Goal: Task Accomplishment & Management: Use online tool/utility

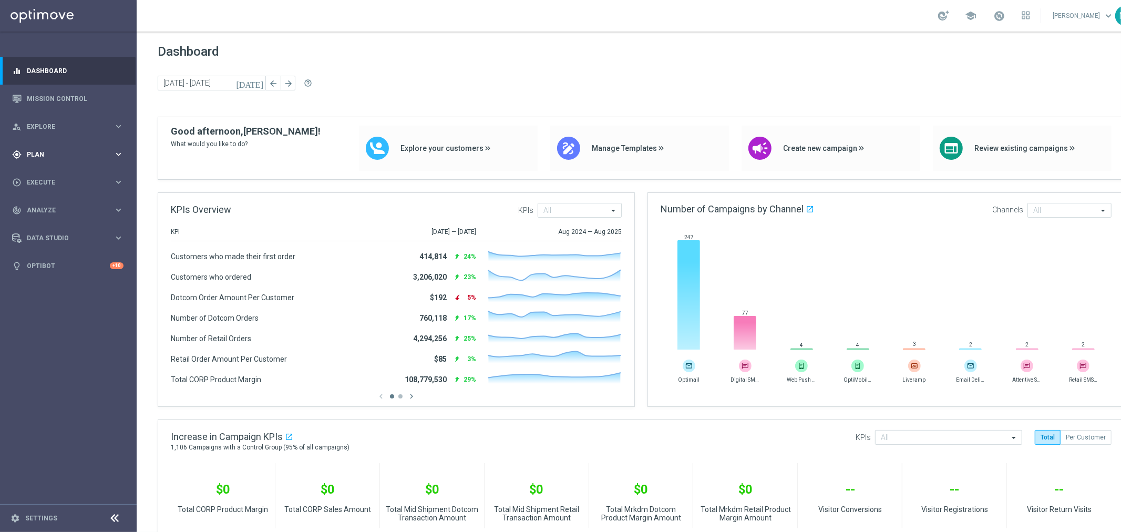
click at [39, 151] on span "Plan" at bounding box center [70, 154] width 87 height 6
click at [42, 209] on span "Templates" at bounding box center [65, 207] width 75 height 6
click at [43, 221] on link "Optimail" at bounding box center [71, 223] width 77 height 8
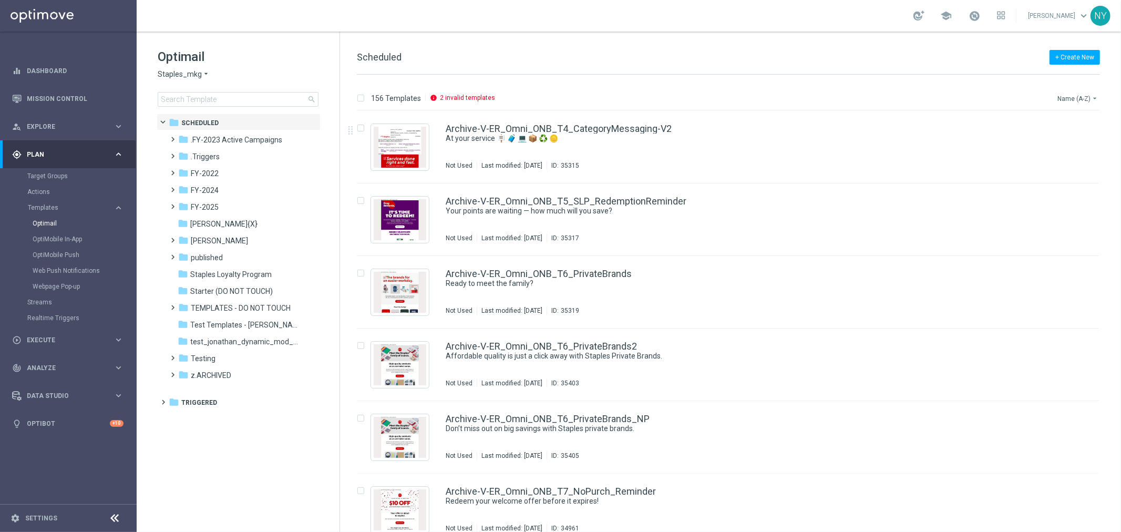
click at [1067, 95] on button "Name (A-Z) arrow_drop_down" at bounding box center [1078, 98] width 44 height 13
click at [1057, 142] on span "Date Modified (Newest)" at bounding box center [1059, 144] width 70 height 7
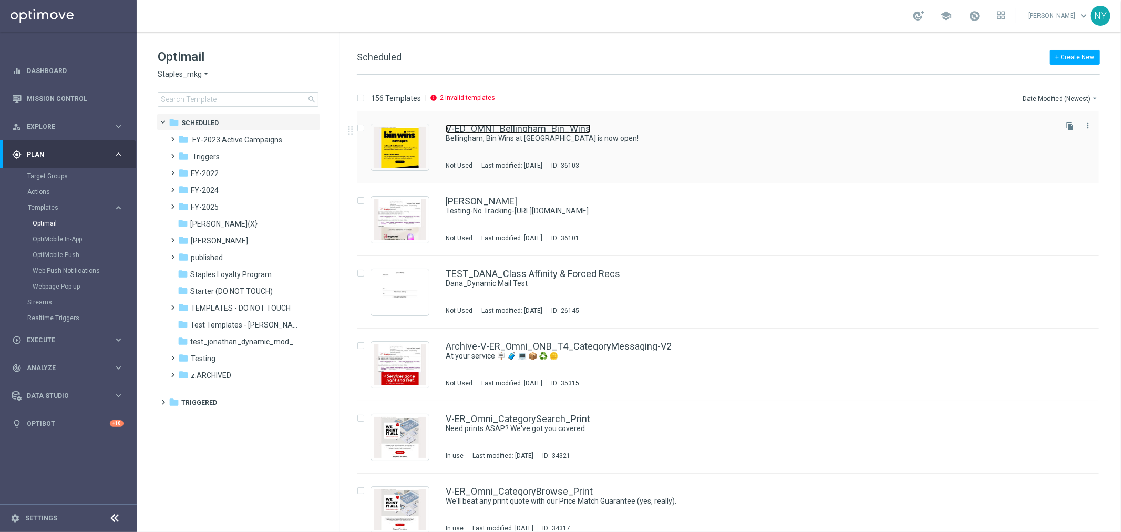
click at [527, 128] on link "V-ED_OMNI_Bellingham_Bin_Wins" at bounding box center [518, 128] width 145 height 9
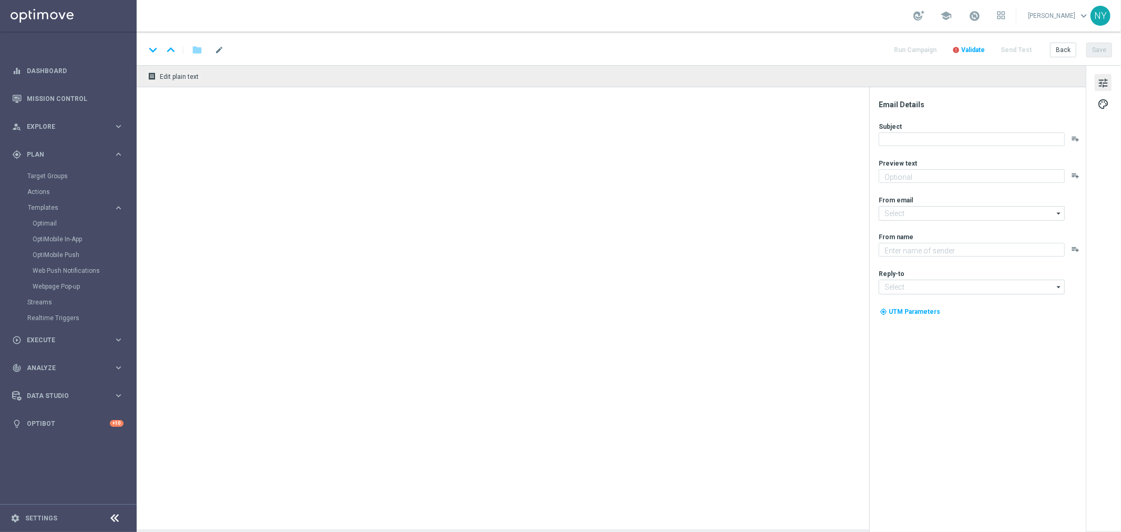
type textarea "Discover up to 75% off retail"
type input "[EMAIL_ADDRESS][DOMAIN_NAME]"
type textarea "Staples"
type input "[EMAIL_ADDRESS][DOMAIN_NAME]"
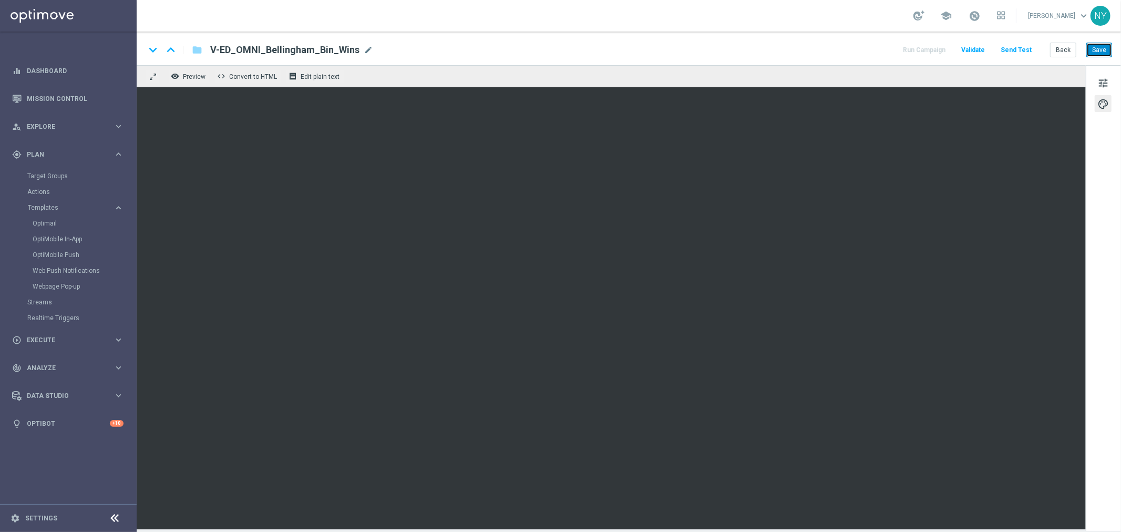
click at [1107, 45] on button "Save" at bounding box center [1099, 50] width 26 height 15
click at [1011, 48] on button "Send Test" at bounding box center [1016, 50] width 34 height 14
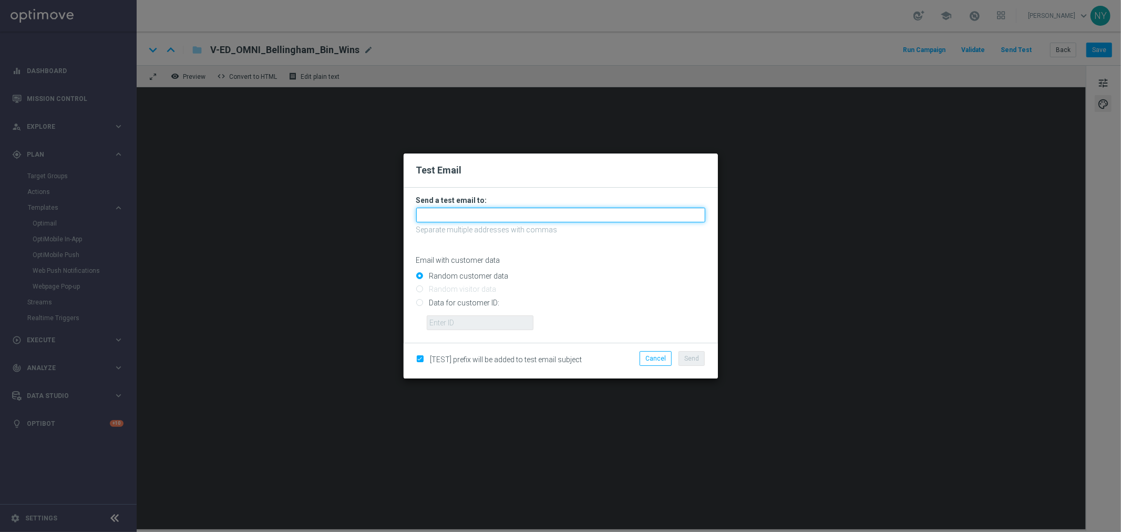
click at [439, 216] on input "text" at bounding box center [560, 215] width 289 height 15
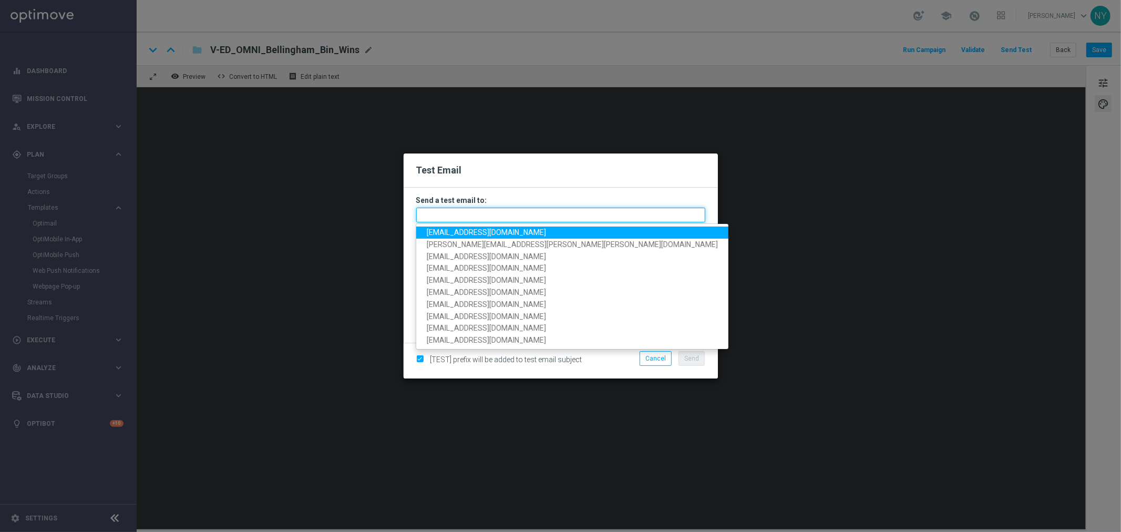
click at [439, 217] on input "text" at bounding box center [560, 215] width 289 height 15
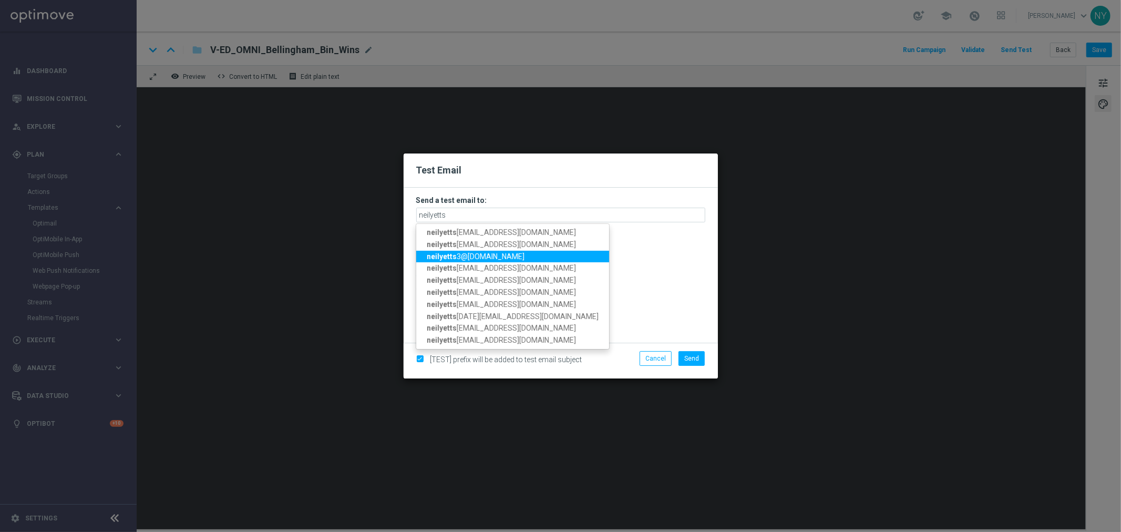
click at [451, 253] on strong "neilyetts" at bounding box center [442, 256] width 30 height 8
type input "[EMAIL_ADDRESS][DOMAIN_NAME]"
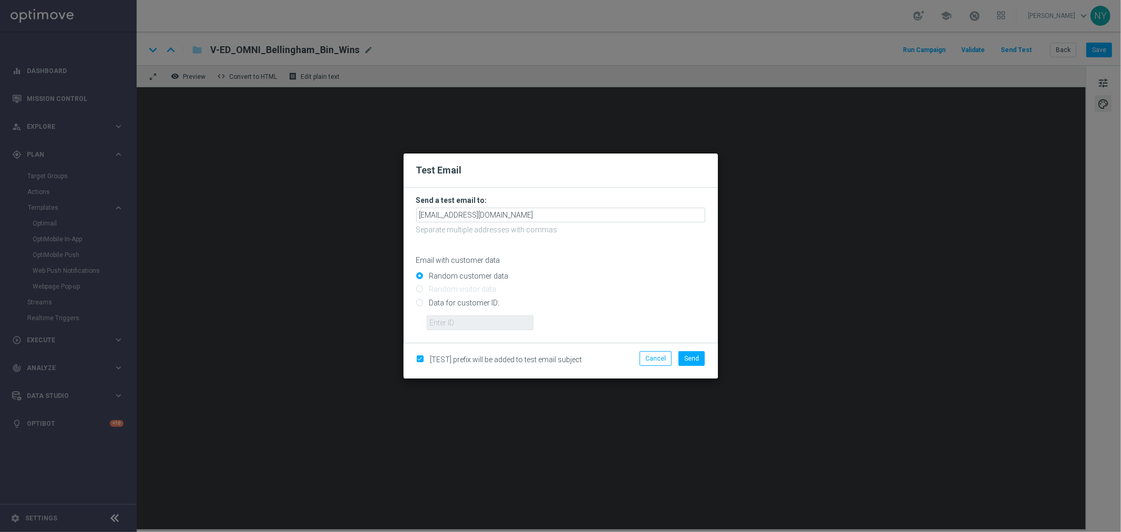
click at [417, 301] on input "Data for customer ID:" at bounding box center [560, 307] width 289 height 15
radio input "true"
click at [445, 321] on input "text" at bounding box center [480, 322] width 107 height 15
paste input "10000006208"
type input "10000006208"
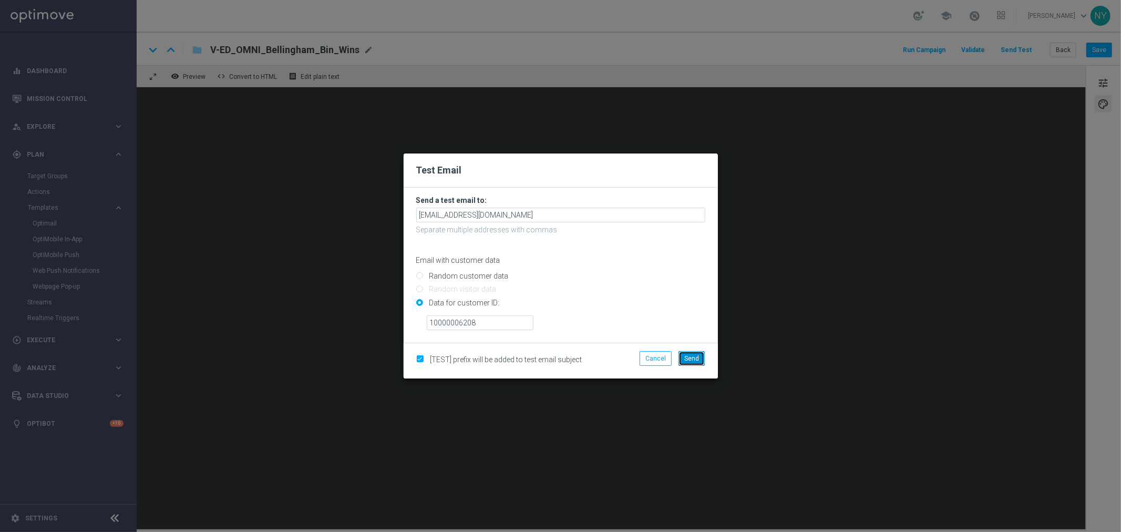
click at [692, 353] on button "Send" at bounding box center [692, 358] width 26 height 15
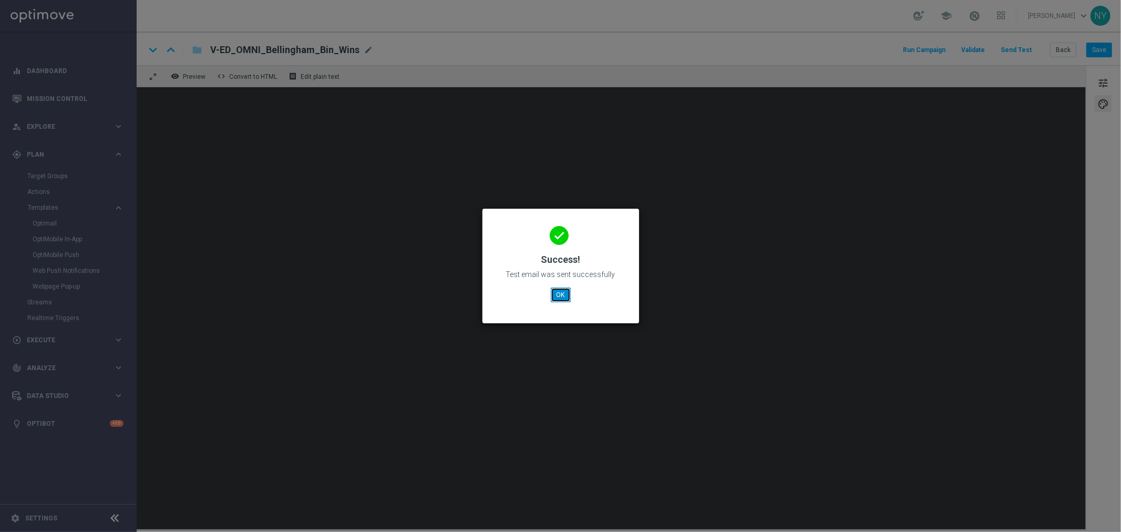
click at [563, 299] on button "OK" at bounding box center [561, 294] width 20 height 15
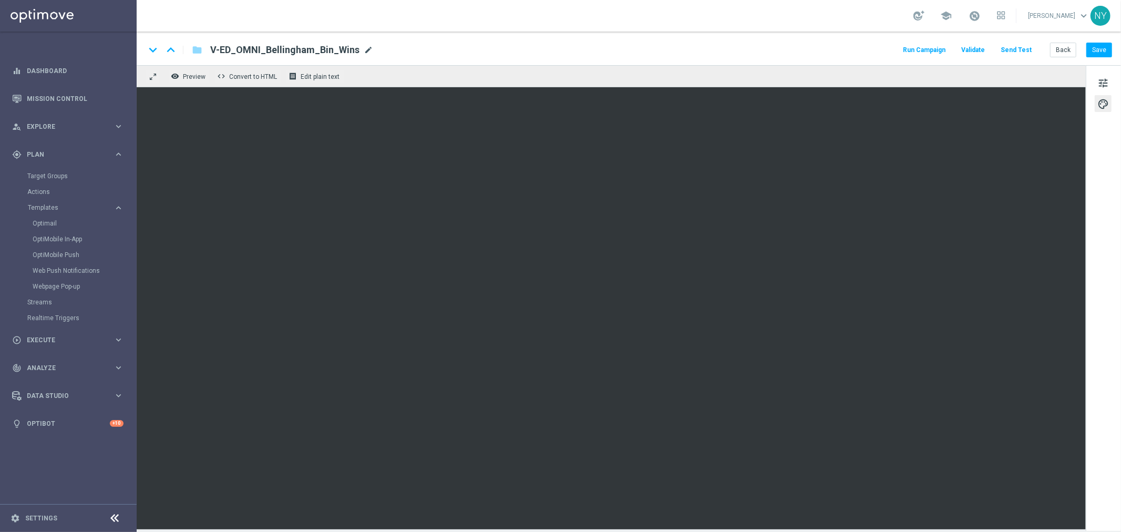
click at [364, 48] on span "mode_edit" at bounding box center [368, 49] width 9 height 9
click at [348, 53] on input "V-ED_OMNI_Bellingham_Bin_Wins" at bounding box center [340, 50] width 261 height 14
drag, startPoint x: 348, startPoint y: 51, endPoint x: 86, endPoint y: 44, distance: 262.4
click at [86, 44] on main "equalizer Dashboard Mission Control" at bounding box center [560, 266] width 1121 height 532
click at [1105, 80] on span "tune" at bounding box center [1103, 83] width 12 height 14
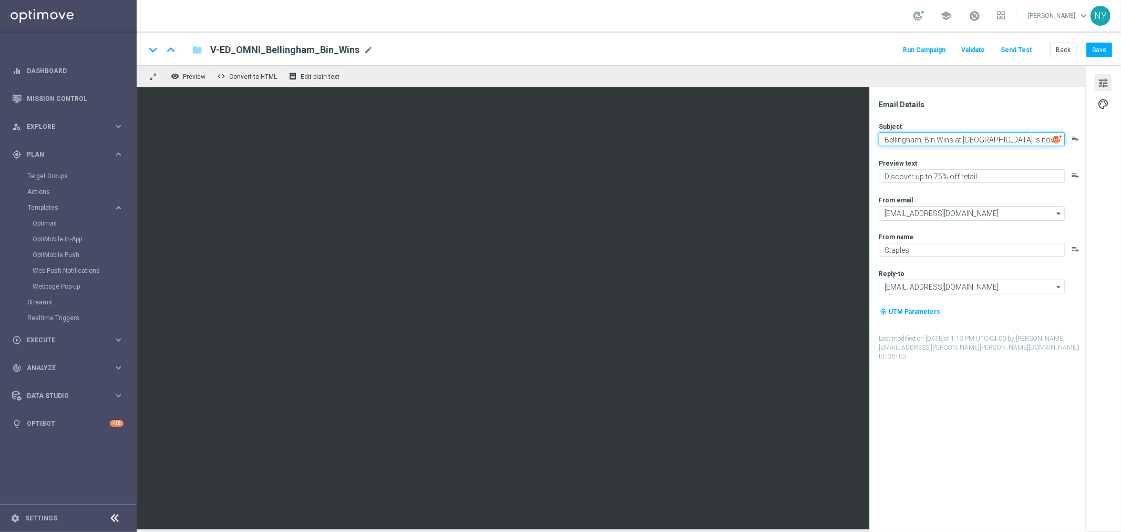
click at [906, 139] on textarea "Bellingham, Bin Wins at Staples is now open!" at bounding box center [972, 139] width 186 height 14
paste textarea "[XXXXXX]"
click at [901, 142] on textarea "[XXXXXX], Bin Wins at Staples is now open!" at bounding box center [972, 139] width 186 height 14
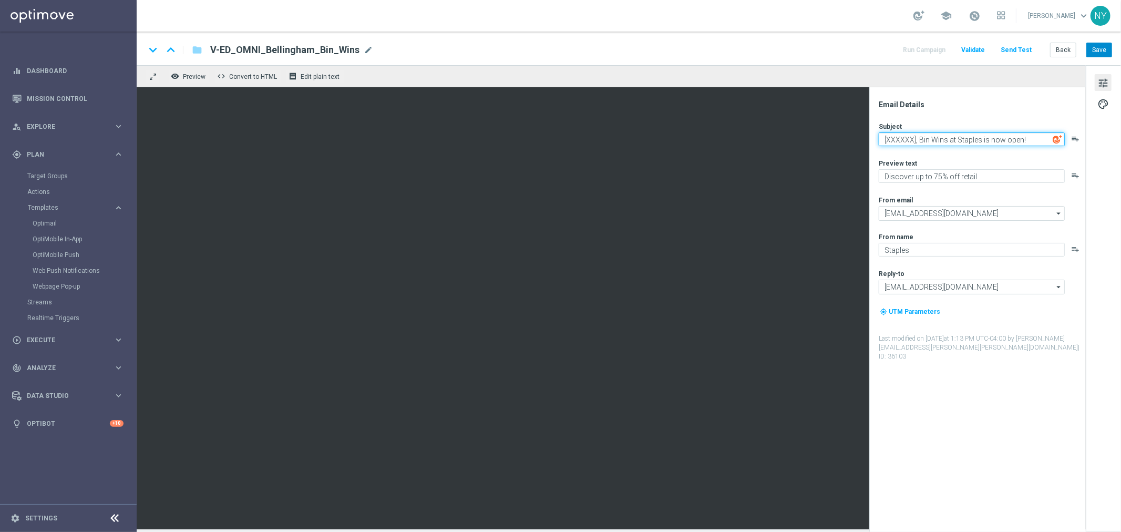
type textarea "[XXXXXX], Bin Wins at Staples is now open!"
click at [1105, 45] on button "Save" at bounding box center [1099, 50] width 26 height 15
click at [1023, 52] on button "Send Test" at bounding box center [1016, 50] width 34 height 14
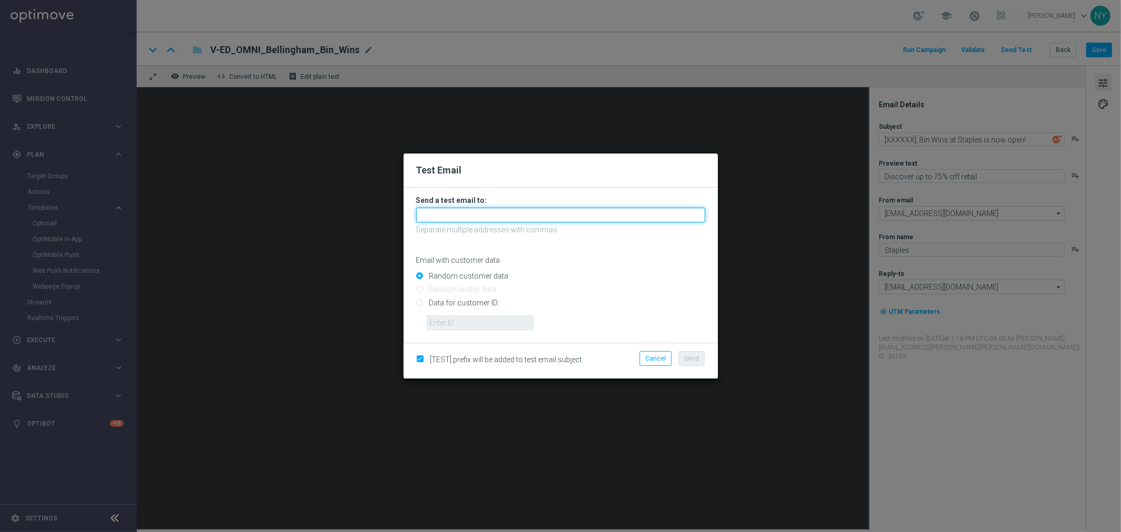
click at [429, 213] on input "text" at bounding box center [560, 215] width 289 height 15
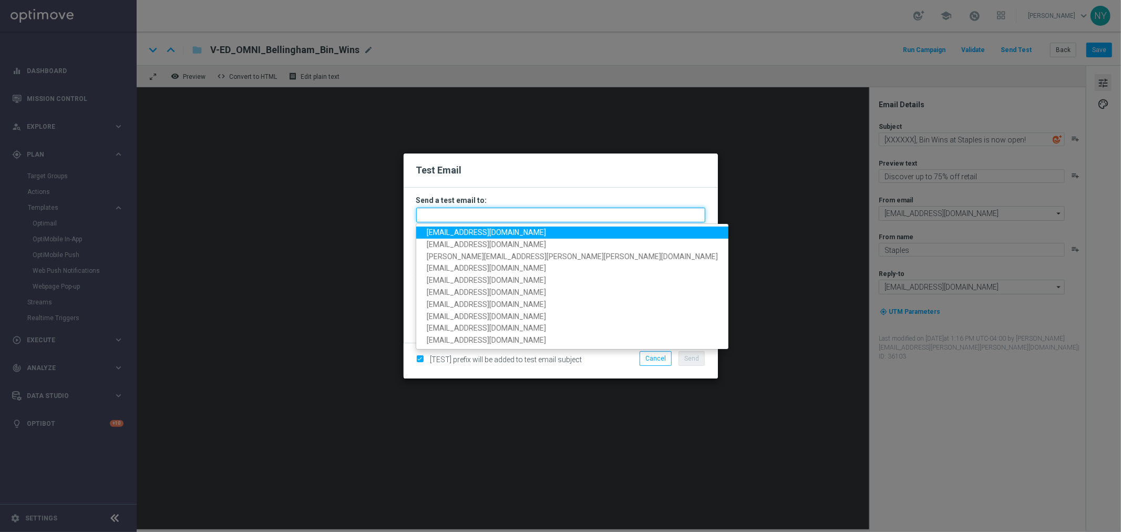
paste input "[EMAIL_ADDRESS][DOMAIN_NAME]"
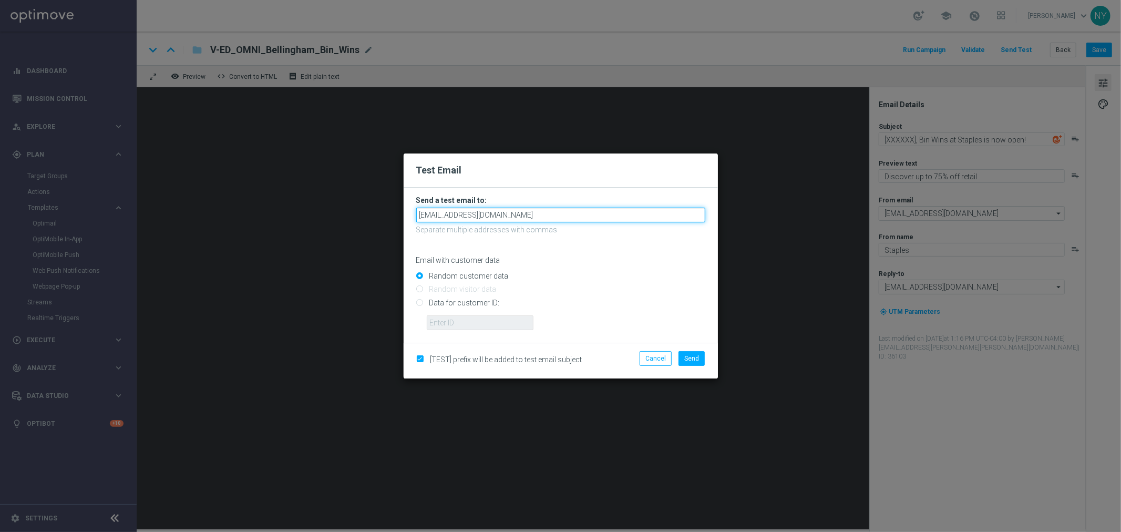
type input "[EMAIL_ADDRESS][DOMAIN_NAME]"
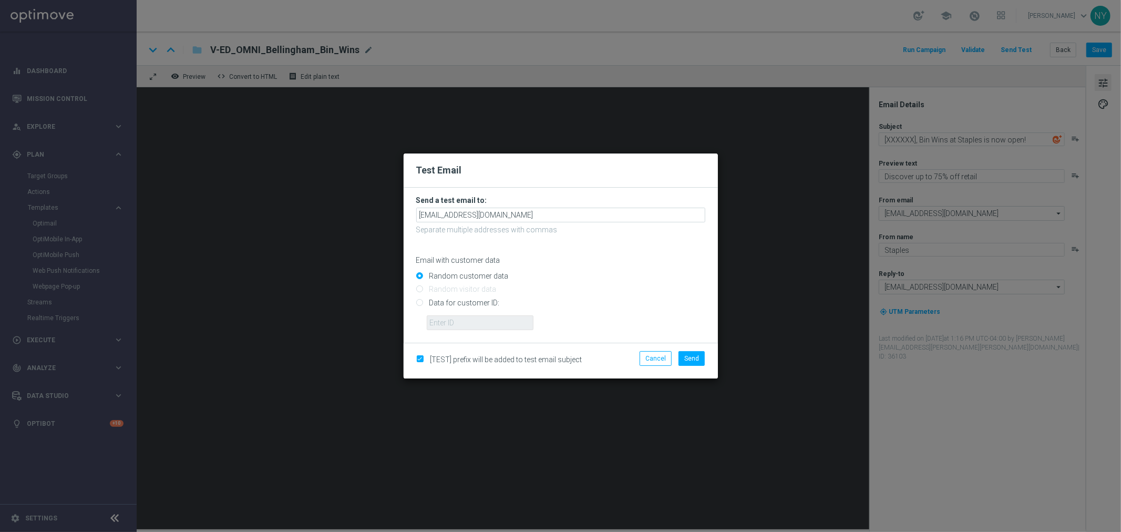
click at [612, 244] on div "Email with customer data" at bounding box center [560, 251] width 289 height 28
click at [419, 305] on input "Data for customer ID:" at bounding box center [560, 307] width 289 height 15
radio input "true"
click at [442, 319] on input "text" at bounding box center [480, 322] width 107 height 15
click at [450, 318] on input "text" at bounding box center [480, 322] width 107 height 15
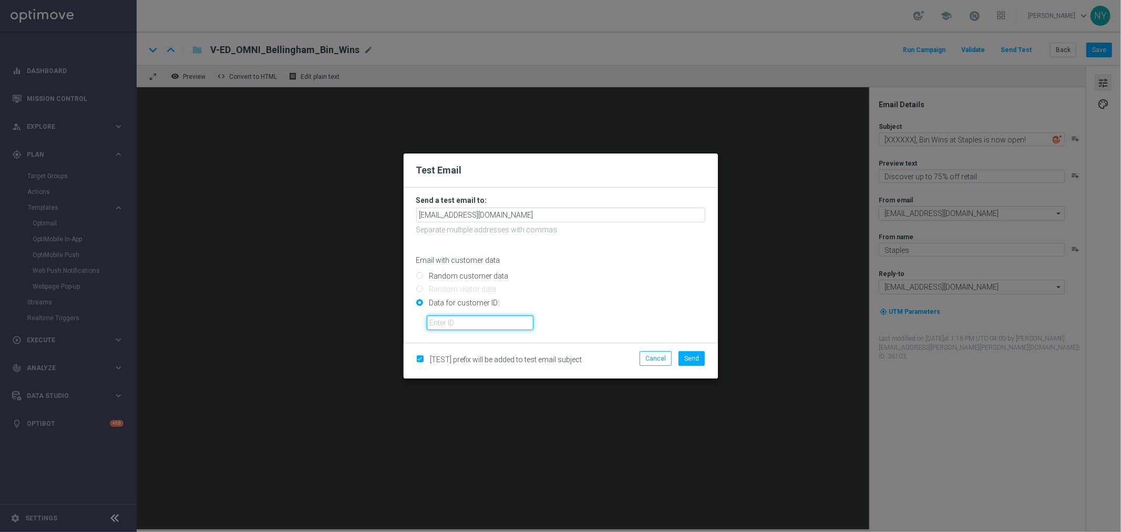
paste input "10000006208"
type input "10000006208"
click at [691, 355] on span "Send" at bounding box center [691, 358] width 15 height 7
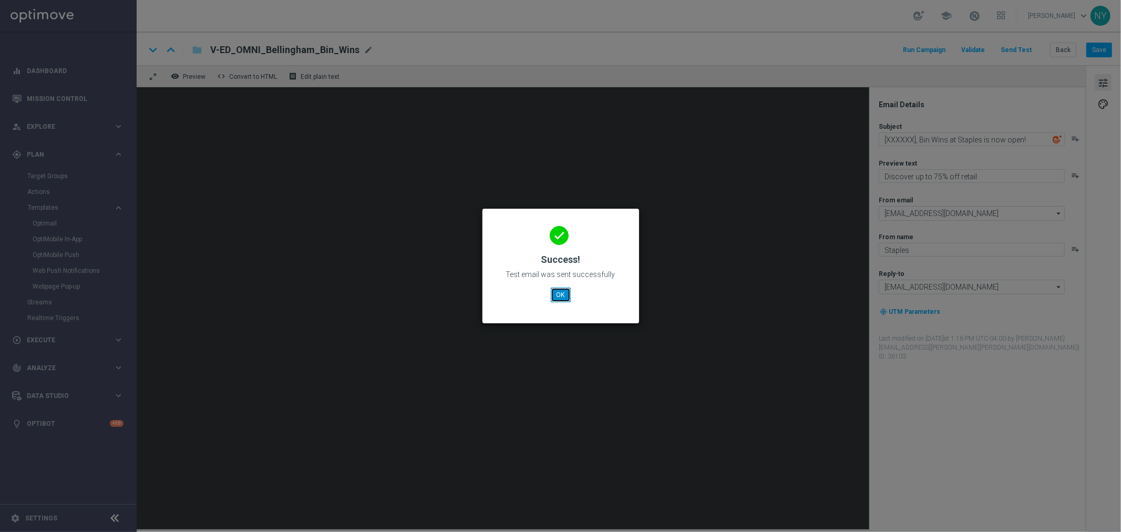
click at [556, 295] on button "OK" at bounding box center [561, 294] width 20 height 15
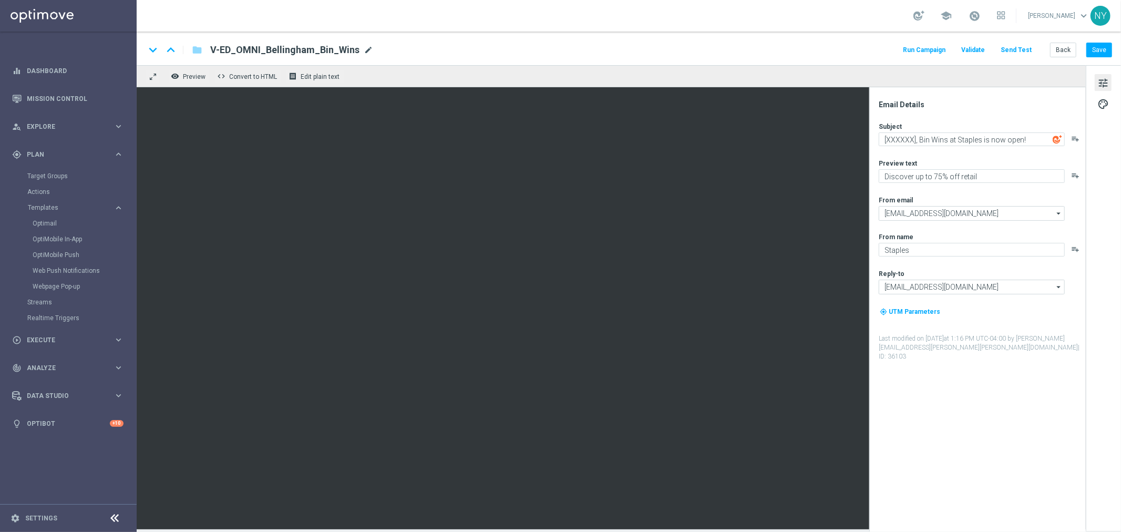
click at [364, 50] on span "mode_edit" at bounding box center [368, 49] width 9 height 9
click at [344, 54] on input "V-ED_OMNI_Bellingham_Bin_Wins" at bounding box center [340, 50] width 261 height 14
drag, startPoint x: 335, startPoint y: 53, endPoint x: 117, endPoint y: 54, distance: 218.6
click at [117, 54] on main "equalizer Dashboard Mission Control" at bounding box center [560, 266] width 1121 height 532
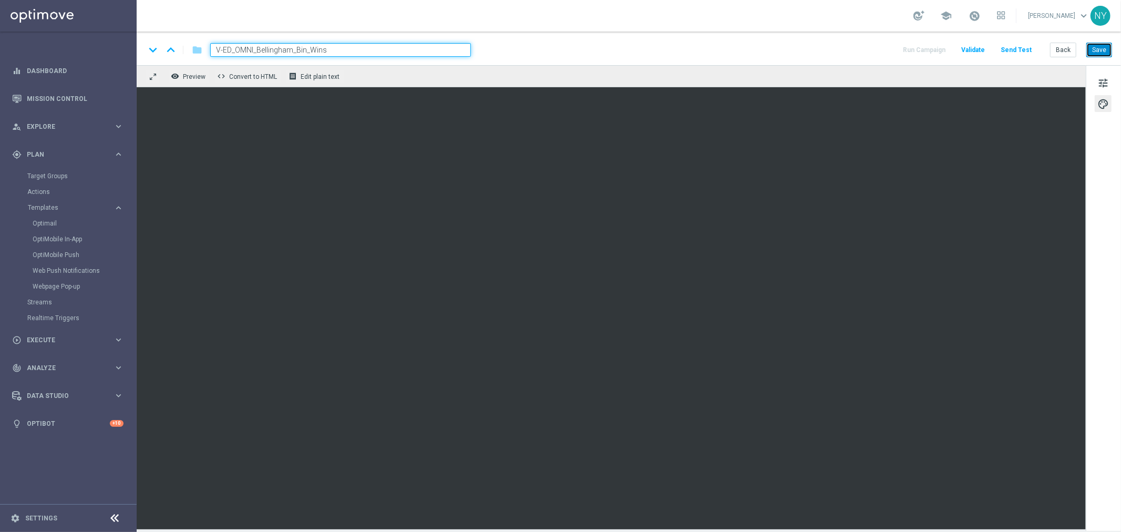
click at [1098, 46] on button "Save" at bounding box center [1099, 50] width 26 height 15
click at [1020, 46] on button "Send Test" at bounding box center [1016, 50] width 34 height 14
click at [1012, 48] on button "Send Test" at bounding box center [1016, 50] width 34 height 14
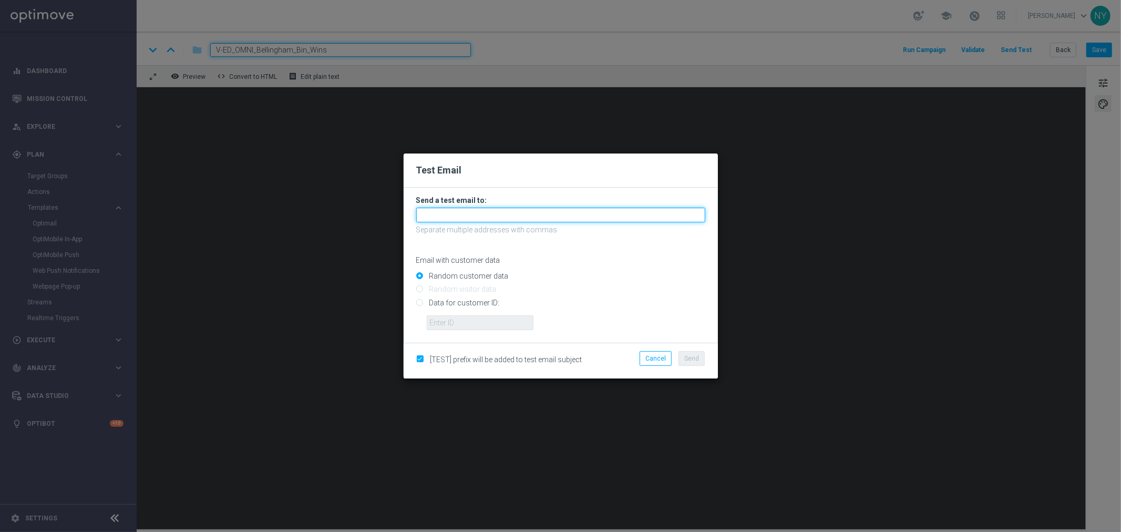
click at [434, 217] on input "text" at bounding box center [560, 215] width 289 height 15
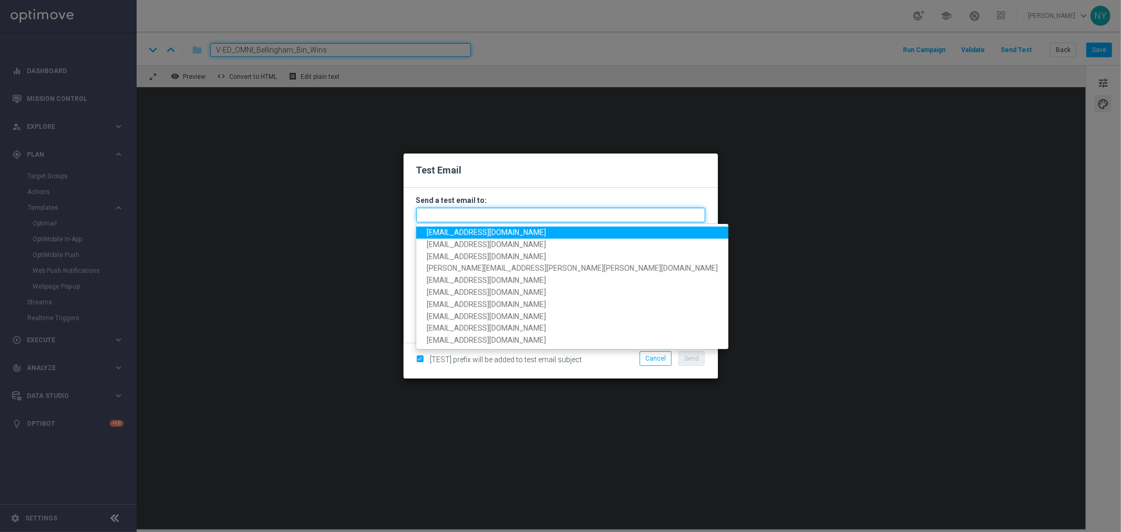
paste input "[EMAIL_ADDRESS][DOMAIN_NAME]"
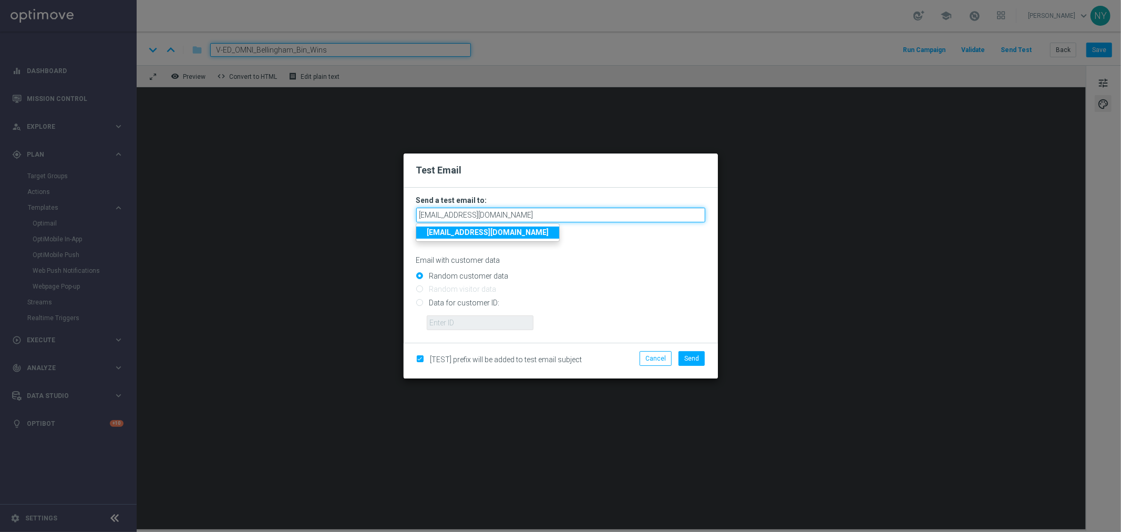
type input "[EMAIL_ADDRESS][DOMAIN_NAME]"
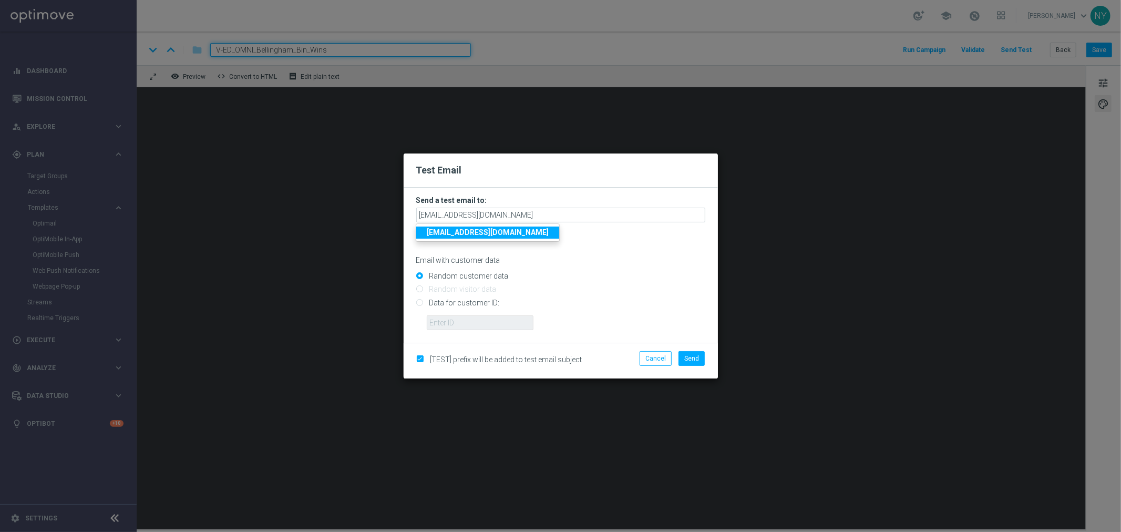
click at [607, 276] on input "Random customer data" at bounding box center [560, 280] width 289 height 15
click at [419, 303] on input "Data for customer ID:" at bounding box center [560, 307] width 289 height 15
radio input "true"
click at [444, 319] on input "text" at bounding box center [480, 322] width 107 height 15
paste input "10000006208"
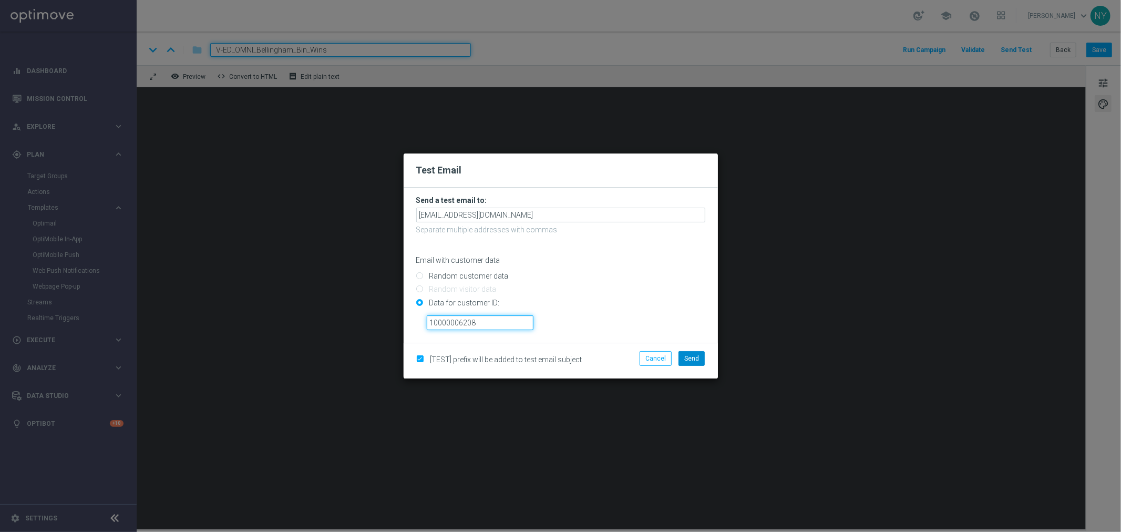
type input "10000006208"
click at [694, 357] on span "Send" at bounding box center [691, 358] width 15 height 7
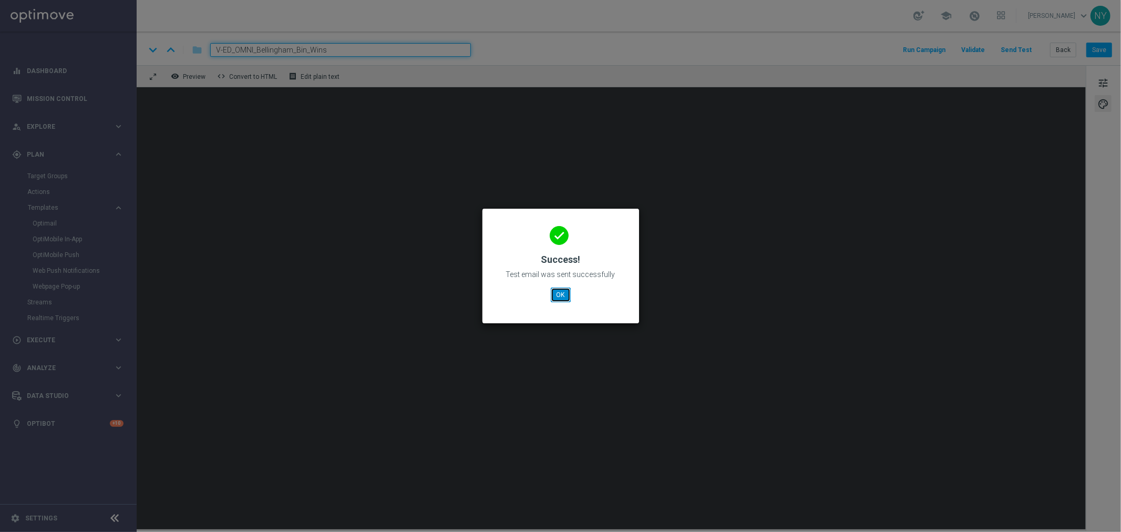
click at [556, 298] on button "OK" at bounding box center [561, 294] width 20 height 15
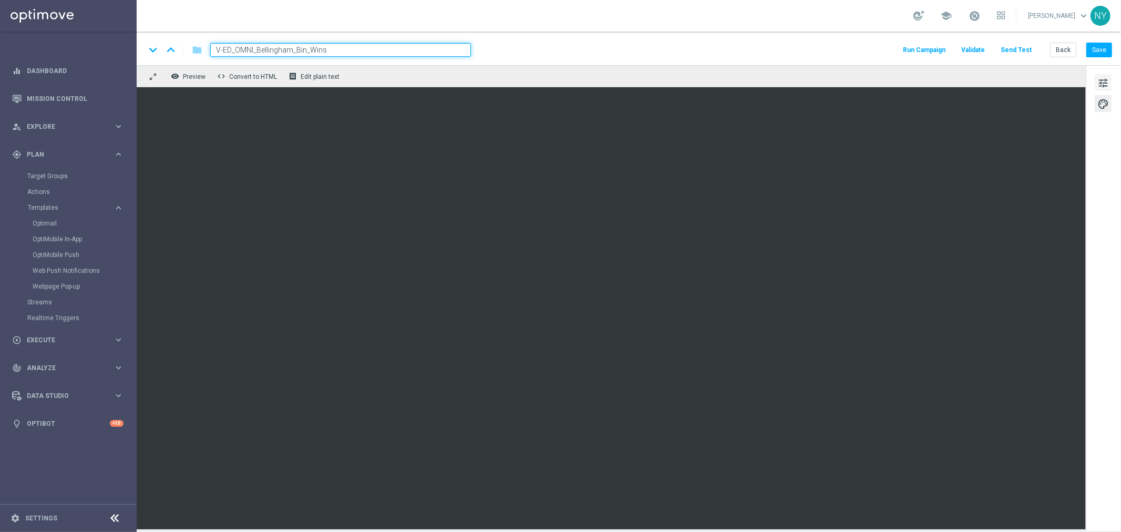
click at [1104, 80] on span "tune" at bounding box center [1103, 83] width 12 height 14
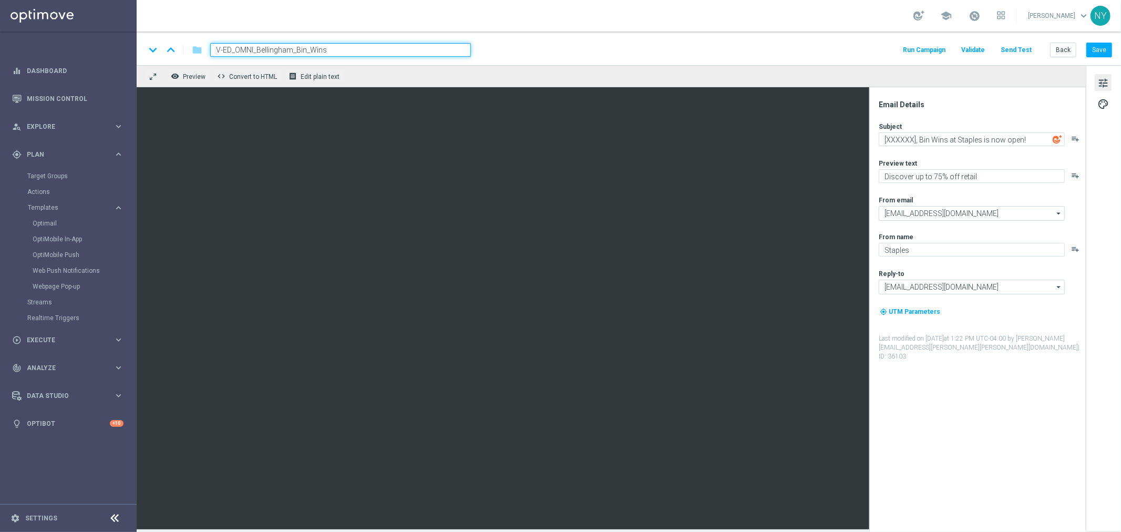
click at [330, 49] on input "V-ED_OMNI_Bellingham_Bin_Wins" at bounding box center [340, 50] width 261 height 14
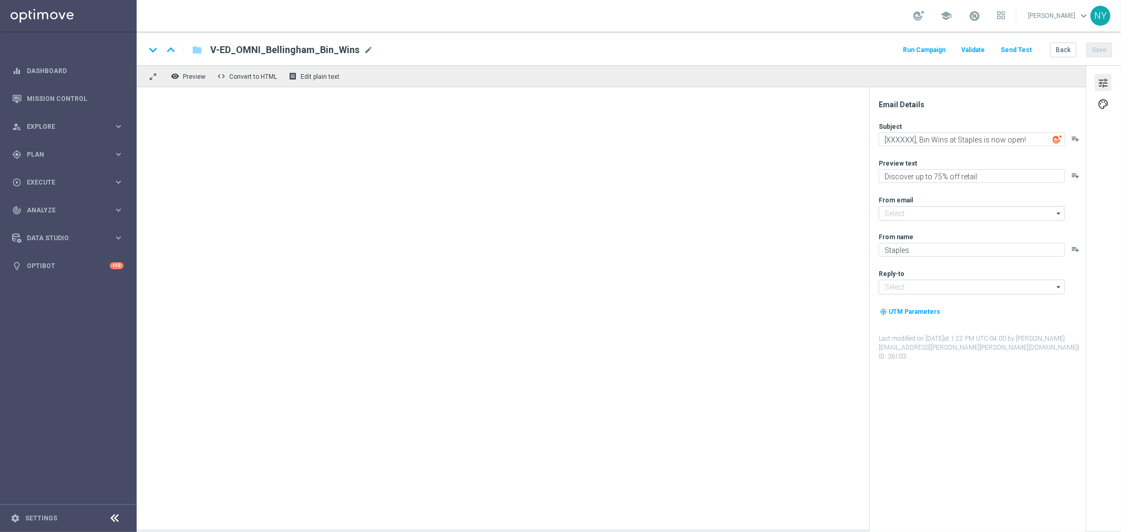
type input "[EMAIL_ADDRESS][DOMAIN_NAME]"
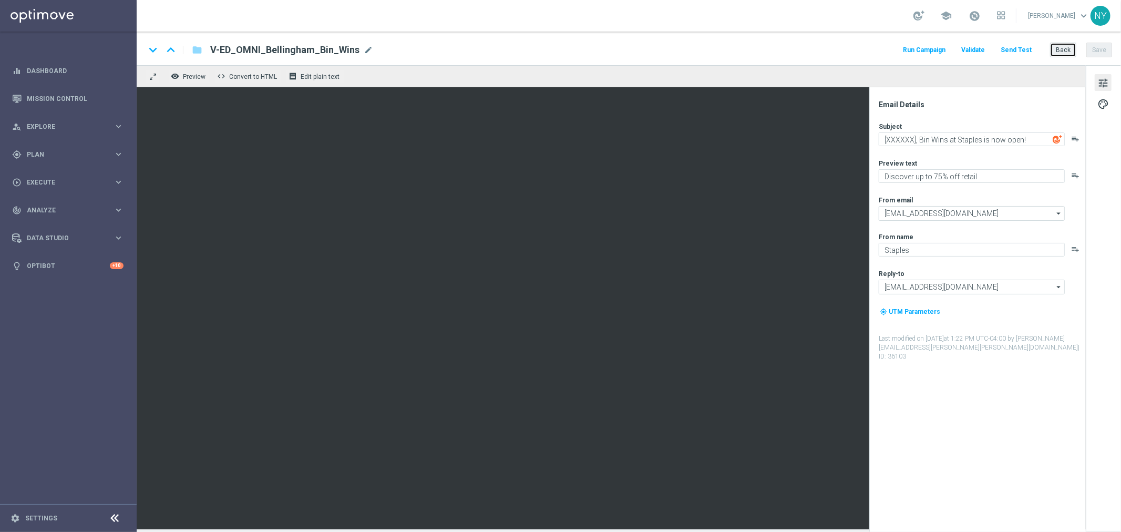
click at [1071, 52] on button "Back" at bounding box center [1063, 50] width 26 height 15
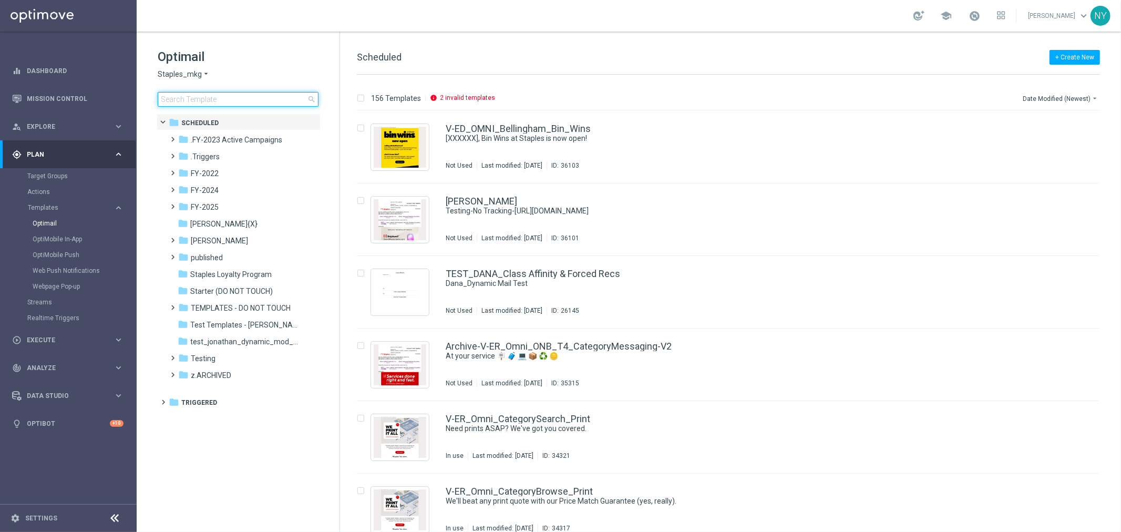
click at [173, 96] on input at bounding box center [238, 99] width 161 height 15
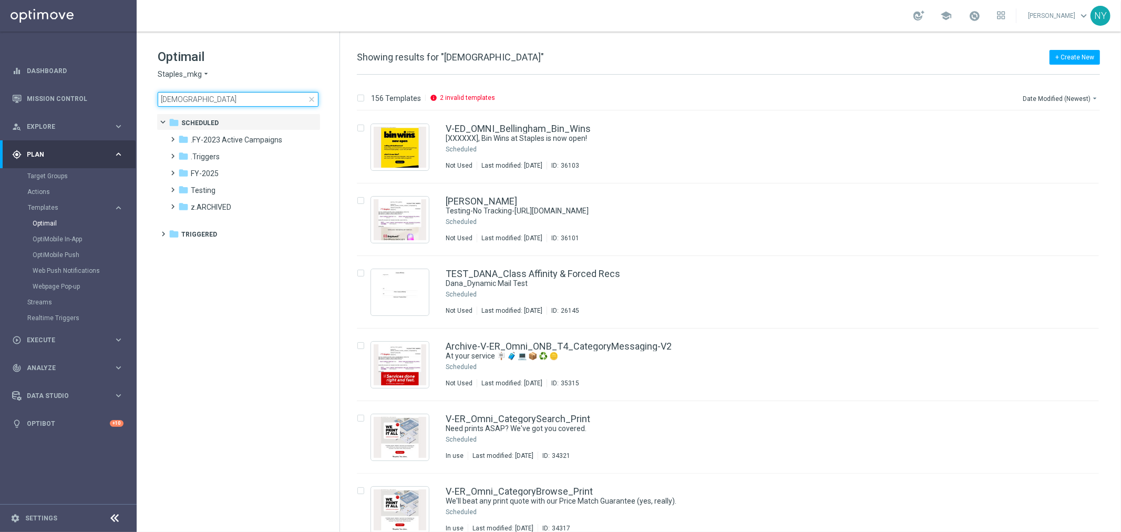
type input "aBANDON"
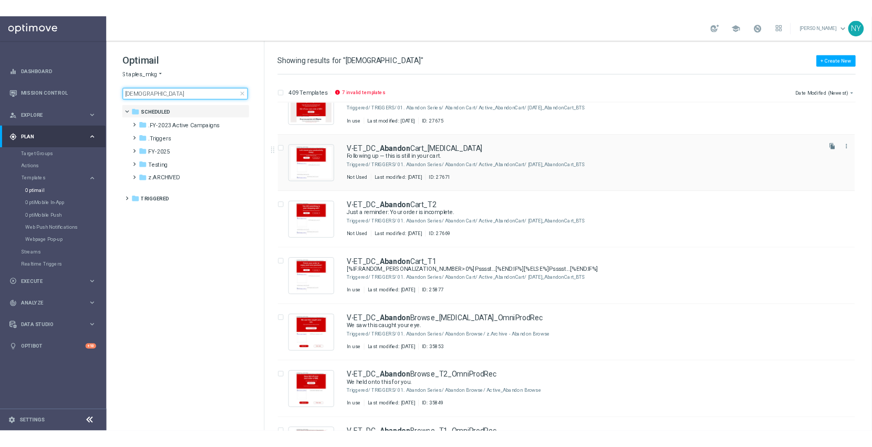
scroll to position [408, 0]
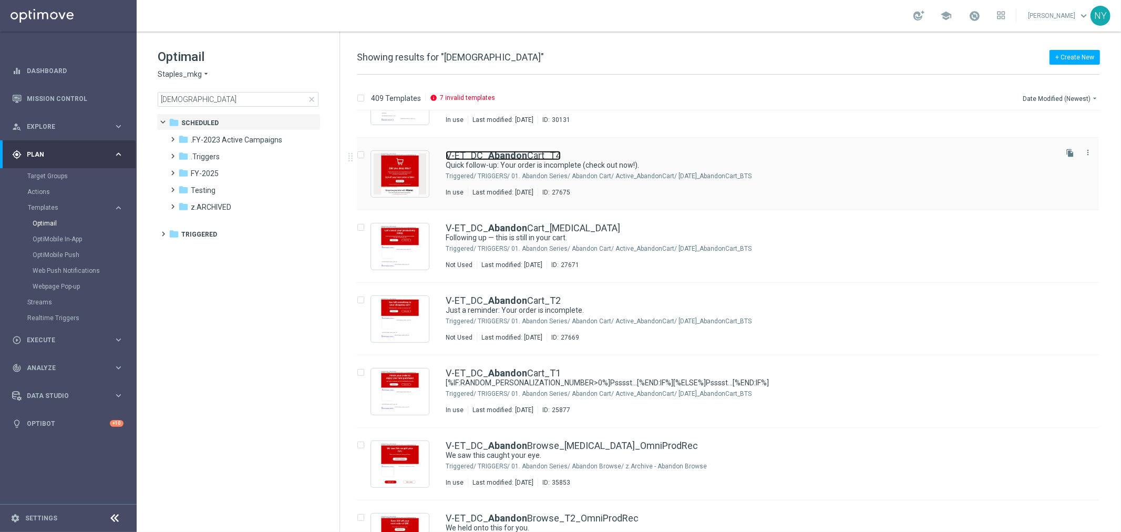
click at [511, 154] on b "Abandon" at bounding box center [507, 155] width 39 height 11
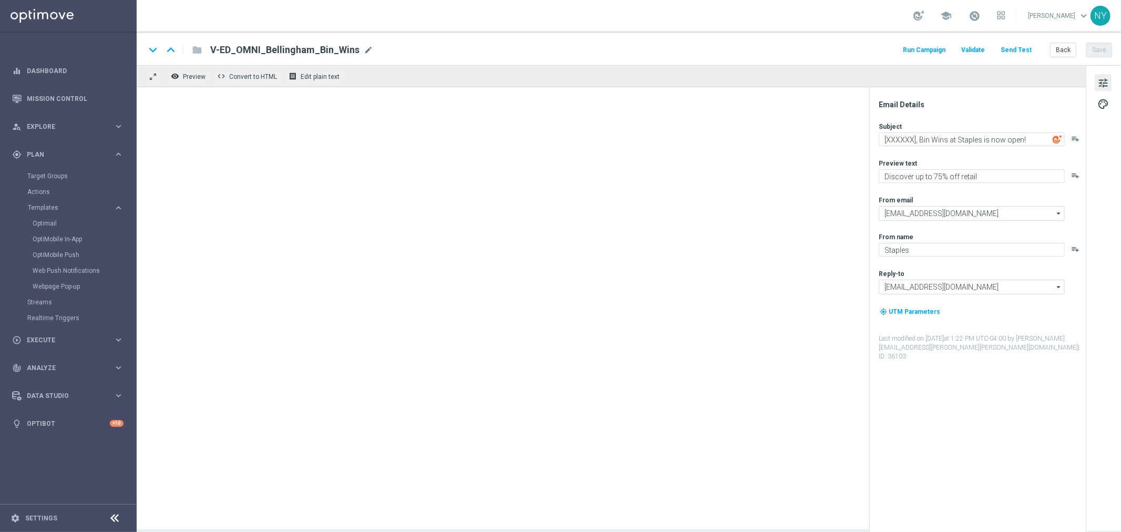
type textarea "Quick follow-up: Your order is incomplete (check out now!)."
type textarea "Complete your purchase here!"
type input "[EMAIL_ADDRESS][DOMAIN_NAME]"
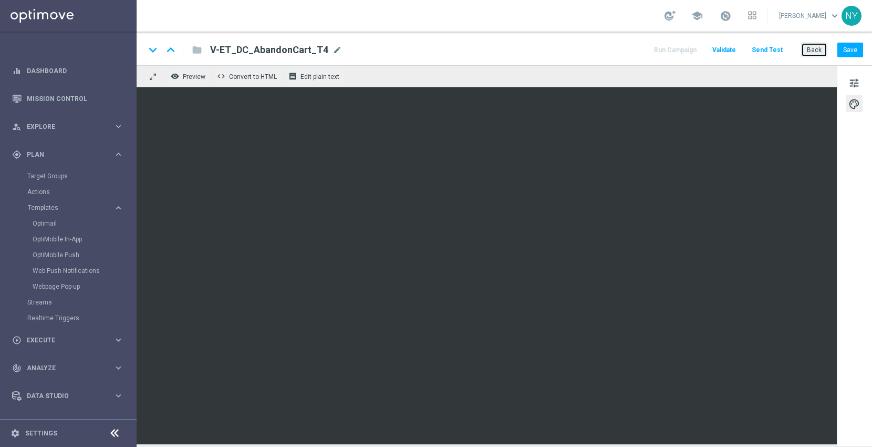
click at [815, 47] on button "Back" at bounding box center [814, 50] width 26 height 15
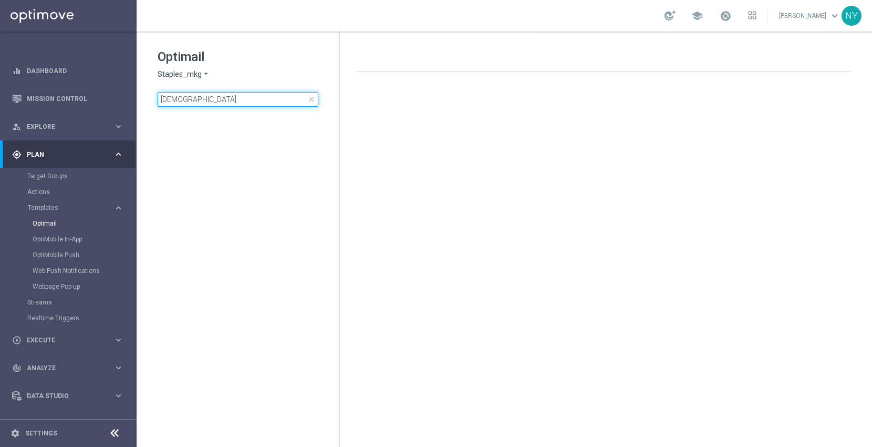
click at [205, 98] on input "aBANDON" at bounding box center [238, 99] width 161 height 15
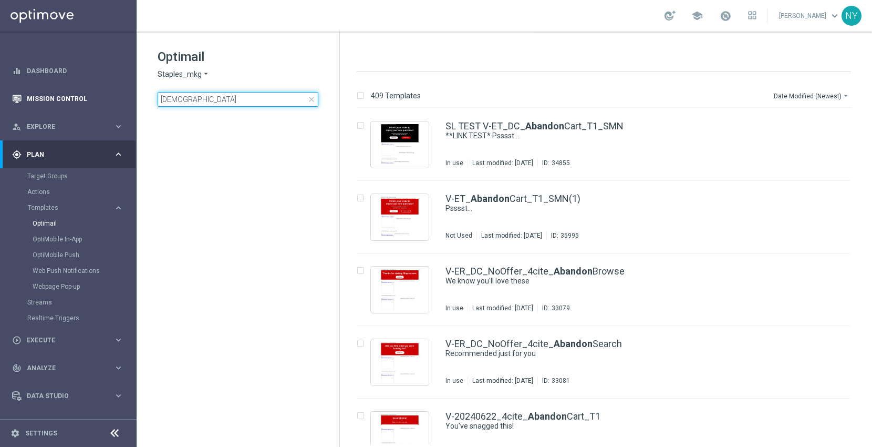
drag, startPoint x: 210, startPoint y: 98, endPoint x: 94, endPoint y: 95, distance: 116.7
click at [94, 95] on main "equalizer Dashboard Mission Control" at bounding box center [436, 223] width 872 height 447
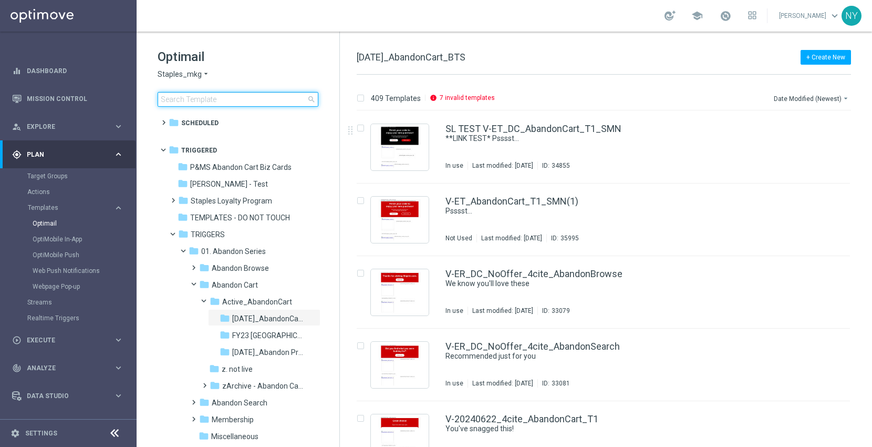
click at [207, 100] on input at bounding box center [238, 99] width 161 height 15
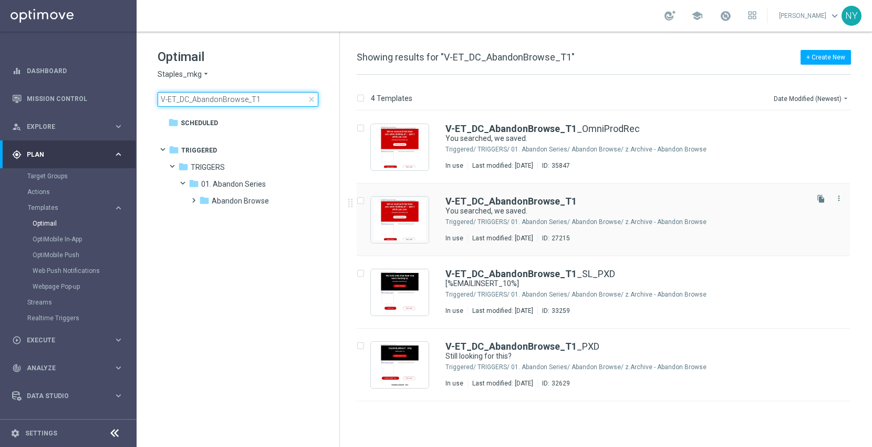
type input "V-ET_DC_AbandonBrowse_T1"
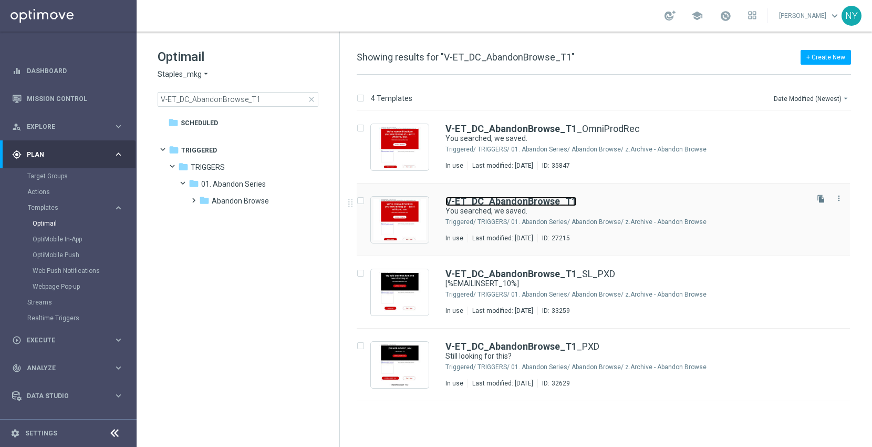
click at [500, 201] on b "V-ET_DC_AbandonBrowse_T1" at bounding box center [511, 201] width 131 height 11
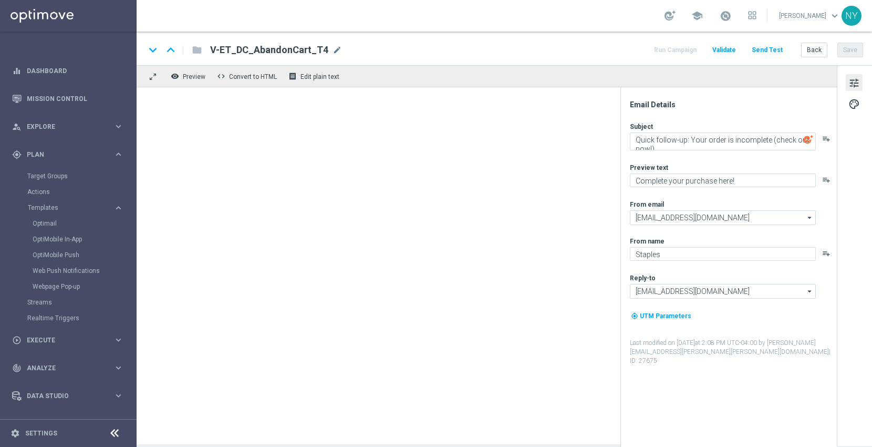
type textarea "You searched, we saved."
type textarea "Continue shopping at Staples today."
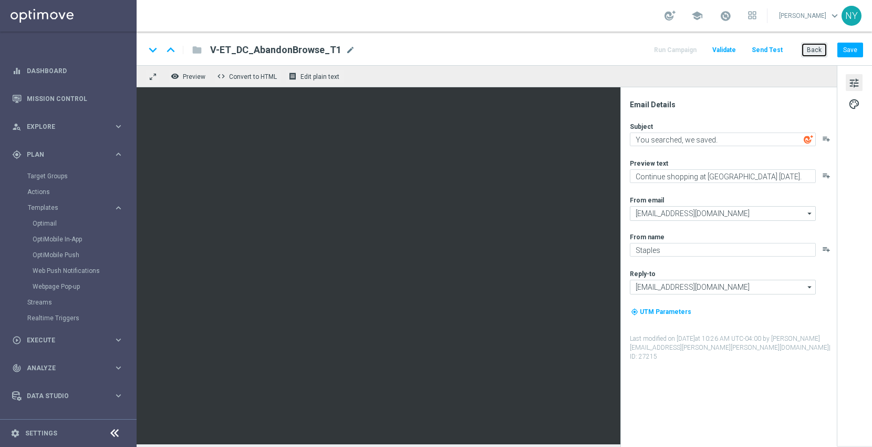
click at [810, 49] on button "Back" at bounding box center [814, 50] width 26 height 15
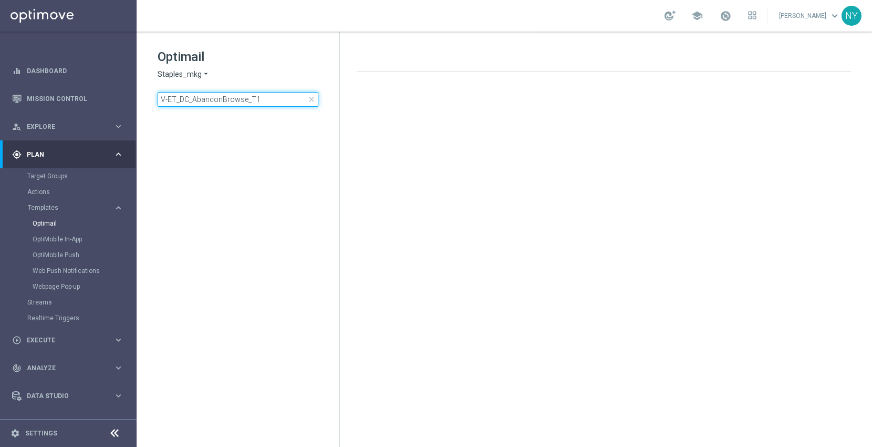
click at [273, 104] on input "V-ET_DC_AbandonBrowse_T1" at bounding box center [238, 99] width 161 height 15
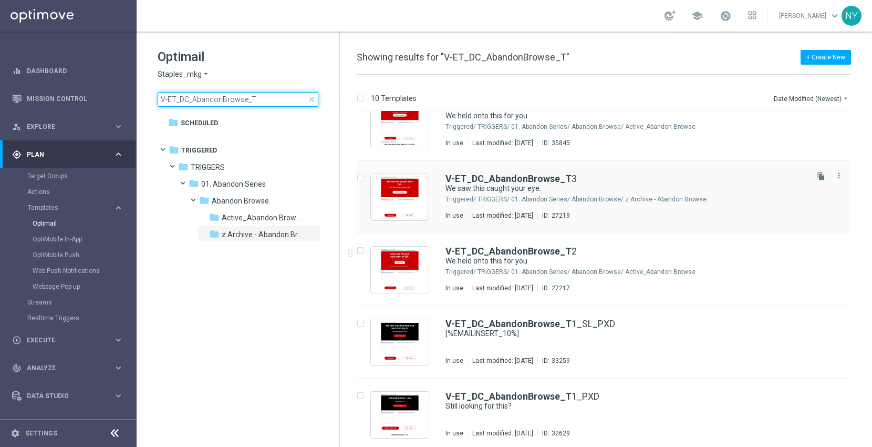
scroll to position [389, 0]
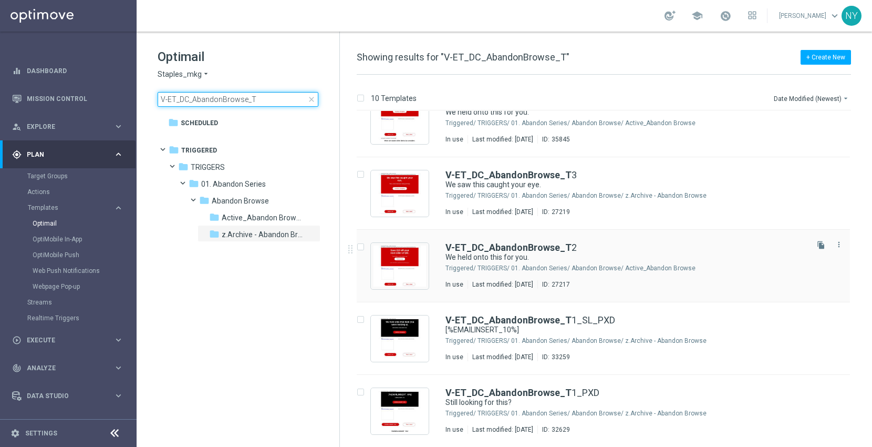
type input "V-ET_DC_AbandonBrowse_T"
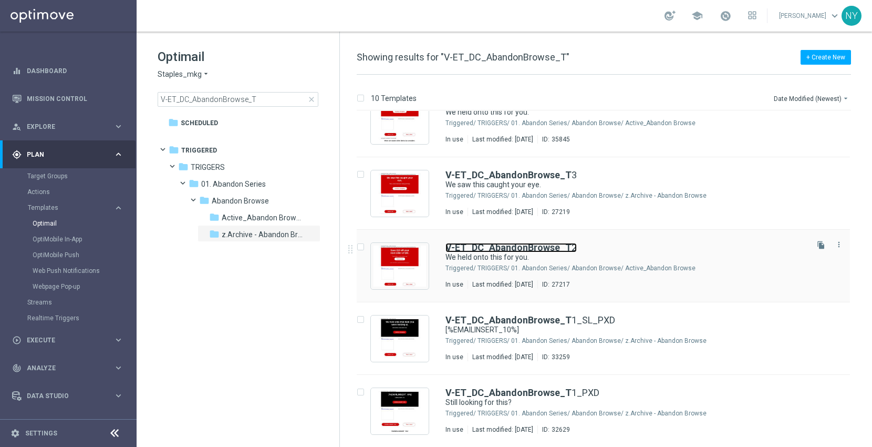
click at [516, 247] on b "V-ET_DC_AbandonBrowse_T" at bounding box center [509, 247] width 126 height 11
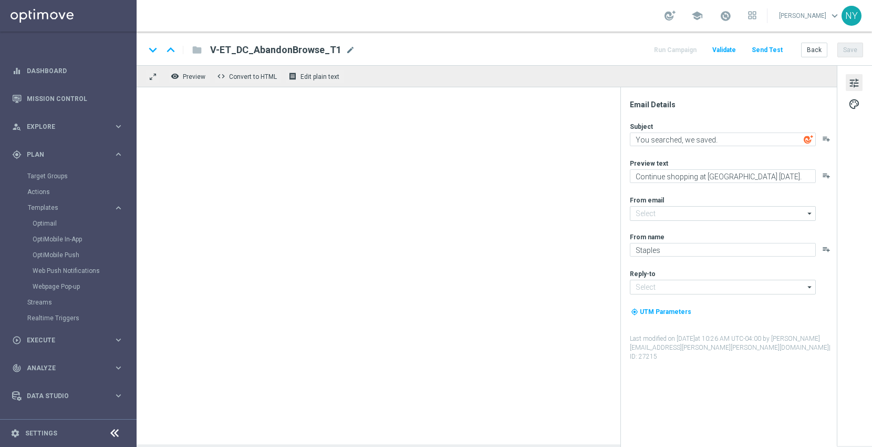
type input "[EMAIL_ADDRESS][DOMAIN_NAME]"
type textarea "We held onto this for you."
type textarea "Complete your purchase with Staples."
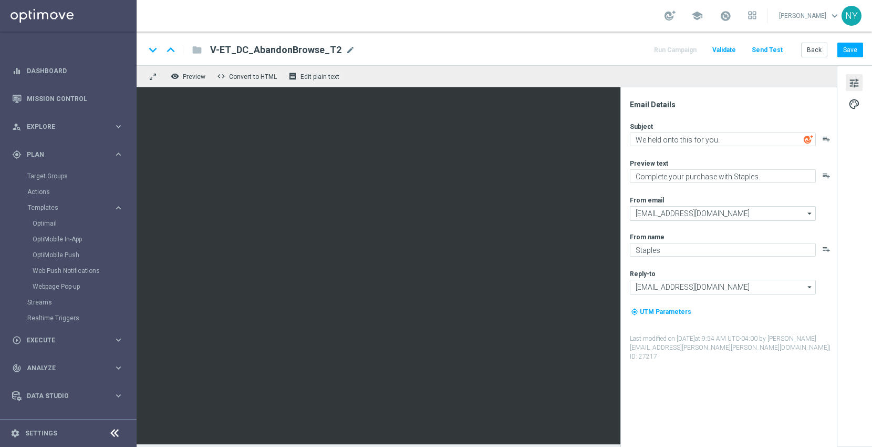
click at [767, 50] on button "Send Test" at bounding box center [768, 50] width 34 height 14
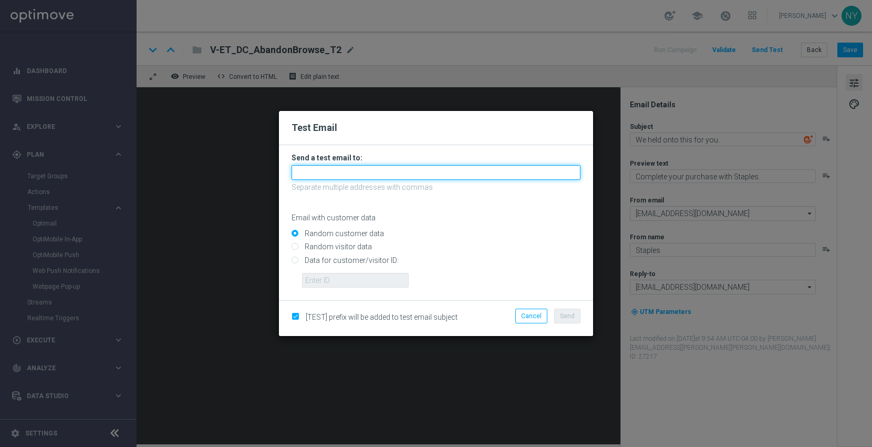
click at [341, 174] on input "text" at bounding box center [436, 172] width 289 height 15
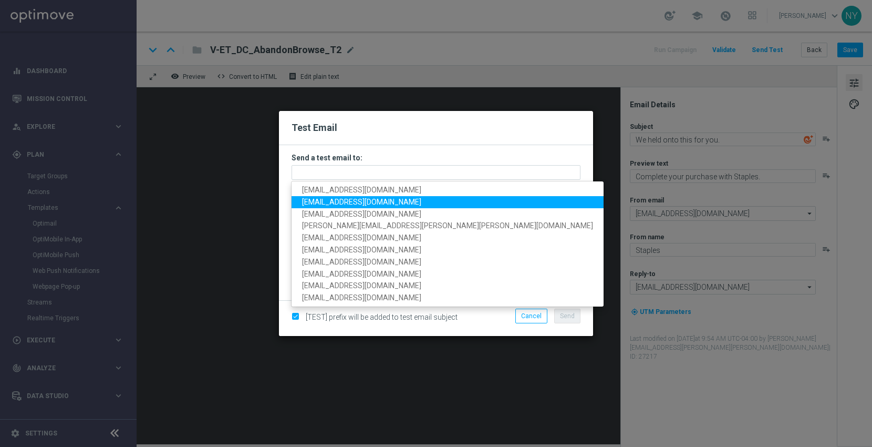
click at [340, 202] on span "neilyetts3@litmusemail.com" at bounding box center [361, 202] width 119 height 8
type input "neilyetts3@litmusemail.com"
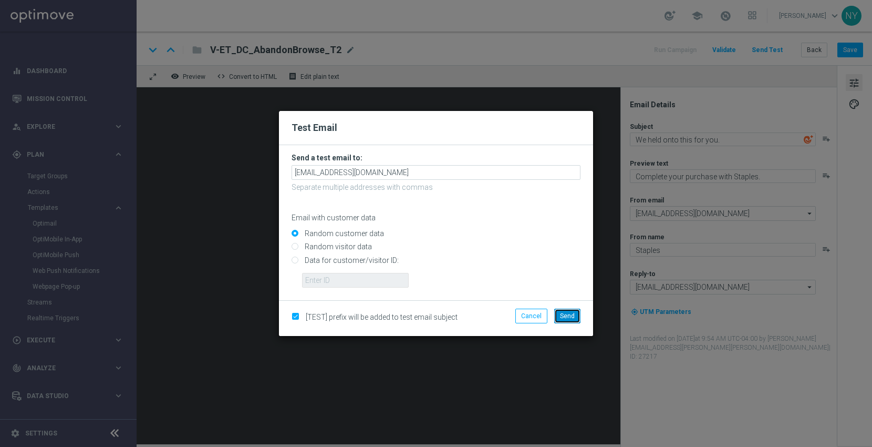
click at [570, 316] on span "Send" at bounding box center [567, 315] width 15 height 7
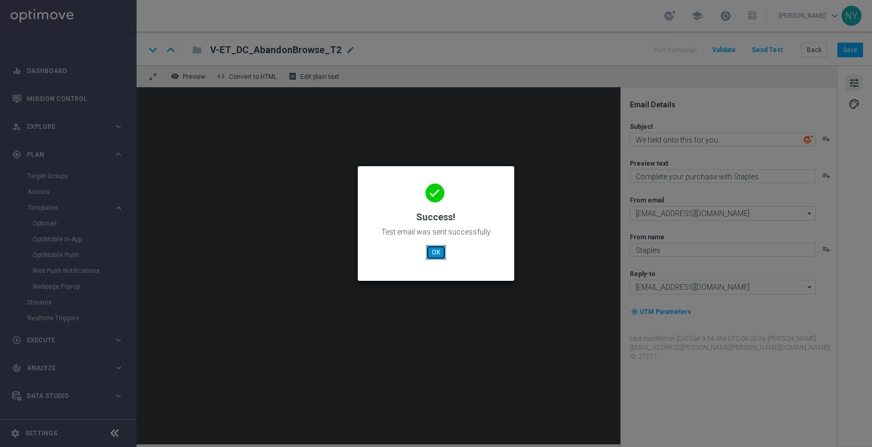
click at [441, 251] on button "OK" at bounding box center [436, 252] width 20 height 15
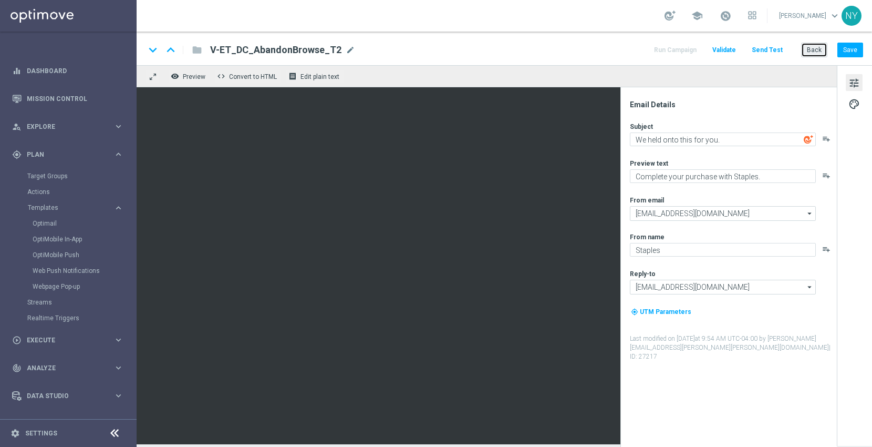
click at [816, 48] on button "Back" at bounding box center [814, 50] width 26 height 15
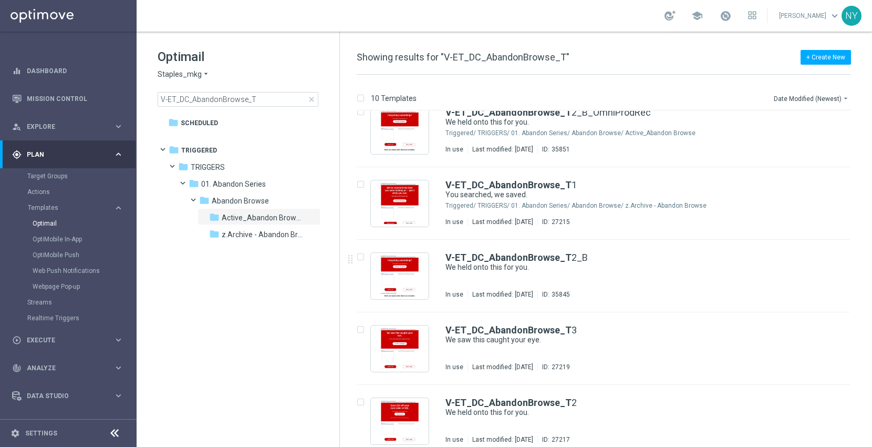
scroll to position [292, 0]
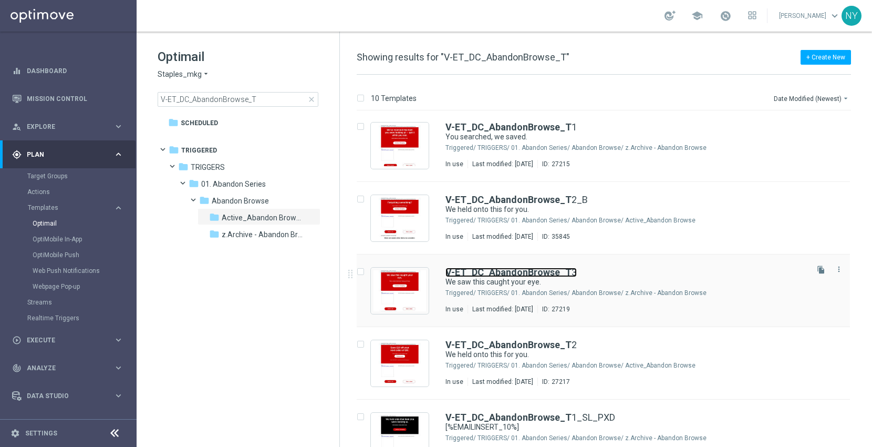
click at [528, 271] on b "V-ET_DC_AbandonBrowse_T" at bounding box center [509, 271] width 126 height 11
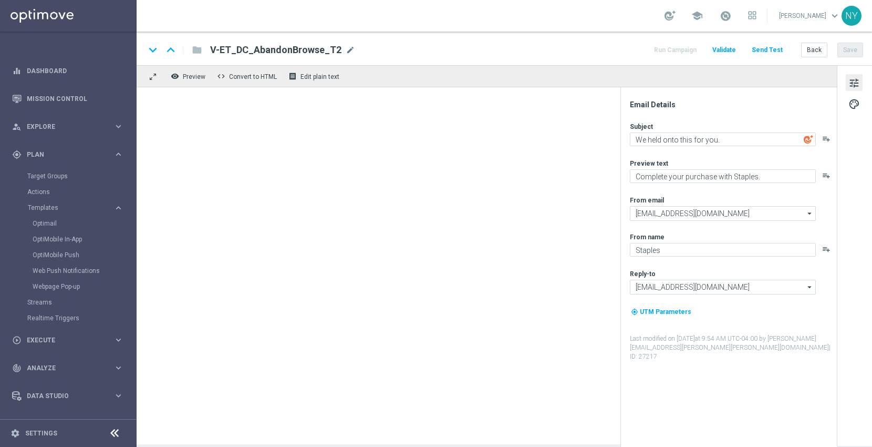
type textarea "We saw this caught your eye."
type textarea "Pick up shopping where you left off."
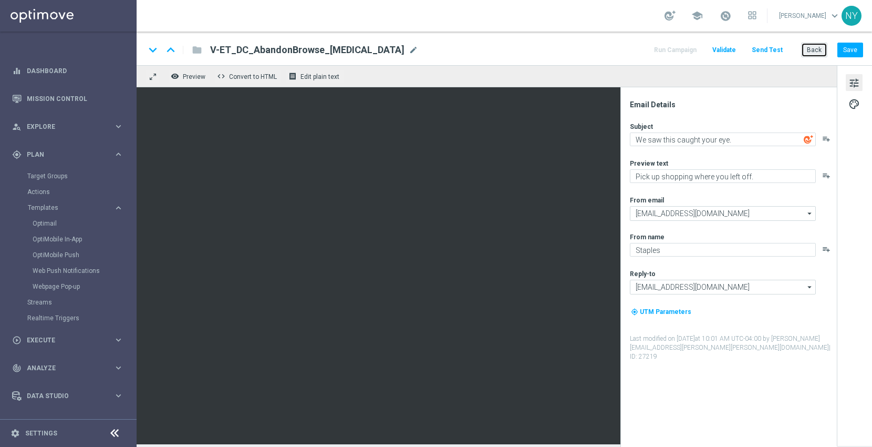
click at [819, 52] on button "Back" at bounding box center [814, 50] width 26 height 15
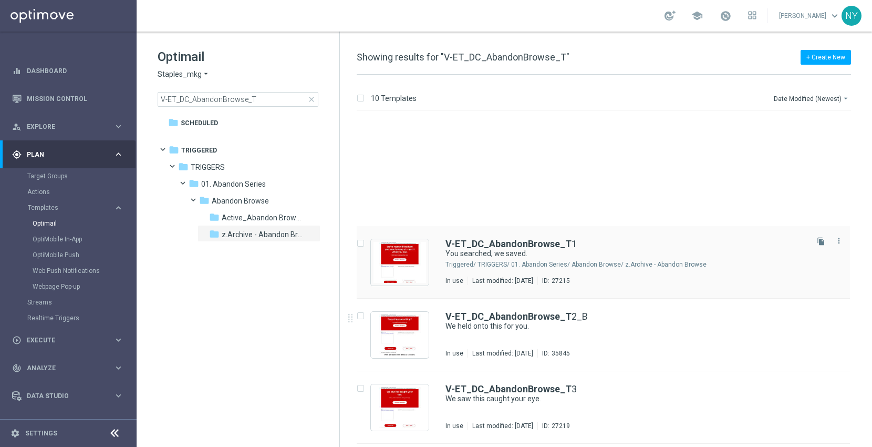
scroll to position [389, 0]
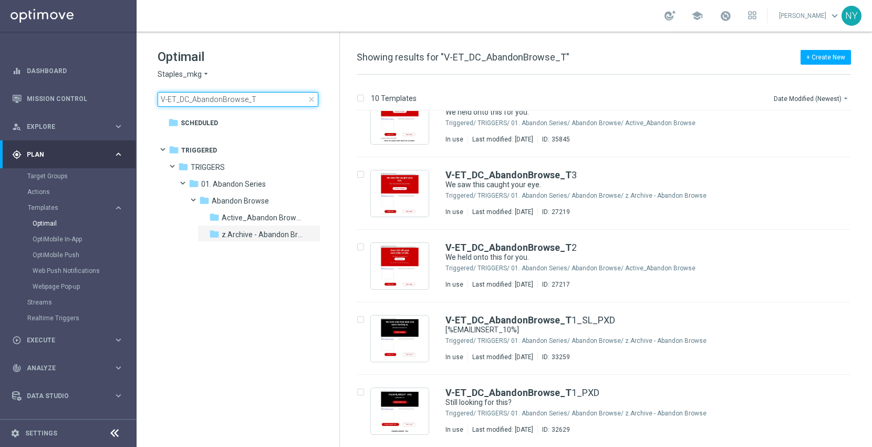
click at [255, 98] on input "V-ET_DC_AbandonBrowse_T" at bounding box center [238, 99] width 161 height 15
drag, startPoint x: 258, startPoint y: 98, endPoint x: 223, endPoint y: 105, distance: 34.8
click at [221, 107] on div "Optimail Staples_mkg arrow_drop_down × Staples_mkg V-ET_DC_AbandonBrowse_T clos…" at bounding box center [238, 104] width 203 height 145
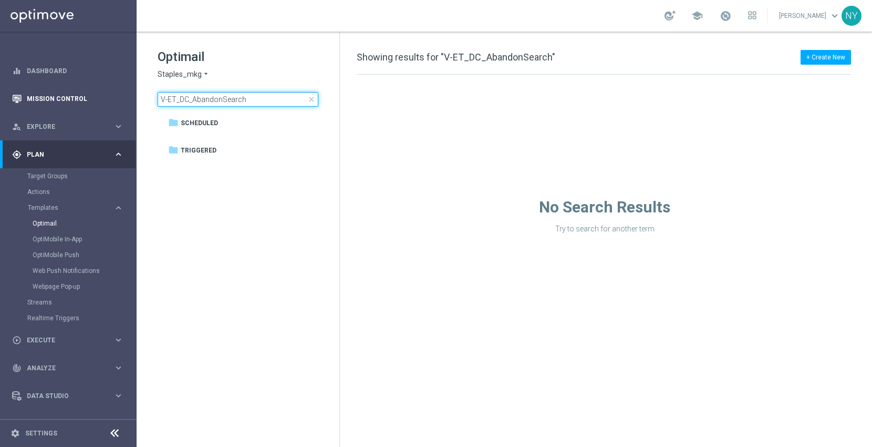
drag, startPoint x: 192, startPoint y: 100, endPoint x: 65, endPoint y: 100, distance: 126.7
click at [65, 100] on main "equalizer Dashboard Mission Control" at bounding box center [436, 223] width 872 height 447
type input "AbandonSearch"
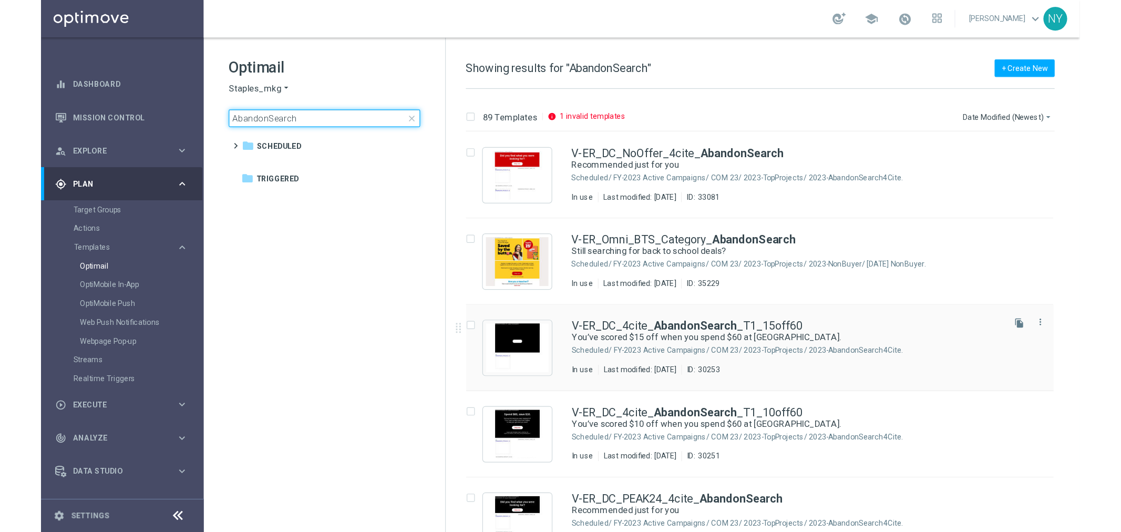
scroll to position [58, 0]
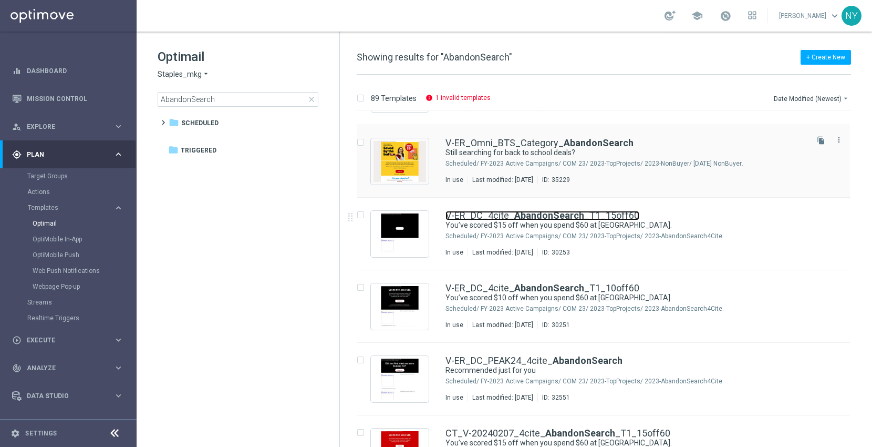
drag, startPoint x: 541, startPoint y: 213, endPoint x: 700, endPoint y: 143, distance: 173.4
click at [541, 213] on b "AbandonSearch" at bounding box center [550, 215] width 70 height 11
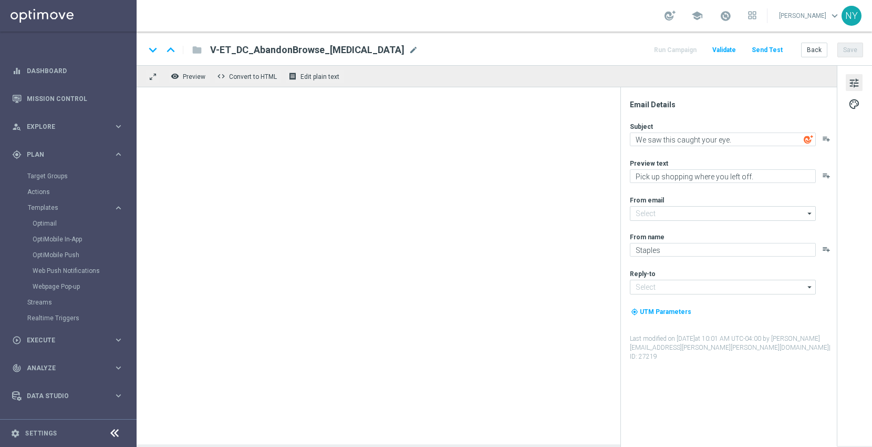
type input "[EMAIL_ADDRESS][DOMAIN_NAME]"
type textarea "You’ve scored $15 off when you spend $60 at Staples."
type textarea "Take a look and save."
type input "[EMAIL_ADDRESS][DOMAIN_NAME]"
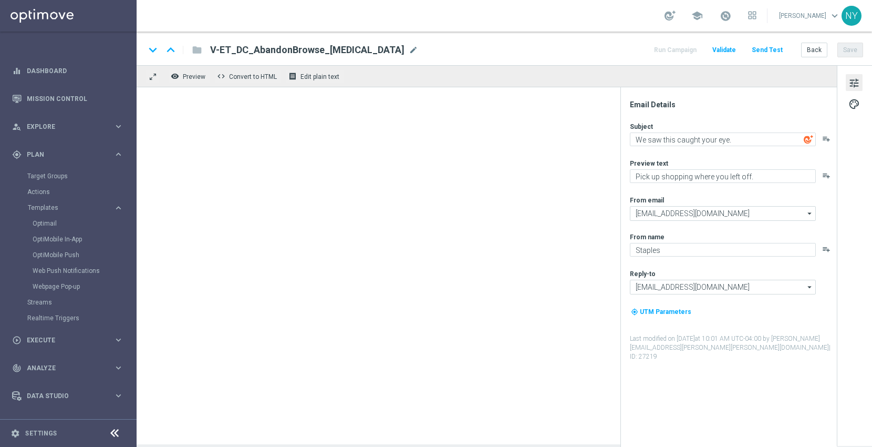
type input "[EMAIL_ADDRESS][DOMAIN_NAME]"
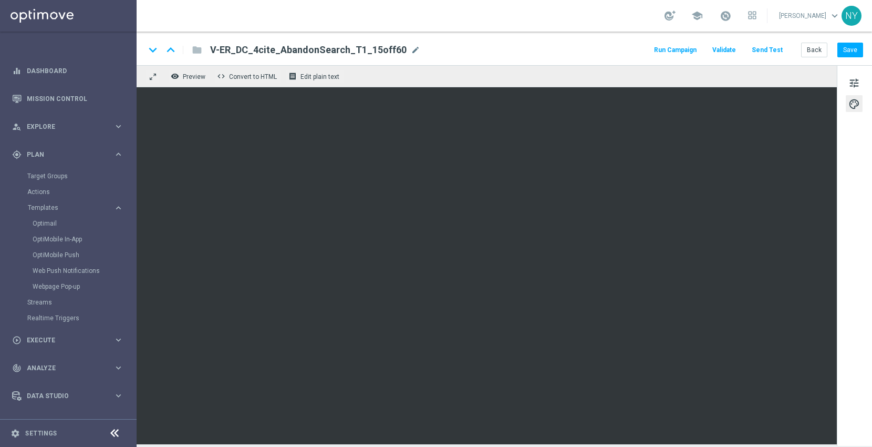
click at [773, 49] on button "Send Test" at bounding box center [768, 50] width 34 height 14
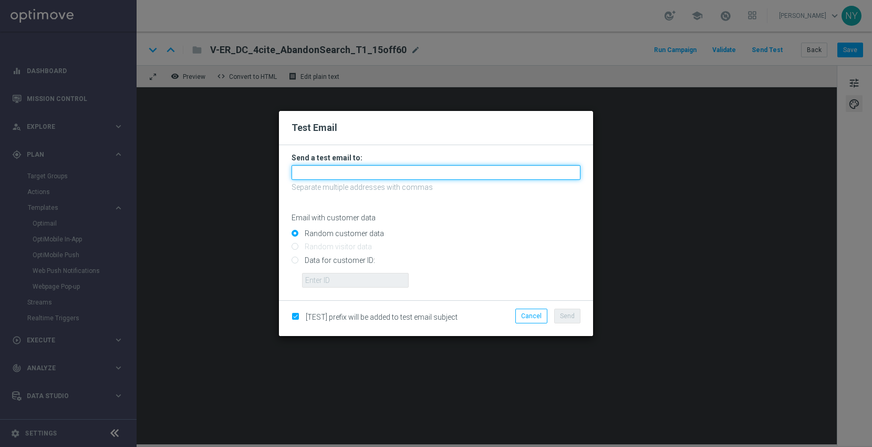
click at [316, 172] on input "text" at bounding box center [436, 172] width 289 height 15
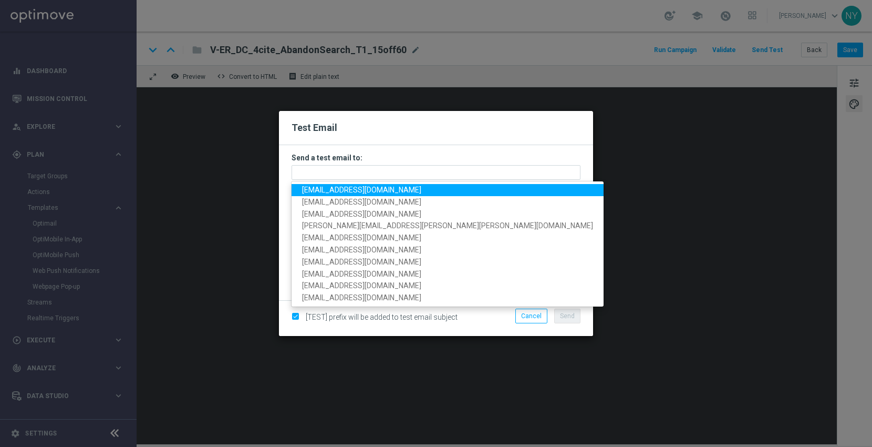
click at [320, 188] on span "neilyetts3@litmusemail.com" at bounding box center [361, 190] width 119 height 8
type input "neilyetts3@litmusemail.com"
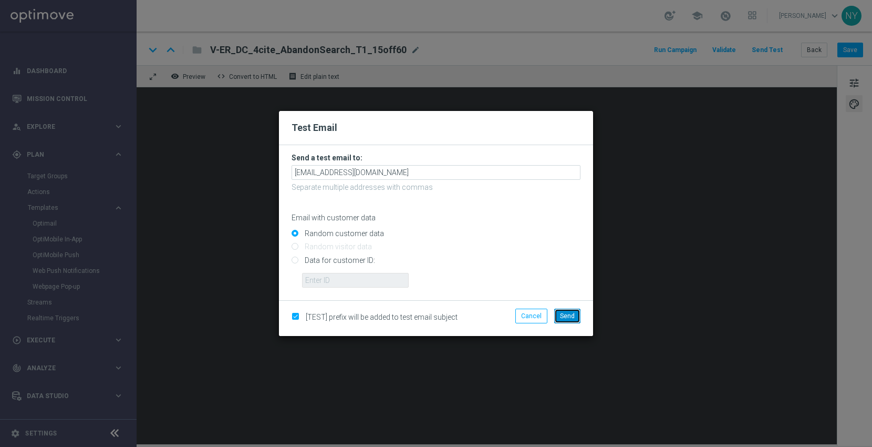
click at [574, 315] on span "Send" at bounding box center [567, 315] width 15 height 7
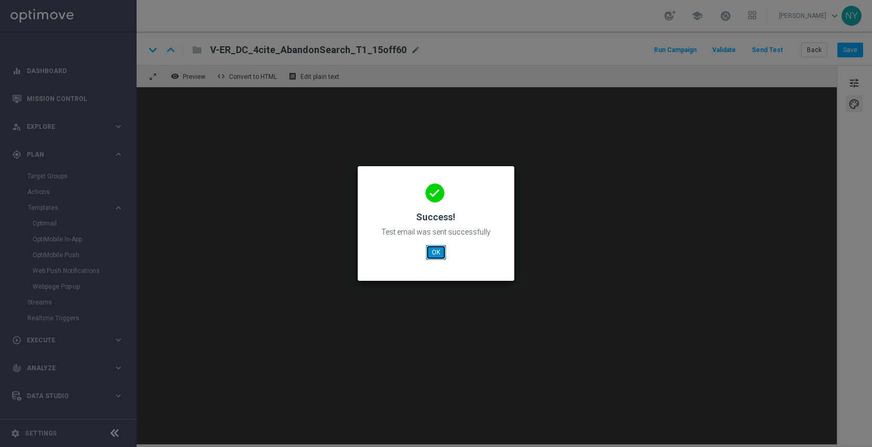
click at [434, 251] on button "OK" at bounding box center [436, 252] width 20 height 15
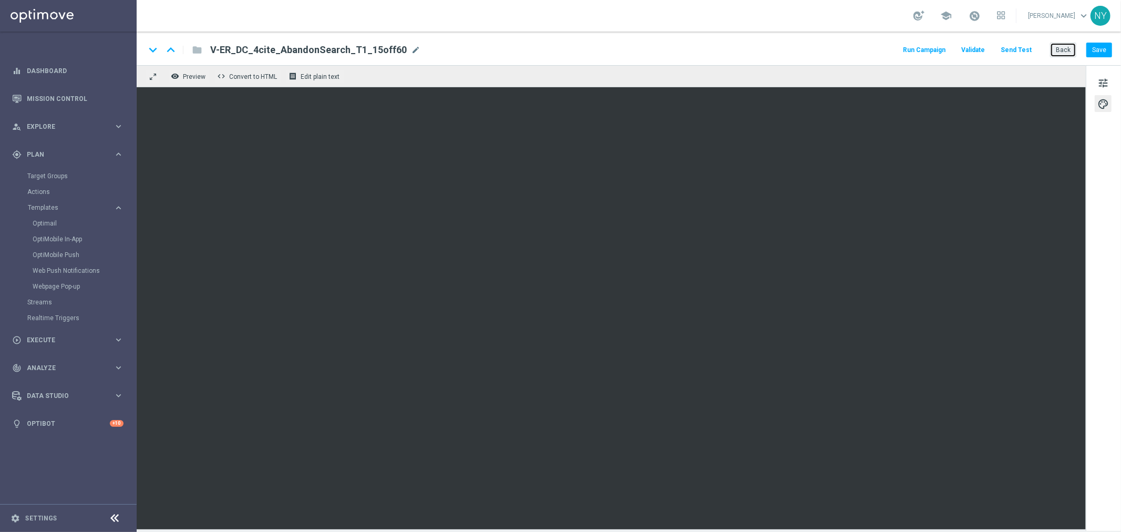
click at [1067, 53] on button "Back" at bounding box center [1063, 50] width 26 height 15
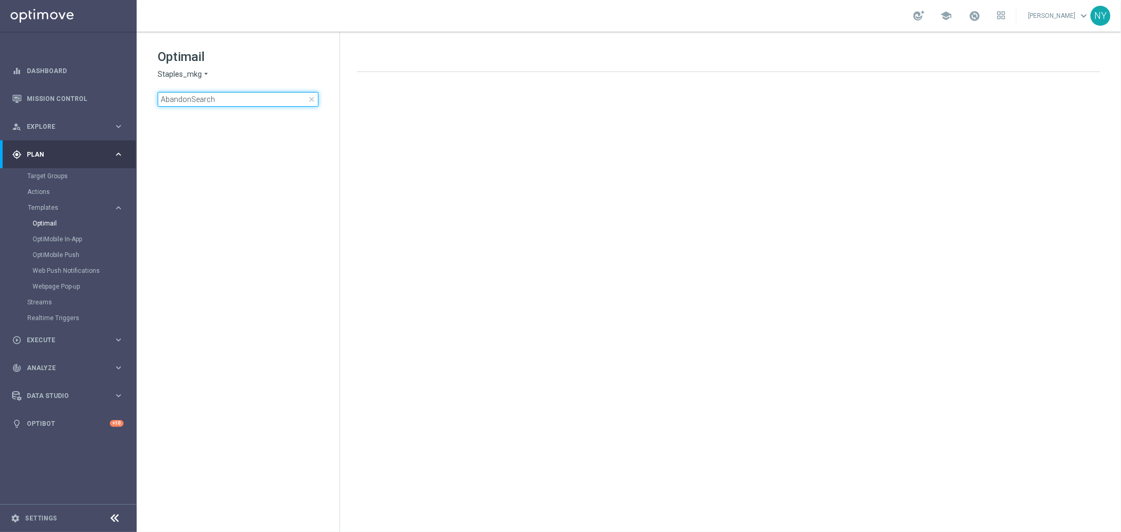
click at [223, 97] on input "AbandonSearch" at bounding box center [238, 99] width 161 height 15
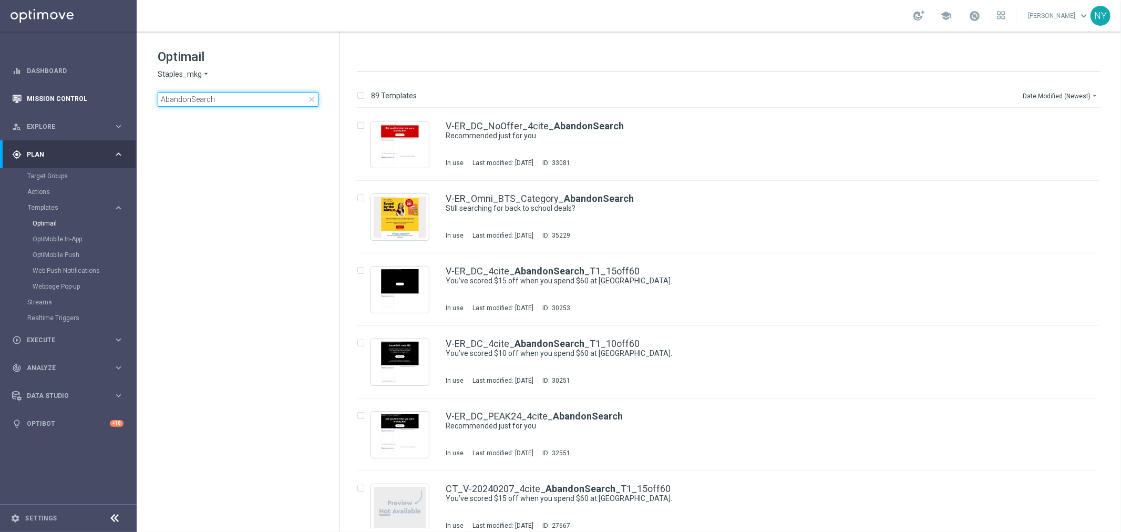
drag, startPoint x: 200, startPoint y: 100, endPoint x: 112, endPoint y: 102, distance: 88.3
click at [112, 102] on main "equalizer Dashboard Mission Control" at bounding box center [560, 266] width 1121 height 532
type input "V-ER_Omni_BTS_Category_AbandonSearch"
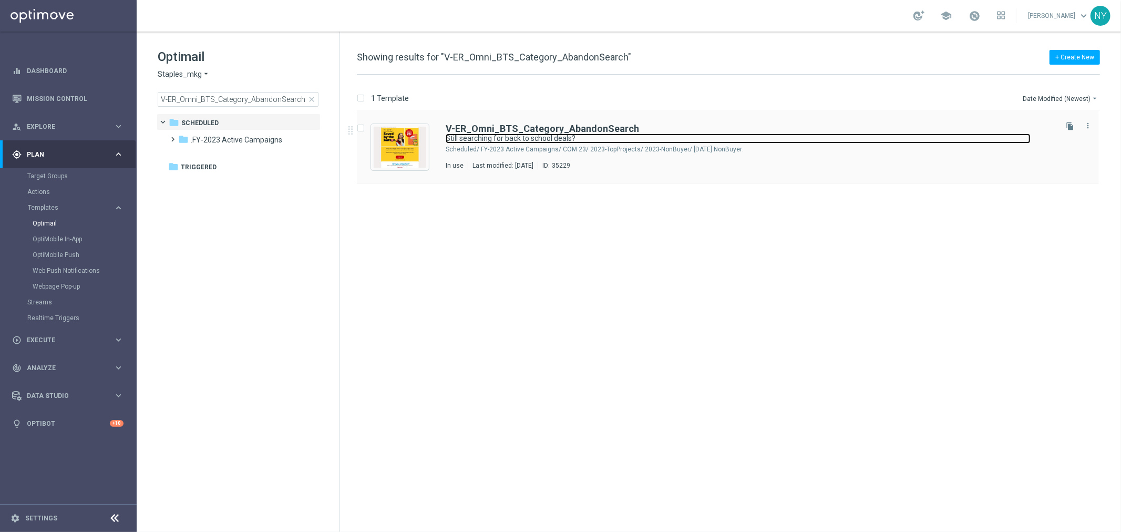
click at [563, 134] on link "Still searching for back to school deals?" at bounding box center [738, 138] width 585 height 10
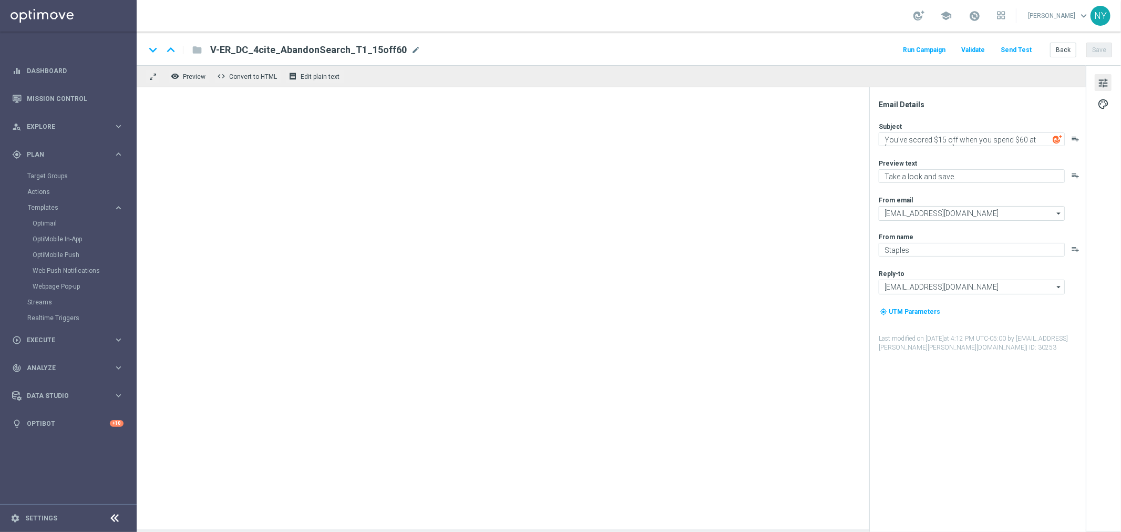
type textarea "Still searching for back to school deals?"
type textarea "School supplies as low as 25¢."
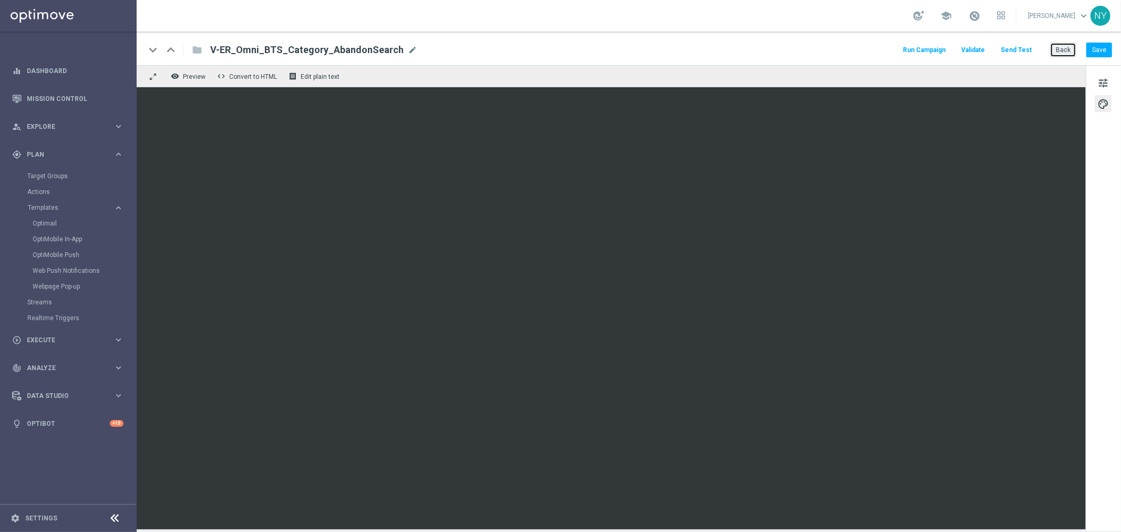
click at [1062, 50] on button "Back" at bounding box center [1063, 50] width 26 height 15
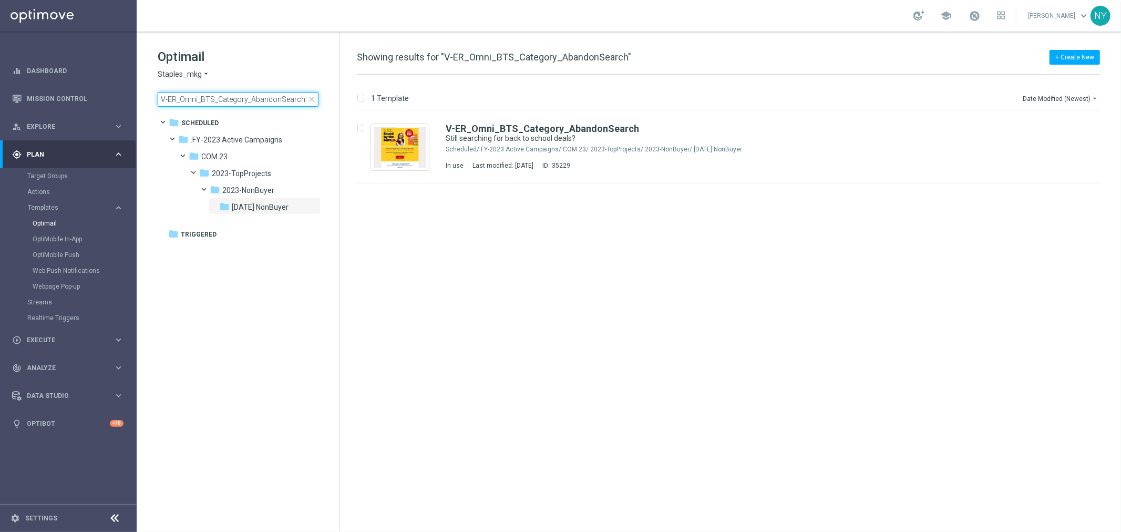
click at [276, 97] on input "V-ER_Omni_BTS_Category_AbandonSearch" at bounding box center [238, 99] width 161 height 15
drag, startPoint x: 301, startPoint y: 97, endPoint x: -172, endPoint y: 90, distance: 472.5
click at [0, 90] on html "equalizer Dashboard Mission Control" at bounding box center [560, 266] width 1121 height 532
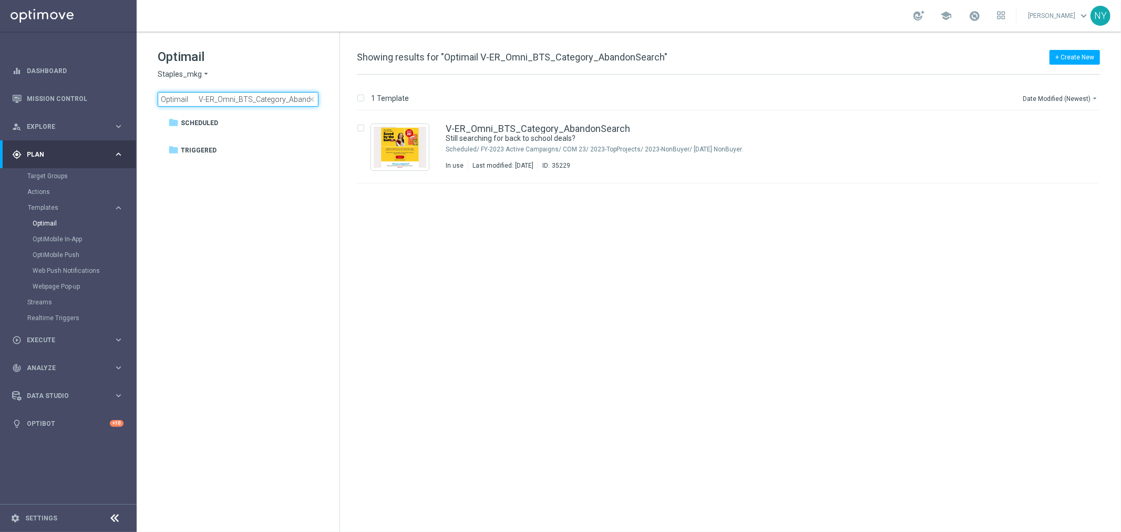
scroll to position [0, 18]
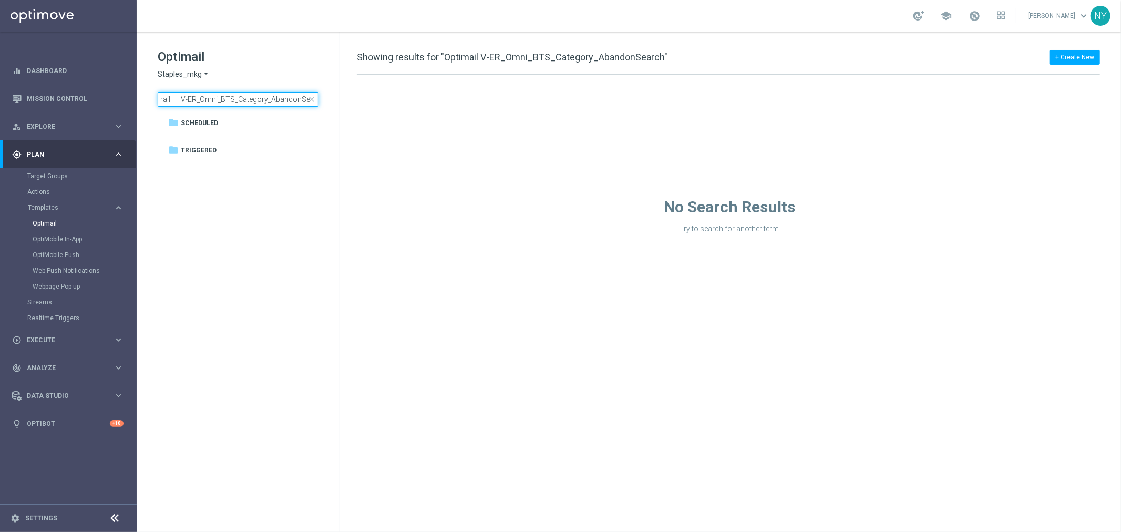
click at [181, 101] on input "Optimail V-ER_Omni_BTS_Category_AbandonSearch" at bounding box center [238, 99] width 161 height 15
drag, startPoint x: 172, startPoint y: 100, endPoint x: -138, endPoint y: 107, distance: 310.7
click at [0, 107] on html "equalizer Dashboard Mission Control" at bounding box center [560, 266] width 1121 height 532
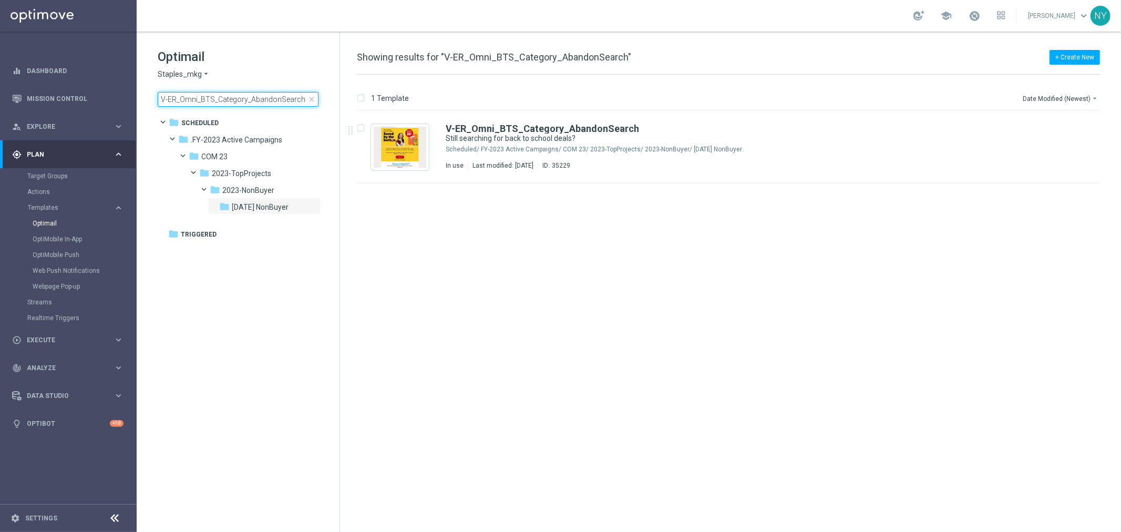
click at [291, 101] on input "V-ER_Omni_BTS_Category_AbandonSearch" at bounding box center [238, 99] width 161 height 15
drag, startPoint x: 302, startPoint y: 99, endPoint x: 40, endPoint y: 81, distance: 262.3
click at [40, 81] on main "equalizer Dashboard Mission Control" at bounding box center [560, 266] width 1121 height 532
type input "V-ER_DC_CategorySearch_Paper"
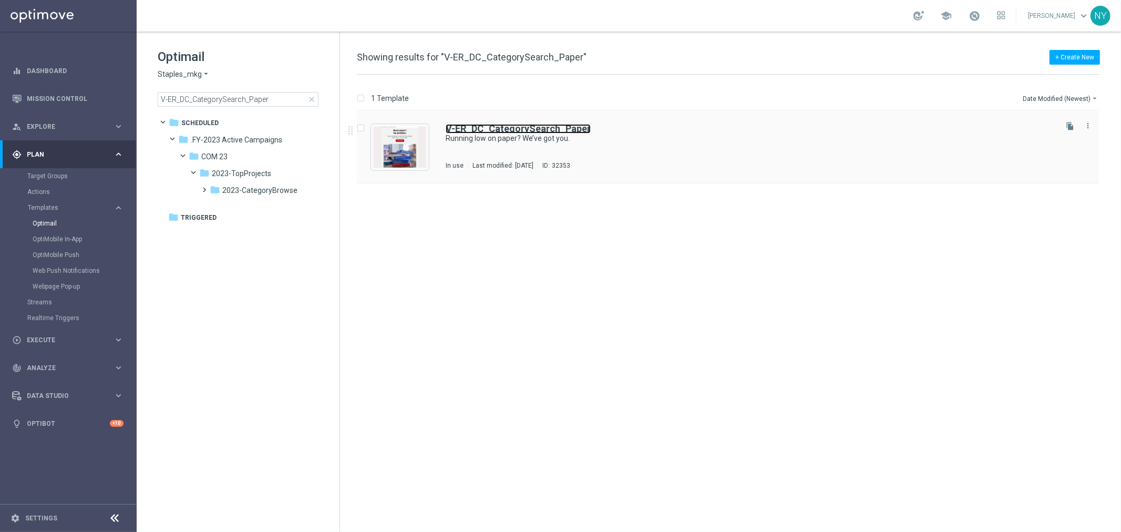
click at [495, 129] on b "V-ER_DC_CategorySearch_Paper" at bounding box center [518, 128] width 145 height 11
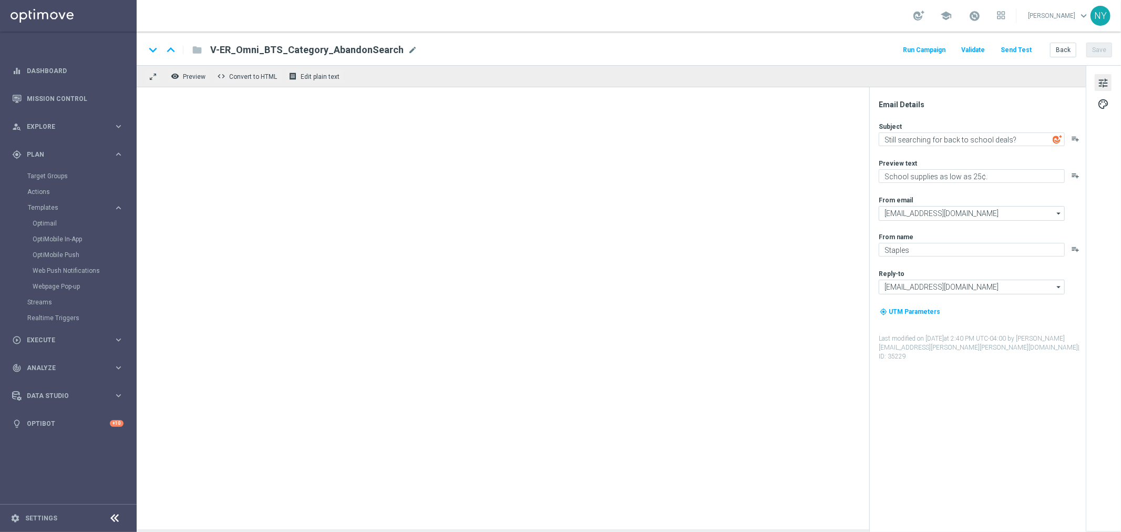
type textarea "Running low on paper? We’ve got you."
type textarea "See pack sizes and prices for all."
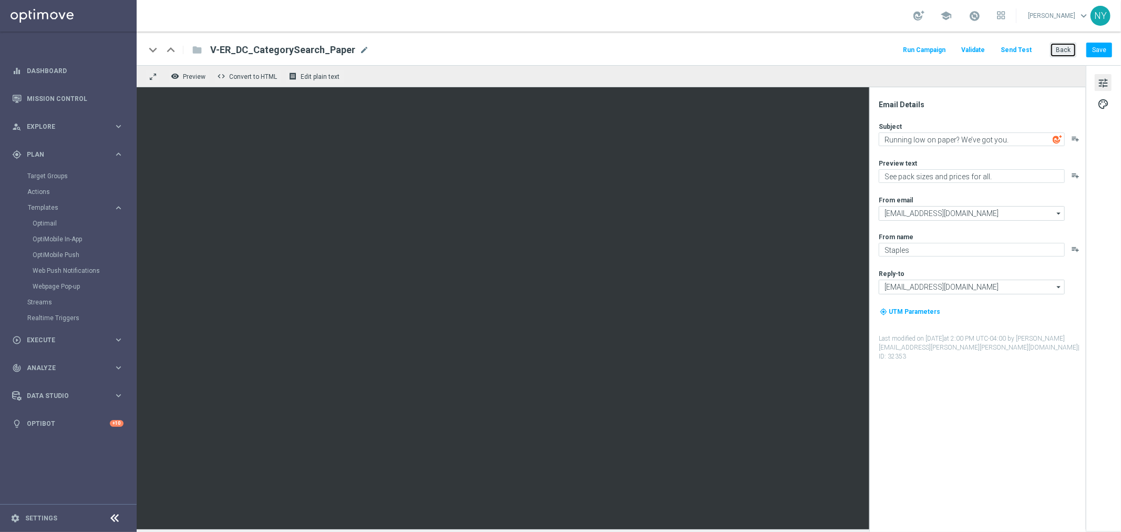
click at [1067, 50] on button "Back" at bounding box center [1063, 50] width 26 height 15
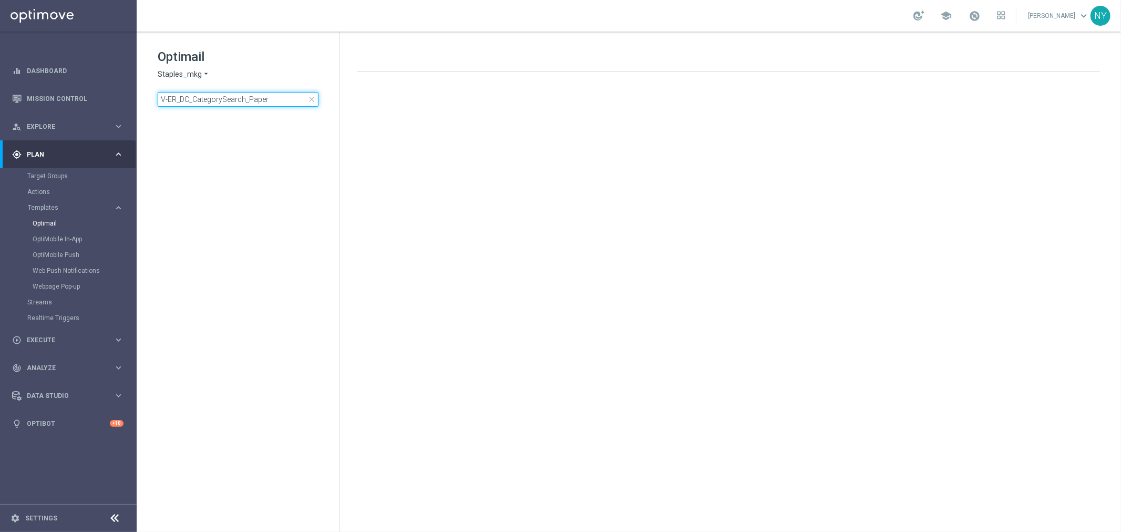
click at [269, 97] on input "V-ER_DC_CategorySearch_Paper" at bounding box center [238, 99] width 161 height 15
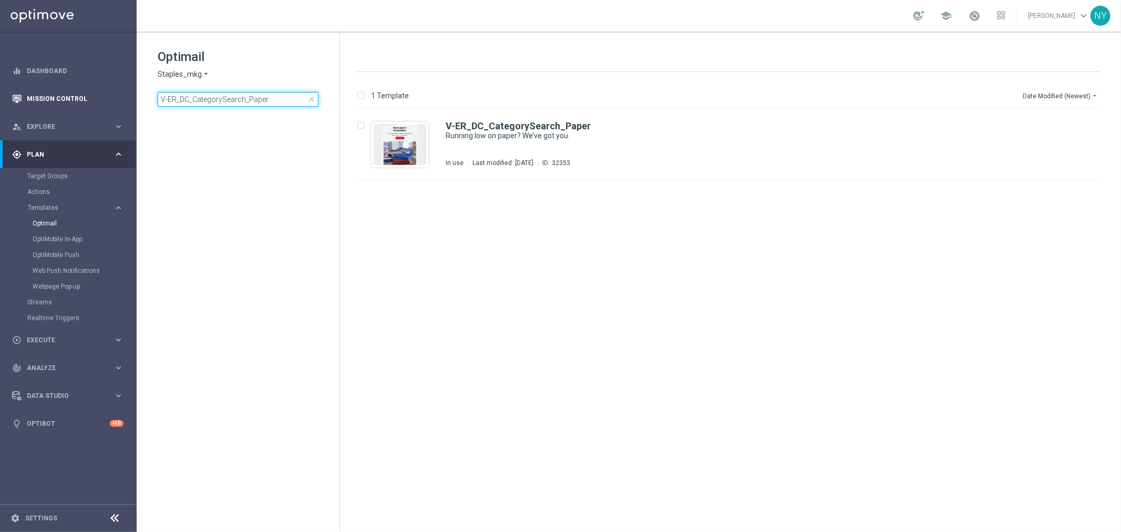
drag, startPoint x: 229, startPoint y: 98, endPoint x: 25, endPoint y: 96, distance: 204.5
click at [25, 96] on main "equalizer Dashboard Mission Control" at bounding box center [560, 266] width 1121 height 532
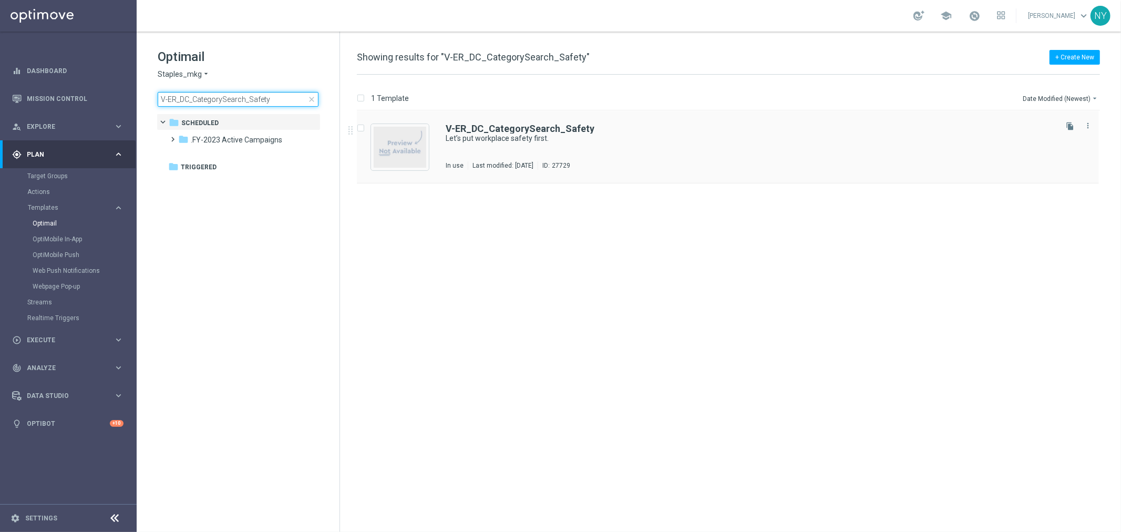
type input "V-ER_DC_CategorySearch_Safety"
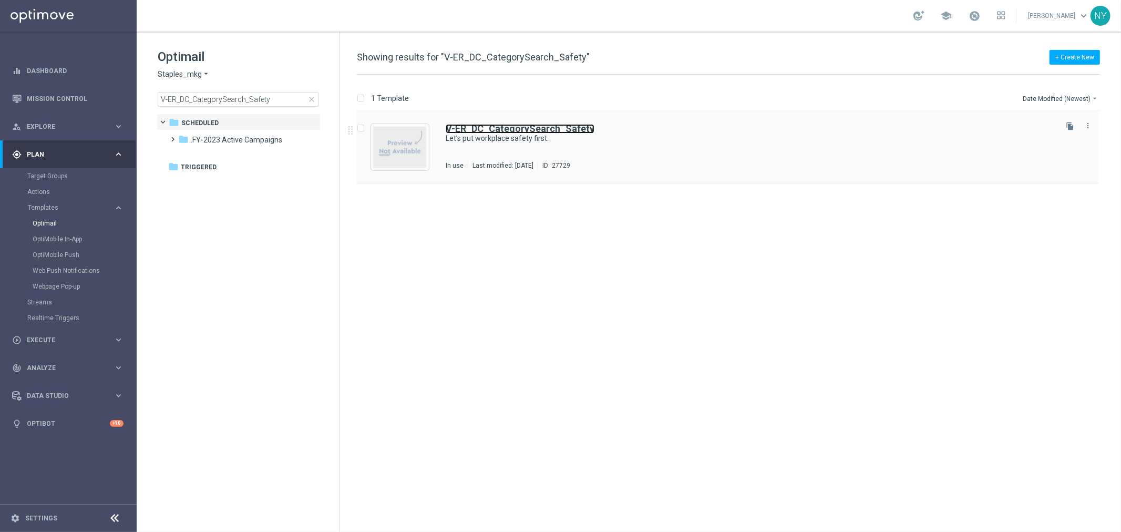
click at [519, 125] on b "V-ER_DC_CategorySearch_Safety" at bounding box center [520, 128] width 149 height 11
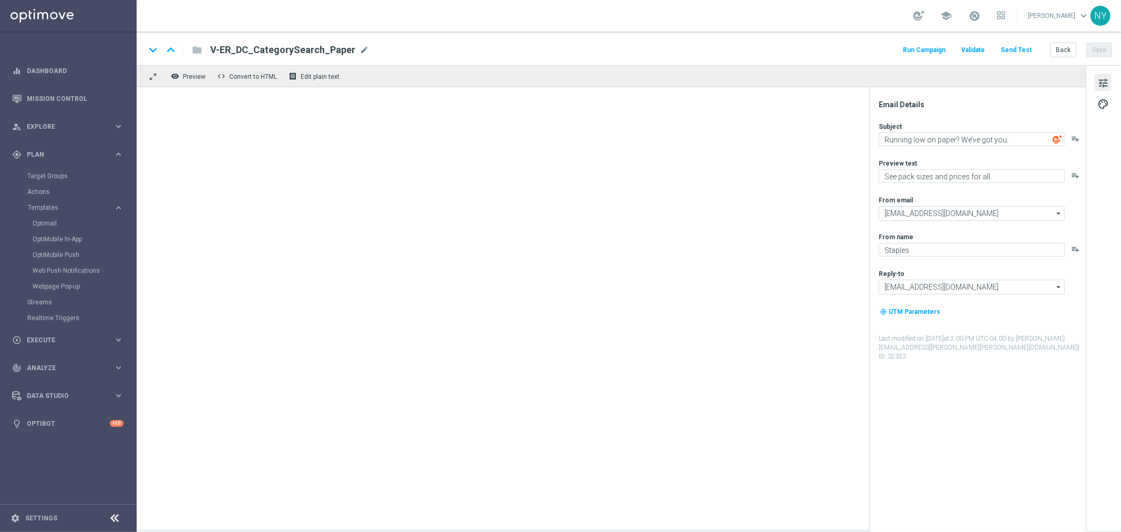
type textarea "Let’s put workplace safety first."
type textarea "These essentials will help you prepare for anything."
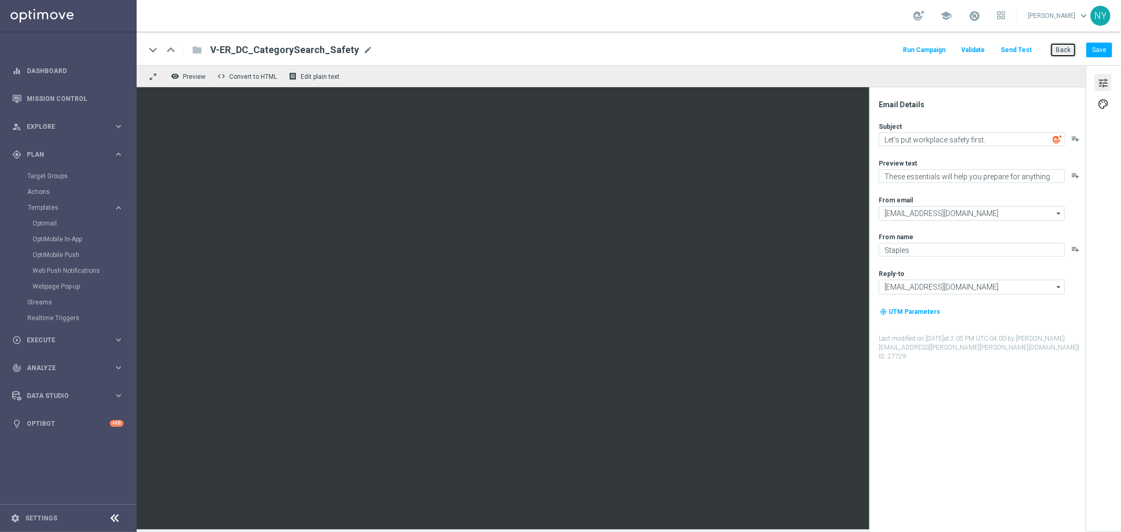
click at [1070, 46] on button "Back" at bounding box center [1063, 50] width 26 height 15
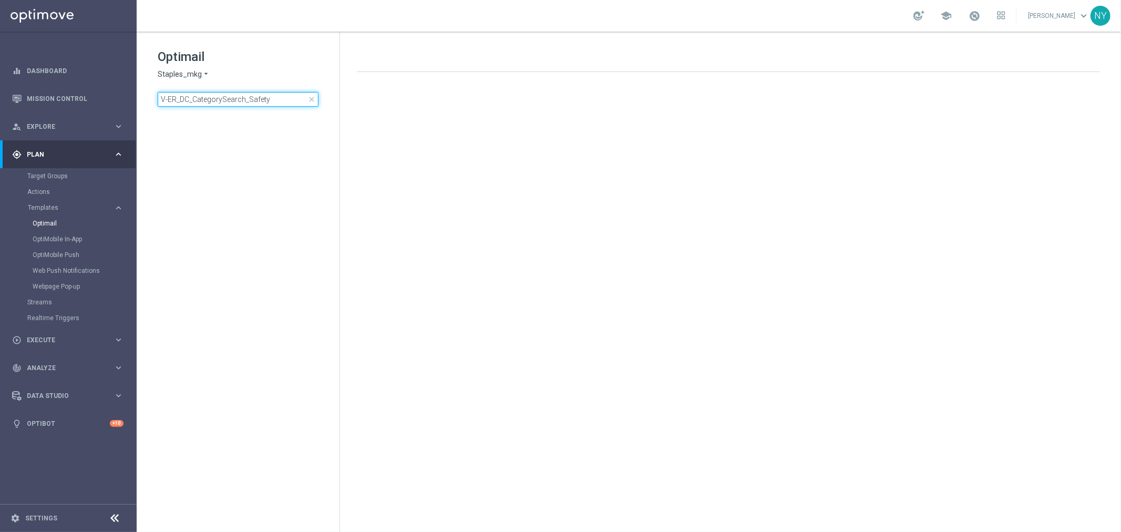
click at [269, 101] on input "V-ER_DC_CategorySearch_Safety" at bounding box center [238, 99] width 161 height 15
drag, startPoint x: 277, startPoint y: 98, endPoint x: -25, endPoint y: 92, distance: 302.3
click at [0, 92] on html "equalizer Dashboard Mission Control" at bounding box center [560, 266] width 1121 height 532
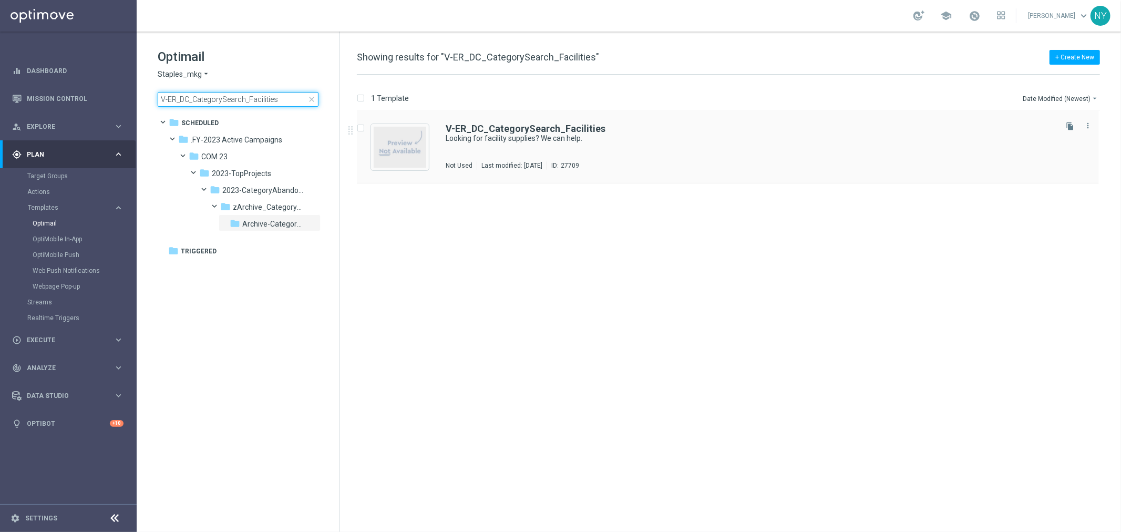
type input "V-ER_DC_CategorySearch_Facilities"
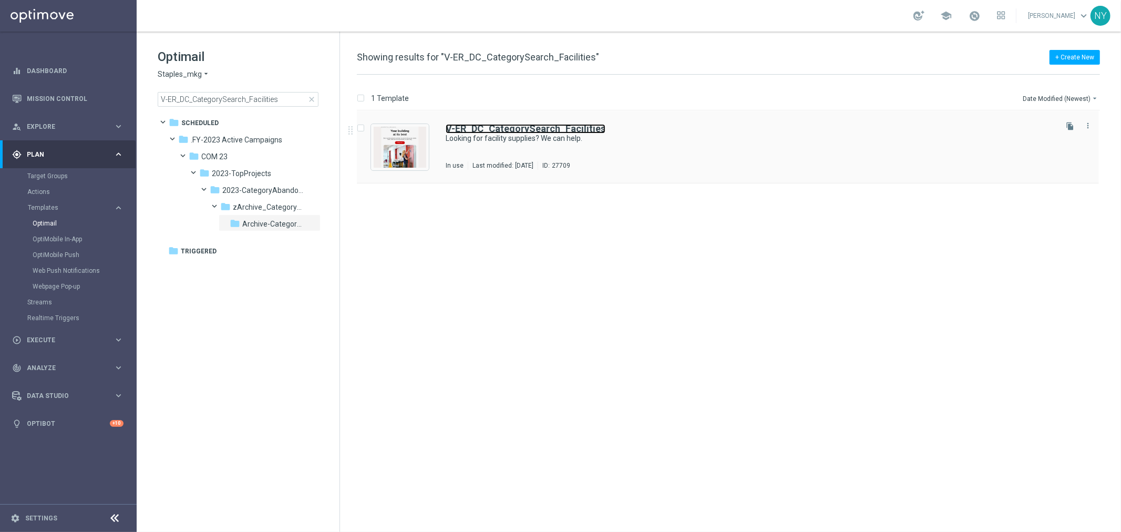
click at [501, 128] on b "V-ER_DC_CategorySearch_Facilities" at bounding box center [526, 128] width 160 height 11
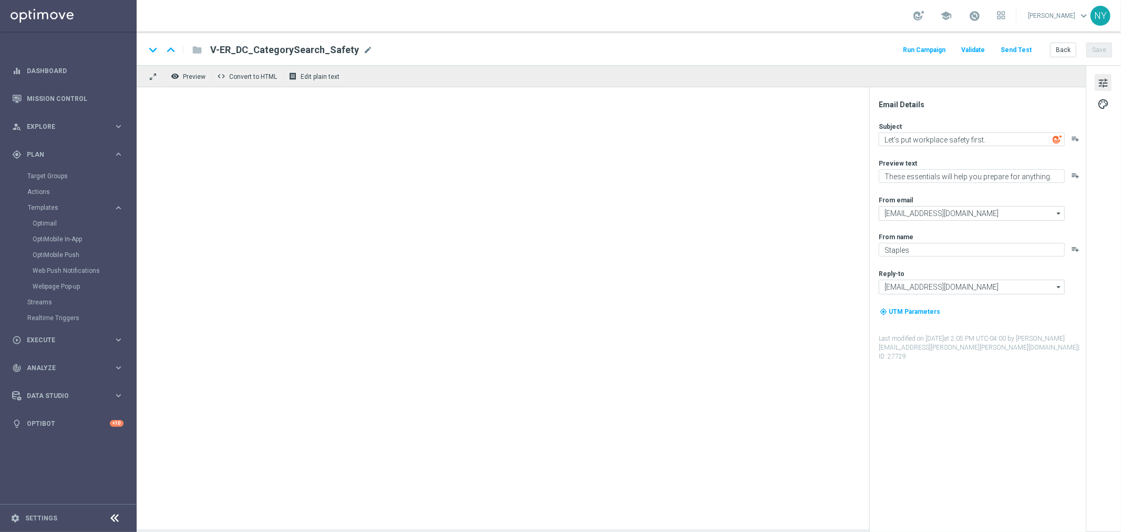
type textarea "Looking for facility supplies? We can help."
type textarea "We’re your cleaning and maintenance partner."
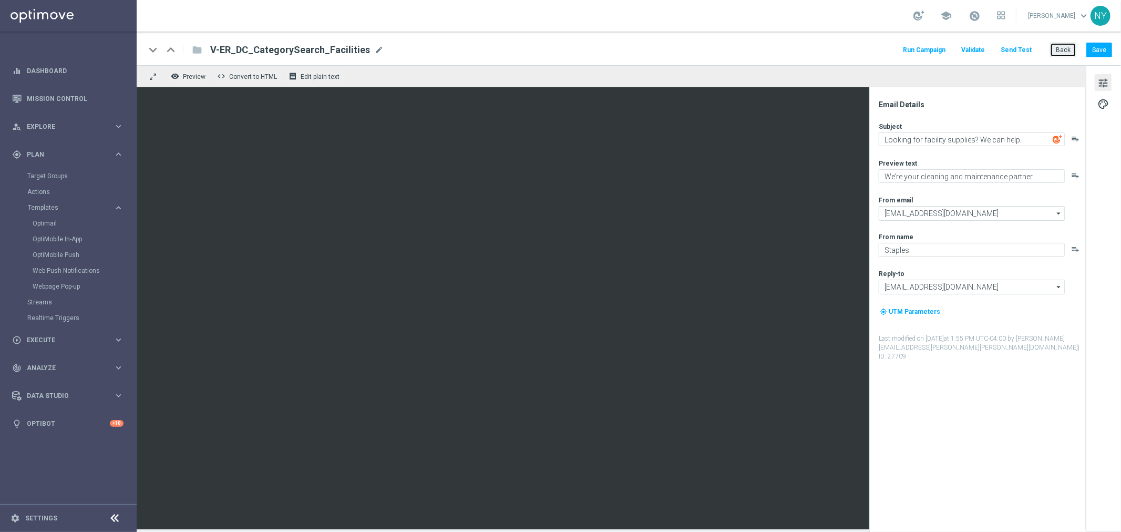
click at [1068, 53] on button "Back" at bounding box center [1063, 50] width 26 height 15
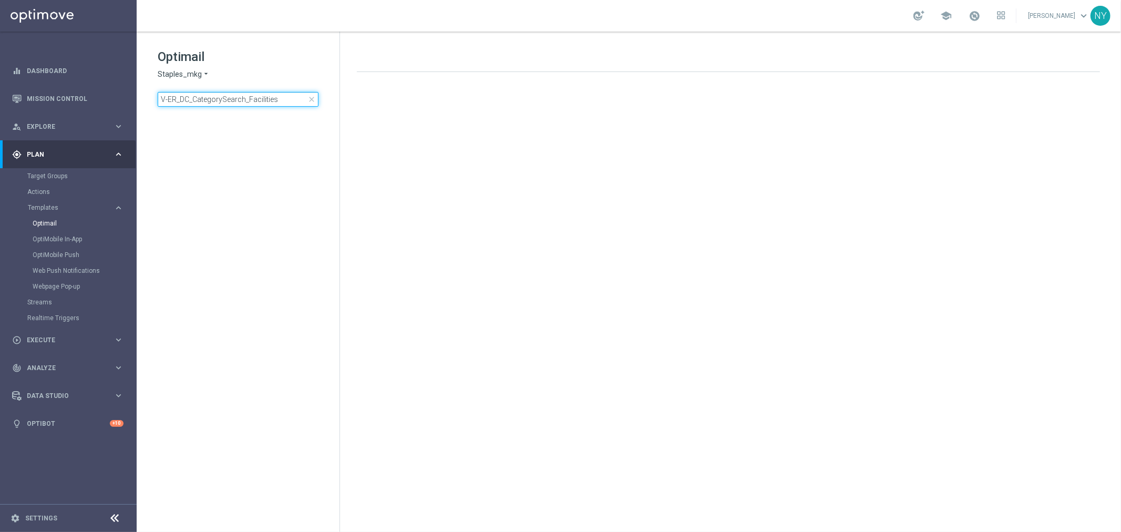
click at [269, 101] on input "V-ER_DC_CategorySearch_Facilities" at bounding box center [238, 99] width 161 height 15
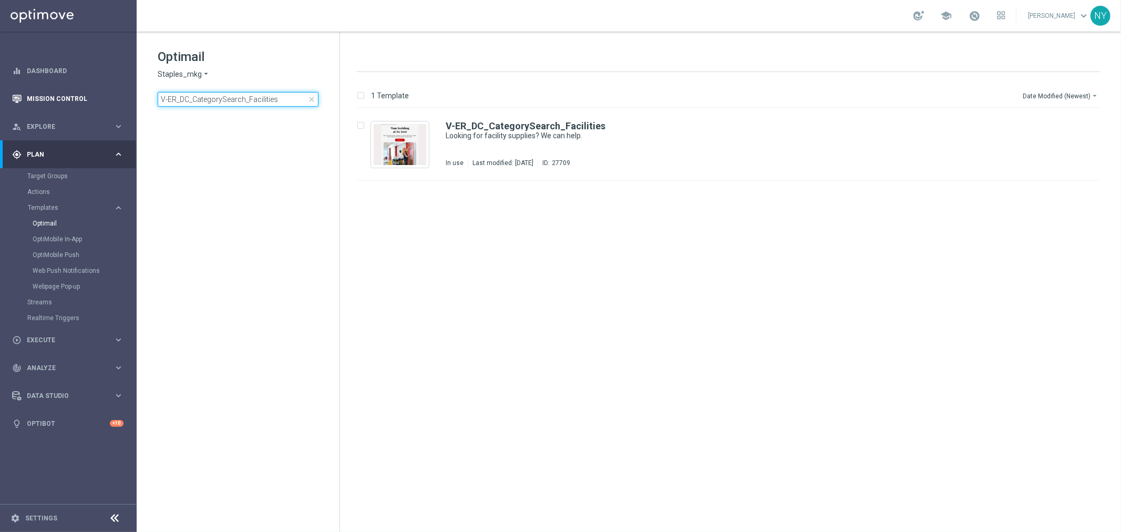
drag, startPoint x: 237, startPoint y: 101, endPoint x: 70, endPoint y: 92, distance: 166.8
click at [70, 92] on main "equalizer Dashboard Mission Control" at bounding box center [560, 266] width 1121 height 532
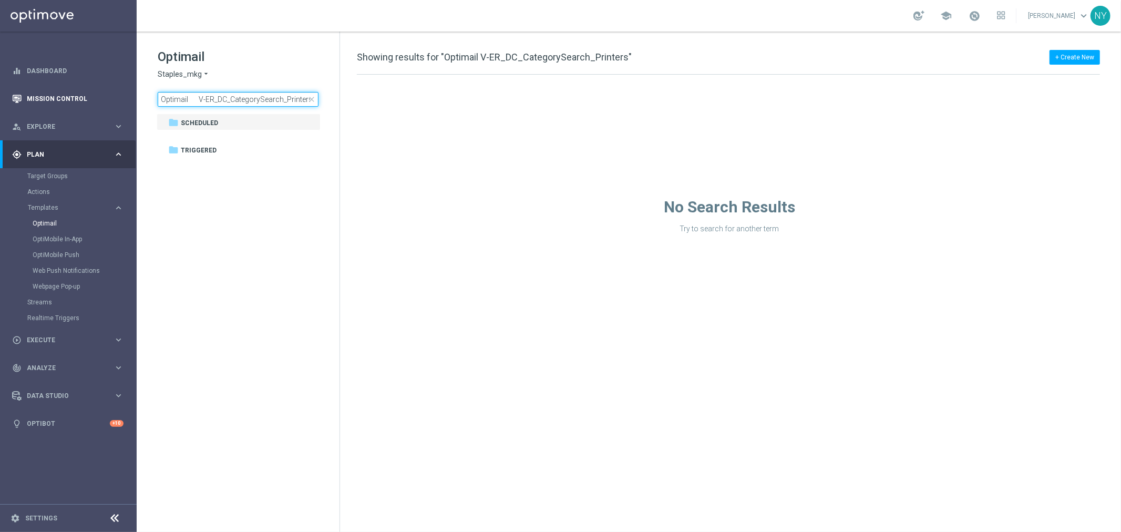
drag, startPoint x: 191, startPoint y: 100, endPoint x: 56, endPoint y: 100, distance: 135.6
click at [56, 100] on main "equalizer Dashboard Mission Control" at bounding box center [560, 266] width 1121 height 532
type input "V-ER_DC_CategorySearch_Printers"
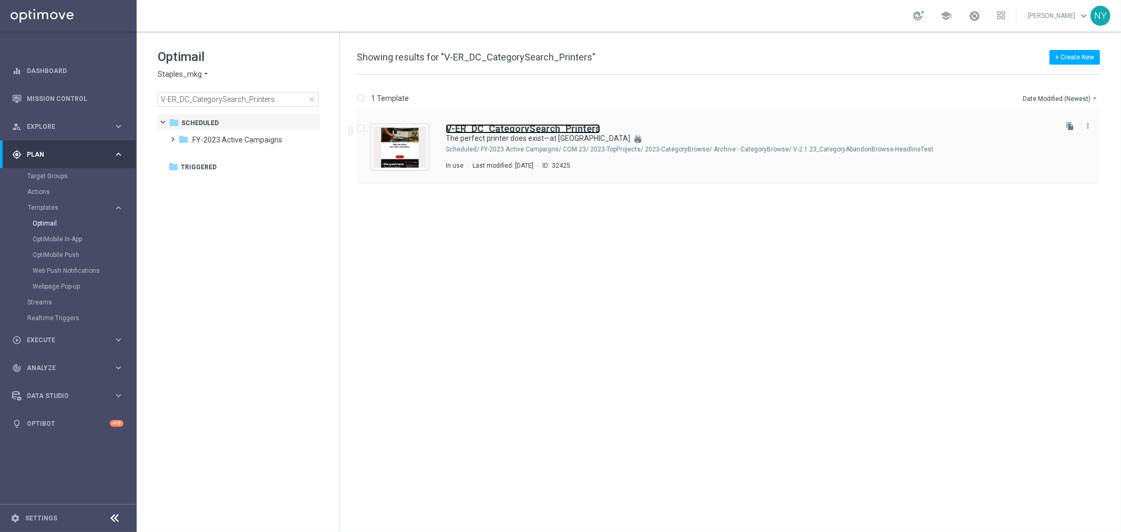
click at [538, 130] on b "V-ER_DC_CategorySearch_Printers" at bounding box center [523, 128] width 155 height 11
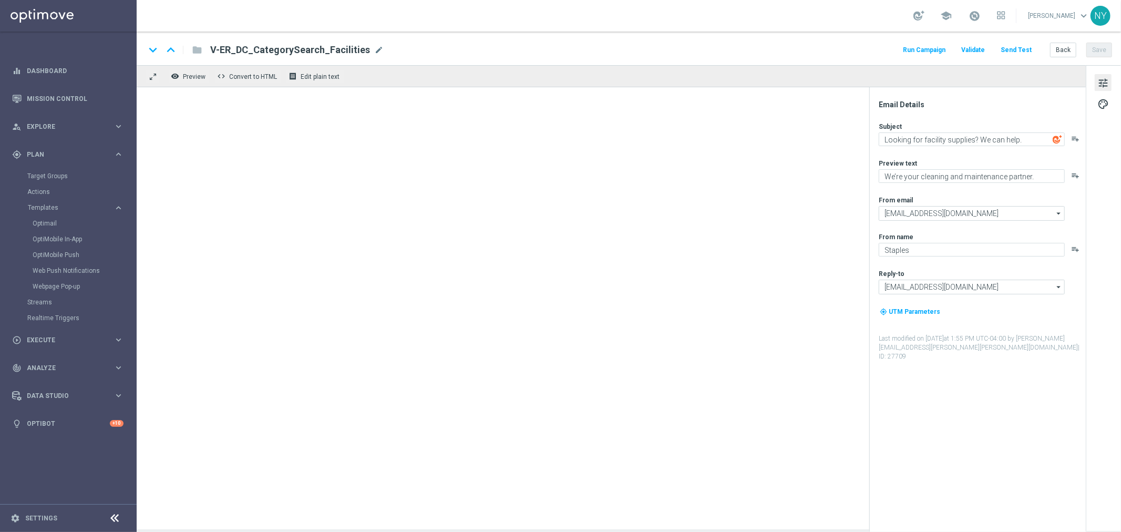
type textarea "The perfect printer does exist—at Staples. 🖨️"
type textarea "Get 24/7 support with Tech Help Plus."
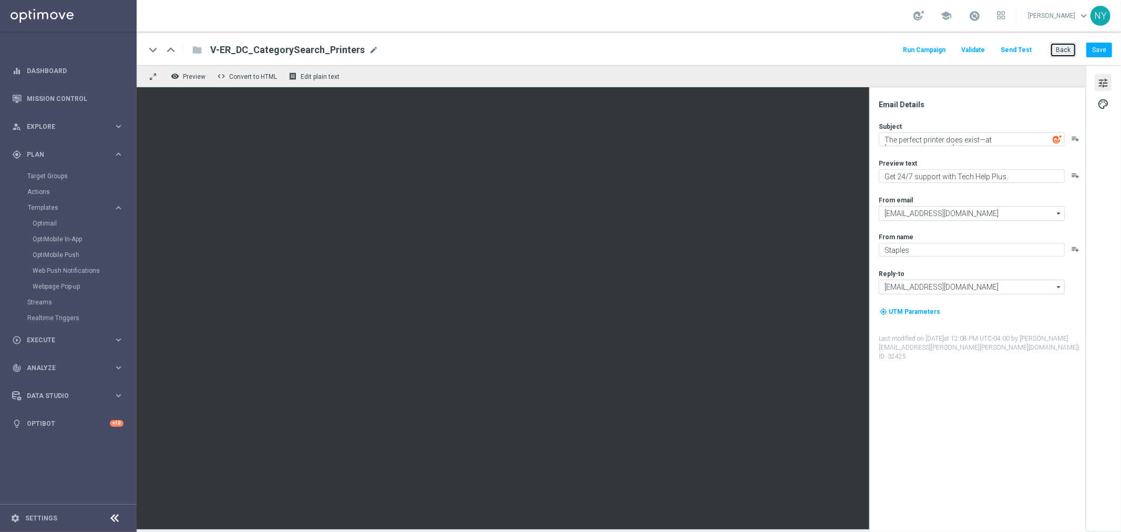
click at [1061, 52] on button "Back" at bounding box center [1063, 50] width 26 height 15
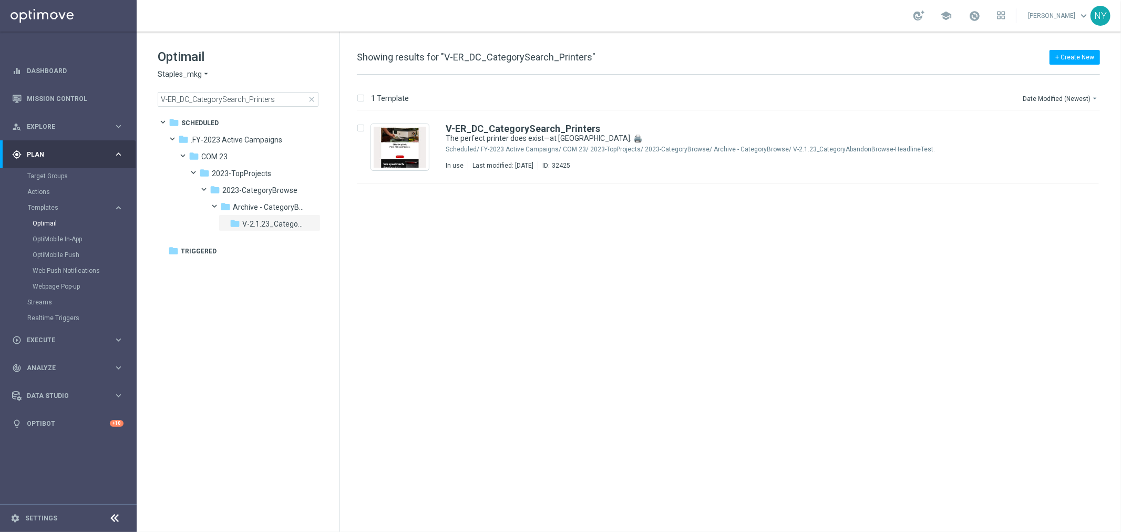
click at [285, 111] on div "Optimail Staples_mkg arrow_drop_down × Staples_mkg V-ER_DC_CategorySearch_Print…" at bounding box center [238, 104] width 203 height 145
click at [277, 101] on input "V-ER_DC_CategorySearch_Printers" at bounding box center [238, 99] width 161 height 15
drag, startPoint x: 285, startPoint y: 98, endPoint x: 77, endPoint y: 91, distance: 208.2
click at [77, 91] on main "equalizer Dashboard Mission Control" at bounding box center [560, 266] width 1121 height 532
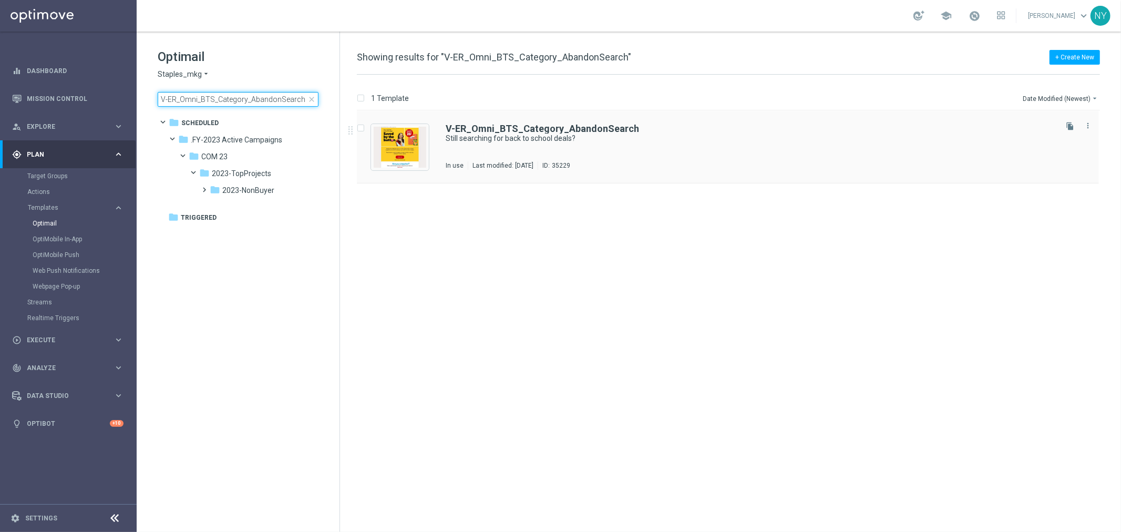
type input "V-ER_Omni_BTS_Category_AbandonSearch"
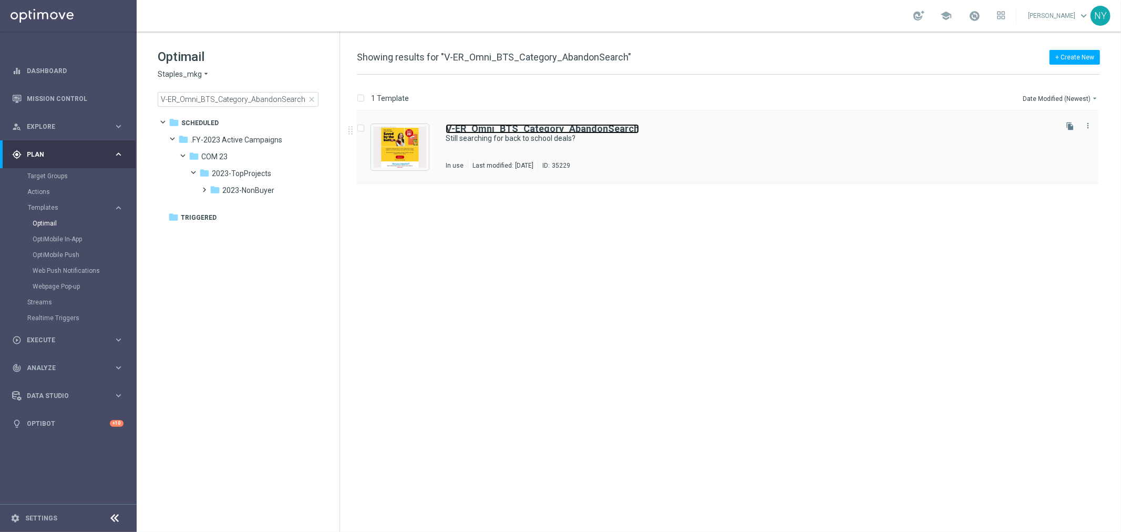
click at [518, 131] on b "V-ER_Omni_BTS_Category_AbandonSearch" at bounding box center [542, 128] width 193 height 11
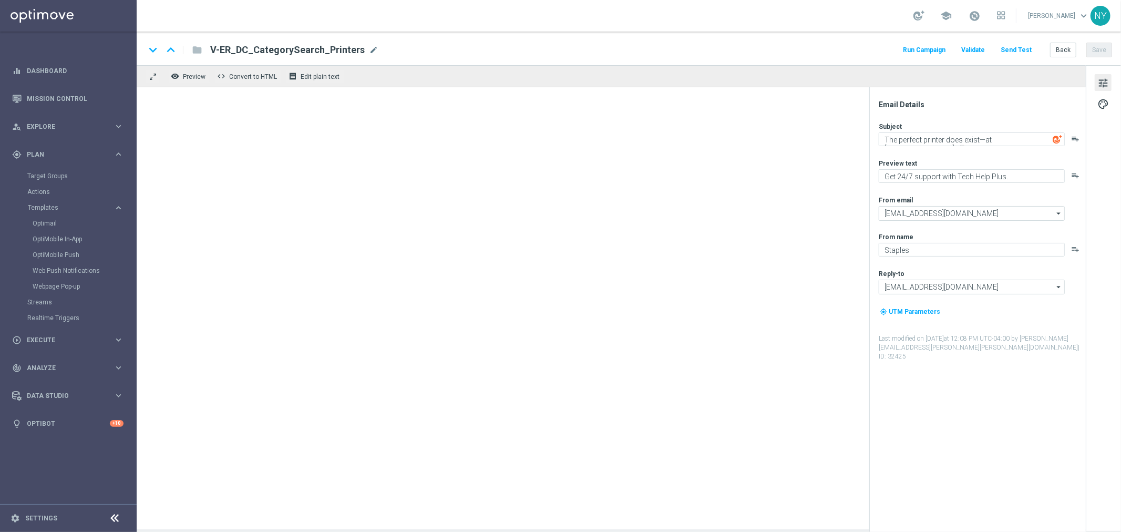
type textarea "Still searching for back to school deals?"
type textarea "School supplies as low as 25¢."
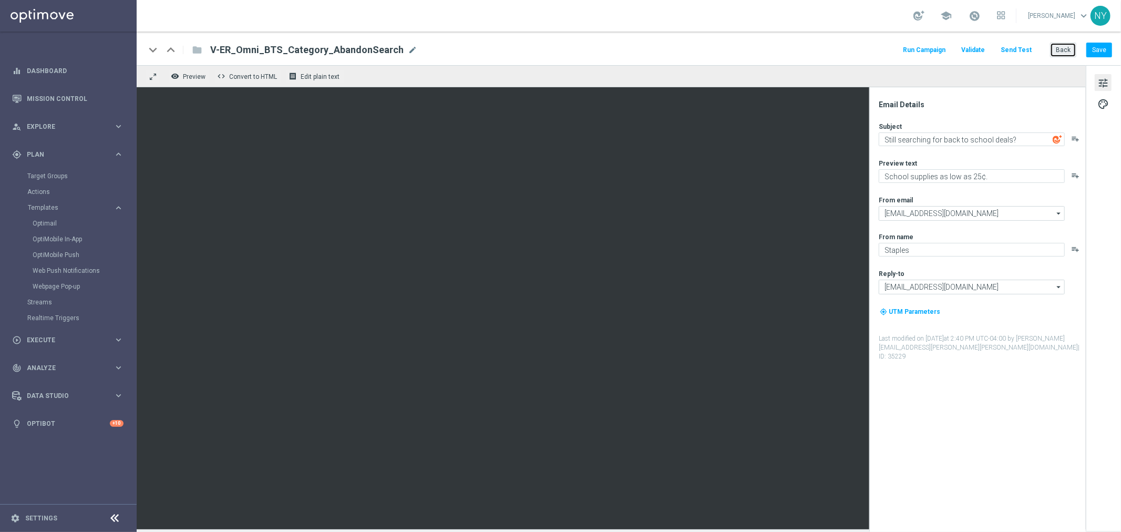
click at [1056, 47] on button "Back" at bounding box center [1063, 50] width 26 height 15
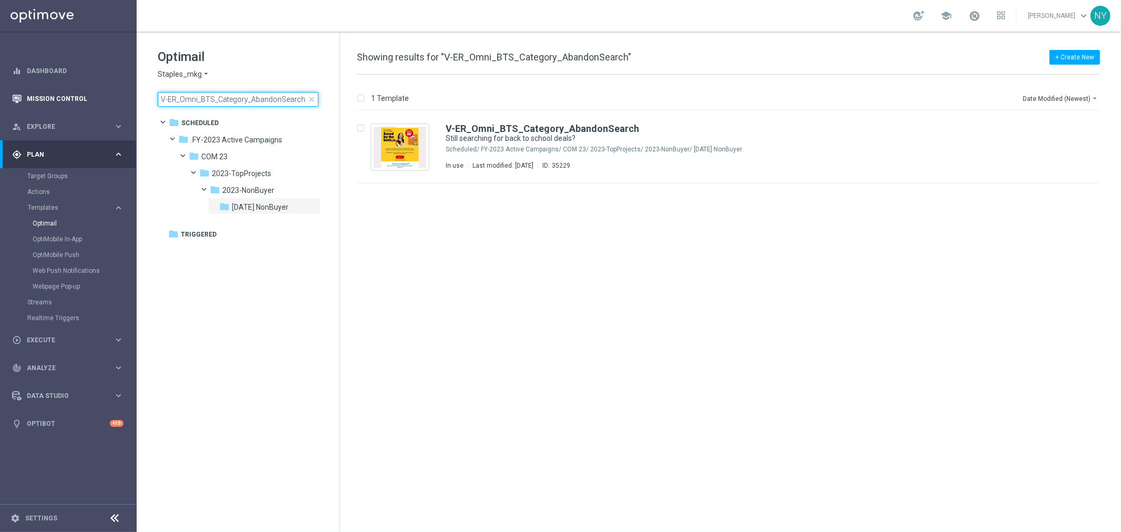
drag, startPoint x: 302, startPoint y: 99, endPoint x: 16, endPoint y: 110, distance: 285.6
click at [16, 110] on main "equalizer Dashboard Mission Control" at bounding box center [560, 266] width 1121 height 532
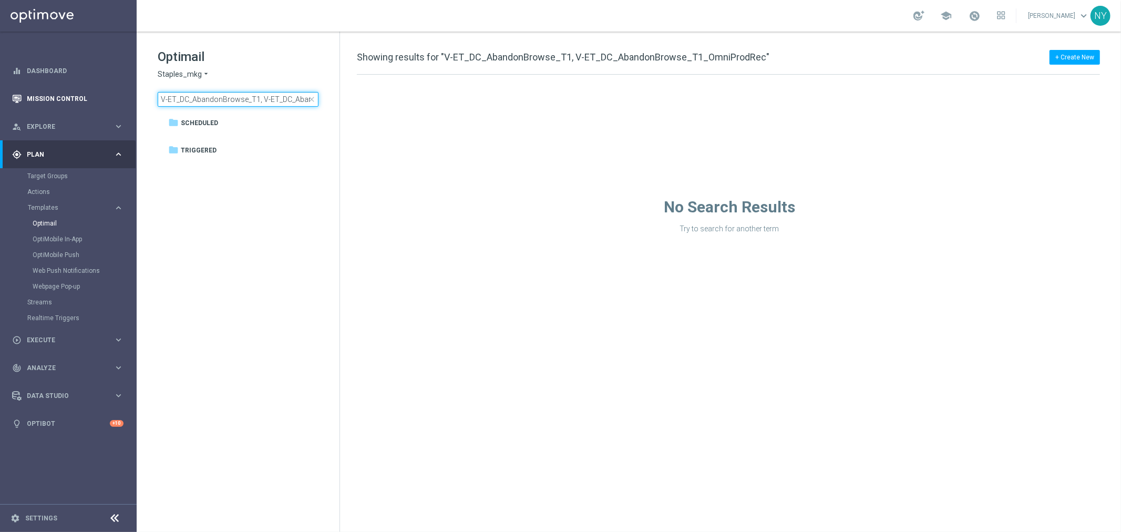
drag, startPoint x: 285, startPoint y: 101, endPoint x: 24, endPoint y: 106, distance: 260.7
click at [24, 106] on main "equalizer Dashboard Mission Control" at bounding box center [560, 266] width 1121 height 532
click at [263, 98] on input "V-ET_DC_AbandonBrowse_T1, V-ET_DC_AbandonBrowse_T1_OmniProdRec" at bounding box center [238, 99] width 161 height 15
drag, startPoint x: 256, startPoint y: 100, endPoint x: 539, endPoint y: 113, distance: 283.1
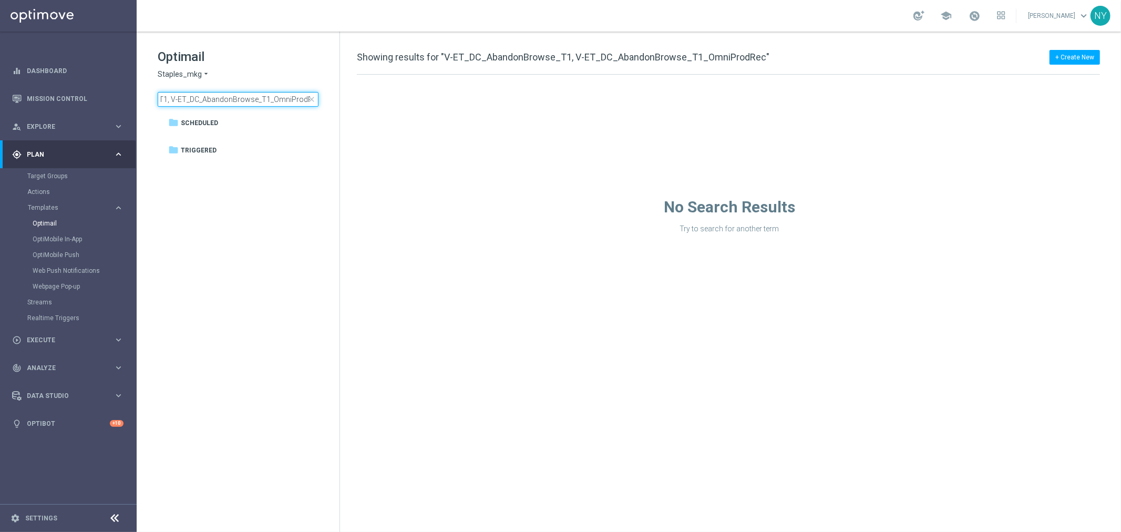
click at [539, 113] on div "Optimail Staples_mkg arrow_drop_down × Staples_mkg V-ET_DC_AbandonBrowse_T1, V-…" at bounding box center [629, 282] width 984 height 500
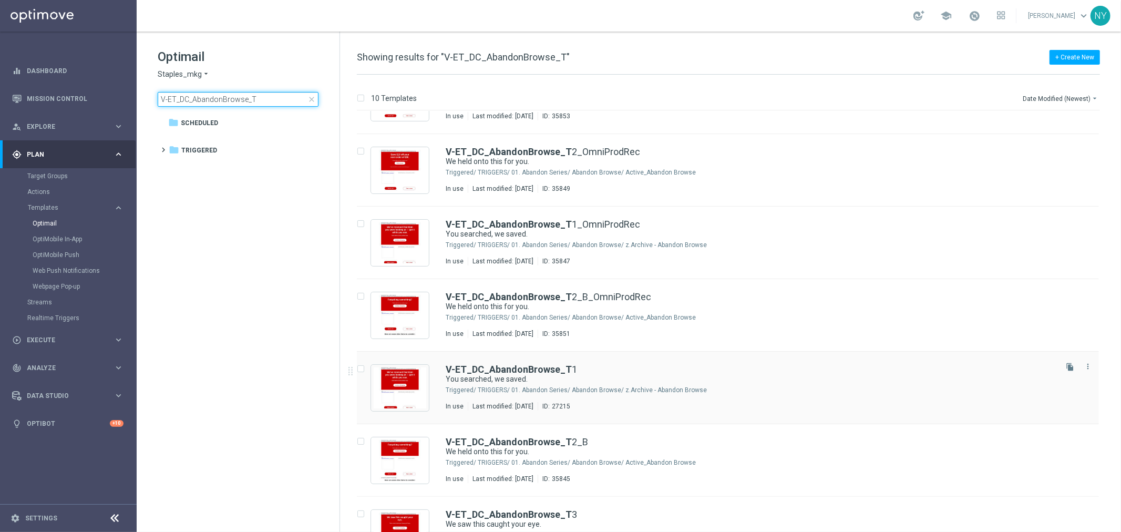
scroll to position [58, 0]
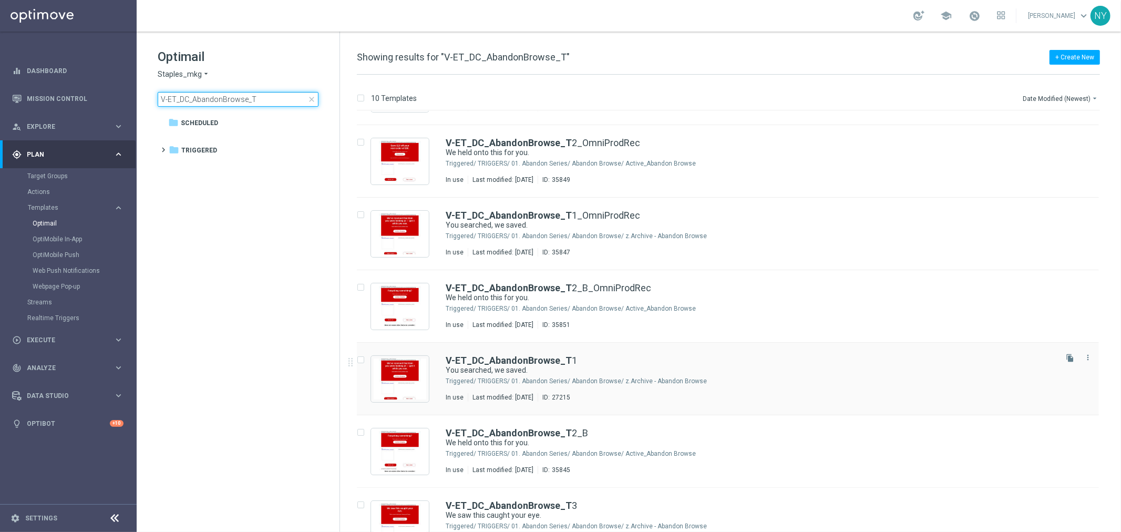
type input "V-ET_DC_AbandonBrowse_T"
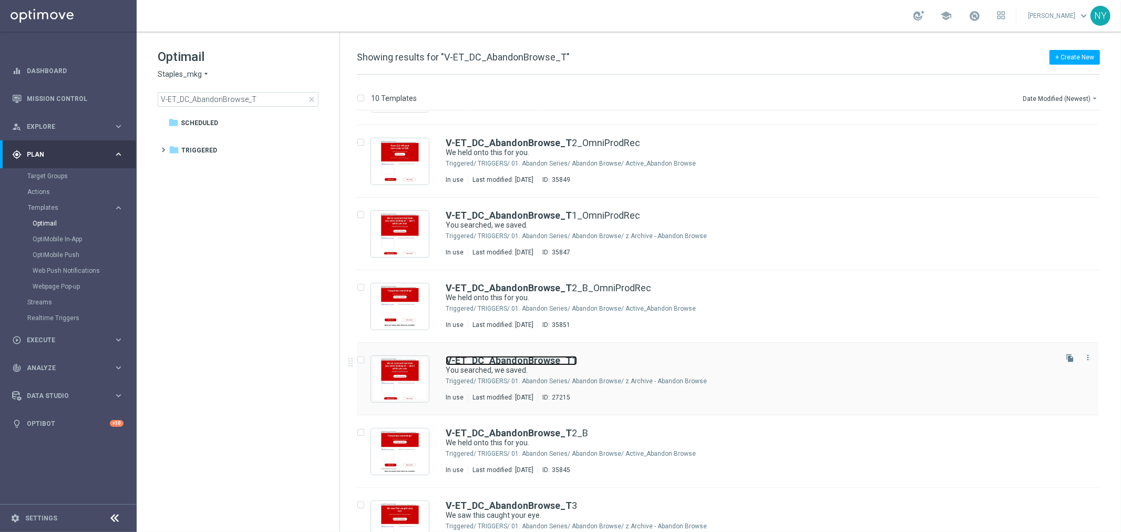
click at [495, 356] on b "V-ET_DC_AbandonBrowse_T" at bounding box center [509, 360] width 126 height 11
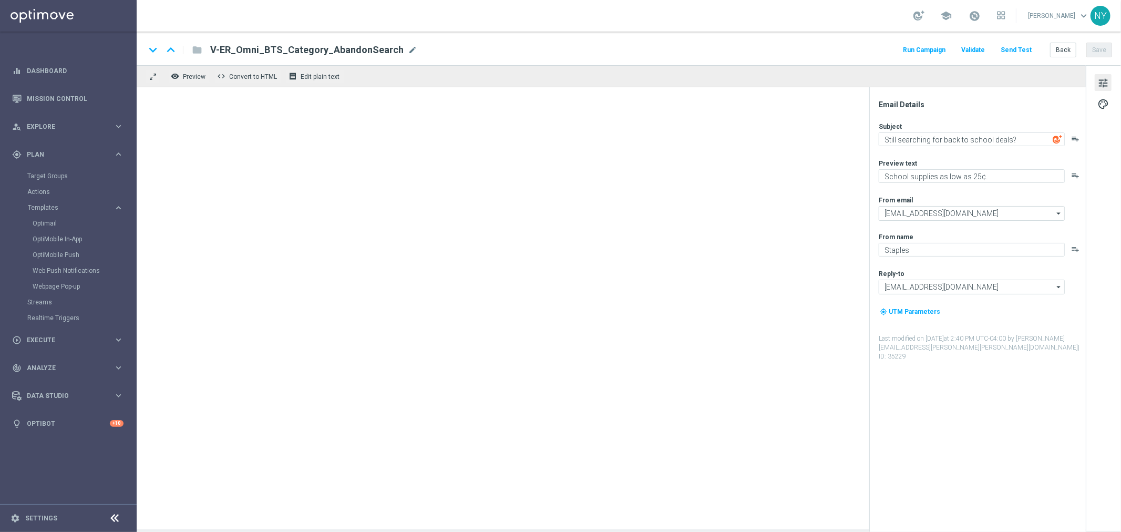
type textarea "You searched, we saved."
type textarea "Continue shopping at Staples today."
type input "[EMAIL_ADDRESS][DOMAIN_NAME]"
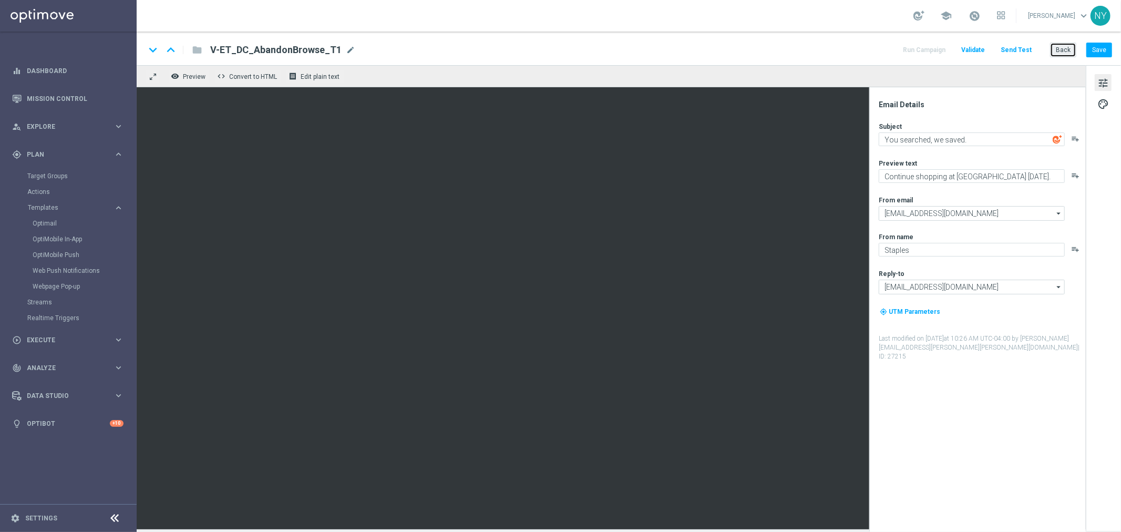
click at [1068, 51] on button "Back" at bounding box center [1063, 50] width 26 height 15
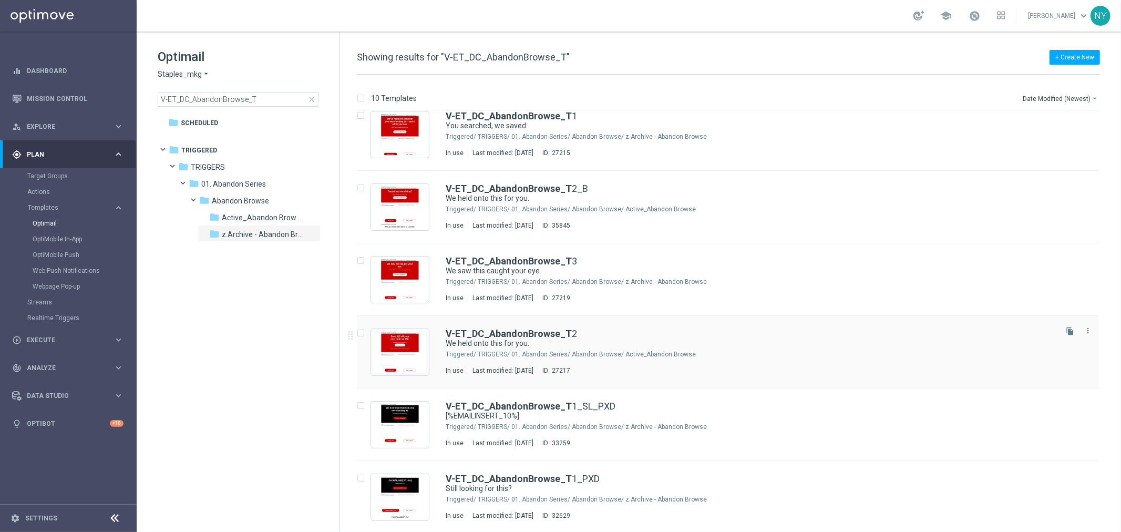
scroll to position [304, 0]
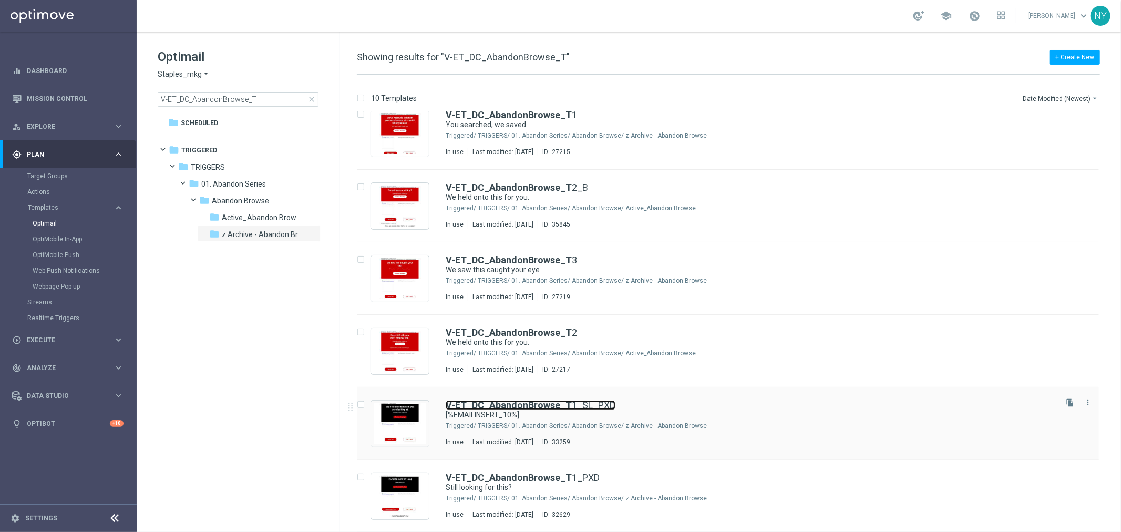
click at [505, 404] on b "V-ET_DC_AbandonBrowse_T" at bounding box center [509, 404] width 126 height 11
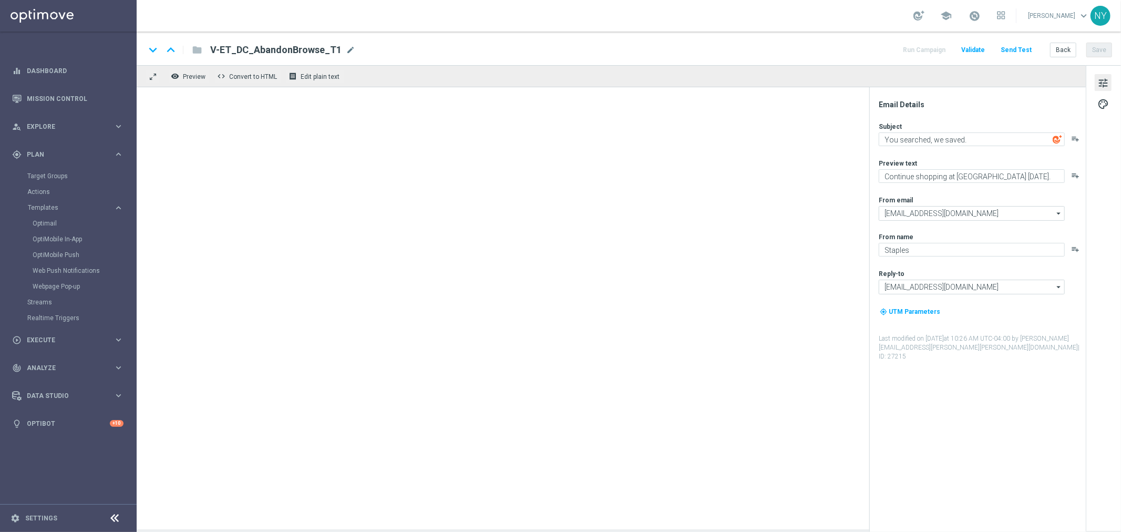
type textarea "[%EMAILINSERT_10%]"
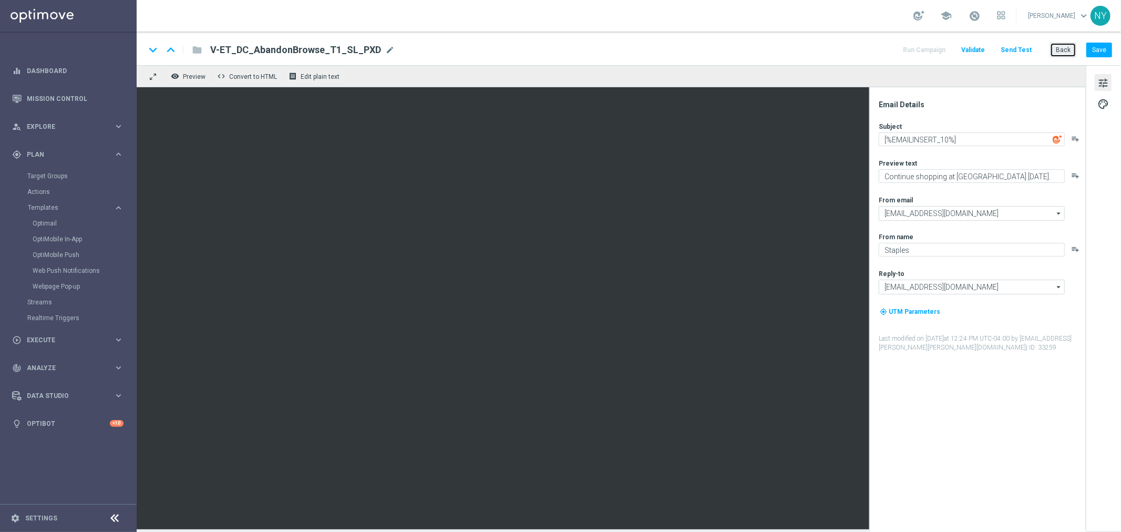
click at [1057, 50] on button "Back" at bounding box center [1063, 50] width 26 height 15
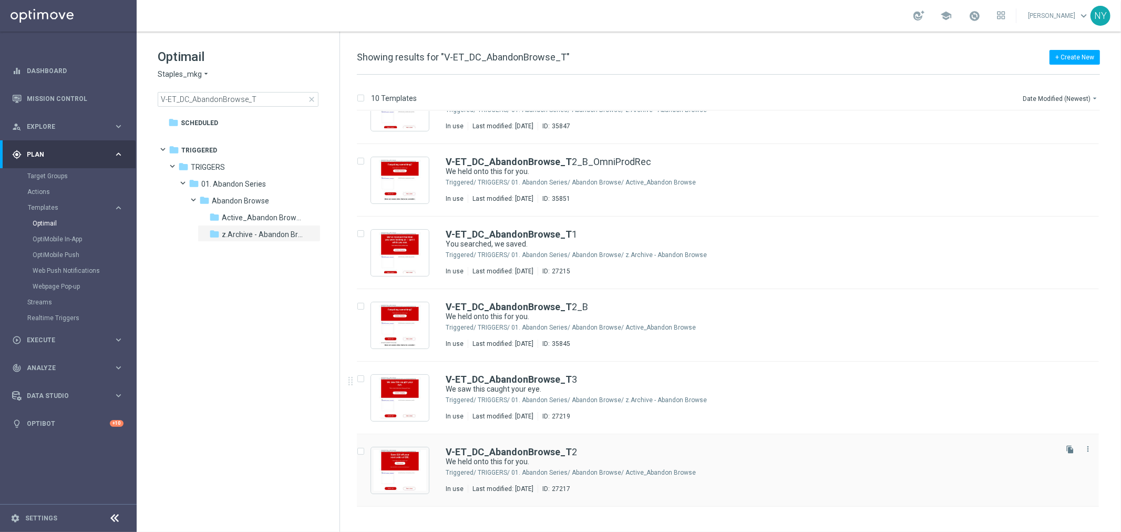
scroll to position [233, 0]
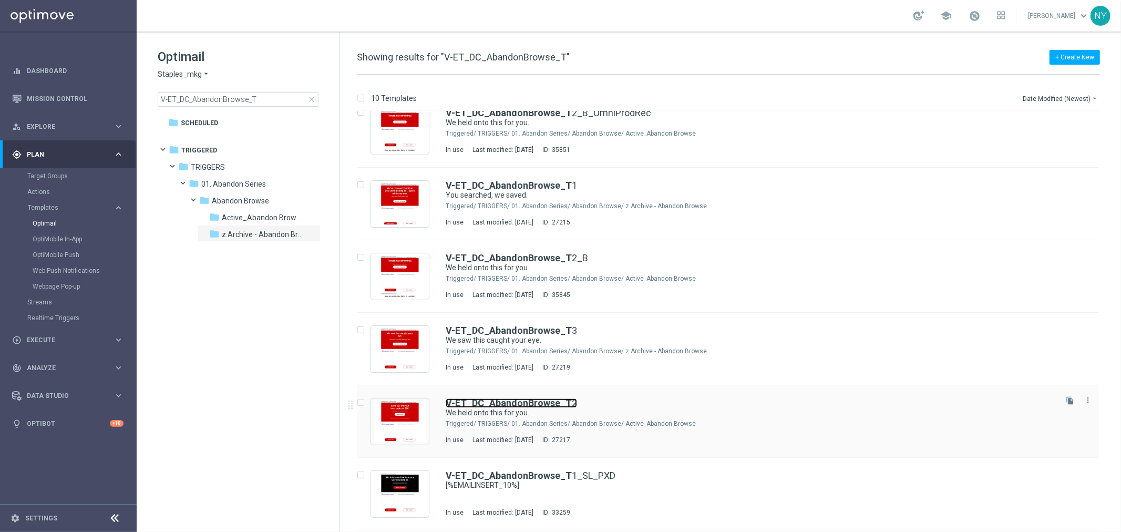
click at [515, 403] on b "V-ET_DC_AbandonBrowse_T" at bounding box center [509, 402] width 126 height 11
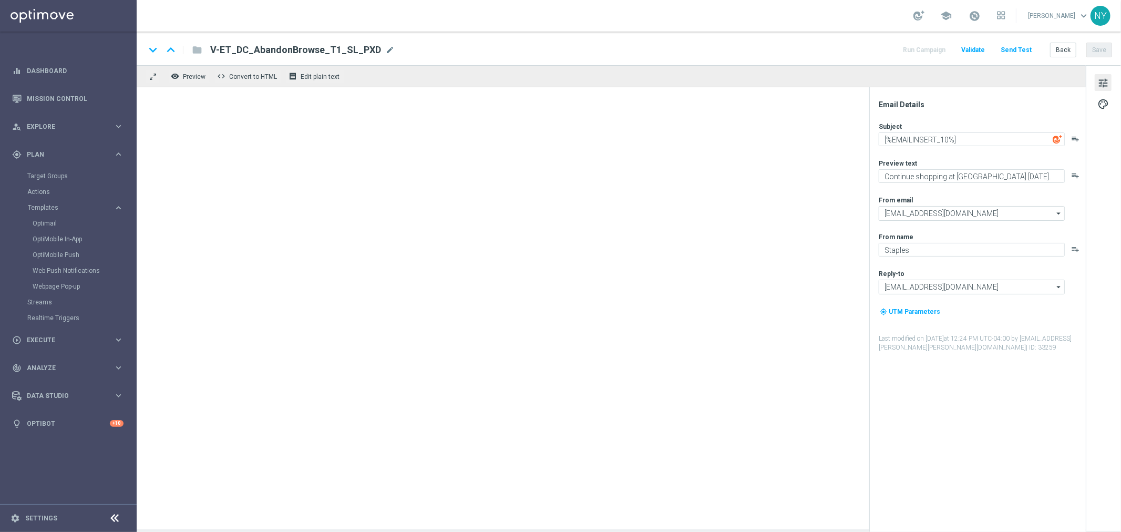
type textarea "We held onto this for you."
type textarea "Complete your purchase with Staples."
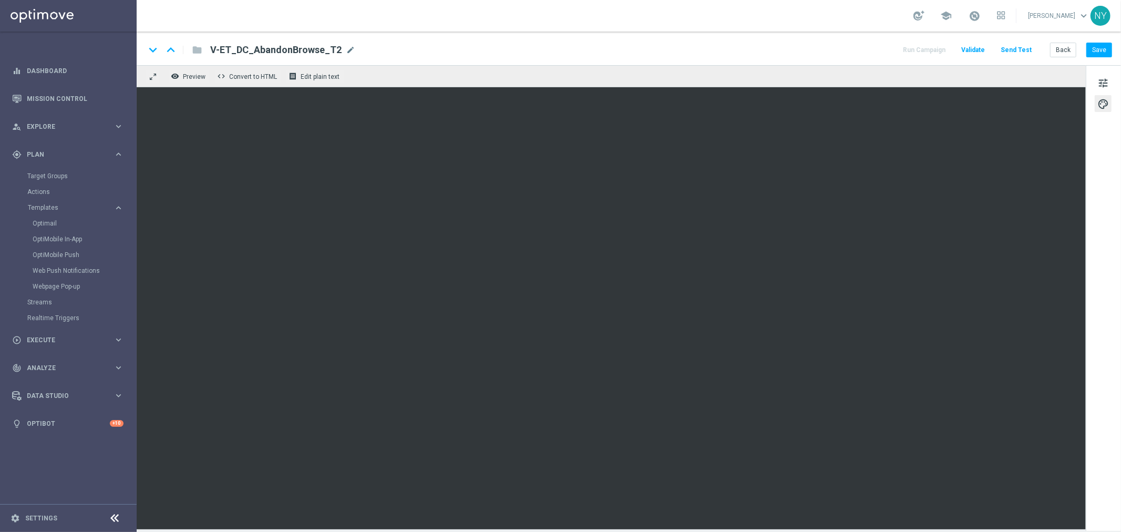
click at [1017, 50] on button "Send Test" at bounding box center [1016, 50] width 34 height 14
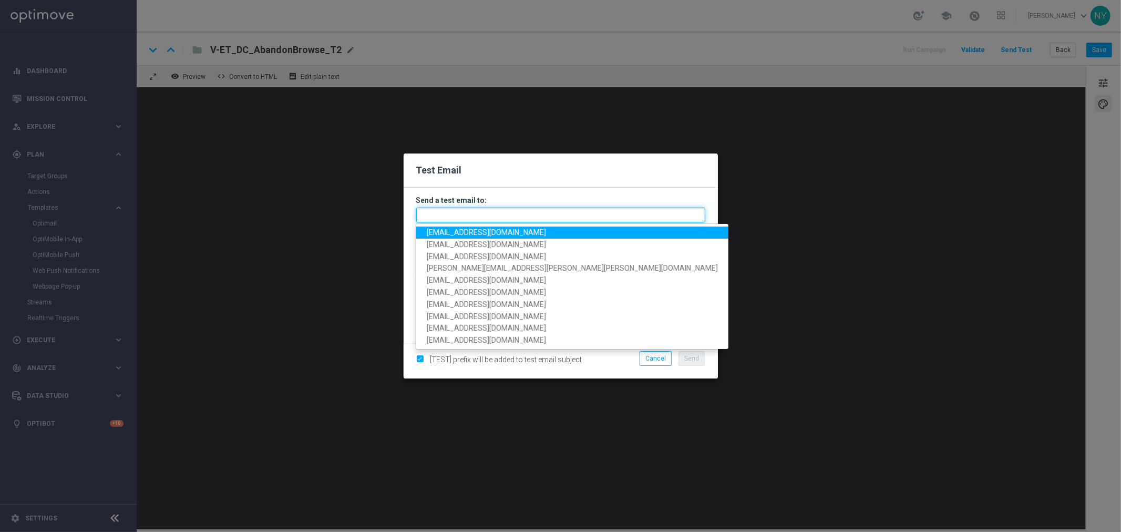
click at [452, 214] on input "text" at bounding box center [560, 215] width 289 height 15
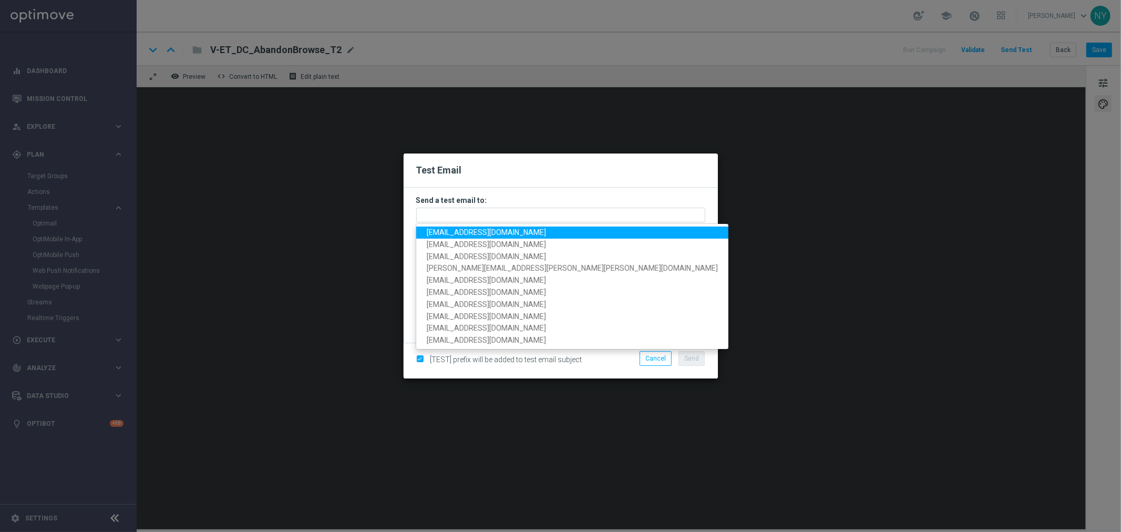
click at [476, 233] on span "neilyetts3@litmusemail.com" at bounding box center [486, 232] width 119 height 8
type input "neilyetts3@litmusemail.com"
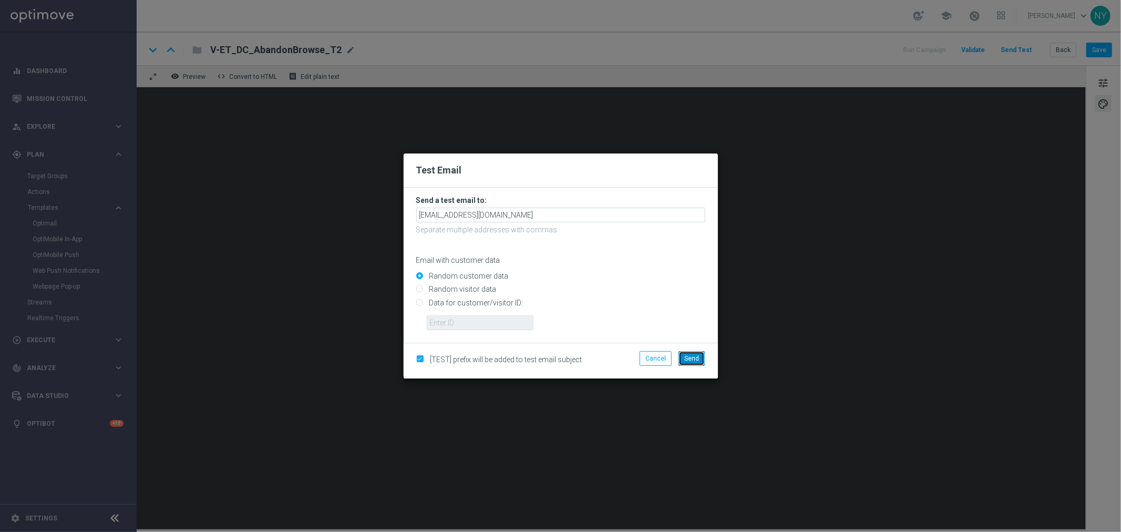
click at [691, 360] on span "Send" at bounding box center [691, 358] width 15 height 7
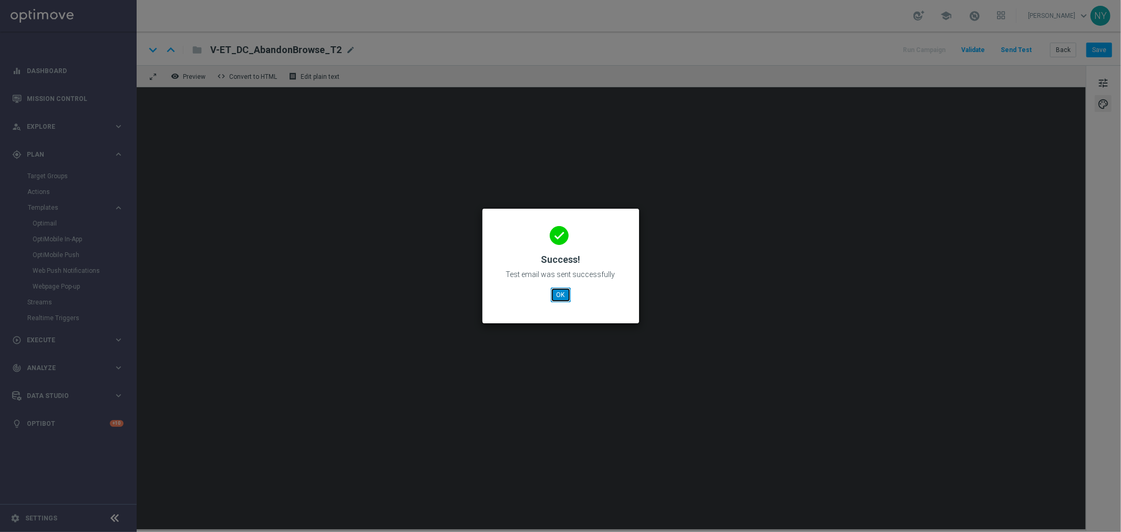
click at [557, 295] on button "OK" at bounding box center [561, 294] width 20 height 15
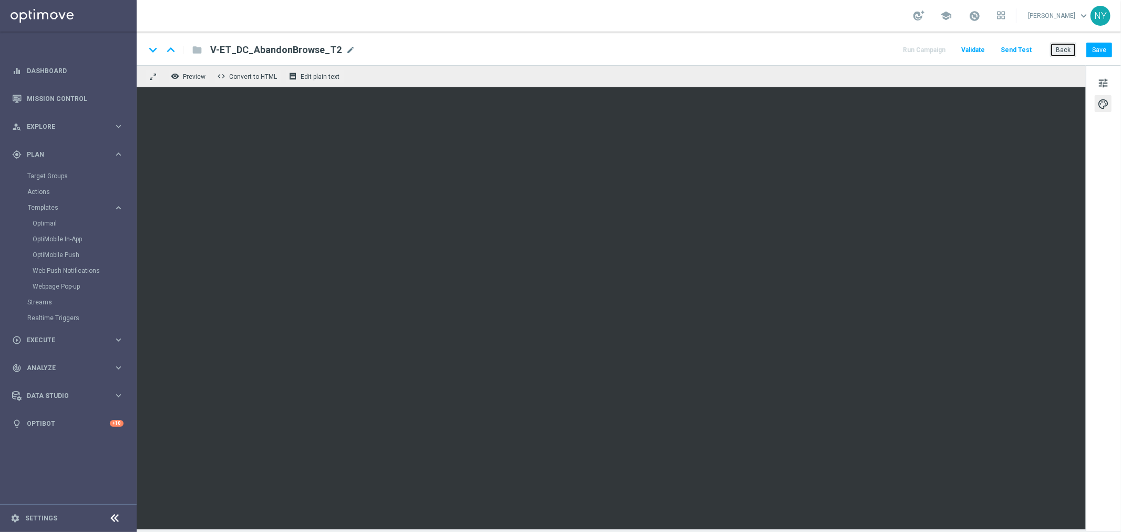
click at [1073, 51] on button "Back" at bounding box center [1063, 50] width 26 height 15
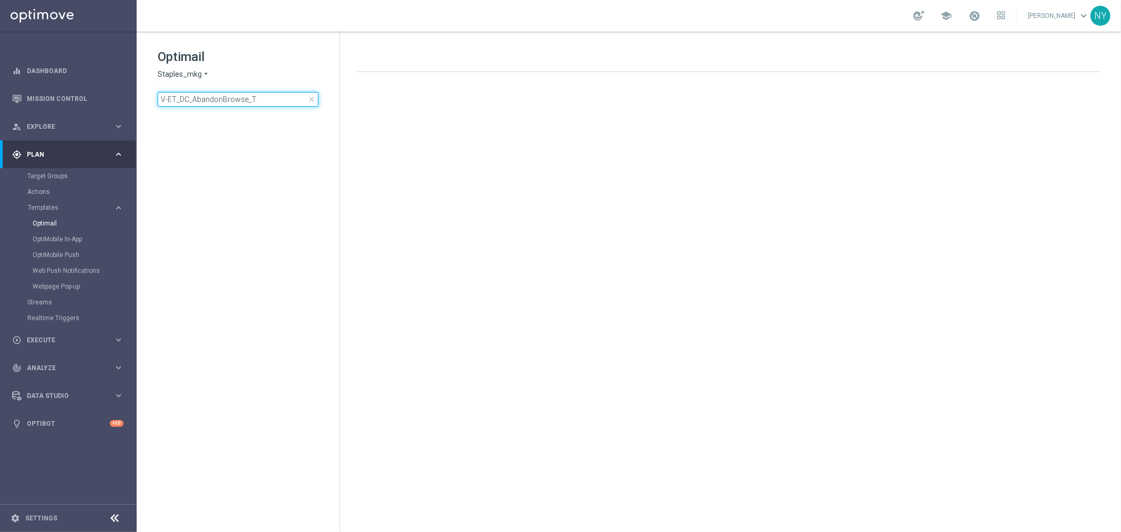
click at [256, 83] on div "Optimail Staples_mkg arrow_drop_down × Staples_mkg V-ET_DC_AbandonBrowse_T close" at bounding box center [249, 77] width 182 height 58
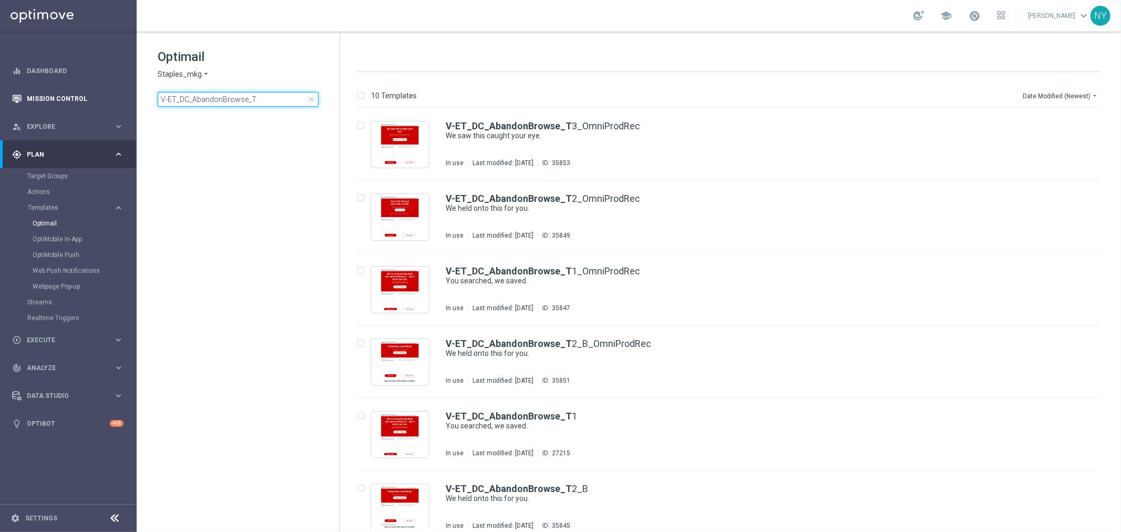
drag, startPoint x: 247, startPoint y: 95, endPoint x: 88, endPoint y: 102, distance: 158.9
click at [88, 102] on main "equalizer Dashboard Mission Control" at bounding box center [560, 266] width 1121 height 532
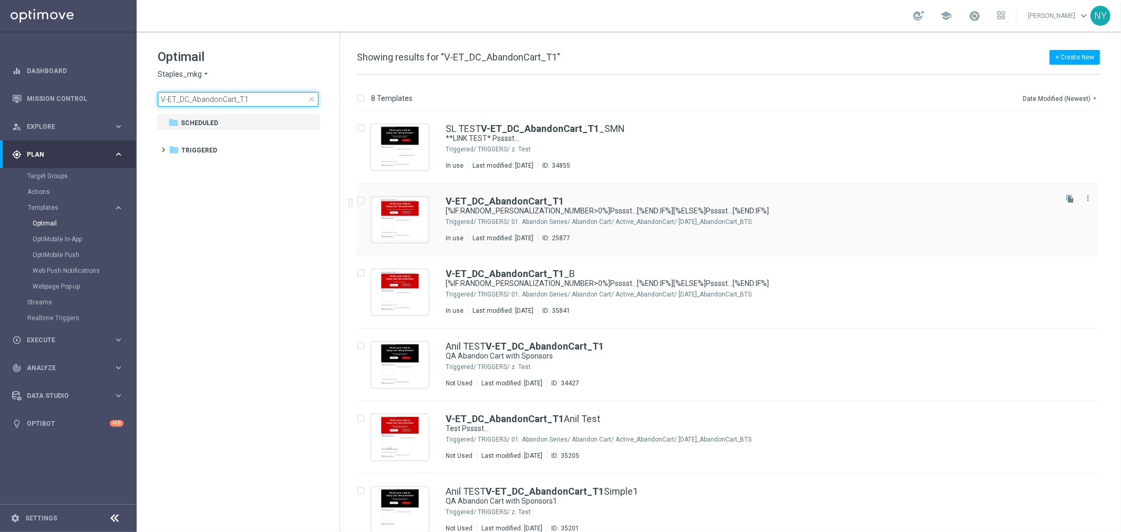
type input "V-ET_DC_AbandonCart_T1"
click at [495, 200] on b "V-ET_DC_AbandonCart_T1" at bounding box center [505, 201] width 118 height 11
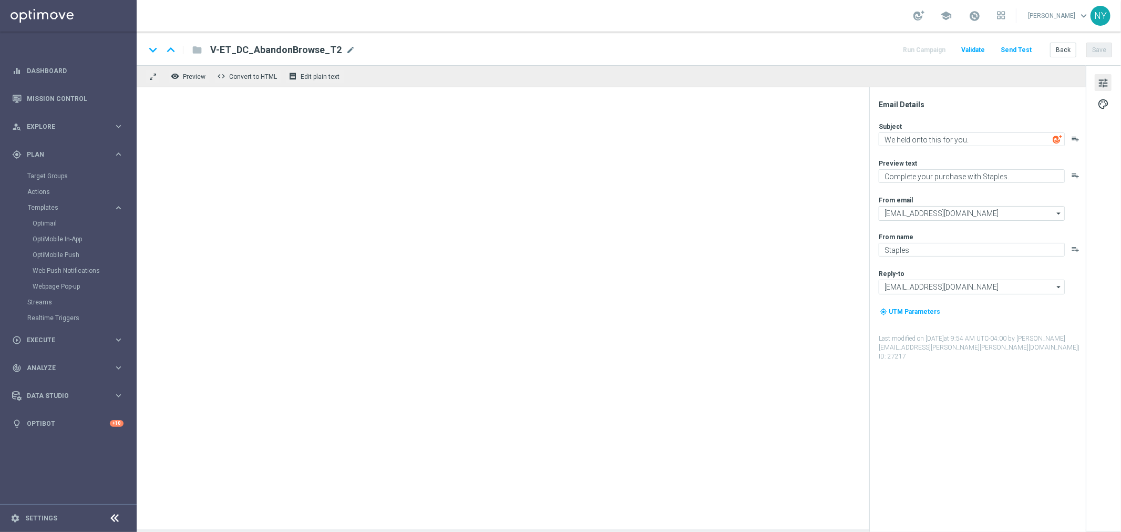
type textarea "[%IF:RANDOM_PERSONALIZATION_NUMBER>0%]Psssst...[%END:IF%][%ELSE%]Psssst...[%END…"
type textarea "[%IF:RANDOM_PERSONALIZATION_NUMBER>0%]We noticed you forgot these items in your…"
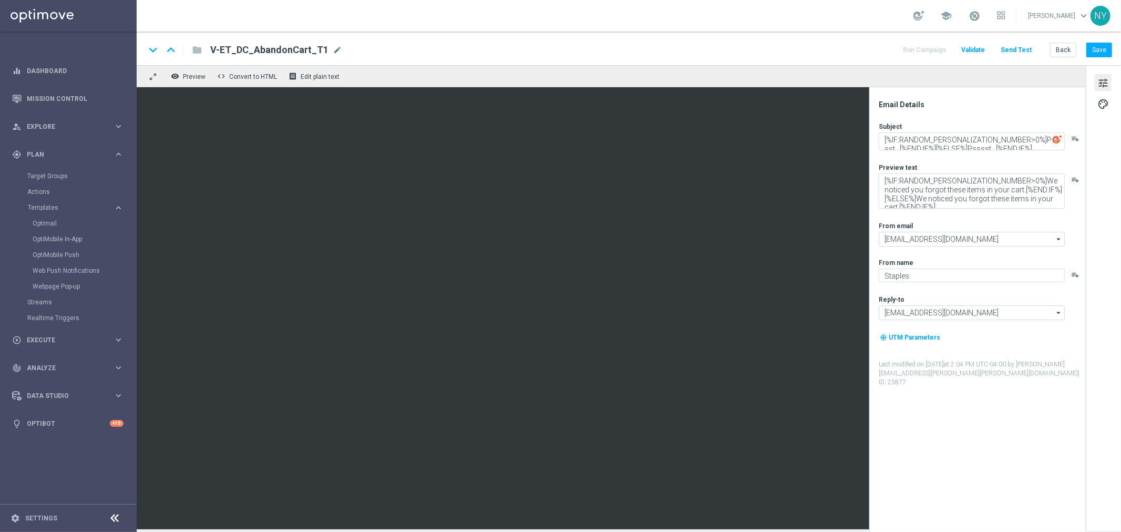
click at [1019, 48] on button "Send Test" at bounding box center [1016, 50] width 34 height 14
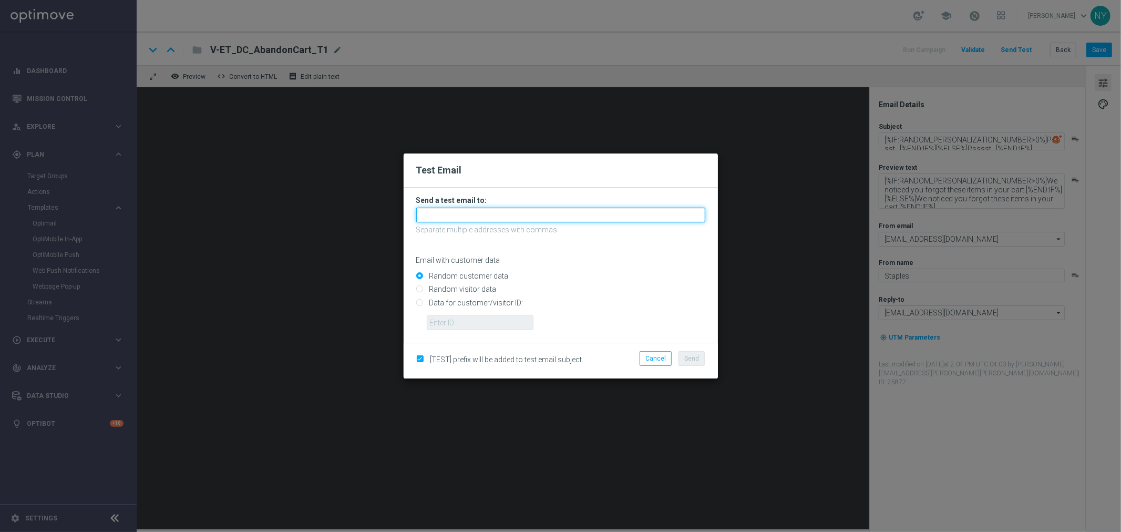
click at [450, 215] on input "text" at bounding box center [560, 215] width 289 height 15
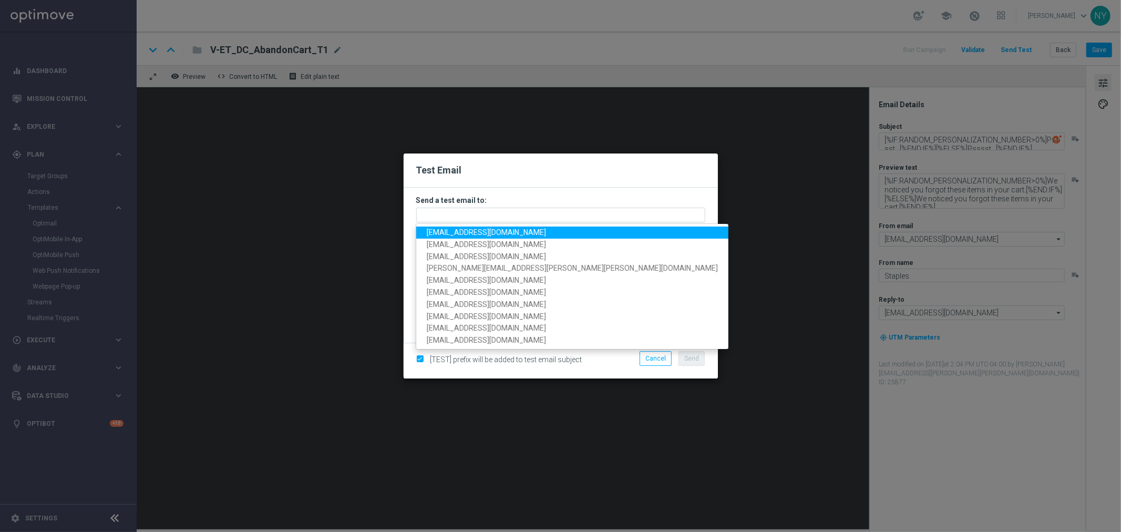
click at [458, 233] on span "neilyetts3@litmusemail.com" at bounding box center [486, 232] width 119 height 8
type input "neilyetts3@litmusemail.com"
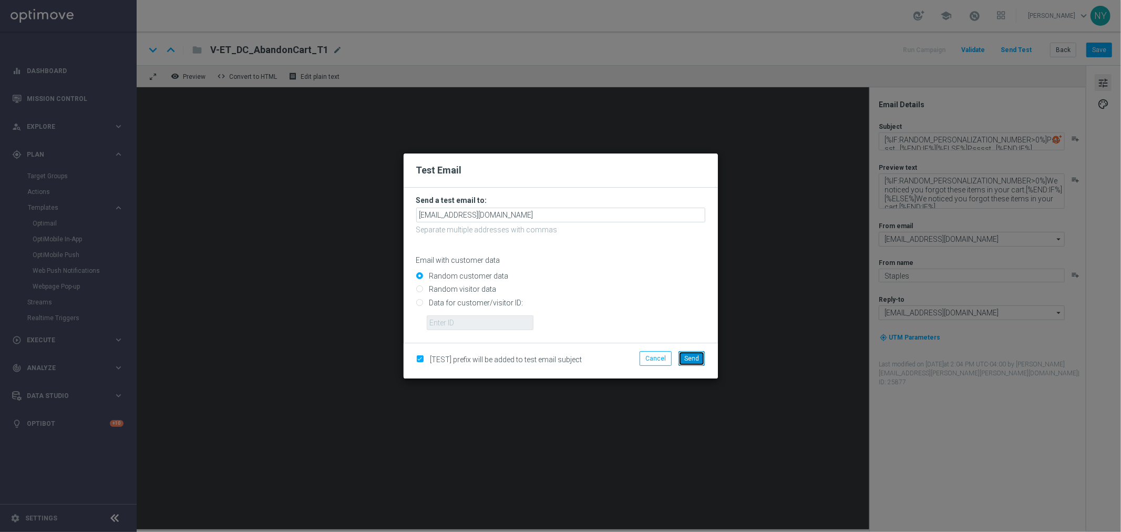
click at [695, 358] on span "Send" at bounding box center [691, 358] width 15 height 7
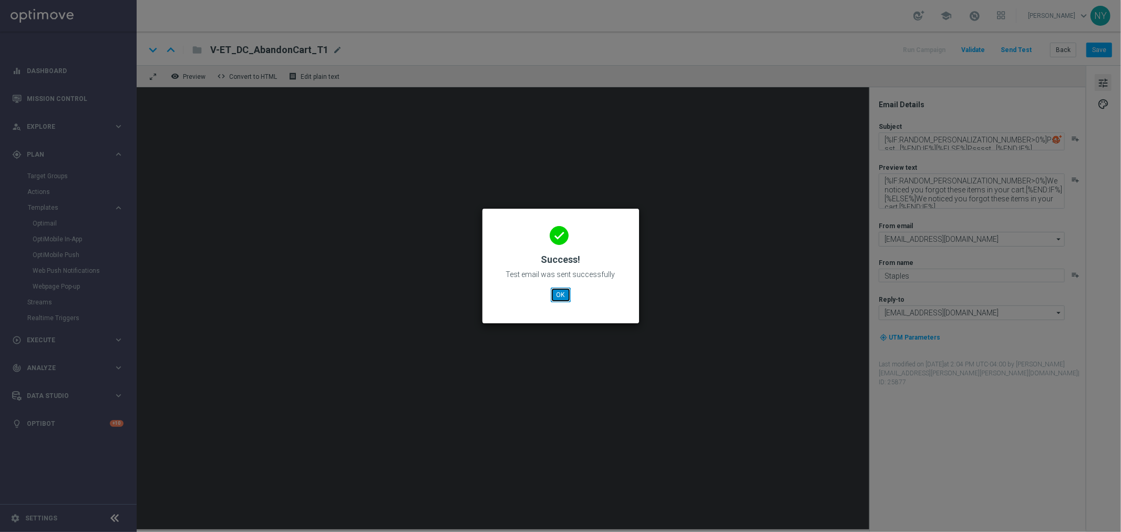
click at [560, 295] on button "OK" at bounding box center [561, 294] width 20 height 15
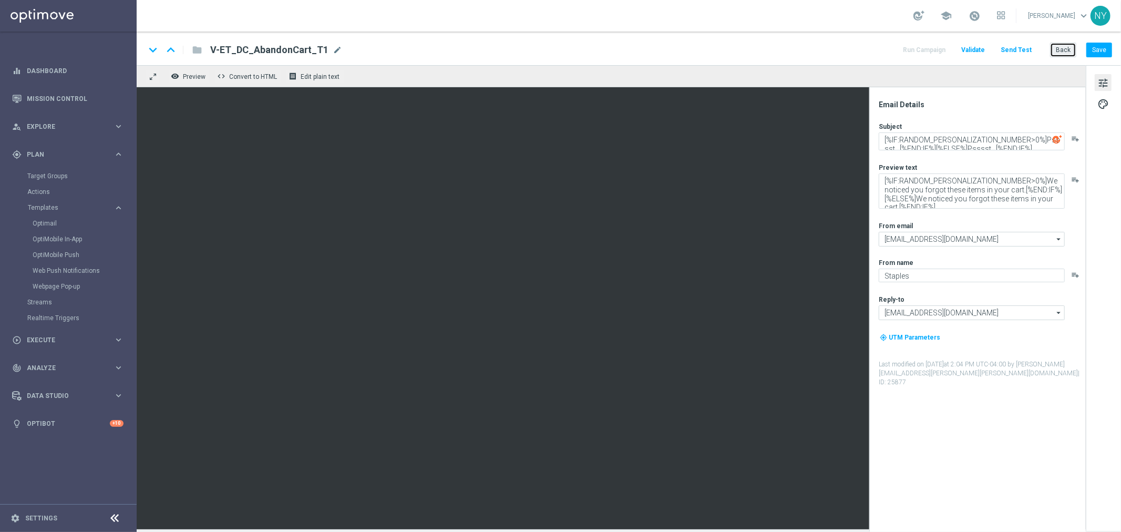
click at [1067, 49] on button "Back" at bounding box center [1063, 50] width 26 height 15
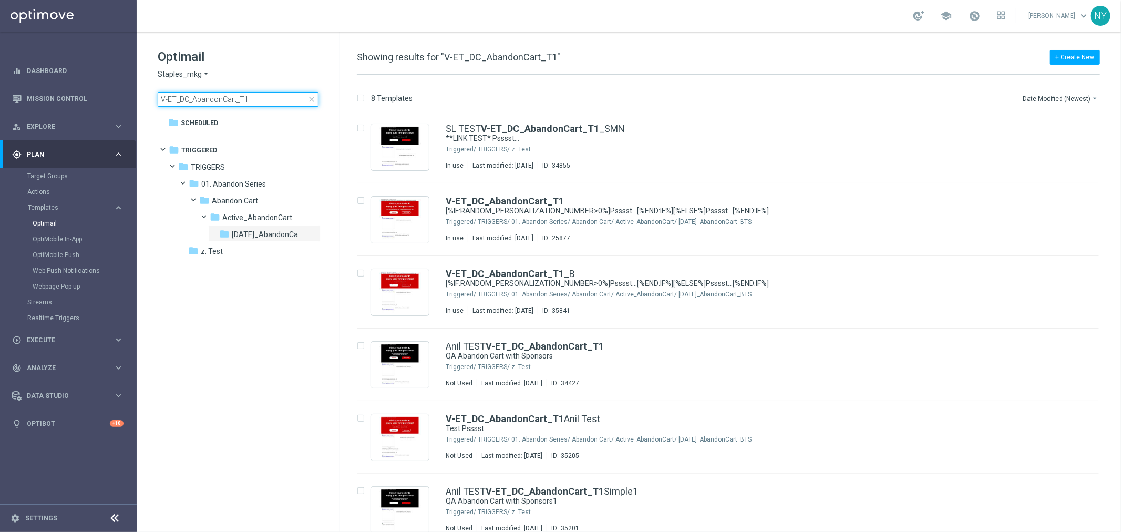
click at [263, 92] on input "V-ET_DC_AbandonCart_T1" at bounding box center [238, 99] width 161 height 15
drag, startPoint x: 254, startPoint y: 97, endPoint x: 76, endPoint y: 93, distance: 178.7
click at [76, 93] on main "equalizer Dashboard Mission Control" at bounding box center [560, 266] width 1121 height 532
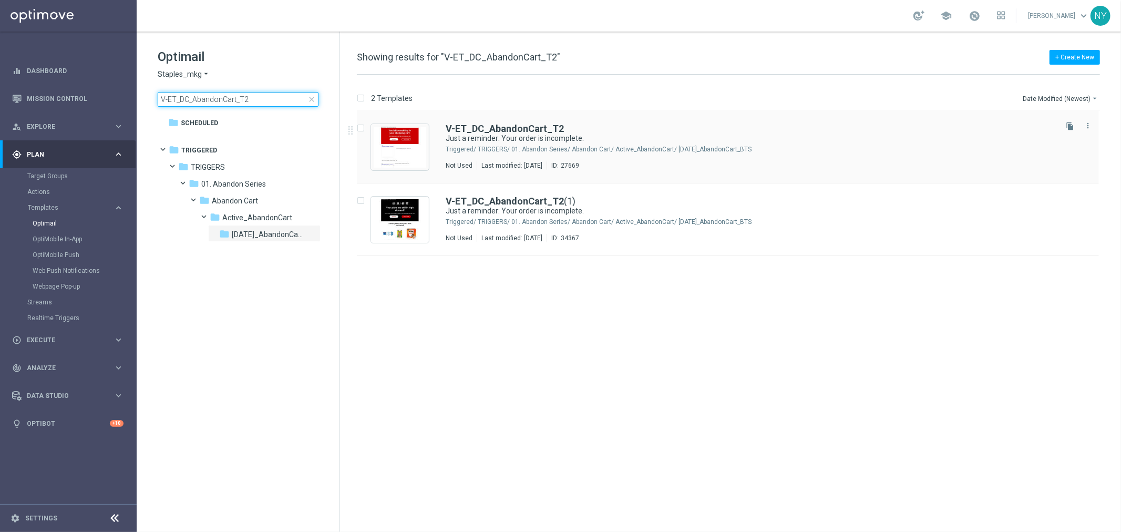
type input "V-ET_DC_AbandonCart_T2"
click at [539, 132] on b "V-ET_DC_AbandonCart_T2" at bounding box center [505, 128] width 118 height 11
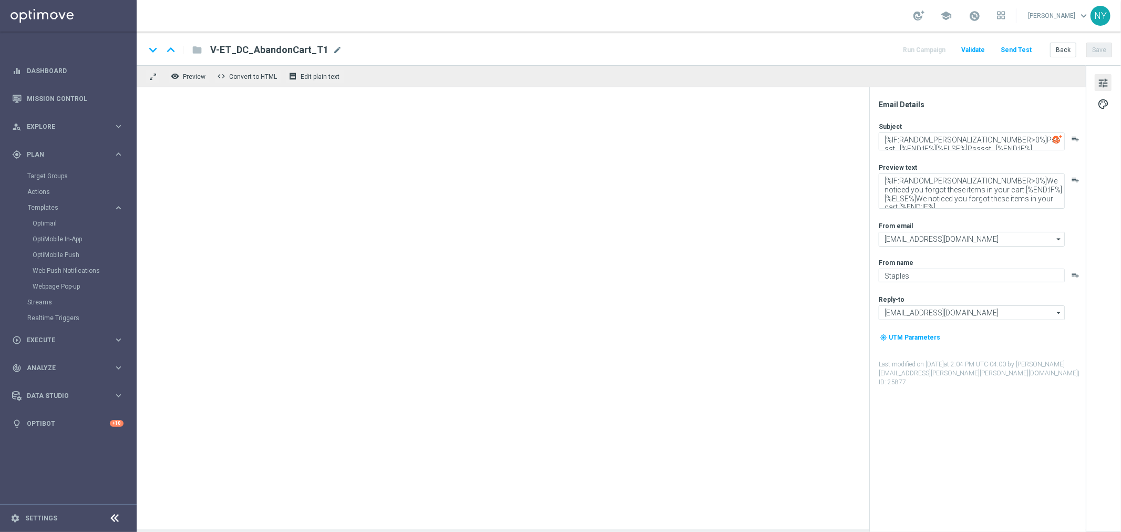
type textarea "Just a reminder: Your order is incomplete."
type textarea "You searched, we saved."
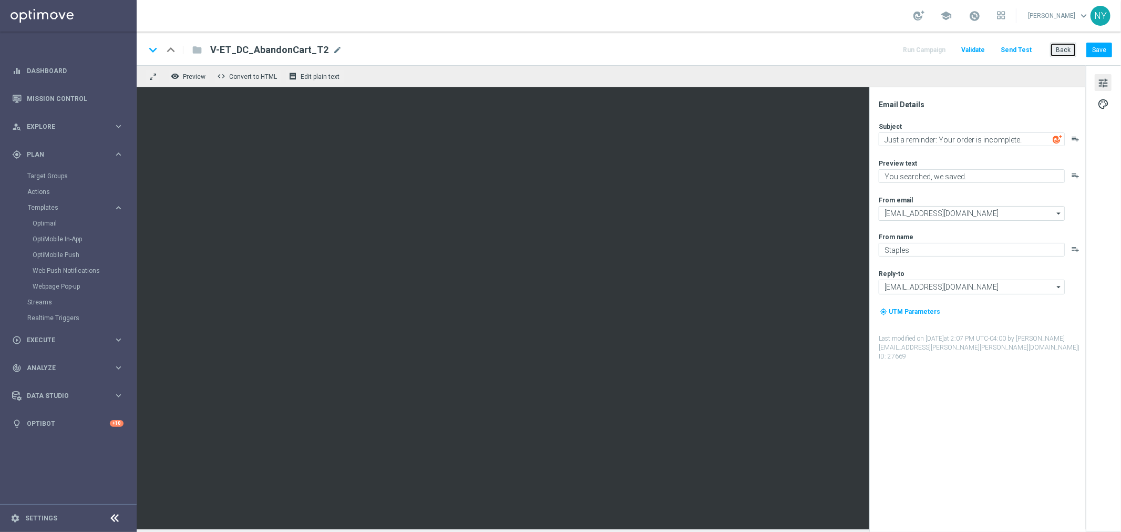
click at [1061, 52] on button "Back" at bounding box center [1063, 50] width 26 height 15
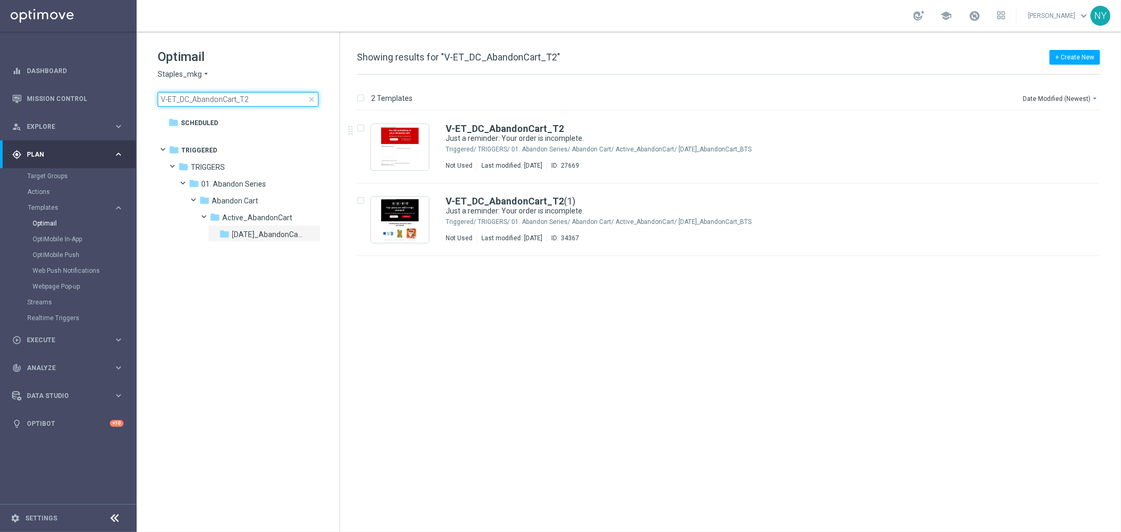
click at [242, 100] on input "V-ET_DC_AbandonCart_T2" at bounding box center [238, 99] width 161 height 15
drag, startPoint x: 249, startPoint y: 100, endPoint x: 60, endPoint y: 103, distance: 189.2
click at [60, 103] on main "equalizer Dashboard Mission Control" at bounding box center [560, 266] width 1121 height 532
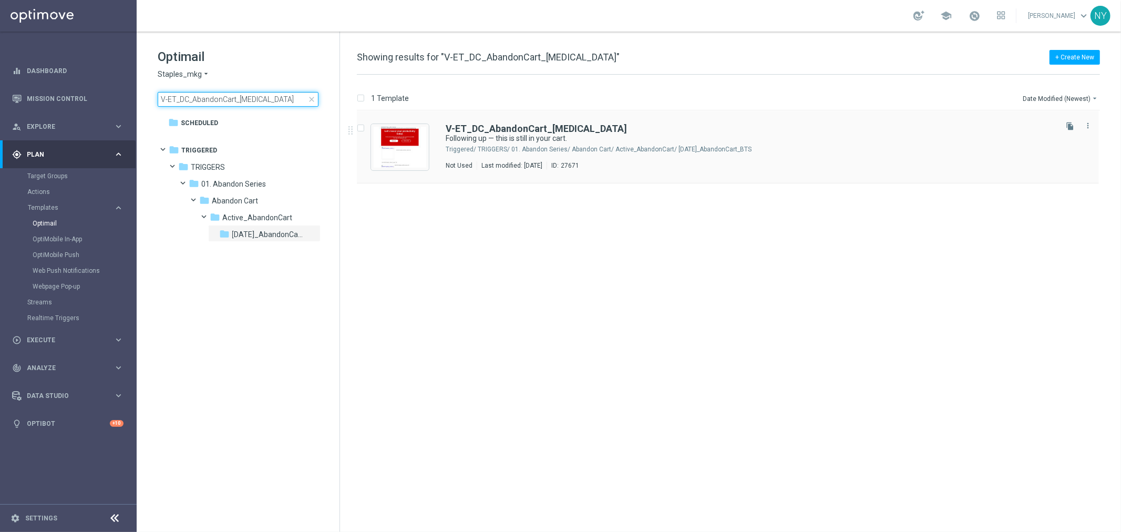
type input "V-ET_DC_AbandonCart_T3"
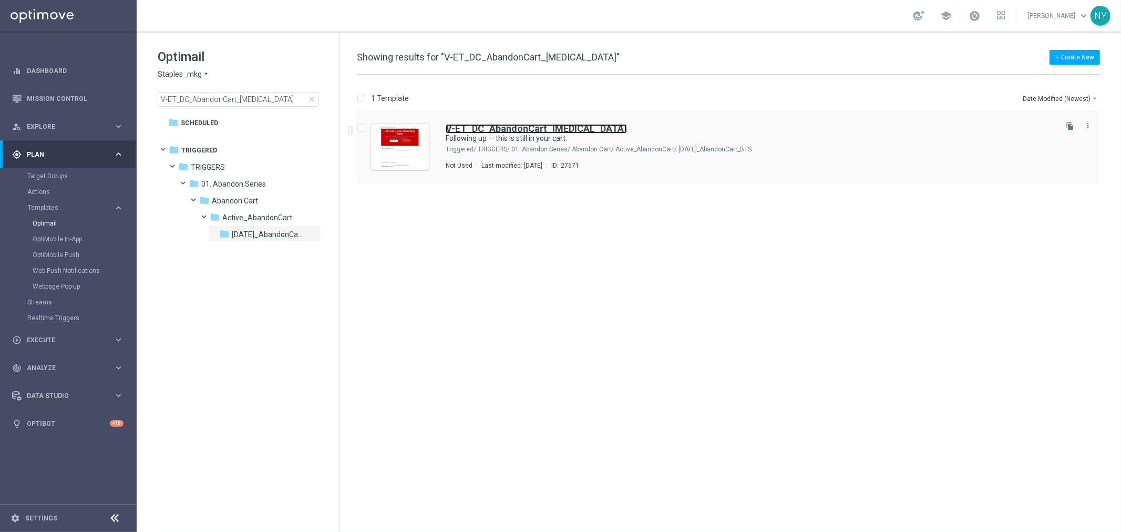
click at [486, 128] on b "V-ET_DC_AbandonCart_T3" at bounding box center [536, 128] width 181 height 11
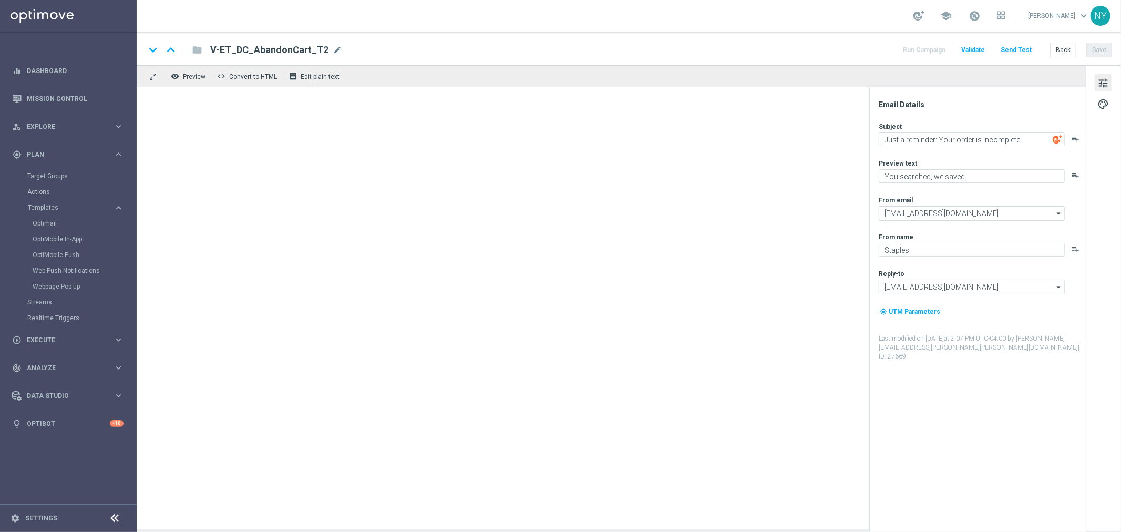
type textarea "Following up — this is still in your cart."
type textarea "We saved your order for you."
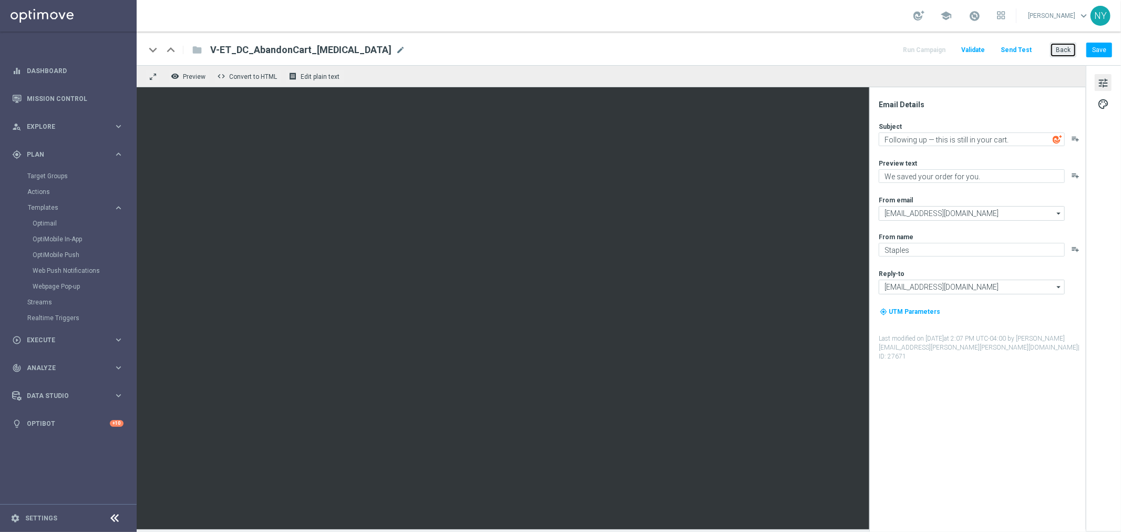
click at [1058, 45] on button "Back" at bounding box center [1063, 50] width 26 height 15
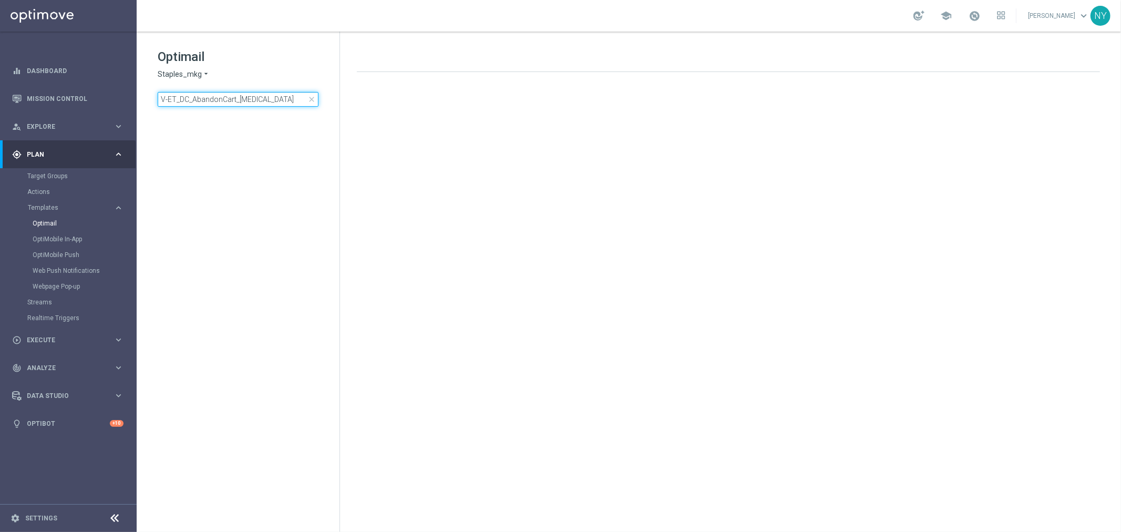
click at [256, 98] on input "V-ET_DC_AbandonCart_T3" at bounding box center [238, 99] width 161 height 15
drag, startPoint x: 256, startPoint y: 98, endPoint x: 113, endPoint y: 102, distance: 143.0
click at [114, 102] on main "equalizer Dashboard Mission Control" at bounding box center [560, 266] width 1121 height 532
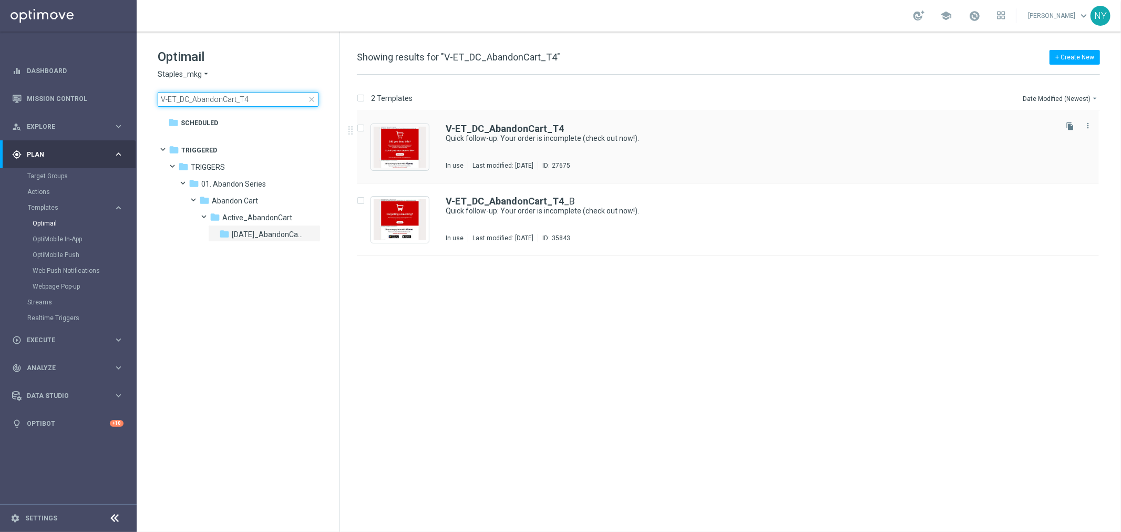
type input "V-ET_DC_AbandonCart_T4"
click at [542, 128] on b "V-ET_DC_AbandonCart_T4" at bounding box center [505, 128] width 118 height 11
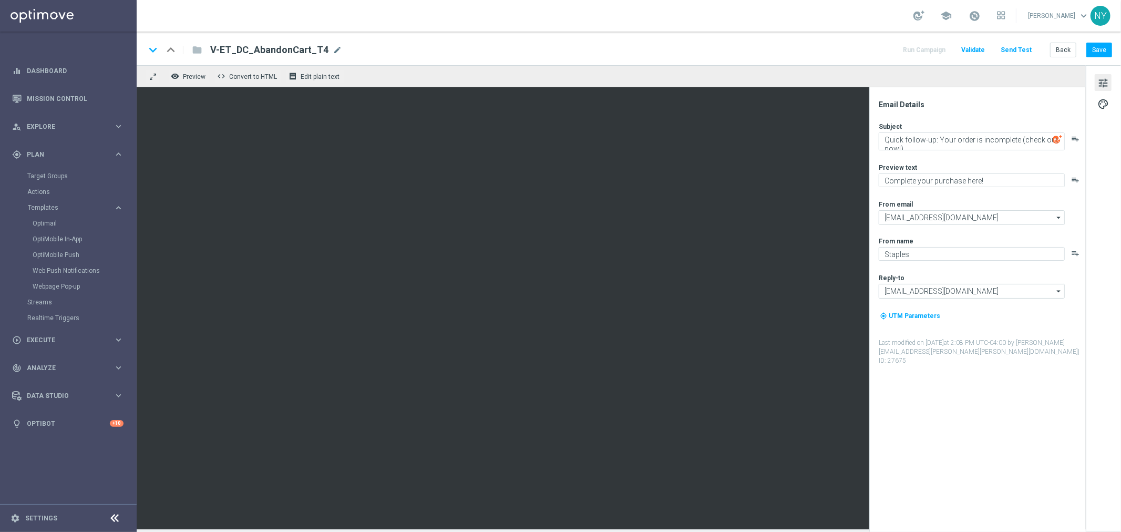
click at [1015, 51] on button "Send Test" at bounding box center [1016, 50] width 34 height 14
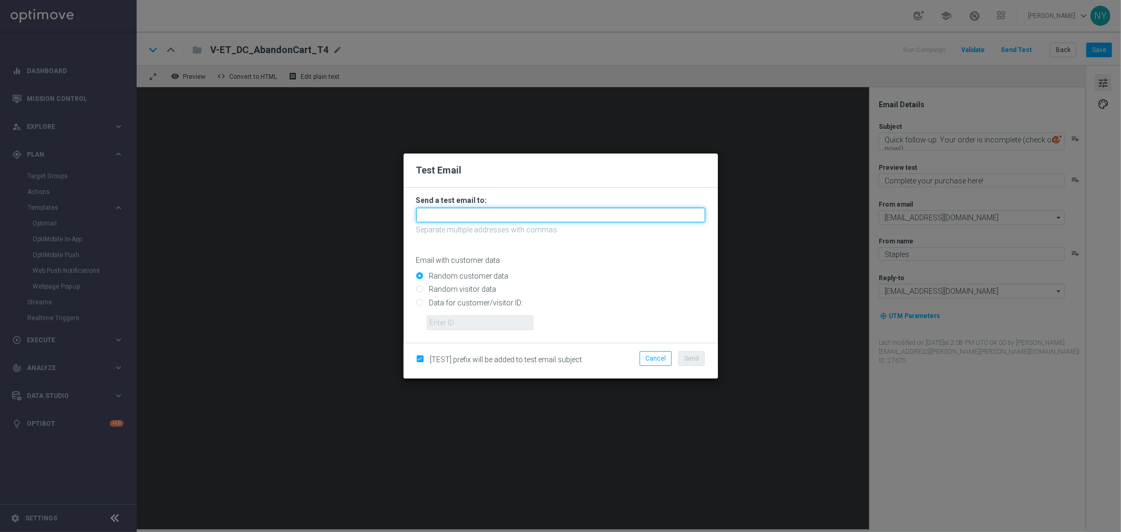
click at [438, 217] on input "text" at bounding box center [560, 215] width 289 height 15
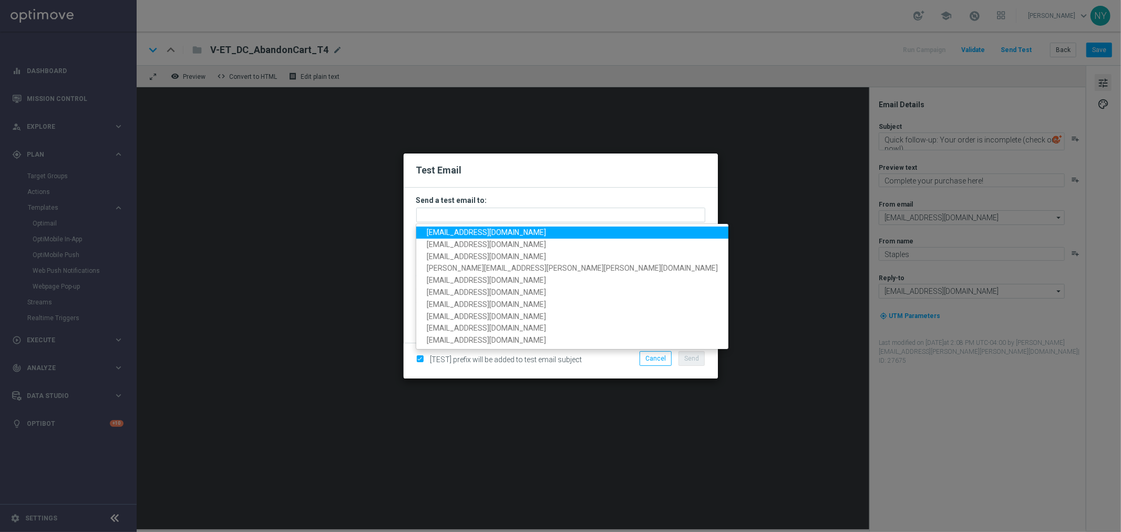
click at [473, 233] on span "neilyetts3@litmusemail.com" at bounding box center [486, 232] width 119 height 8
type input "neilyetts3@litmusemail.com"
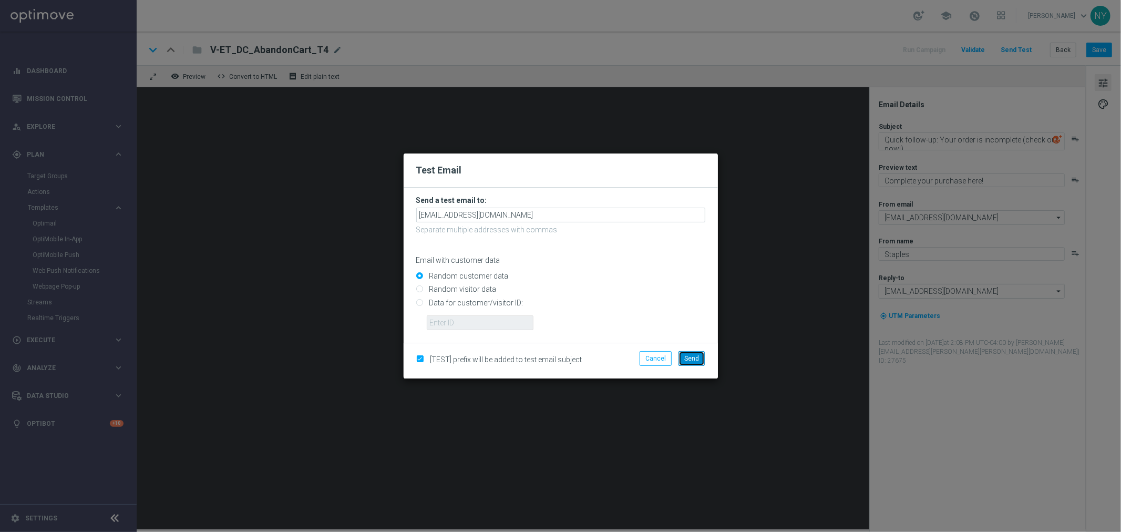
click at [688, 359] on span "Send" at bounding box center [691, 358] width 15 height 7
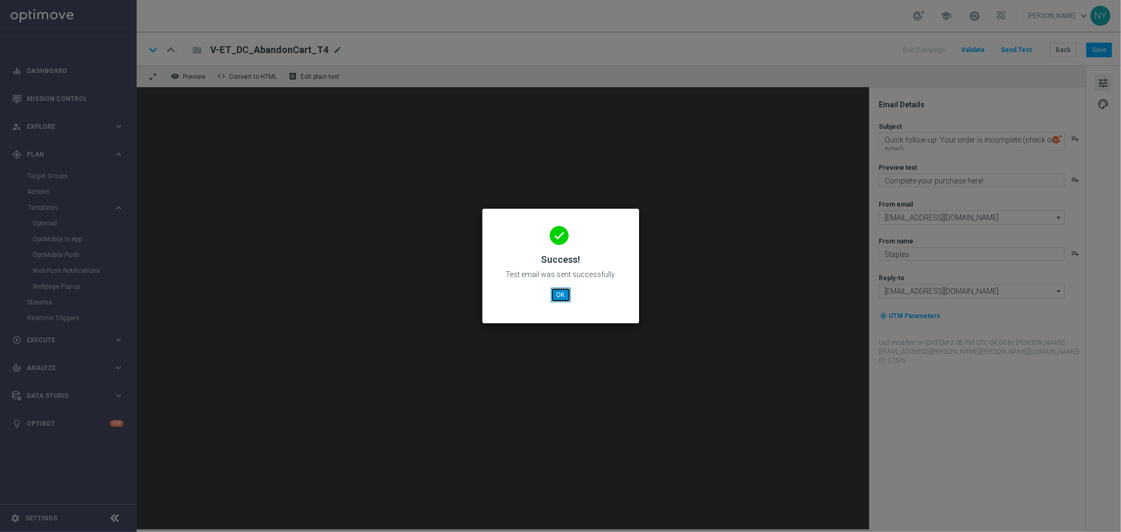
click at [561, 295] on button "OK" at bounding box center [561, 294] width 20 height 15
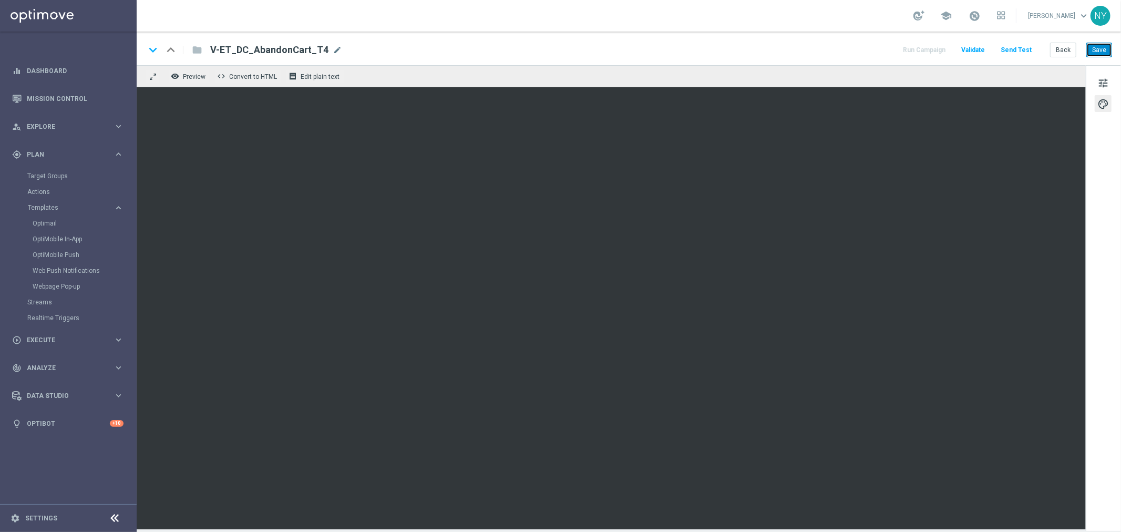
click at [1097, 49] on button "Save" at bounding box center [1099, 50] width 26 height 15
click at [1022, 48] on button "Send Test" at bounding box center [1016, 50] width 34 height 14
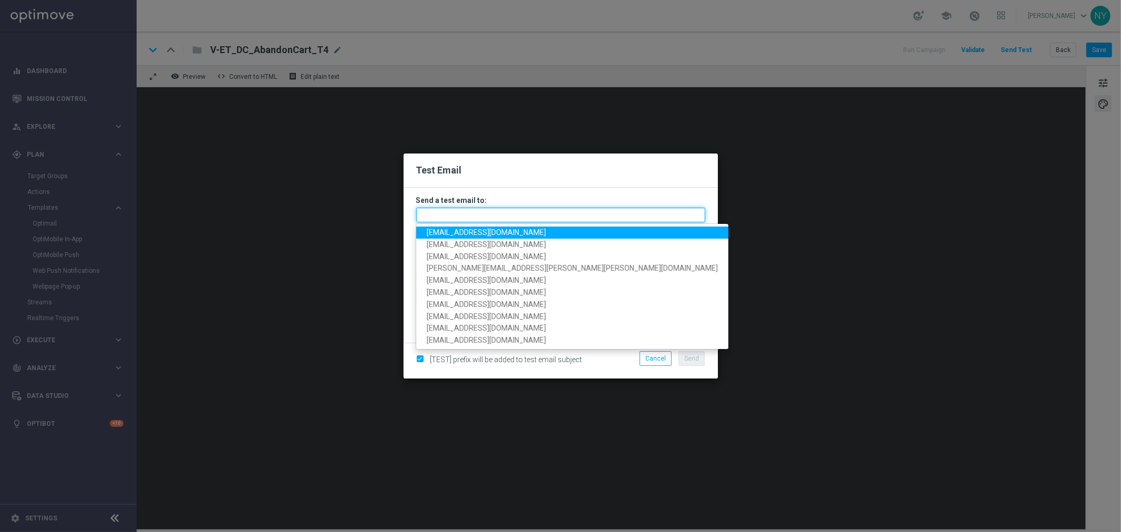
click at [438, 218] on input "text" at bounding box center [560, 215] width 289 height 15
paste input "neilyetts3-bdk31@litmusemail.com"
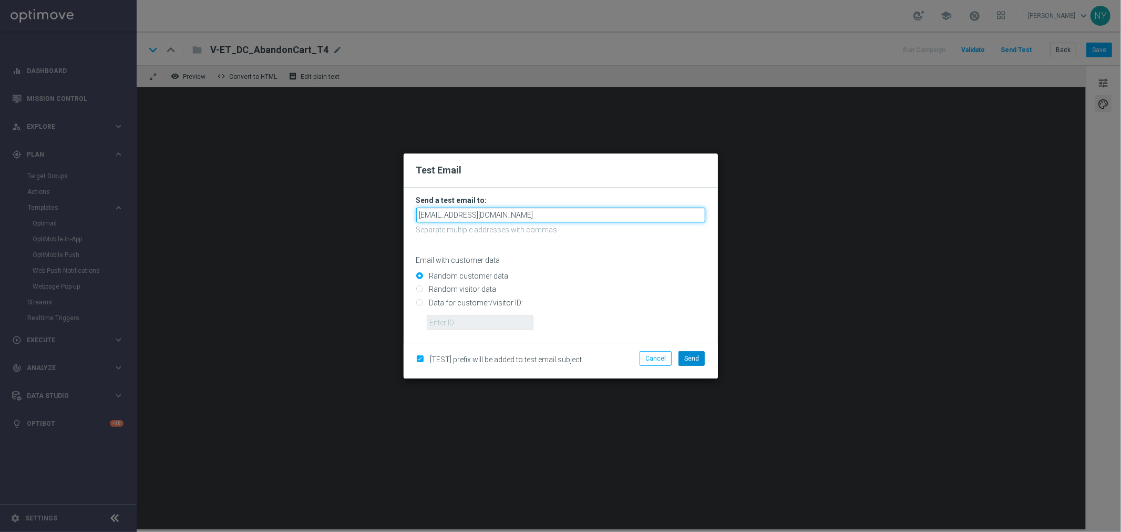
type input "neilyetts3-bdk31@litmusemail.com"
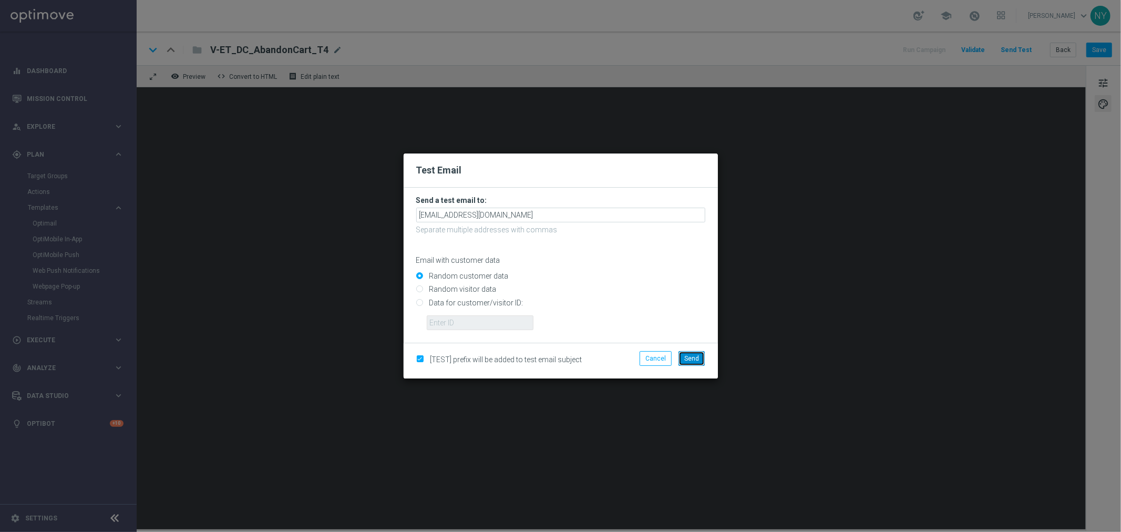
click at [692, 357] on span "Send" at bounding box center [691, 358] width 15 height 7
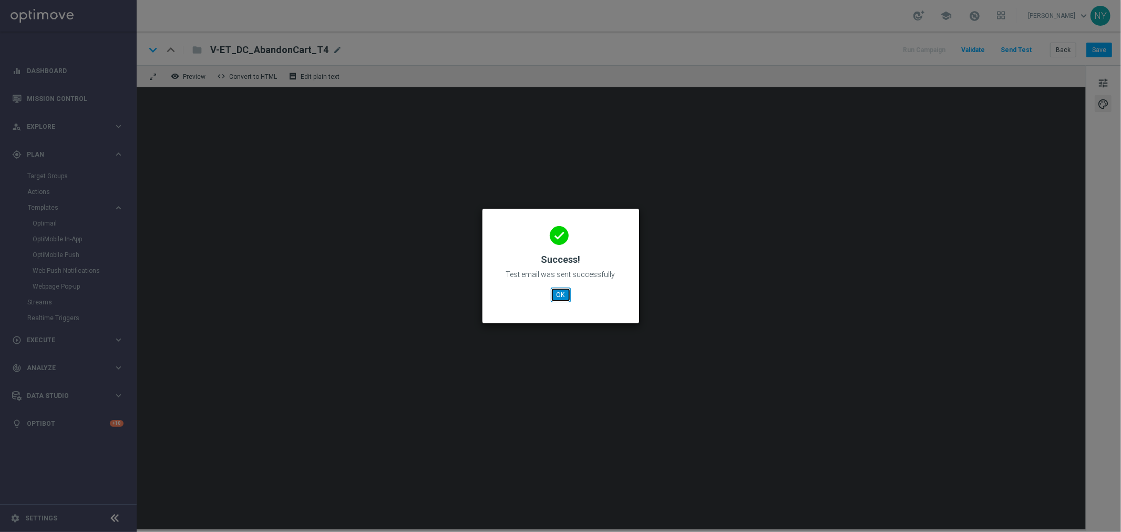
click at [561, 294] on button "OK" at bounding box center [561, 294] width 20 height 15
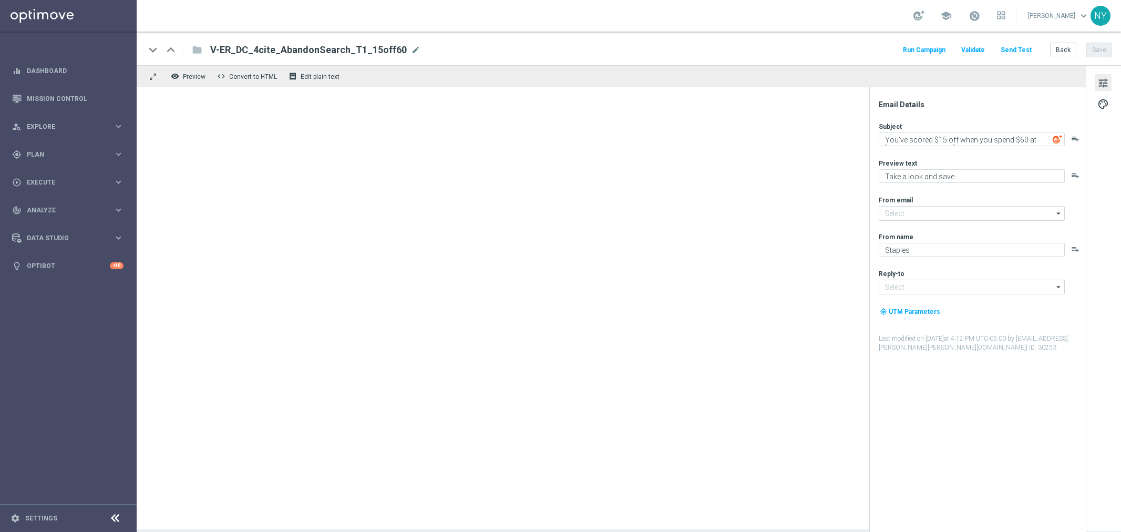
type input "[EMAIL_ADDRESS][DOMAIN_NAME]"
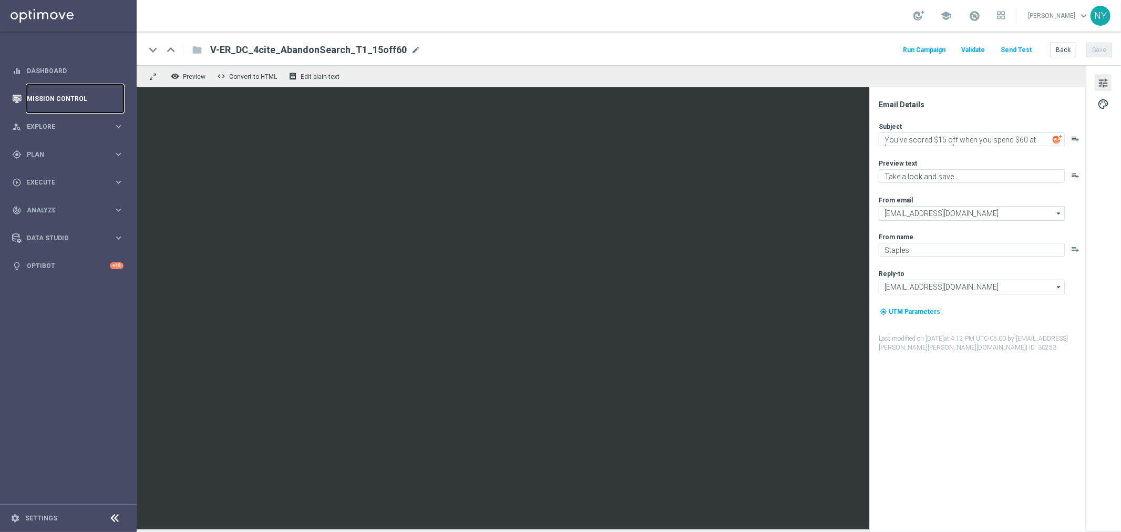
click at [55, 94] on link "Mission Control" at bounding box center [75, 99] width 97 height 28
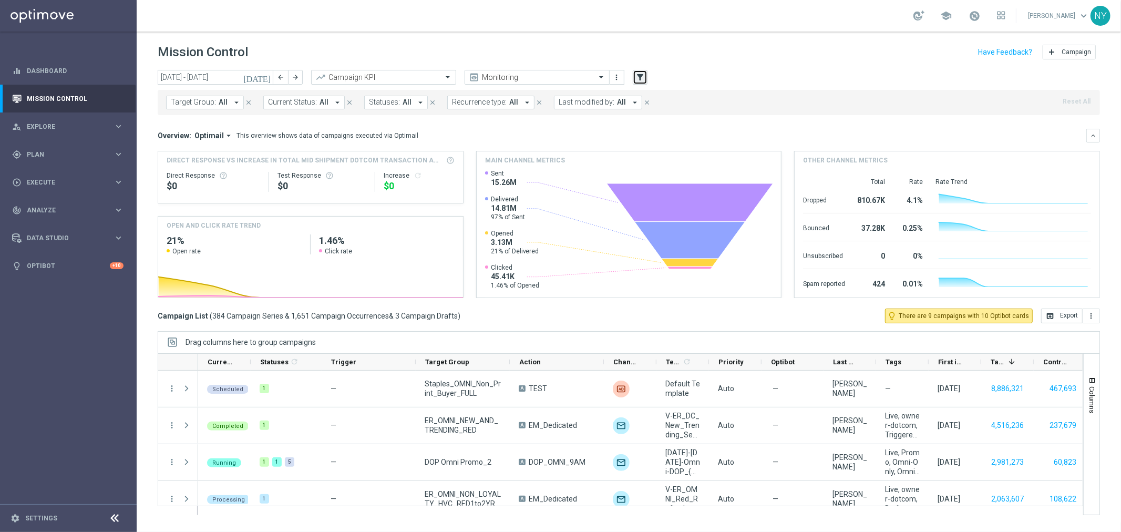
click at [638, 79] on icon "filter_alt" at bounding box center [639, 77] width 9 height 9
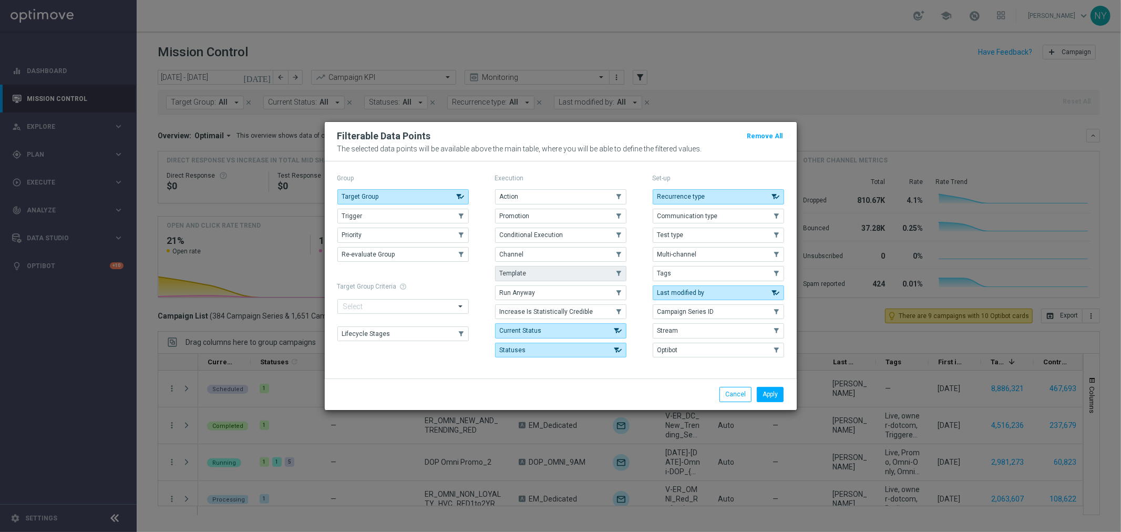
click at [522, 270] on span "Template" at bounding box center [513, 273] width 27 height 7
click at [773, 394] on button "Apply" at bounding box center [770, 394] width 27 height 15
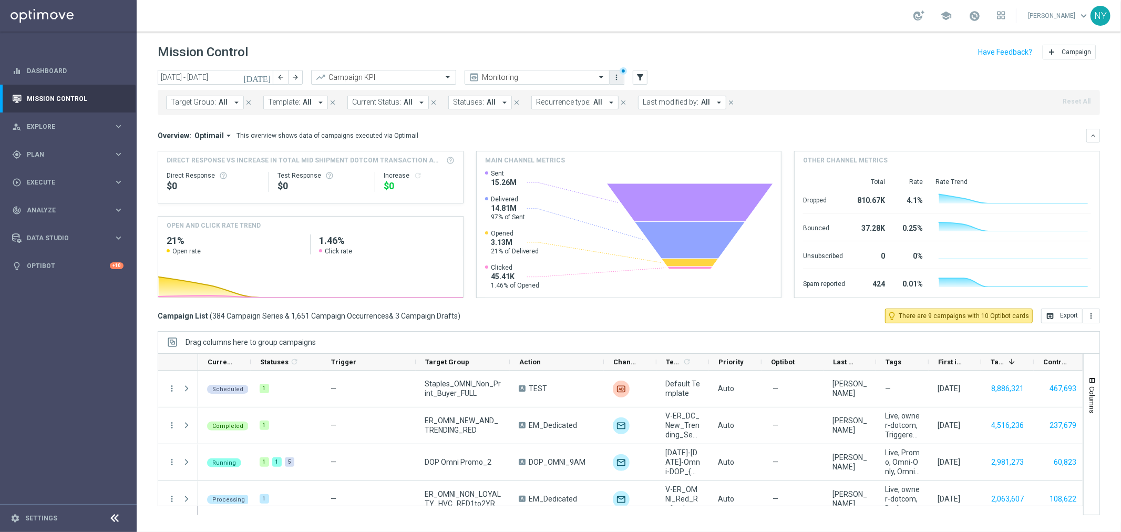
click at [613, 78] on icon "more_vert" at bounding box center [617, 77] width 8 height 8
click at [749, 59] on div "Mission Control add Campaign" at bounding box center [629, 52] width 942 height 20
click at [284, 103] on span "Template:" at bounding box center [284, 102] width 32 height 9
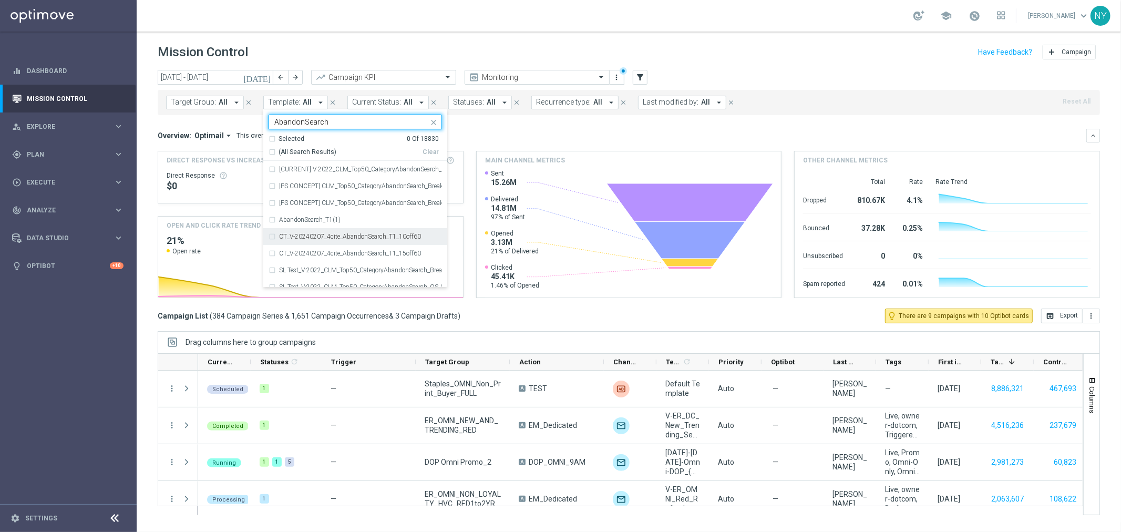
click at [272, 235] on div "CT_V-20240207_4cite_AbandonSearch_T1_10off60" at bounding box center [355, 236] width 173 height 17
type input "AbandonSearch"
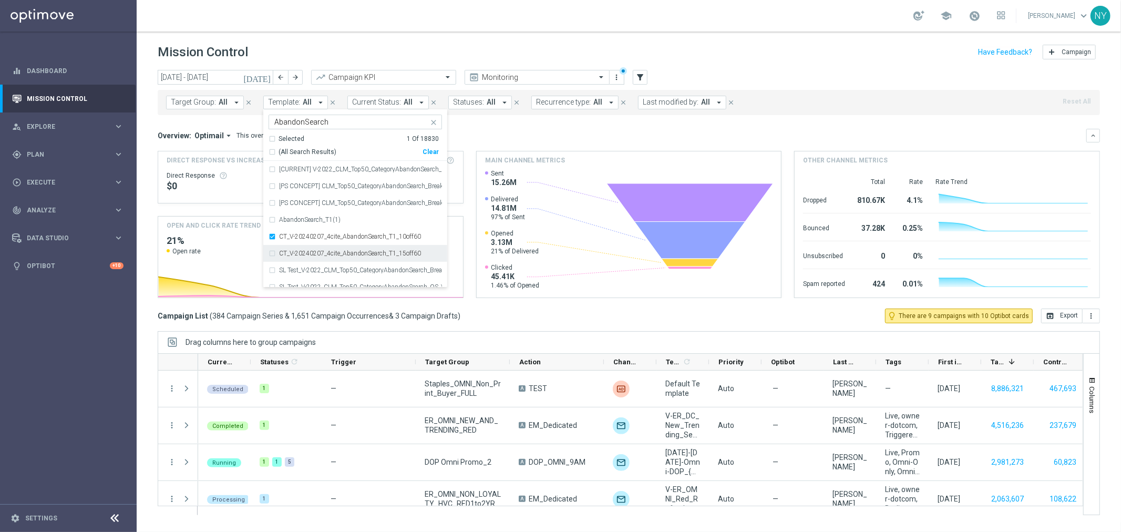
click at [269, 256] on div "CT_V-20240207_4cite_AbandonSearch_T1_15off60" at bounding box center [355, 253] width 173 height 17
click at [273, 238] on div "V-2.1.23_CategoryAbandonSearch_Breakroom_V3-Coupon" at bounding box center [355, 236] width 173 height 17
click at [271, 256] on div "V-2.1.23_CategoryAbandonSearch_Cleaning_V3-Coupon" at bounding box center [355, 253] width 173 height 17
click at [271, 271] on div "V-2.1.23_CategoryAbandonSearch_Computer_V3-Coupon" at bounding box center [355, 270] width 173 height 17
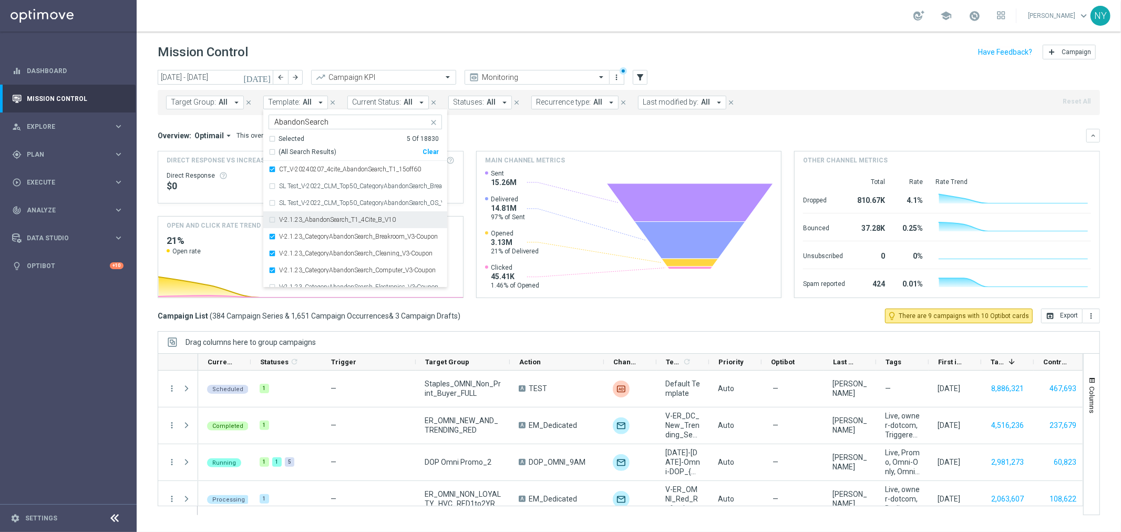
click at [269, 222] on div "V-2.1.23_AbandonSearch_T1_4Cite_B_V10" at bounding box center [355, 219] width 173 height 17
click at [272, 196] on div "V-2.1.23_CategoryAbandonSearch_Electronics_V3-Coupon" at bounding box center [355, 195] width 173 height 17
click at [272, 212] on div "V-2.1.23_CategoryAbandonSearch_Facilities_V3-Coupon" at bounding box center [355, 211] width 173 height 17
click at [271, 232] on div "V-2.1.23_CategoryAbandonSearch_Furniture_V3-Coupon" at bounding box center [355, 228] width 173 height 17
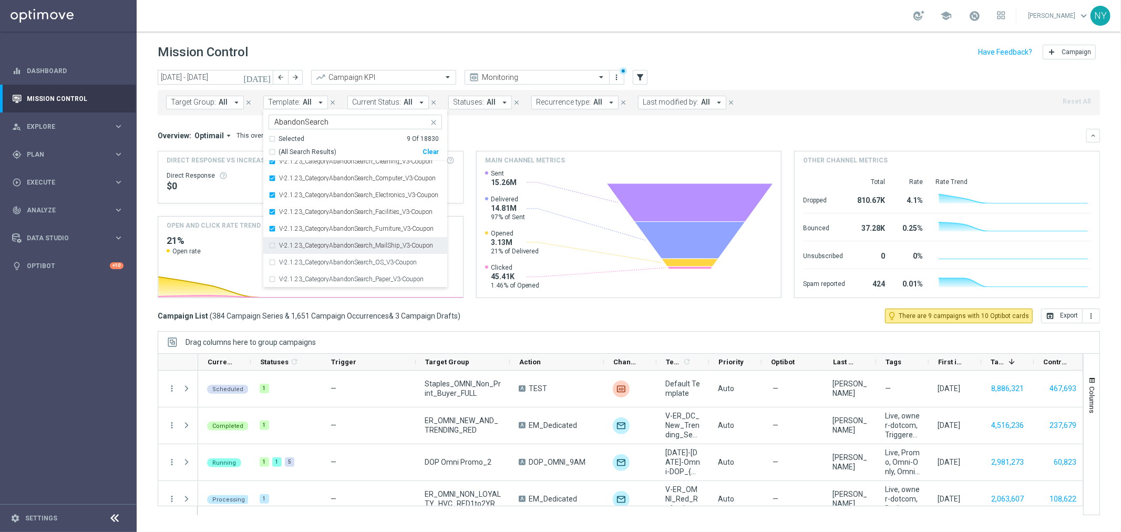
click at [270, 246] on div "V-2.1.23_CategoryAbandonSearch_MailShip_V3-Coupon" at bounding box center [355, 245] width 173 height 17
click at [270, 263] on div "V-2.1.23_CategoryAbandonSearch_OS_V3-Coupon" at bounding box center [355, 262] width 173 height 17
click at [272, 139] on div "Selected 11 Of 18830" at bounding box center [354, 139] width 170 height 9
click at [269, 139] on div "Selected 11 Of 18830" at bounding box center [354, 139] width 170 height 9
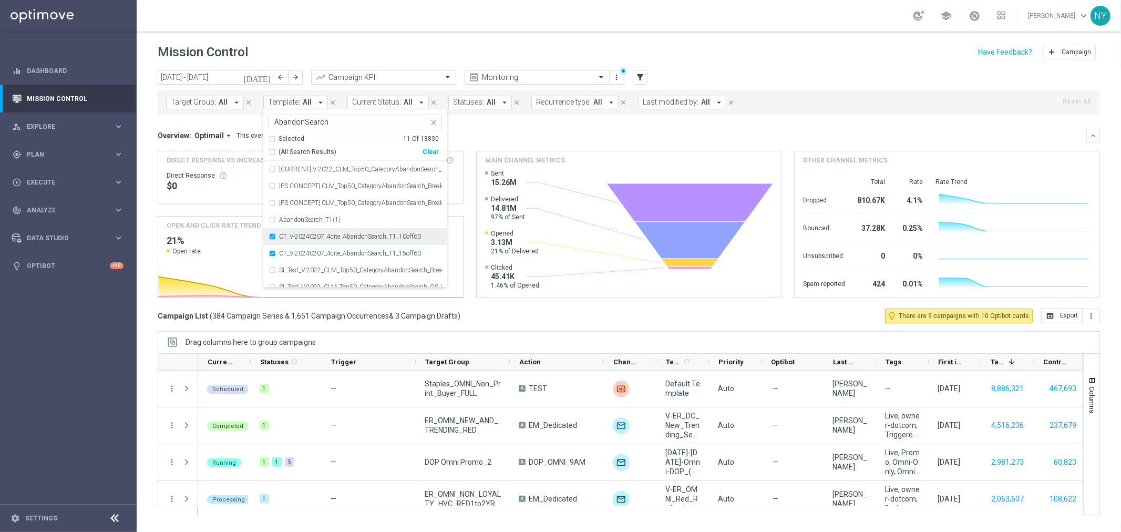
click at [269, 237] on div "CT_V-20240207_4cite_AbandonSearch_T1_10off60" at bounding box center [355, 236] width 173 height 17
click at [272, 252] on div "CT_V-20240207_4cite_AbandonSearch_T1_15off60" at bounding box center [355, 253] width 173 height 17
click at [269, 235] on div "CT_V-20240207_4cite_AbandonSearch_T1_10off60" at bounding box center [355, 236] width 173 height 17
click at [271, 251] on div "CT_V-20240207_4cite_AbandonSearch_T1_15off60" at bounding box center [355, 253] width 173 height 17
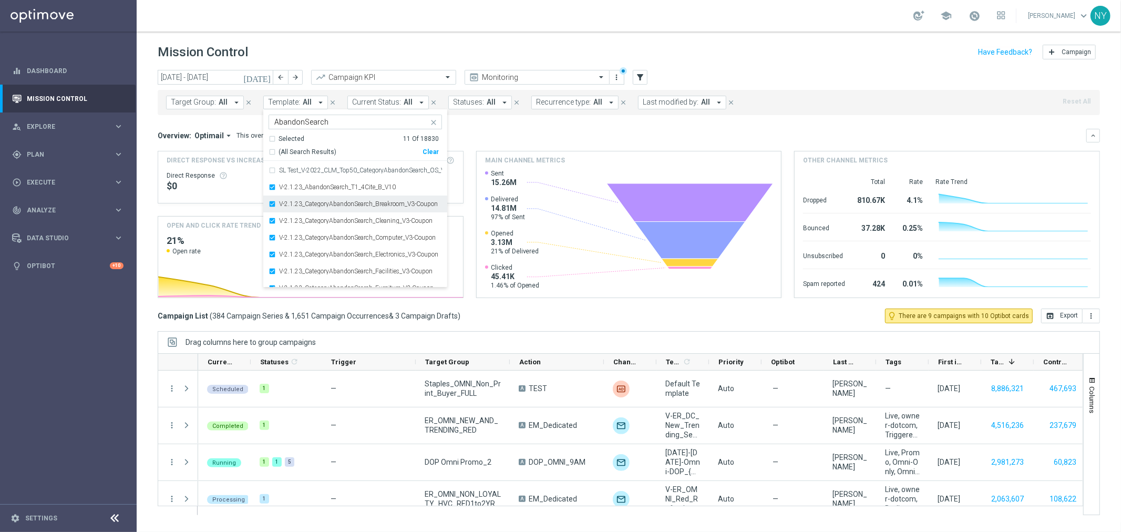
click at [271, 202] on div "V-2.1.23_CategoryAbandonSearch_Breakroom_V3-Coupon" at bounding box center [355, 204] width 173 height 17
click at [270, 221] on div "V-2.1.23_CategoryAbandonSearch_Cleaning_V3-Coupon" at bounding box center [355, 220] width 173 height 17
click at [270, 237] on div "V-2.1.23_CategoryAbandonSearch_Computer_V3-Coupon" at bounding box center [355, 237] width 173 height 17
click at [270, 255] on div "V-2.1.23_CategoryAbandonSearch_Electronics_V3-Coupon" at bounding box center [355, 254] width 173 height 17
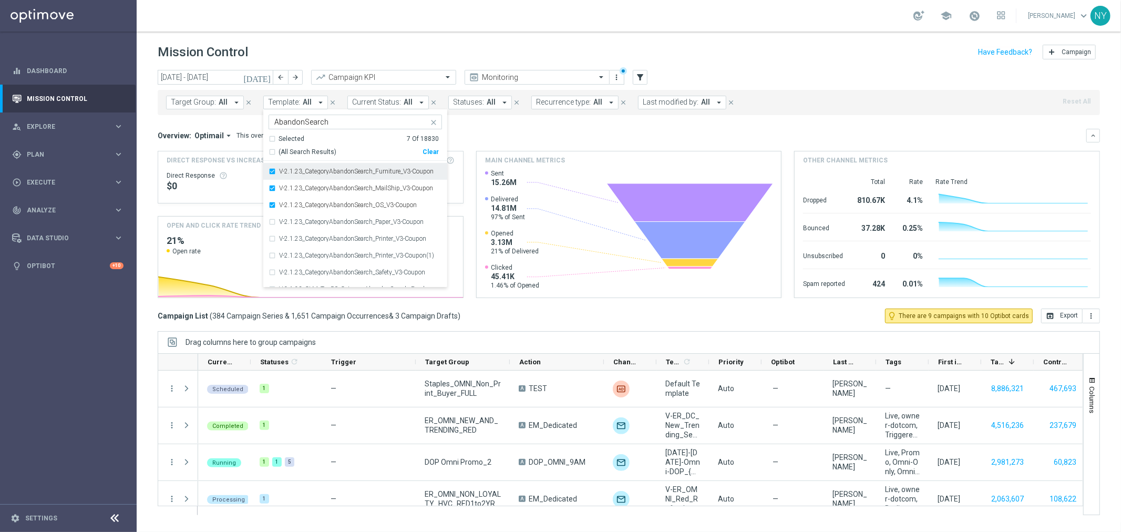
click at [271, 171] on div "V-2.1.23_CategoryAbandonSearch_Furniture_V3-Coupon" at bounding box center [355, 171] width 173 height 17
click at [270, 188] on div "V-2.1.23_CategoryAbandonSearch_MailShip_V3-Coupon" at bounding box center [355, 188] width 173 height 17
click at [271, 206] on div "V-2.1.23_CategoryAbandonSearch_OS_V3-Coupon" at bounding box center [355, 205] width 173 height 17
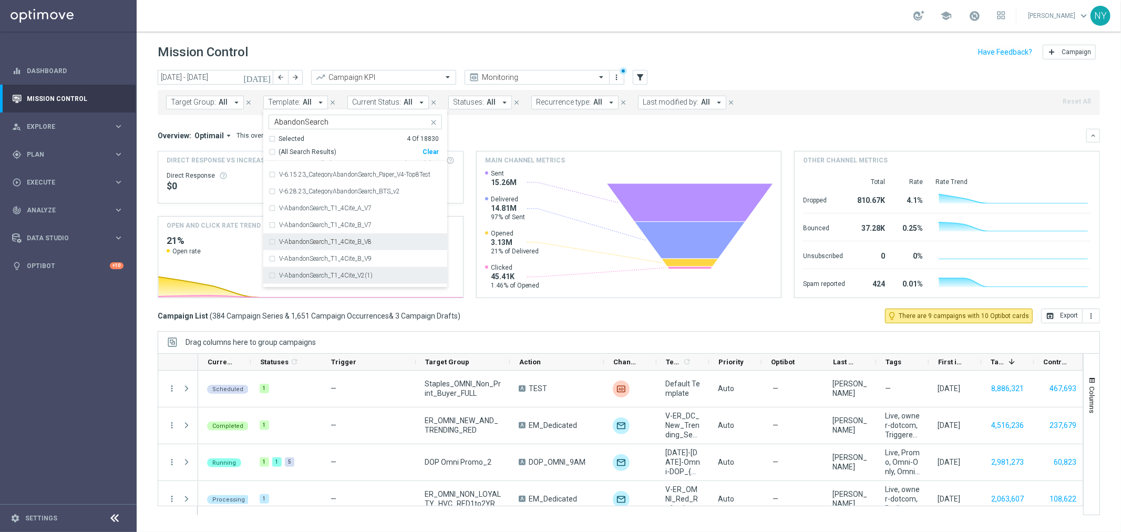
scroll to position [1051, 0]
click at [271, 229] on div "V-AbandonSearch_T1_4Cite_A_V7" at bounding box center [355, 228] width 173 height 17
click at [270, 243] on div "V-AbandonSearch_T1_4Cite_B_V7" at bounding box center [355, 245] width 173 height 17
click at [269, 260] on div "V-AbandonSearch_T1_4Cite_B_V8" at bounding box center [355, 261] width 173 height 17
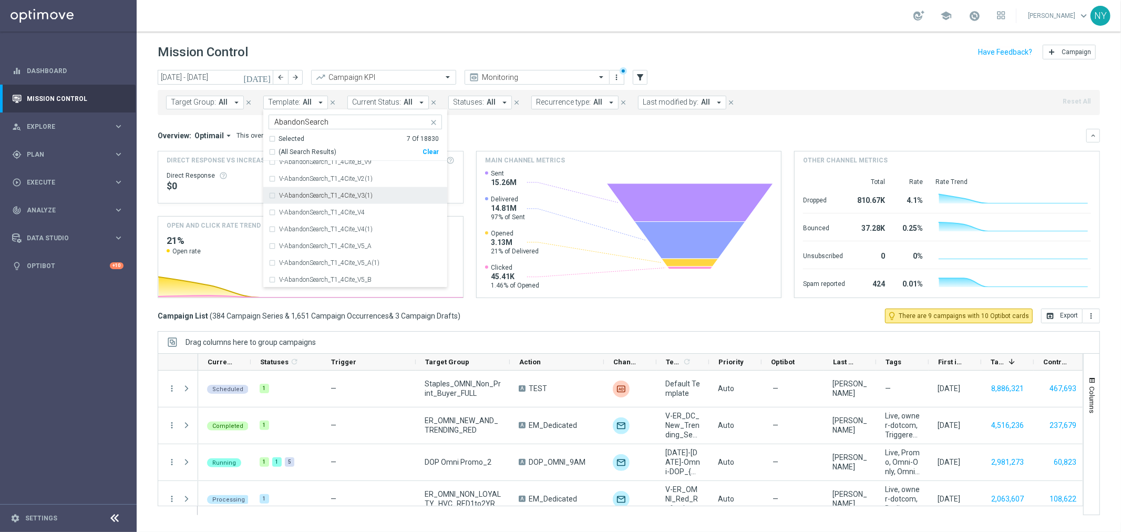
scroll to position [1109, 0]
click at [271, 217] on div "V-AbandonSearch_T1_4Cite_B_V9" at bounding box center [355, 220] width 173 height 17
click at [271, 238] on div "V-AbandonSearch_T1_4Cite_V2(1)" at bounding box center [355, 237] width 173 height 17
click at [271, 253] on div "V-AbandonSearch_T1_4Cite_V3(1)" at bounding box center [355, 253] width 173 height 17
click at [270, 268] on div "V-AbandonSearch_T1_4Cite_V4" at bounding box center [355, 270] width 173 height 17
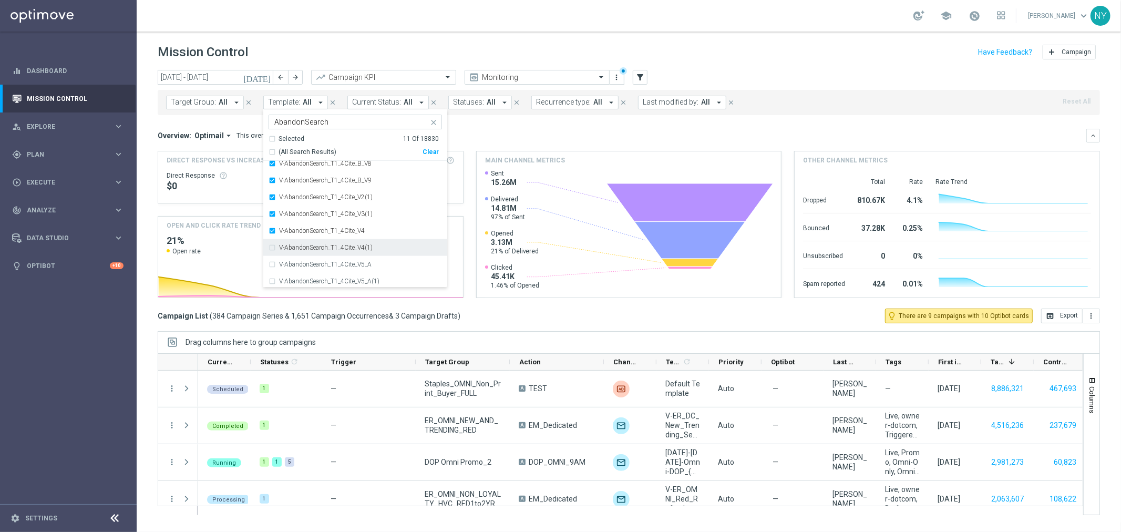
scroll to position [1168, 0]
click at [270, 229] on div "V-AbandonSearch_T1_4Cite_V4(1)" at bounding box center [355, 229] width 173 height 17
click at [270, 243] on div "V-AbandonSearch_T1_4Cite_V5_A" at bounding box center [355, 246] width 173 height 17
click at [269, 205] on div "V-AbandonSearch_T1_4Cite_V5_A(1)" at bounding box center [355, 204] width 173 height 17
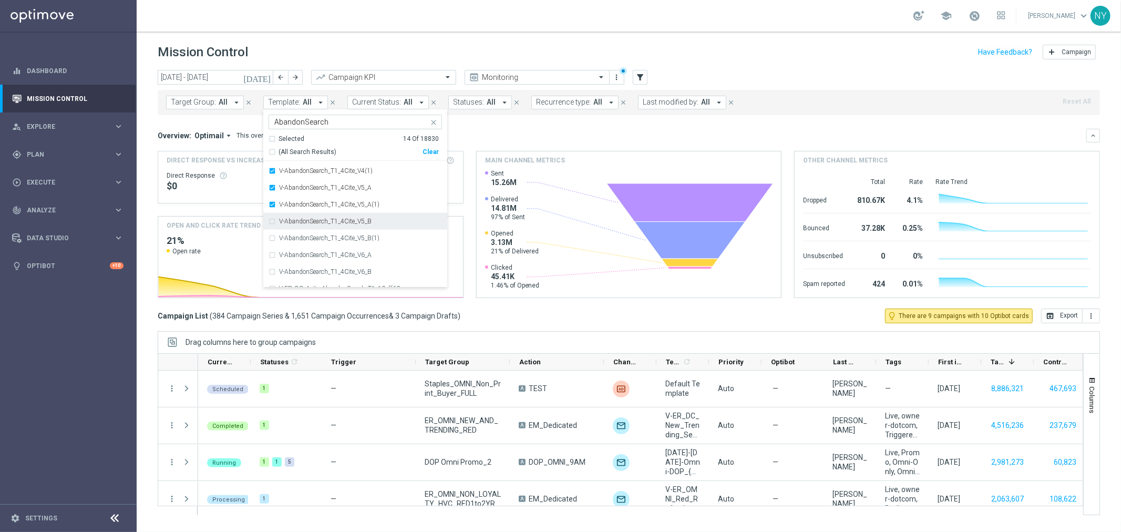
click at [269, 222] on div "V-AbandonSearch_T1_4Cite_V5_B" at bounding box center [355, 221] width 173 height 17
click at [270, 239] on div "V-AbandonSearch_T1_4Cite_V5_B(1)" at bounding box center [355, 238] width 173 height 17
click at [272, 254] on div "V-AbandonSearch_T1_4Cite_V6_A" at bounding box center [355, 254] width 173 height 17
click at [274, 270] on div "V-AbandonSearch_T1_4Cite_V6_B" at bounding box center [355, 271] width 173 height 17
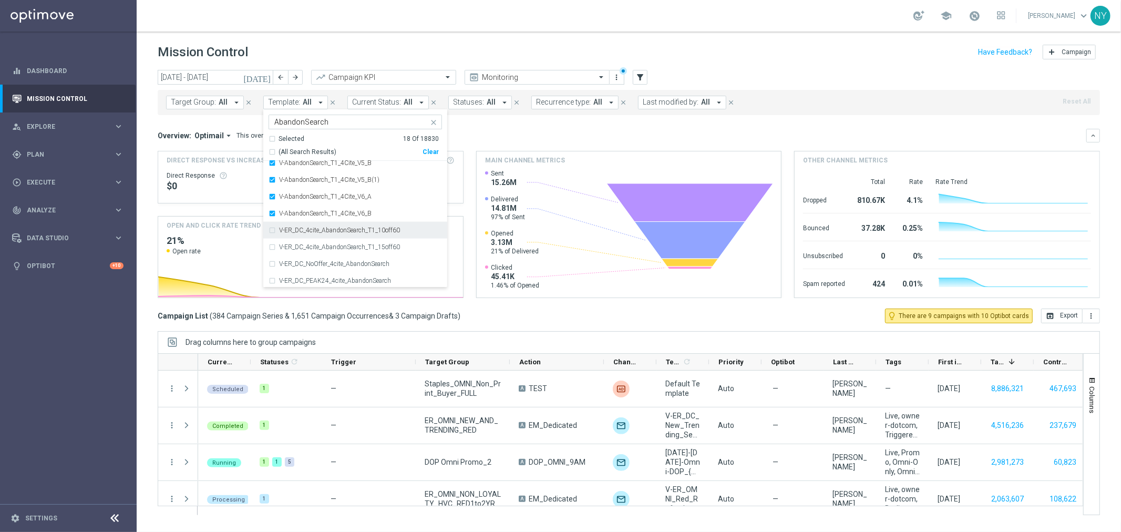
click at [271, 229] on div "V-ER_DC_4cite_AbandonSearch_T1_10off60" at bounding box center [355, 230] width 173 height 17
click at [270, 247] on div "V-ER_DC_4cite_AbandonSearch_T1_15off60" at bounding box center [355, 247] width 173 height 17
click at [271, 268] on div "V-ER_DC_NoOffer_4cite_AbandonSearch" at bounding box center [355, 263] width 173 height 17
click at [271, 282] on div "V-ER_DC_PEAK24_4cite_AbandonSearch" at bounding box center [355, 280] width 173 height 17
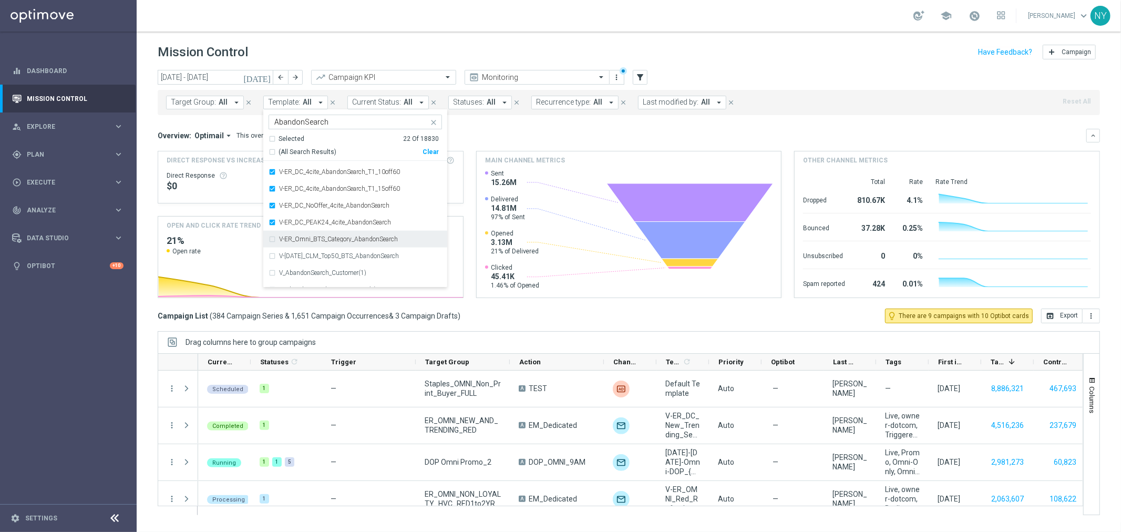
click at [271, 242] on div "V-ER_Omni_BTS_Category_AbandonSearch" at bounding box center [355, 239] width 173 height 17
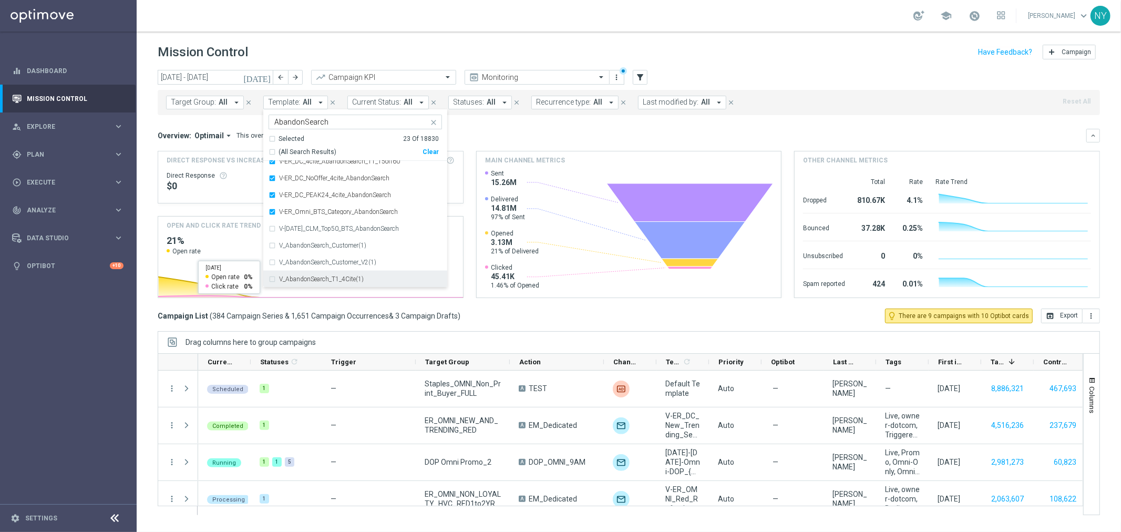
click at [271, 279] on div "V_AbandonSearch_T1_4Cite(1)" at bounding box center [355, 279] width 173 height 17
click at [269, 260] on div "V_AbandonSearch_Customer_V2(1)" at bounding box center [355, 262] width 173 height 17
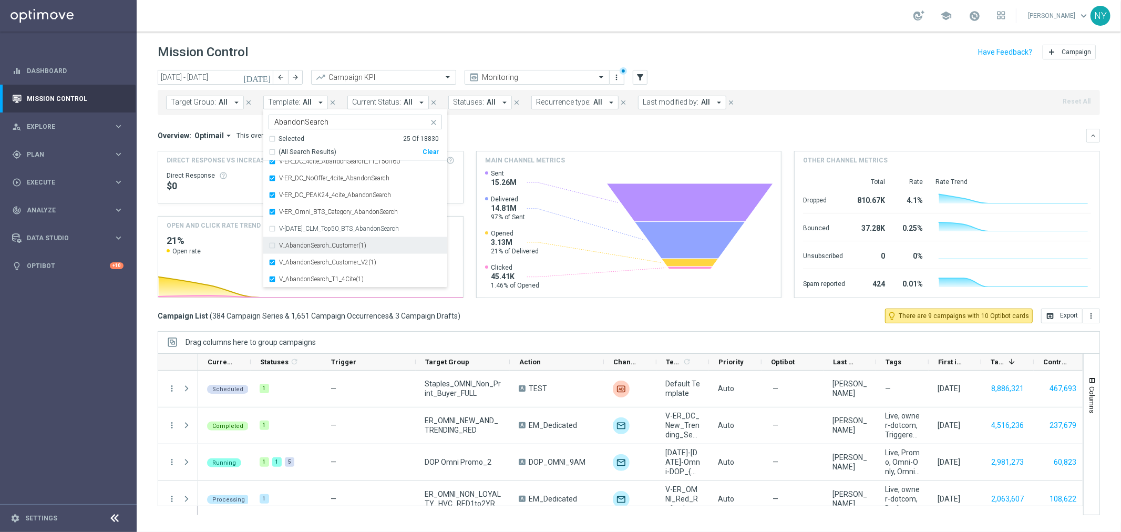
click at [271, 241] on div "V_AbandonSearch_Customer(1)" at bounding box center [355, 245] width 173 height 17
click at [271, 241] on div "V-4.10.23_AbandonSearch_T1_4Cite_B_V11" at bounding box center [355, 241] width 173 height 17
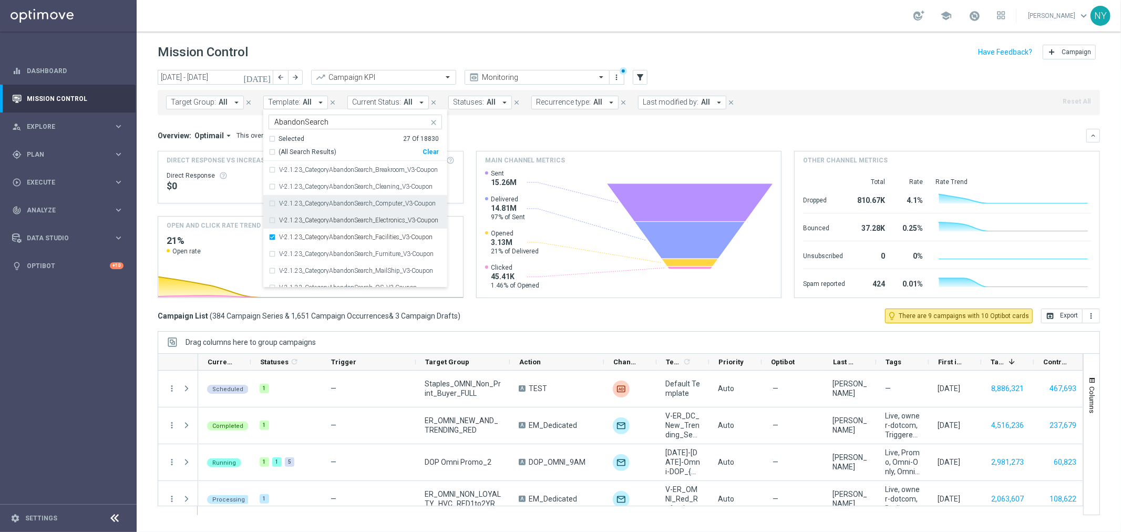
scroll to position [144, 0]
click at [272, 142] on div "Selected 27 Of 18830" at bounding box center [354, 139] width 170 height 9
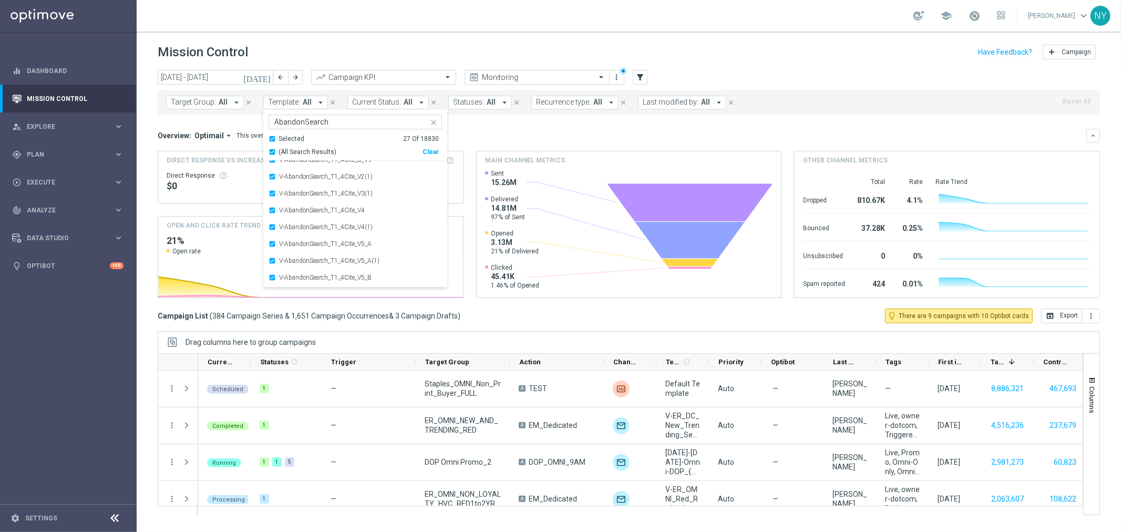
click at [502, 137] on div "Overview: Optimail arrow_drop_down This overview shows data of campaigns execut…" at bounding box center [622, 135] width 929 height 9
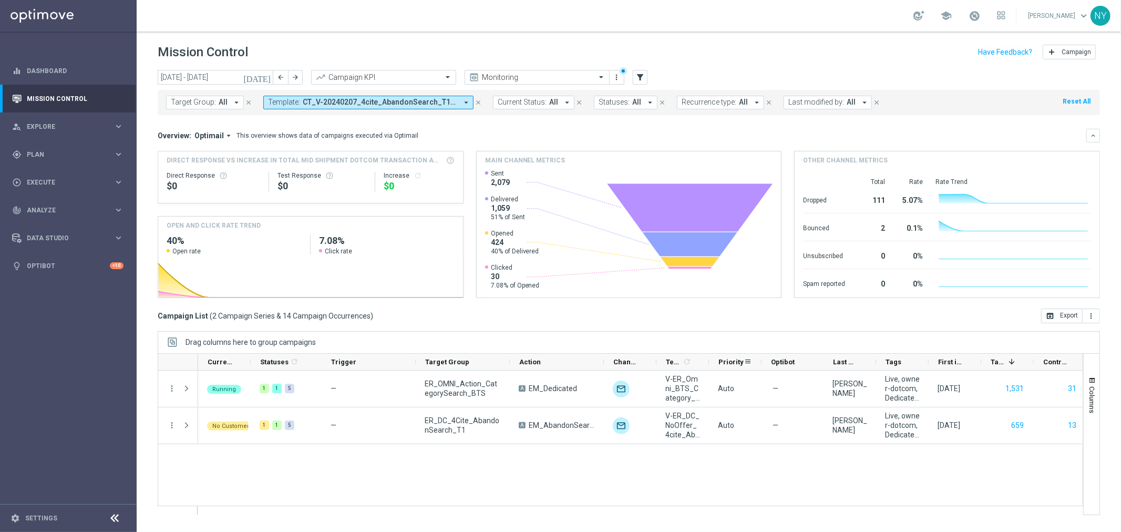
click at [710, 361] on div "Priority" at bounding box center [735, 362] width 53 height 17
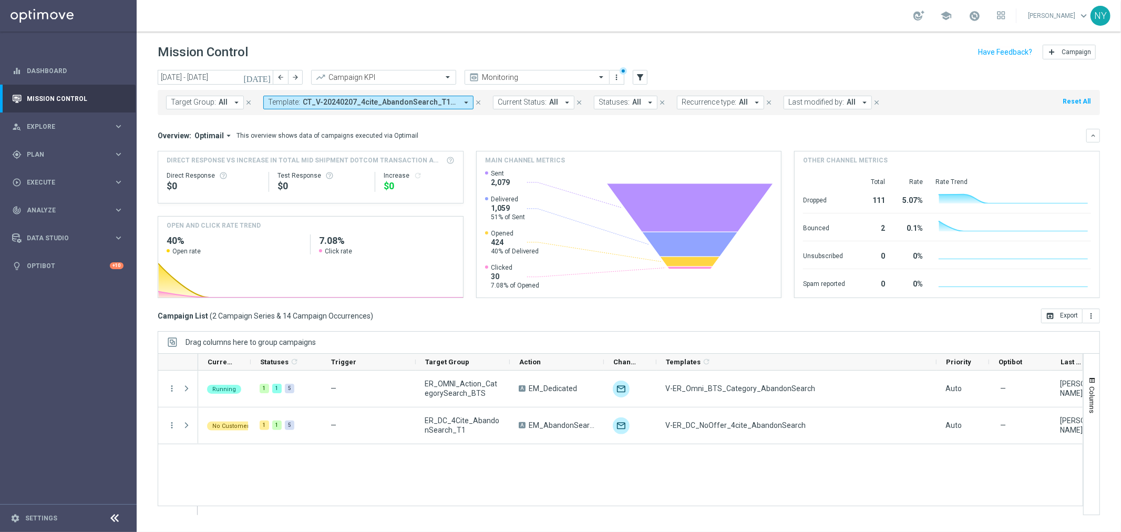
drag, startPoint x: 707, startPoint y: 362, endPoint x: 933, endPoint y: 343, distance: 226.7
click at [934, 343] on div "Drag columns here to group campaigns Drag here to set column labels" at bounding box center [629, 423] width 942 height 184
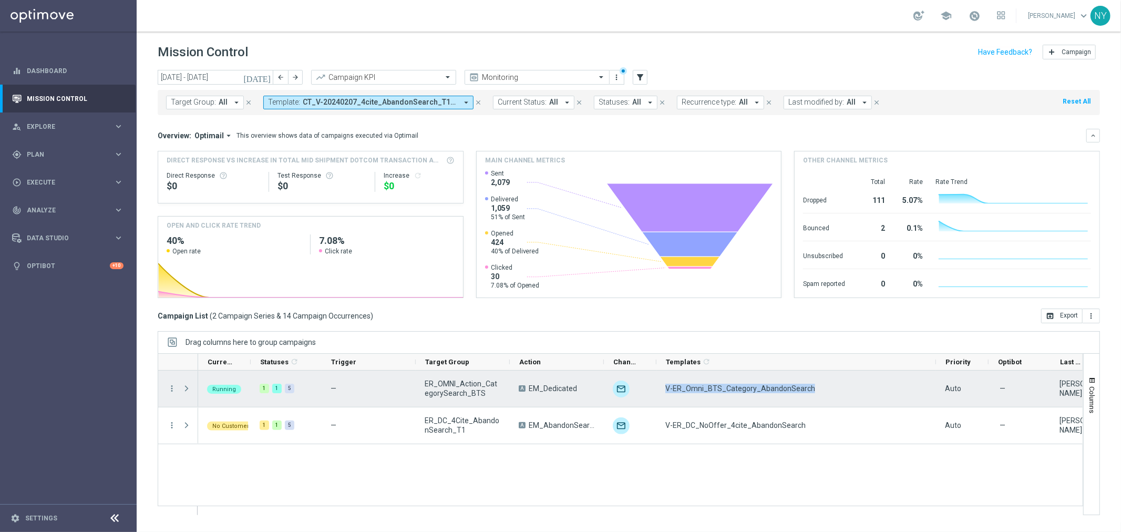
drag, startPoint x: 810, startPoint y: 388, endPoint x: 665, endPoint y: 392, distance: 145.1
click at [665, 392] on div "V-ER_Omni_BTS_Category_AbandonSearch" at bounding box center [796, 389] width 280 height 36
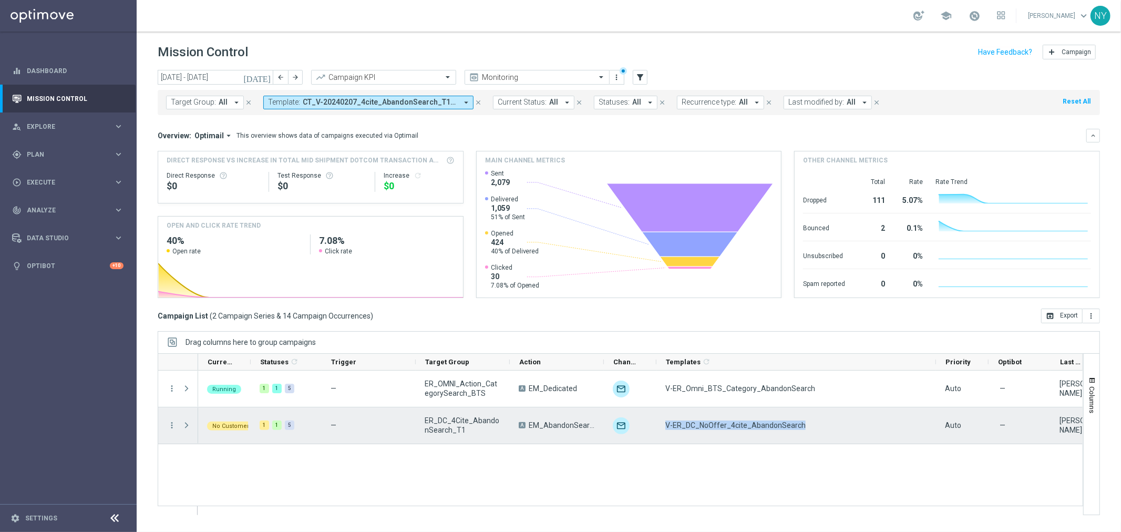
drag, startPoint x: 815, startPoint y: 423, endPoint x: 667, endPoint y: 430, distance: 147.3
click at [667, 430] on div "V-ER_DC_NoOffer_4cite_AbandonSearch" at bounding box center [796, 425] width 280 height 36
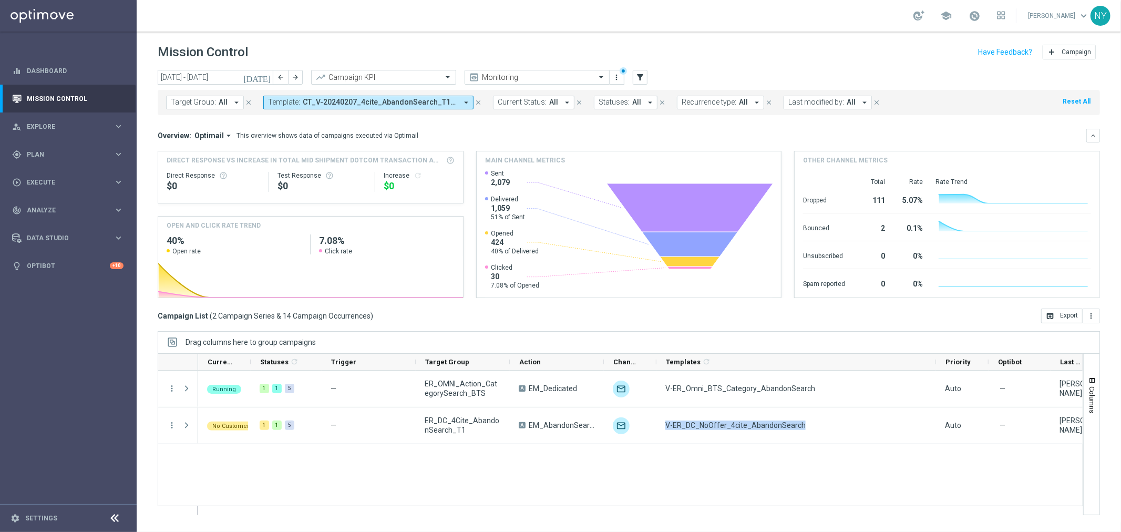
click at [465, 102] on icon "arrow_drop_down" at bounding box center [465, 102] width 9 height 9
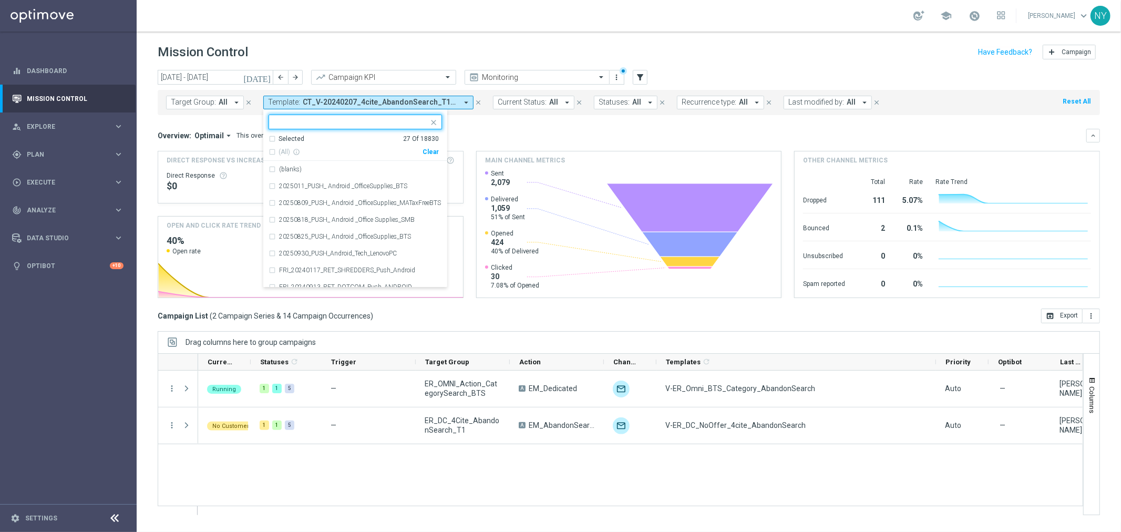
click at [272, 140] on div "Selected 27 Of 18830" at bounding box center [354, 139] width 170 height 9
click at [0, 0] on div "Clear" at bounding box center [0, 0] width 0 height 0
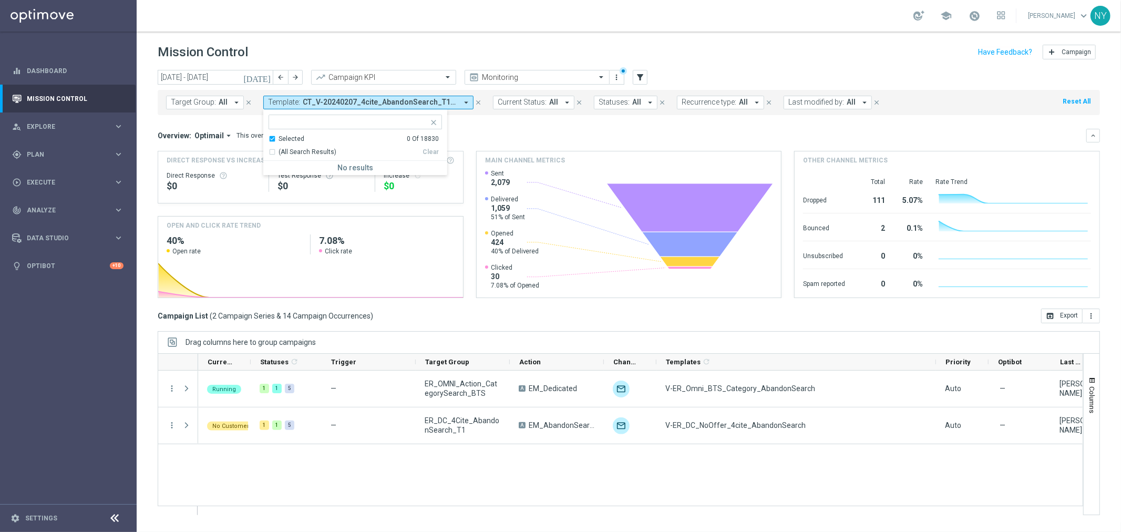
click at [269, 138] on div "Selected 0 Of 18830" at bounding box center [354, 139] width 170 height 9
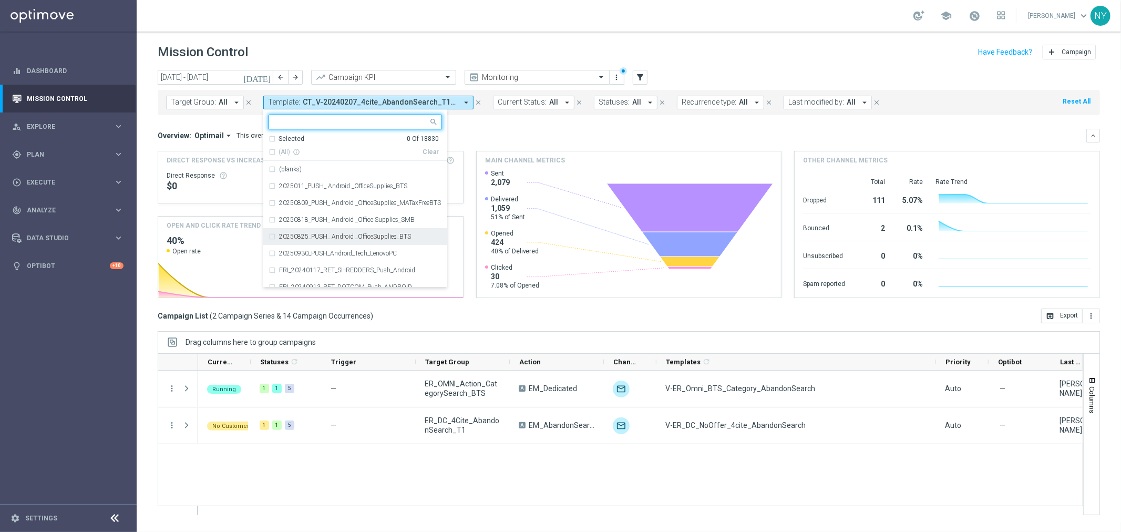
click at [285, 122] on input "text" at bounding box center [351, 122] width 154 height 9
type input "AbandonBrowse"
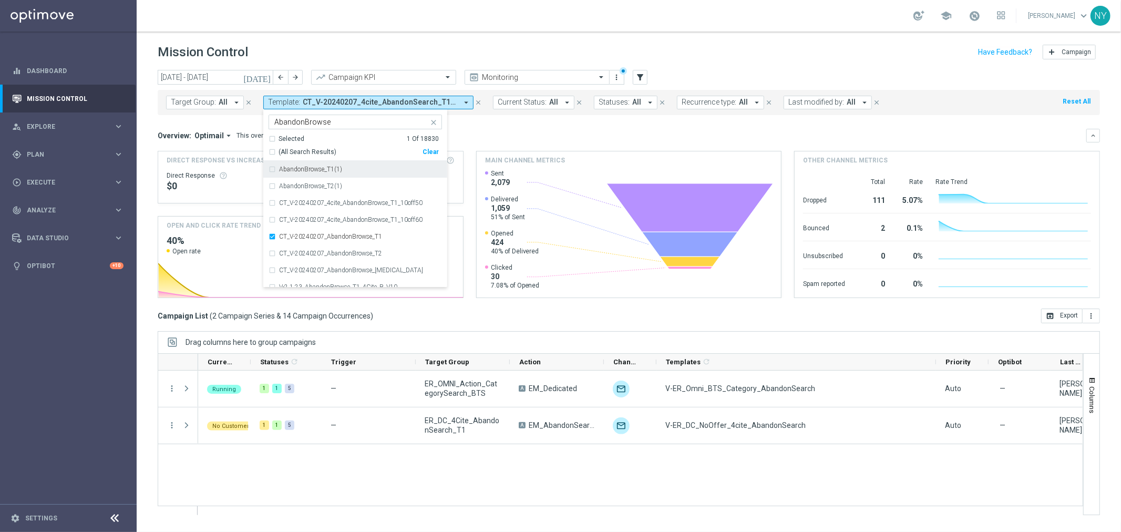
click at [681, 73] on div "today 08 Sep 2025 - 14 Sep 2025 arrow_back arrow_forward Campaign KPI trending_…" at bounding box center [629, 78] width 942 height 16
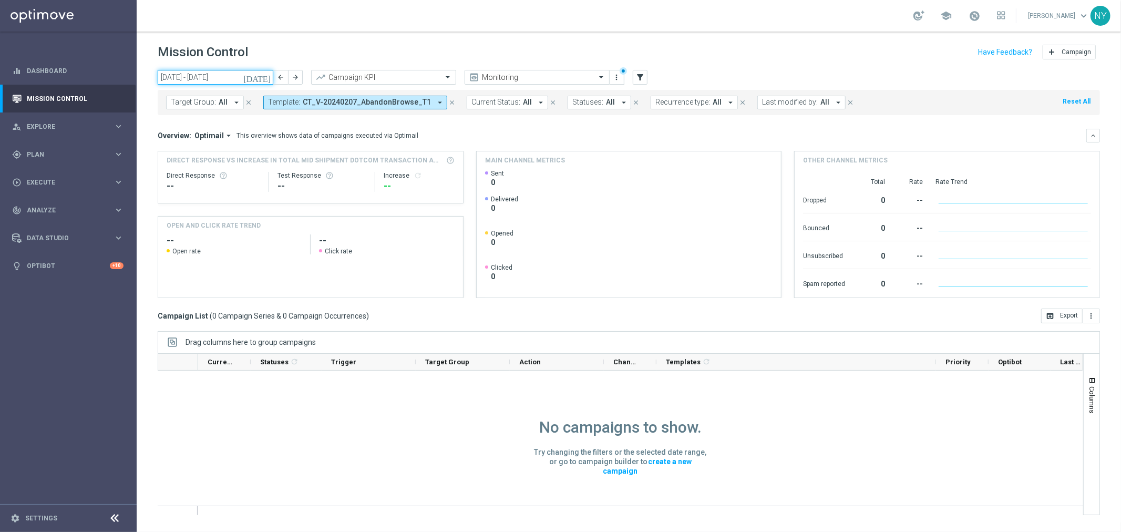
click at [228, 83] on input "08 Sep 2025 - 14 Sep 2025" at bounding box center [216, 77] width 116 height 15
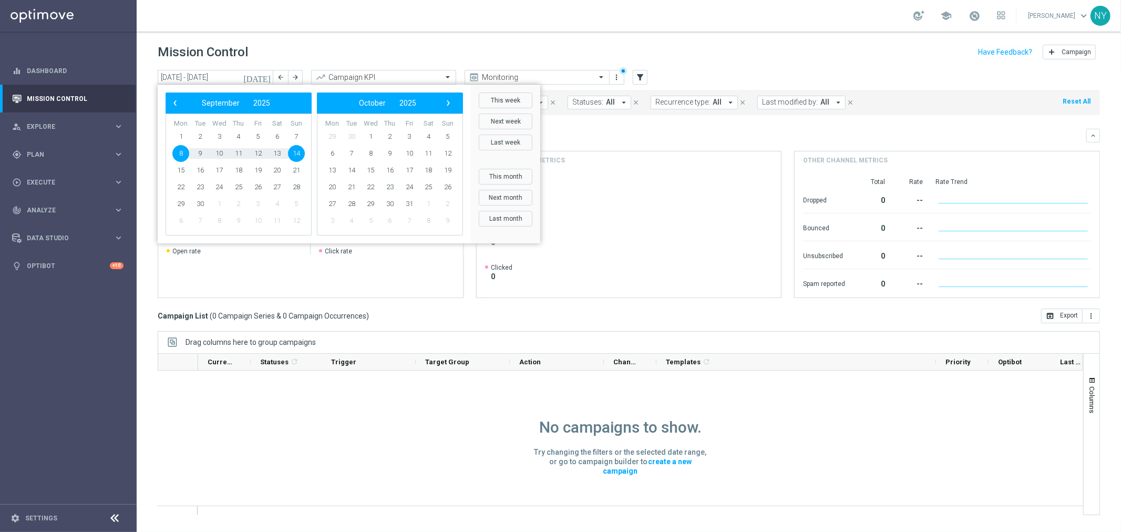
click at [606, 27] on div "school Neil Yetts keyboard_arrow_down NY" at bounding box center [629, 16] width 984 height 32
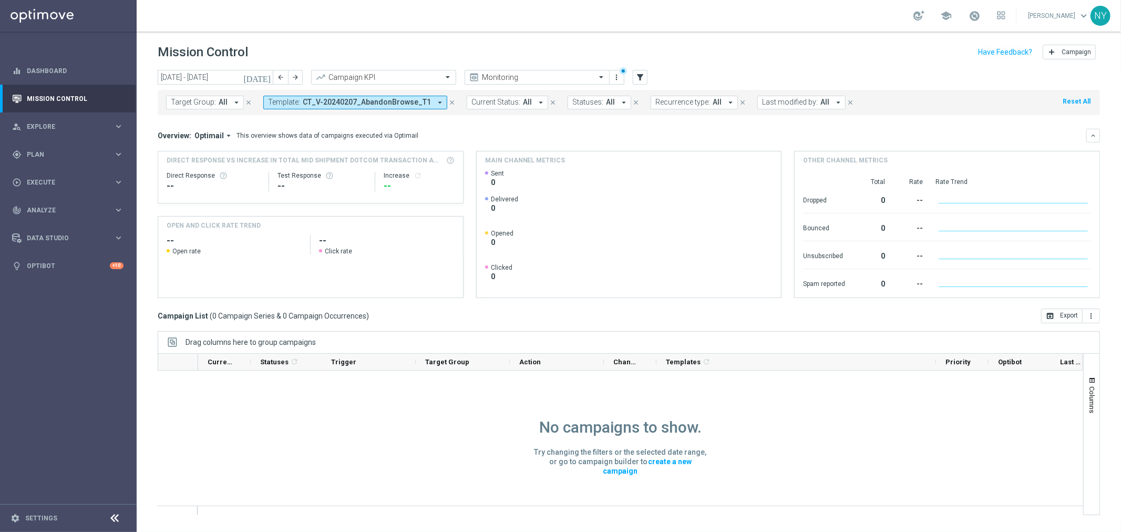
click at [448, 103] on icon "close" at bounding box center [451, 102] width 7 height 7
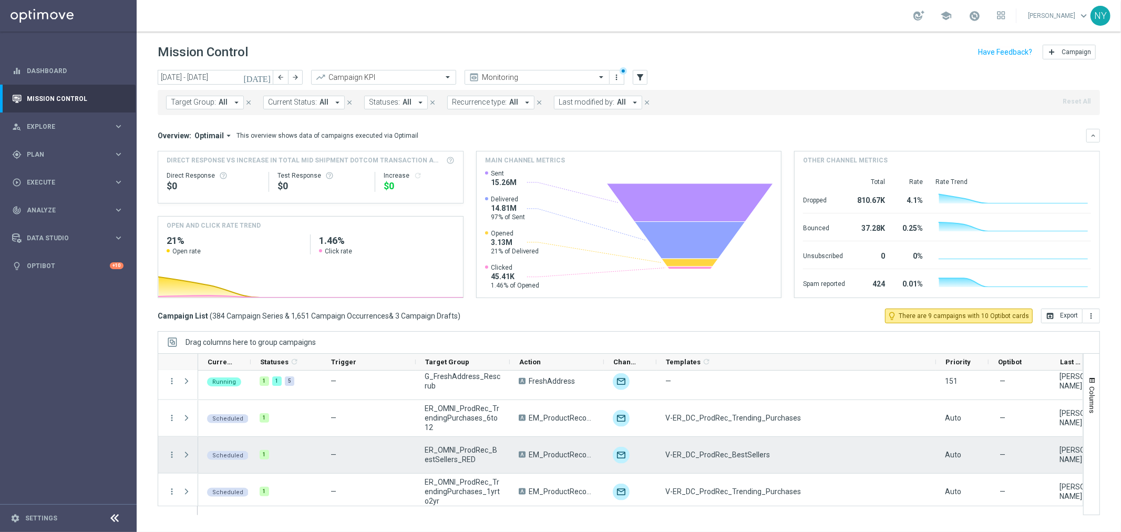
scroll to position [1226, 0]
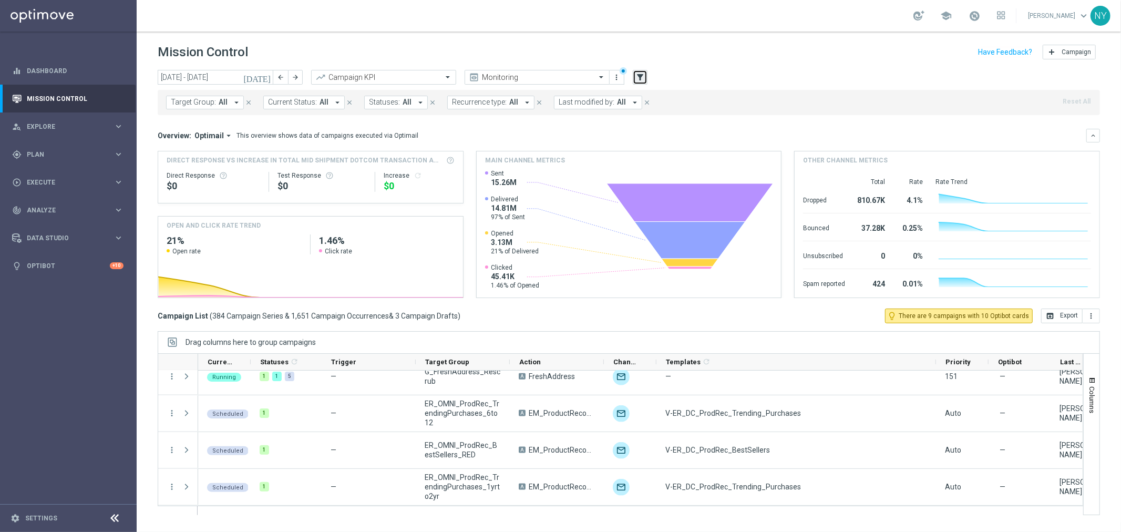
click at [642, 80] on icon "filter_alt" at bounding box center [639, 77] width 9 height 9
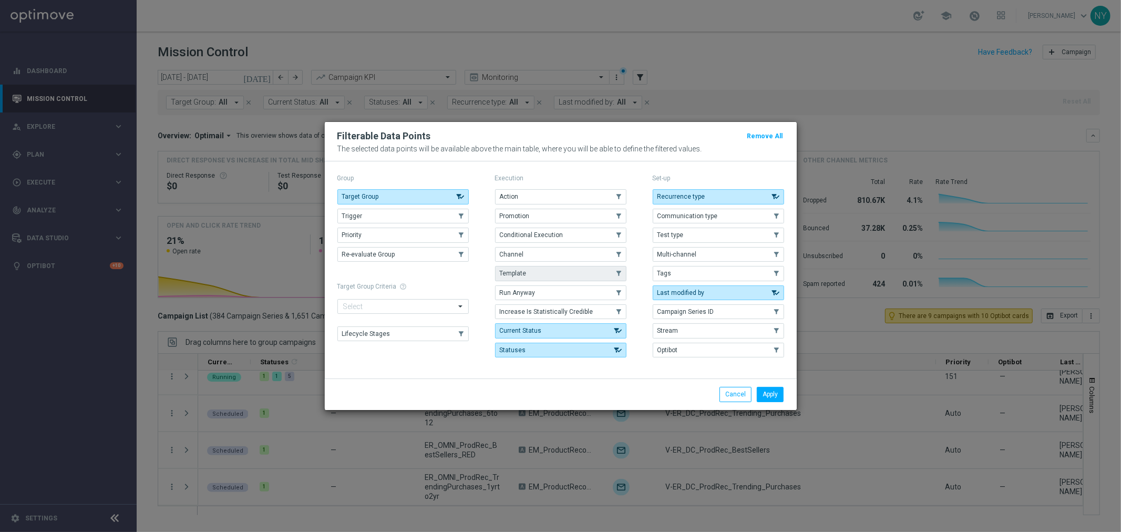
click at [528, 274] on button "Template" at bounding box center [560, 273] width 131 height 15
click at [768, 396] on button "Apply" at bounding box center [770, 394] width 27 height 15
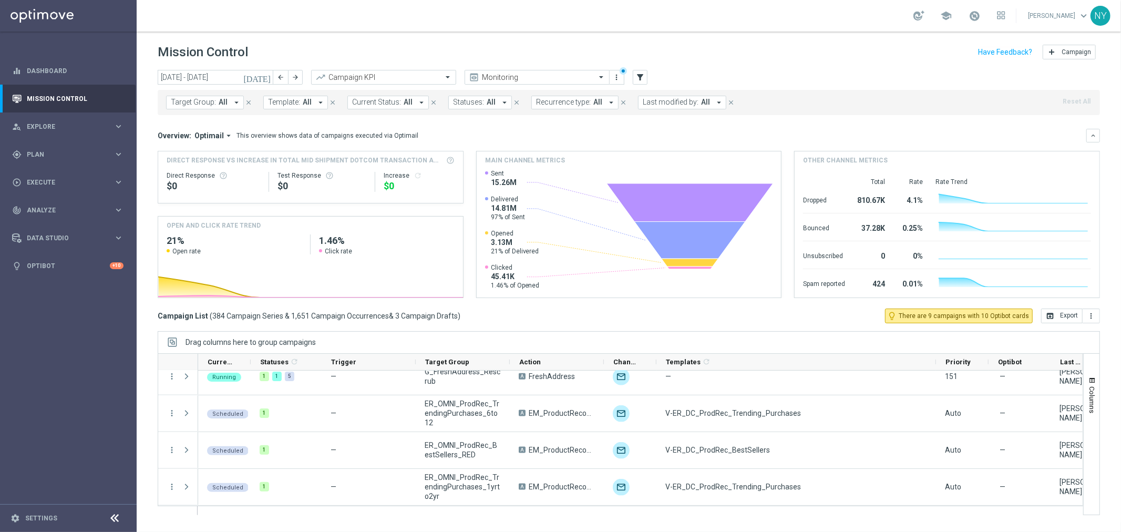
click at [297, 102] on span "Template:" at bounding box center [284, 102] width 32 height 9
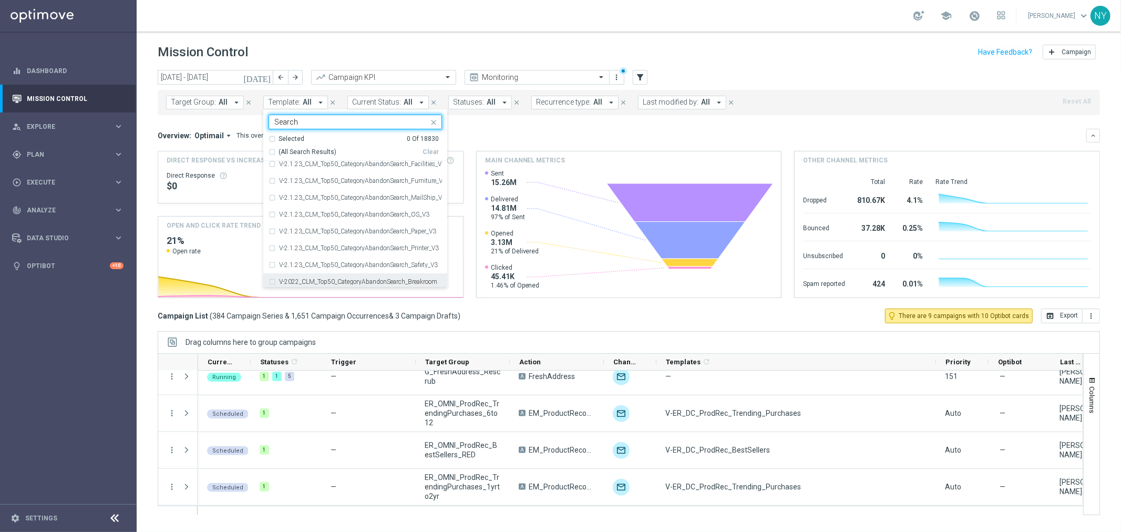
scroll to position [701, 0]
click at [270, 139] on div "Selected 0 Of 18830" at bounding box center [354, 139] width 170 height 9
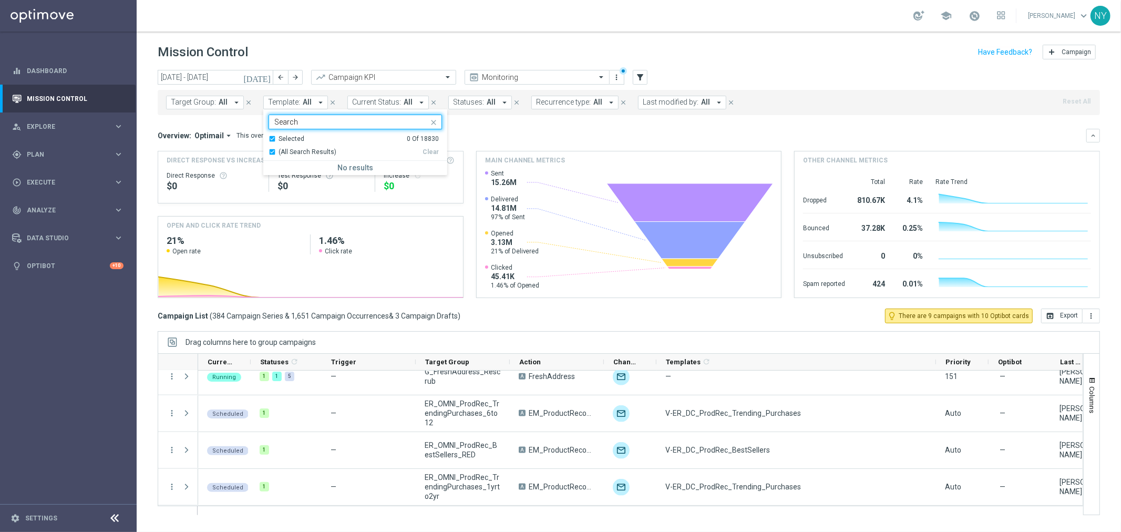
type input "Search"
click at [490, 125] on mini-dashboard "Overview: Optimail arrow_drop_down This overview shows data of campaigns execut…" at bounding box center [629, 211] width 942 height 193
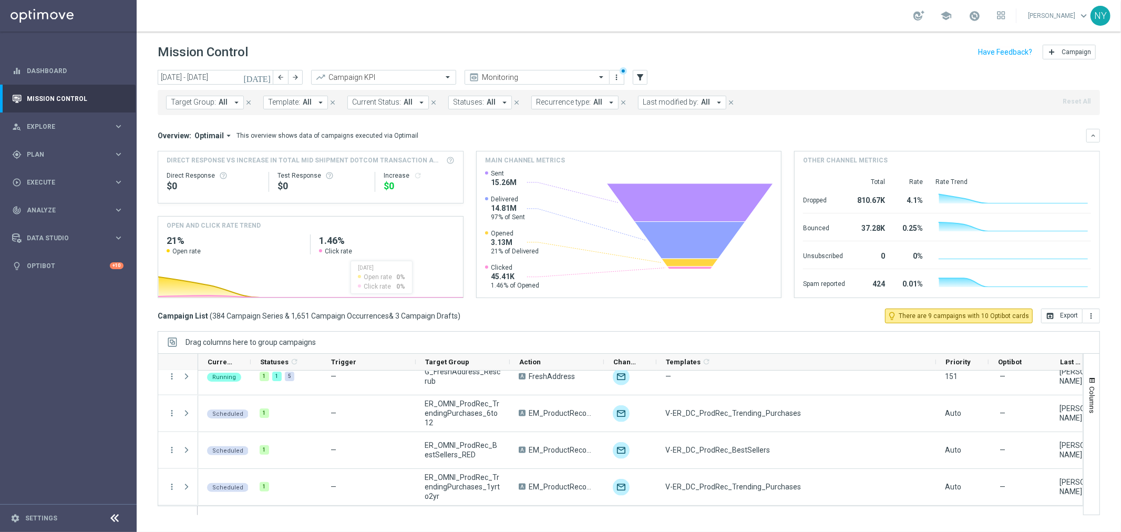
click at [316, 101] on icon "arrow_drop_down" at bounding box center [320, 102] width 9 height 9
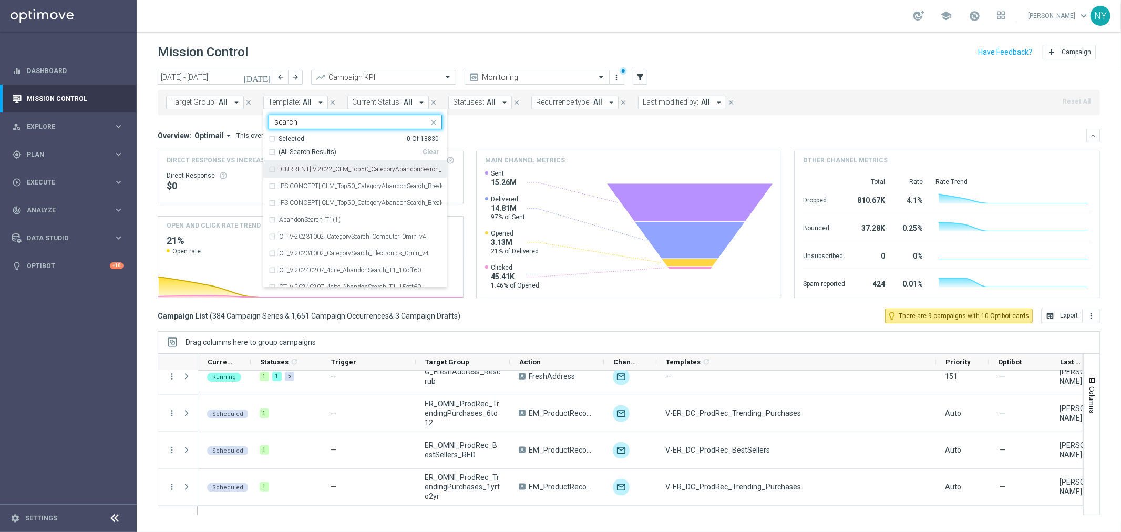
click at [270, 153] on div "(All Search Results)" at bounding box center [346, 152] width 154 height 9
type input "search"
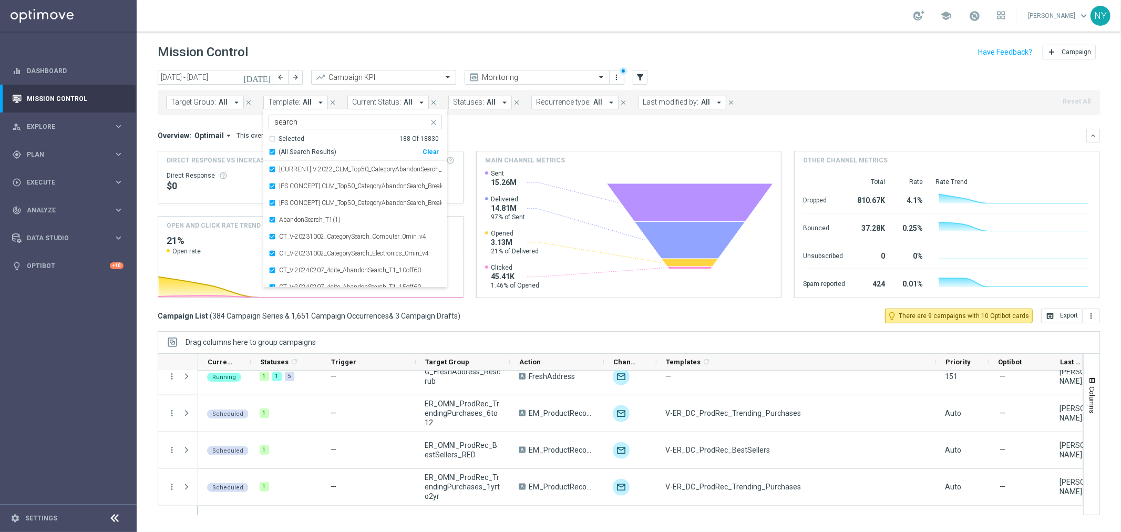
click at [500, 134] on div "Overview: Optimail arrow_drop_down This overview shows data of campaigns execut…" at bounding box center [622, 135] width 929 height 9
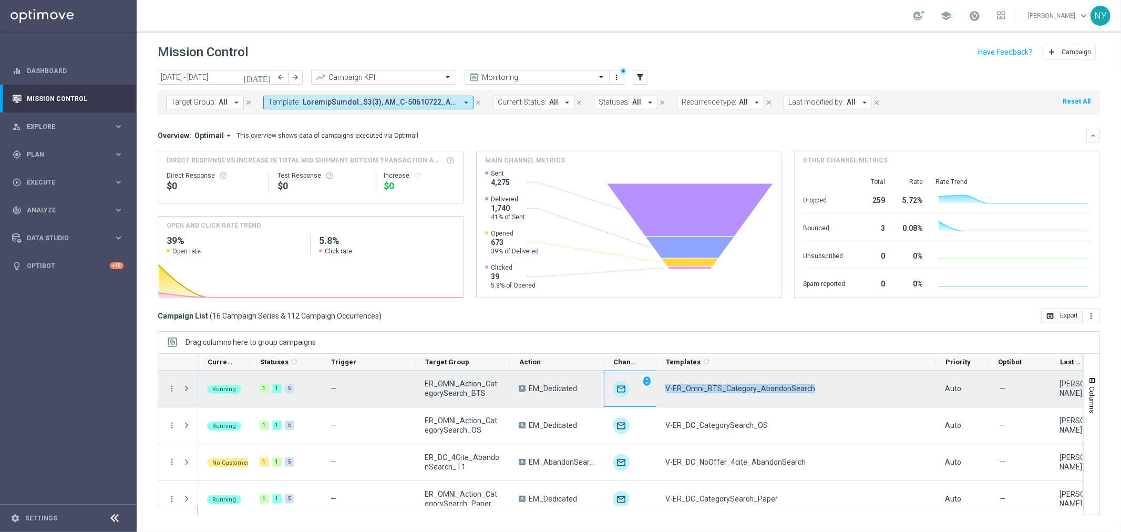
drag, startPoint x: 794, startPoint y: 388, endPoint x: 649, endPoint y: 389, distance: 145.6
click at [649, 389] on div "Running 1 1 5 — ER_OMNI_Action_CategorySearch_BTS A EM_Dedicated unfold_more V-…" at bounding box center [755, 389] width 1115 height 37
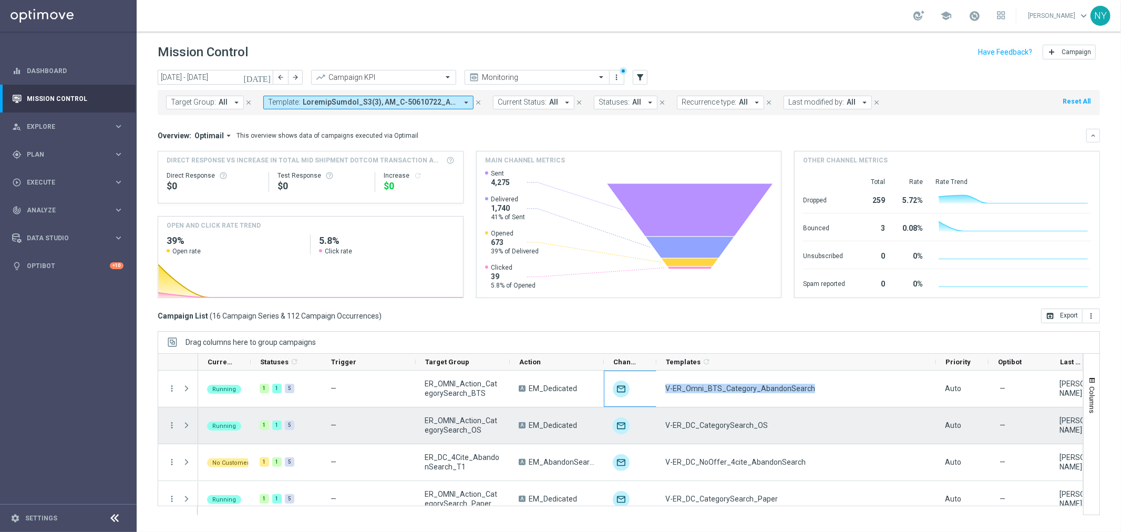
scroll to position [58, 0]
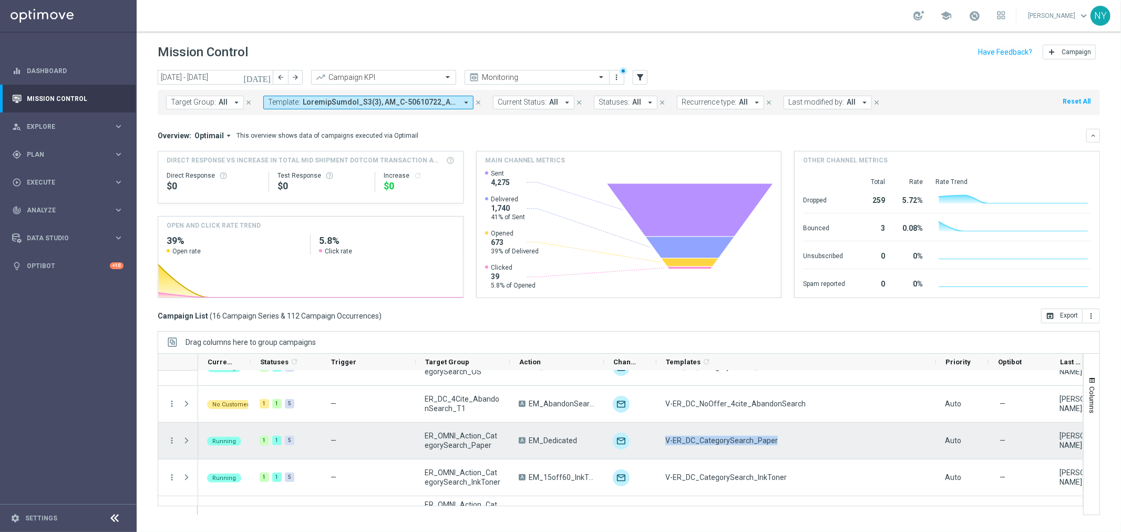
drag, startPoint x: 775, startPoint y: 443, endPoint x: 662, endPoint y: 445, distance: 113.0
click at [662, 445] on div "V-ER_DC_CategorySearch_Paper" at bounding box center [796, 441] width 280 height 36
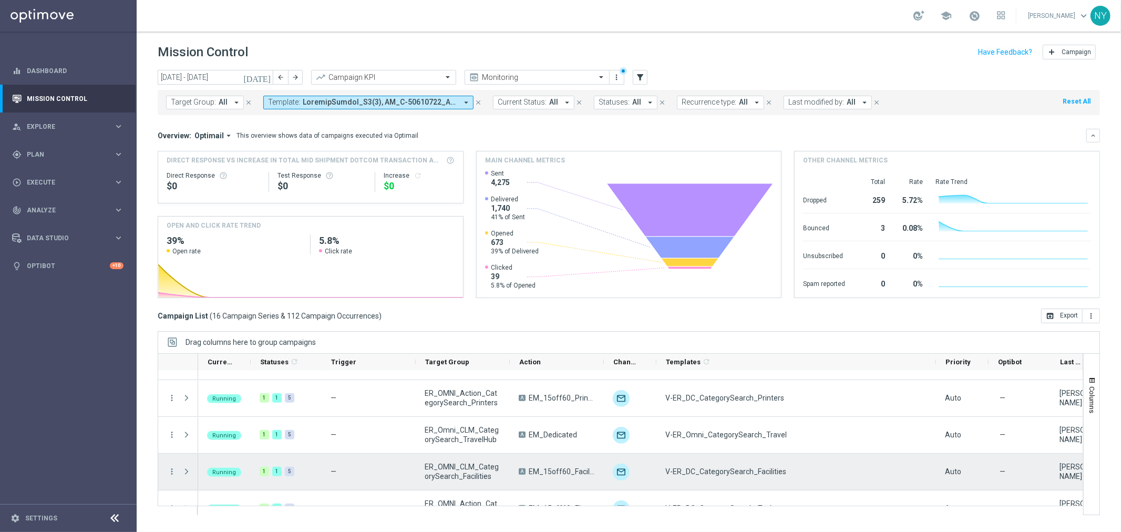
scroll to position [454, 0]
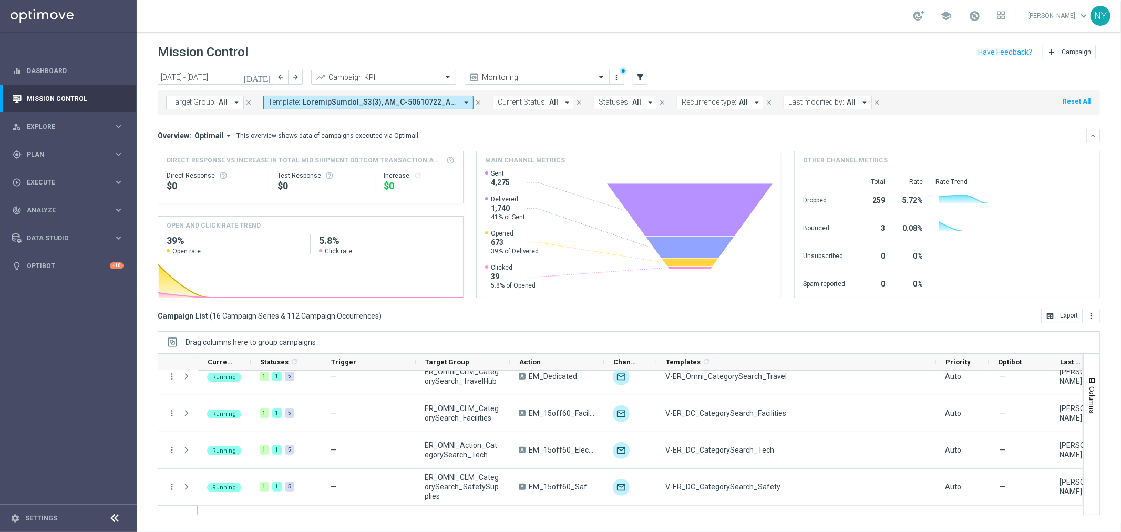
click at [265, 76] on icon "today" at bounding box center [257, 77] width 28 height 9
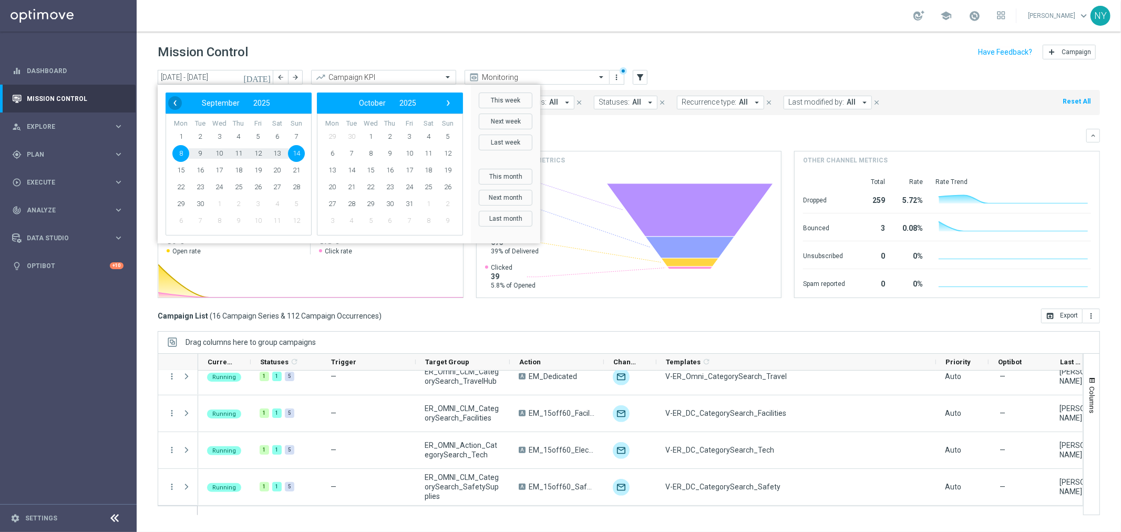
click at [175, 101] on span "‹" at bounding box center [175, 103] width 14 height 14
click at [258, 135] on span "1" at bounding box center [258, 136] width 17 height 17
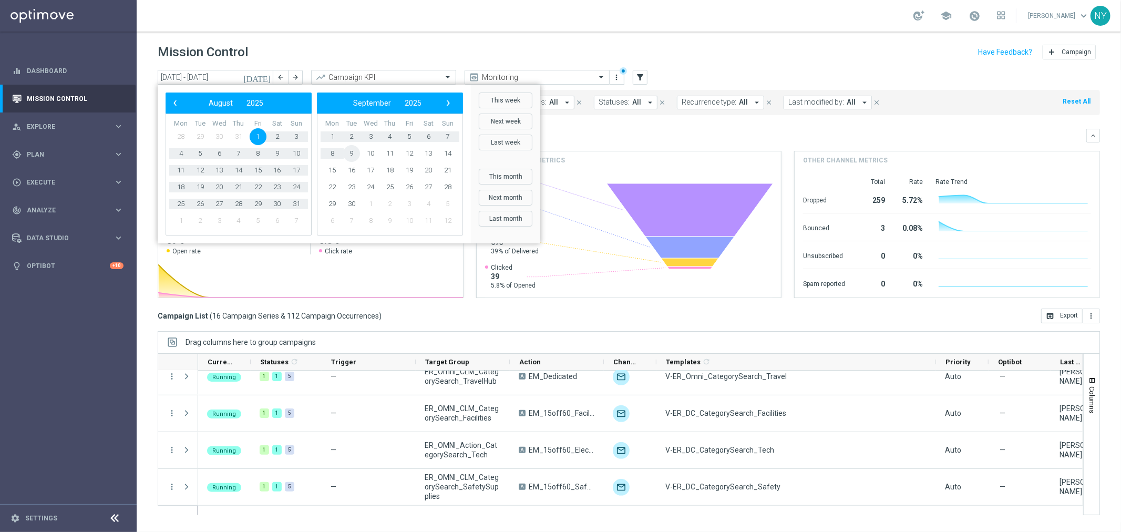
click at [351, 153] on span "9" at bounding box center [351, 153] width 17 height 17
type input "01 Aug 2025 - 09 Sep 2025"
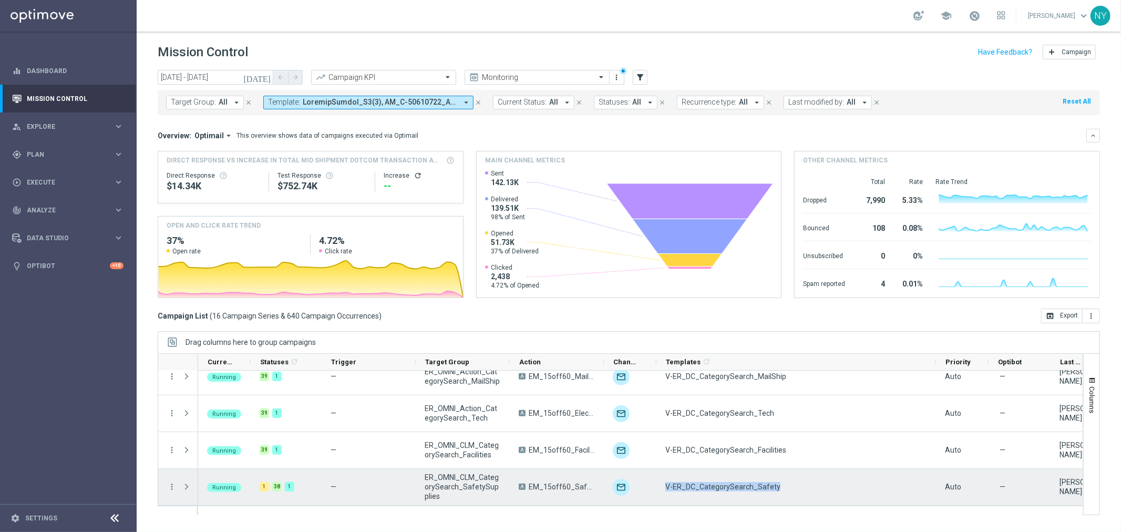
drag, startPoint x: 773, startPoint y: 485, endPoint x: 664, endPoint y: 489, distance: 108.9
click at [664, 489] on div "V-ER_DC_CategorySearch_Safety" at bounding box center [796, 487] width 280 height 36
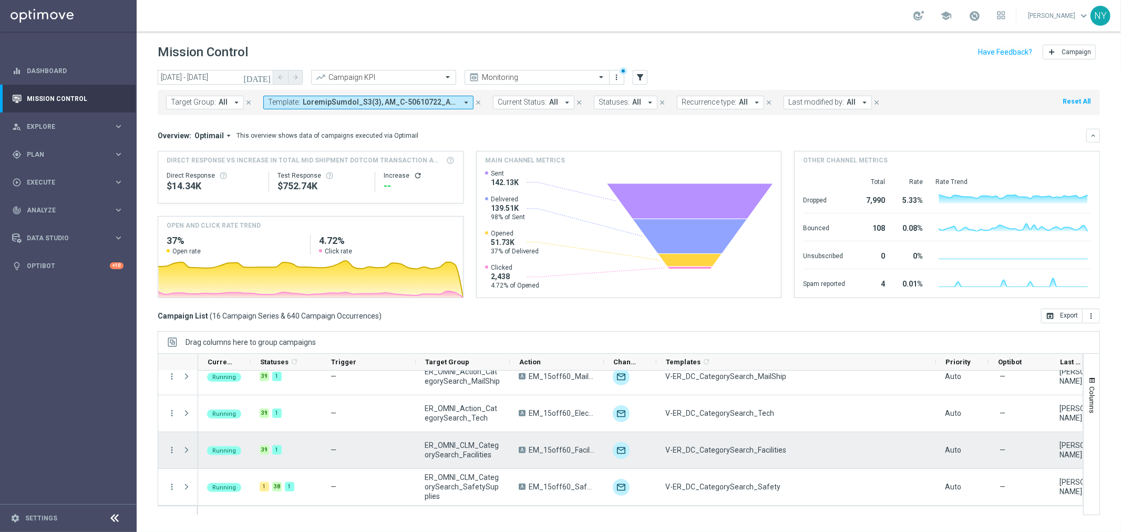
click at [731, 447] on span "V-ER_DC_CategorySearch_Facilities" at bounding box center [725, 449] width 121 height 9
drag, startPoint x: 787, startPoint y: 445, endPoint x: 661, endPoint y: 453, distance: 125.8
click at [661, 453] on div "V-ER_DC_CategorySearch_Facilities" at bounding box center [796, 450] width 280 height 36
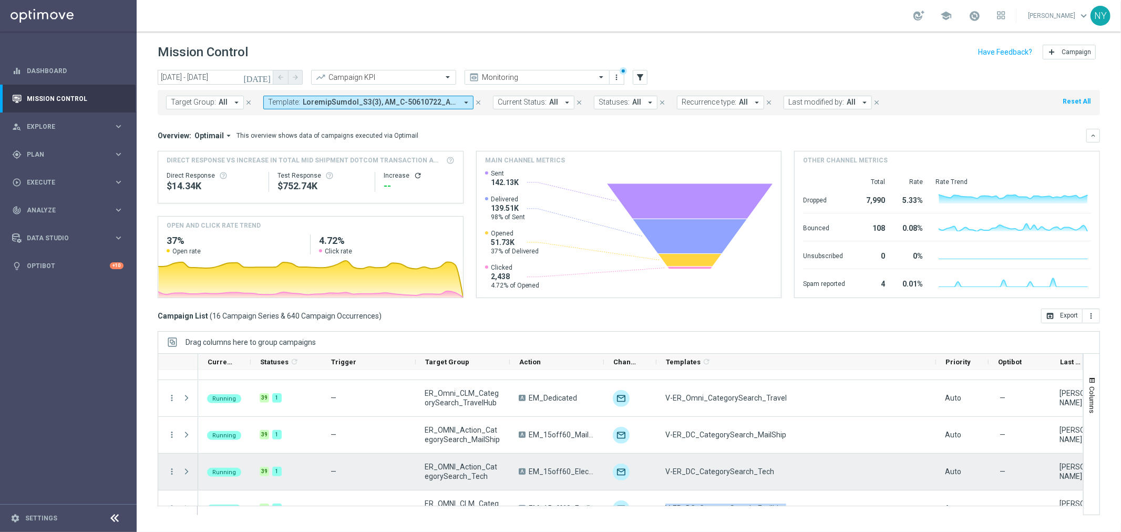
scroll to position [337, 0]
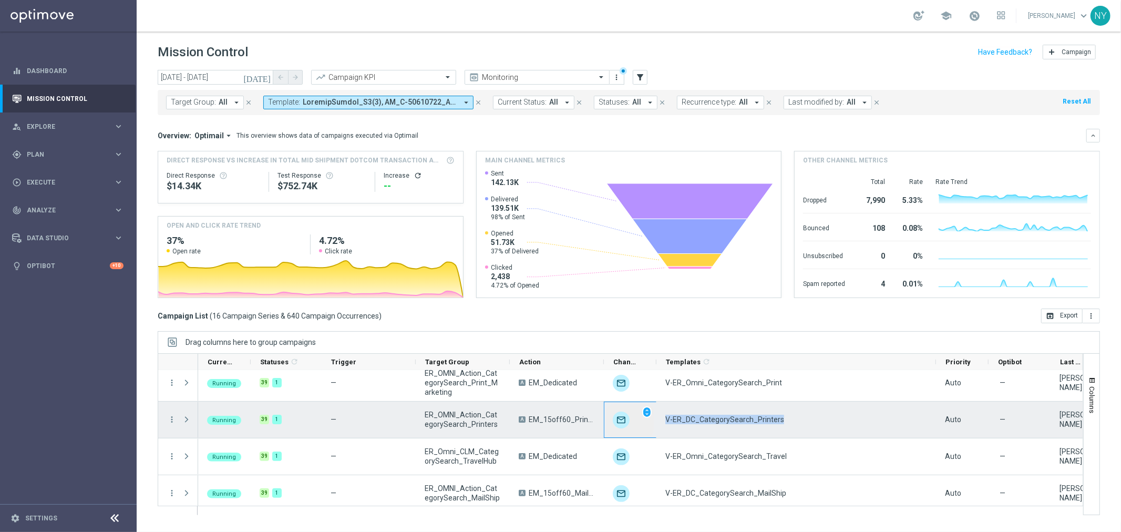
drag, startPoint x: 790, startPoint y: 419, endPoint x: 655, endPoint y: 428, distance: 135.9
click at [655, 428] on div "Running 39 1 — ER_OMNI_Action_CategorySearch_Printers A EM_15off60_PrintersScan…" at bounding box center [755, 420] width 1115 height 37
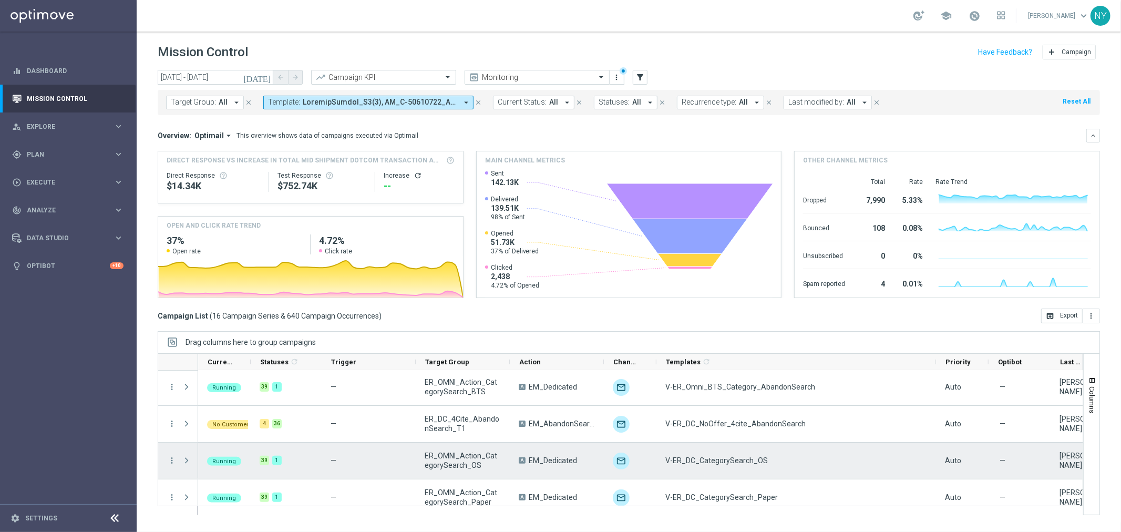
scroll to position [0, 0]
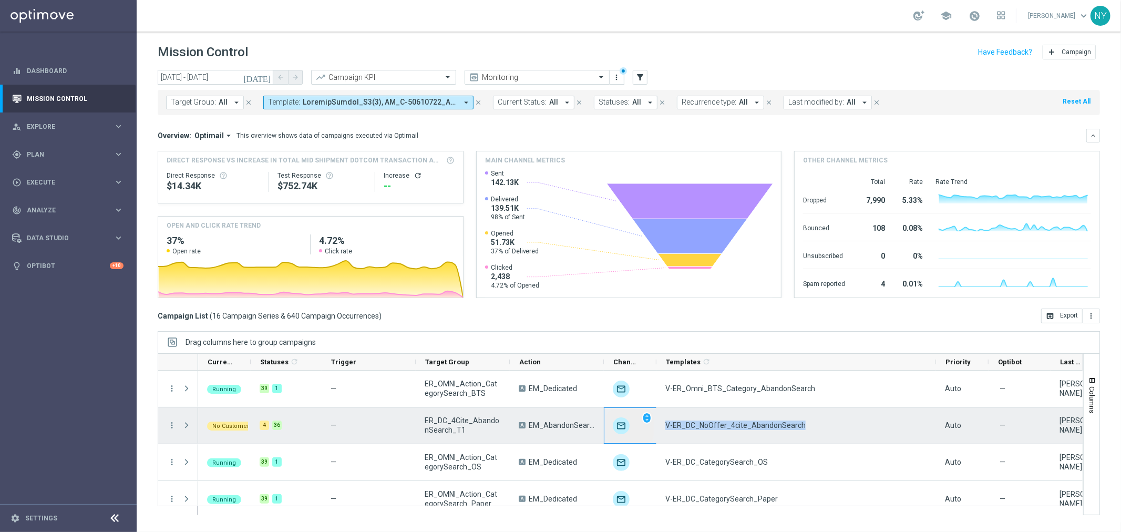
drag, startPoint x: 812, startPoint y: 427, endPoint x: 647, endPoint y: 433, distance: 165.1
click at [647, 433] on div "No Customers 4 36 — ER_DC_4Cite_AbandonSearch_T1 A EM_AbandonSearch unfold_more…" at bounding box center [755, 425] width 1115 height 37
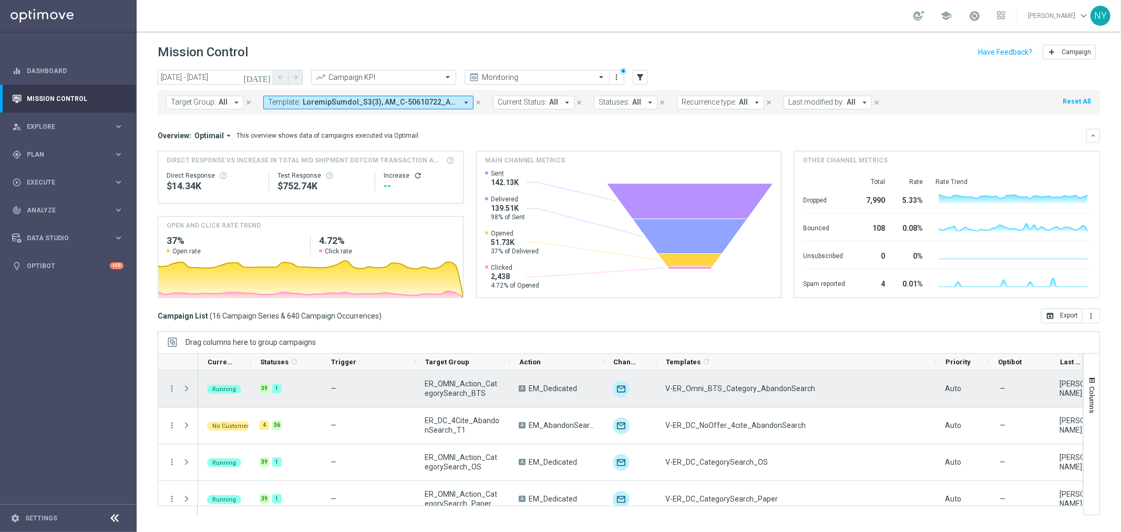
click at [834, 386] on div "V-ER_Omni_BTS_Category_AbandonSearch" at bounding box center [796, 389] width 280 height 36
drag, startPoint x: 814, startPoint y: 386, endPoint x: 657, endPoint y: 395, distance: 156.3
click at [657, 395] on div "V-ER_Omni_BTS_Category_AbandonSearch" at bounding box center [796, 389] width 280 height 36
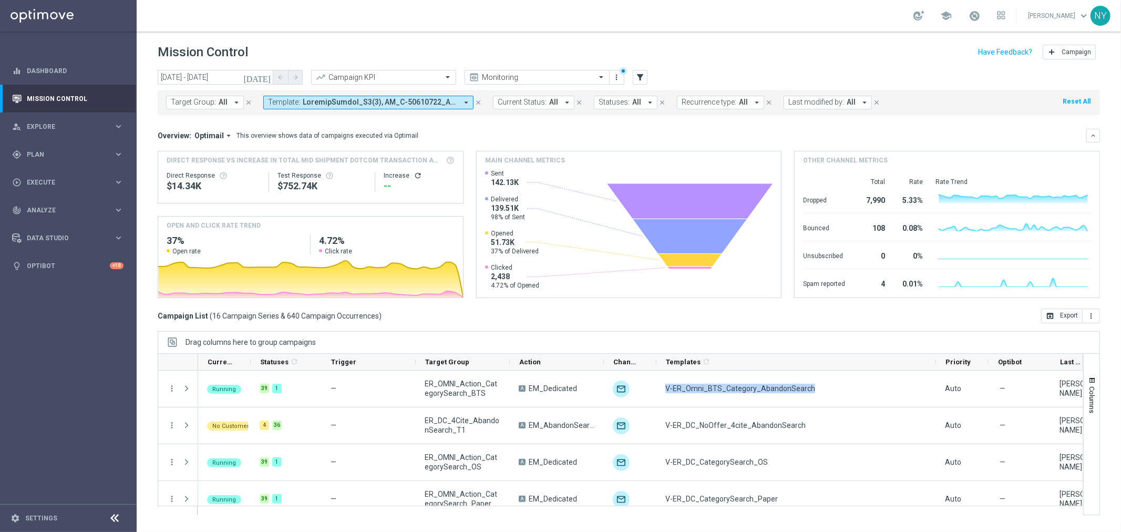
click at [456, 103] on button "Template: arrow_drop_down" at bounding box center [368, 103] width 210 height 14
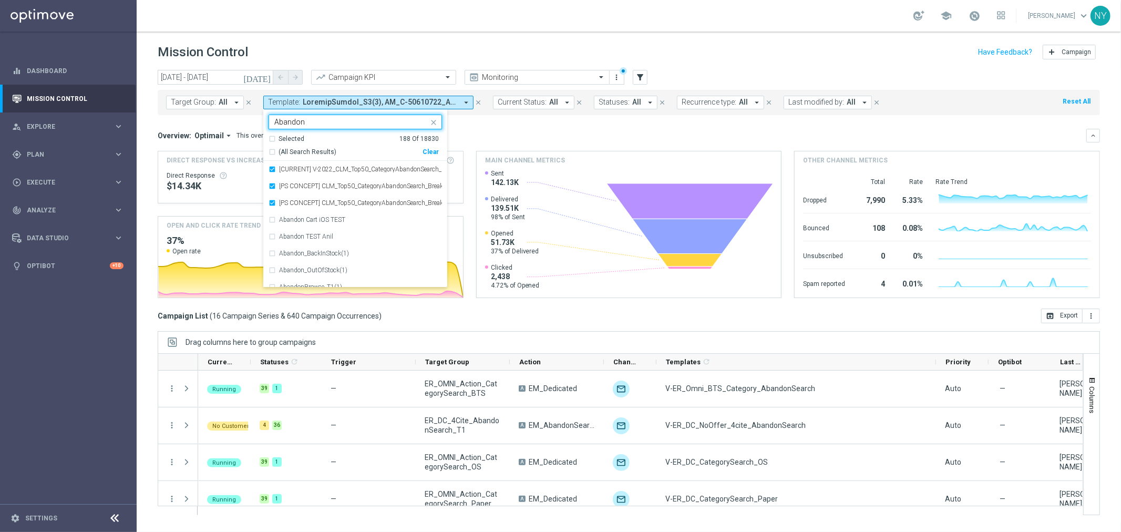
click at [0, 0] on div "Clear" at bounding box center [0, 0] width 0 height 0
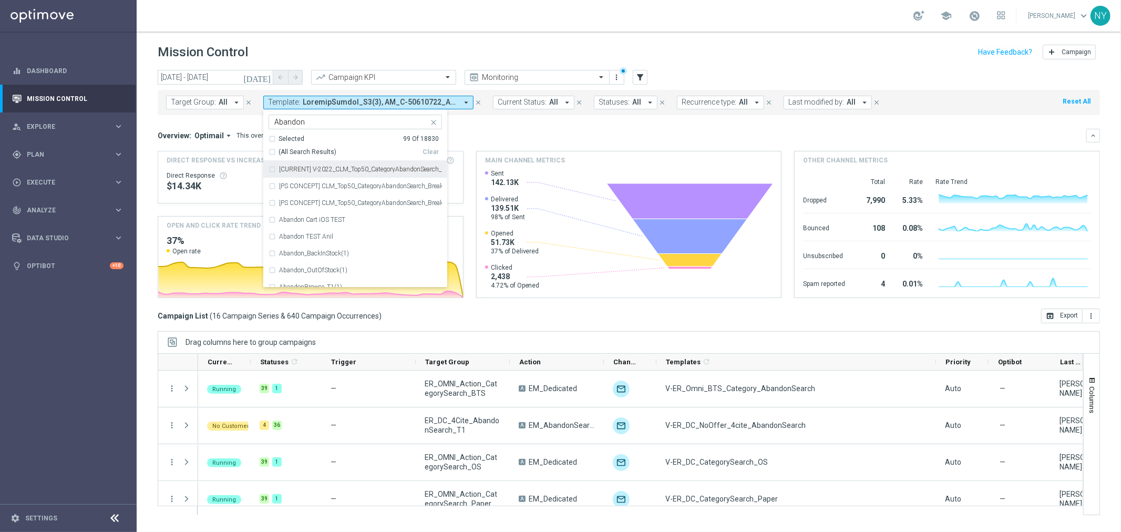
click at [307, 124] on input "Abandon" at bounding box center [351, 122] width 154 height 9
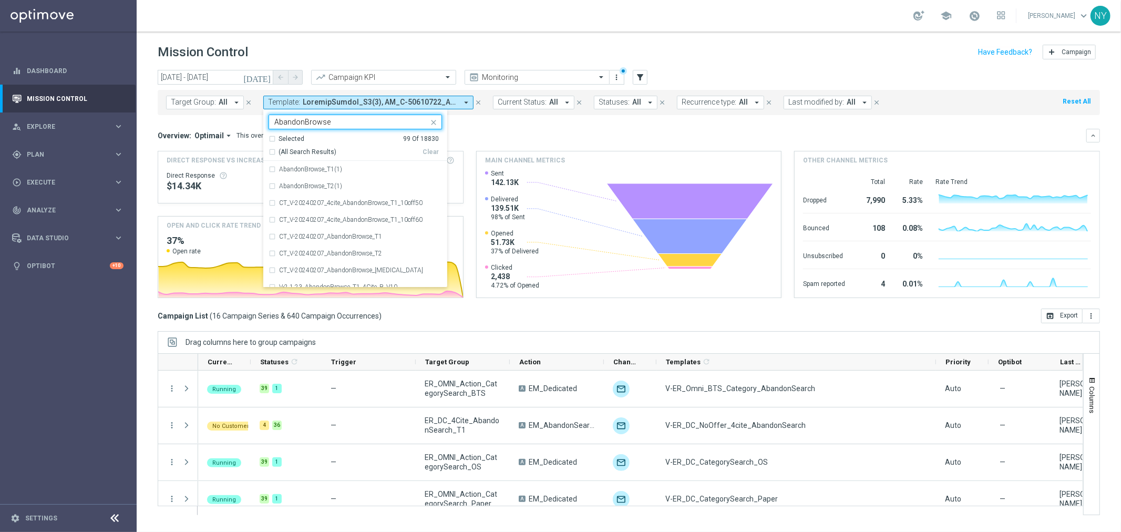
type input "AbandonBrowse"
click at [498, 127] on mini-dashboard "Overview: Optimail arrow_drop_down This overview shows data of campaigns execut…" at bounding box center [629, 211] width 942 height 193
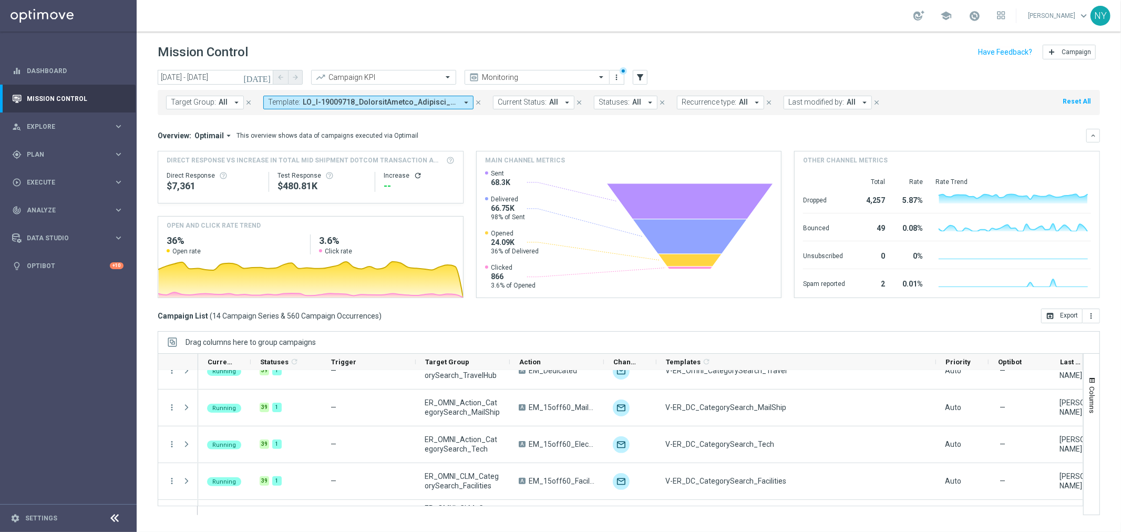
scroll to position [350, 0]
click at [385, 103] on span at bounding box center [380, 102] width 155 height 9
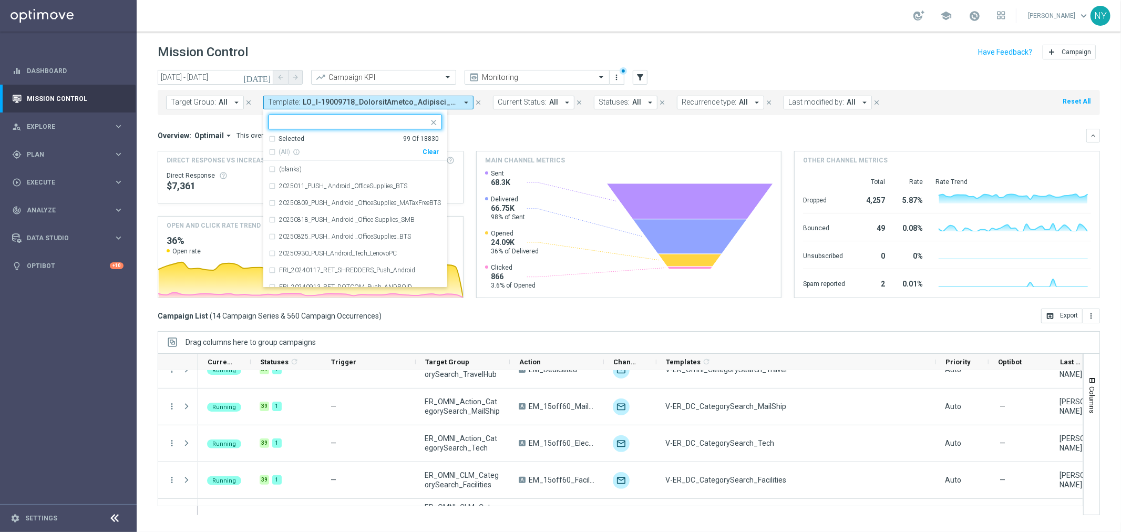
click at [0, 0] on div "Clear" at bounding box center [0, 0] width 0 height 0
click at [303, 121] on input "text" at bounding box center [351, 122] width 154 height 9
type input "AbandonBrowse"
click at [495, 118] on mini-dashboard "Overview: Optimail arrow_drop_down This overview shows data of campaigns execut…" at bounding box center [629, 211] width 942 height 193
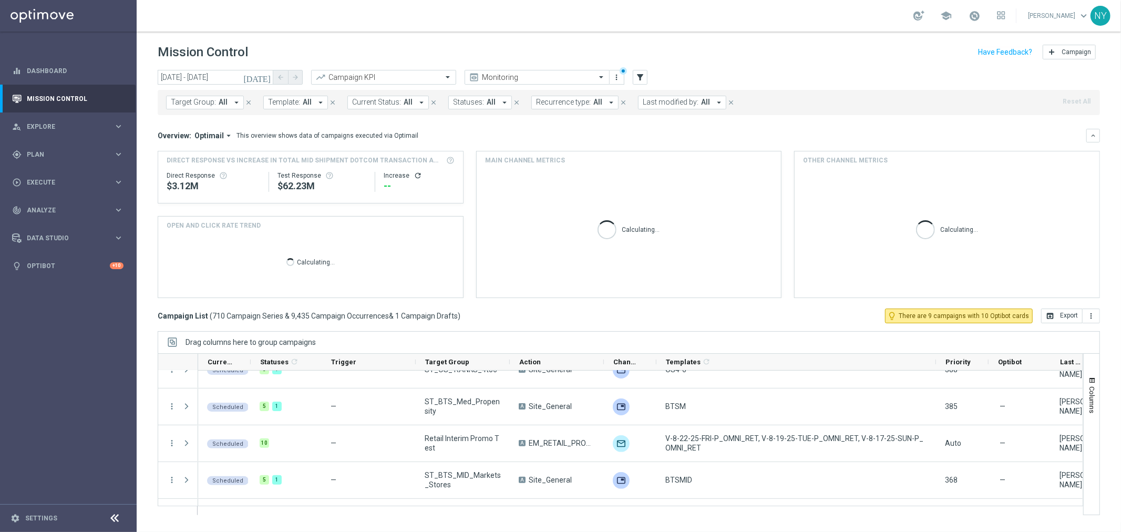
click at [311, 104] on button "Template: All arrow_drop_down" at bounding box center [295, 103] width 65 height 14
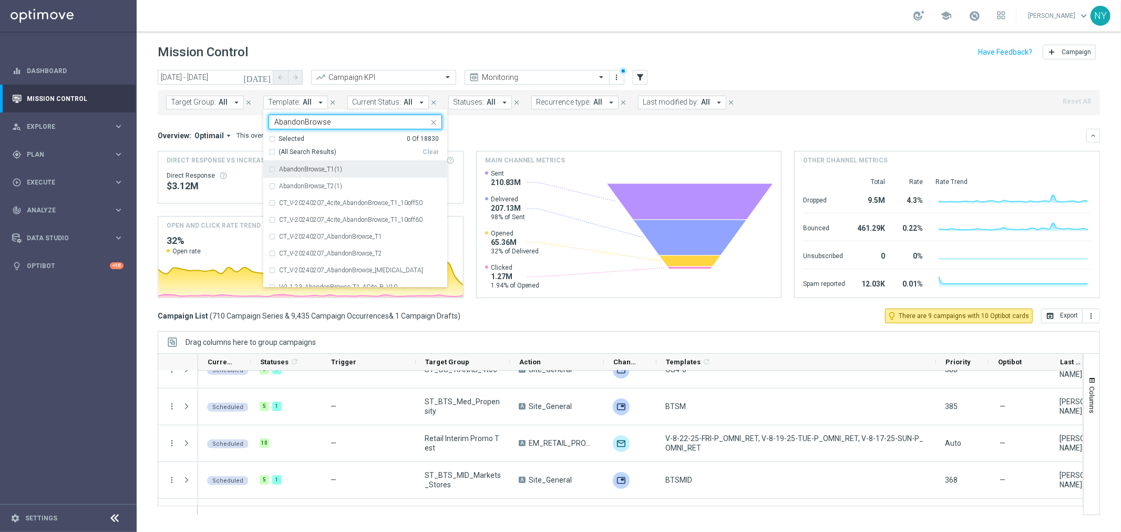
click at [354, 139] on div "Selected 0 Of 18830" at bounding box center [354, 139] width 170 height 9
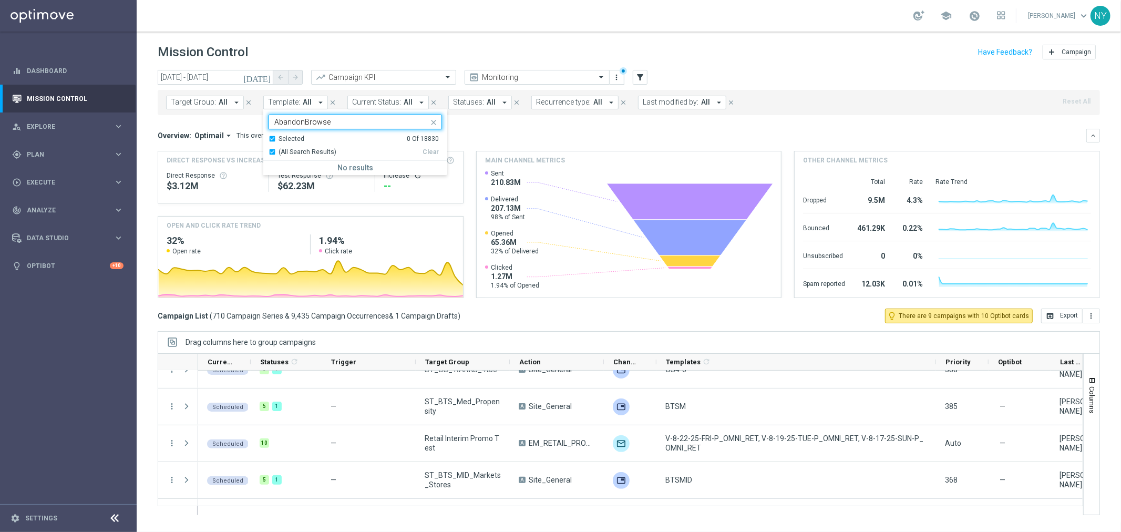
click at [272, 140] on div "Selected 0 Of 18830" at bounding box center [354, 139] width 170 height 9
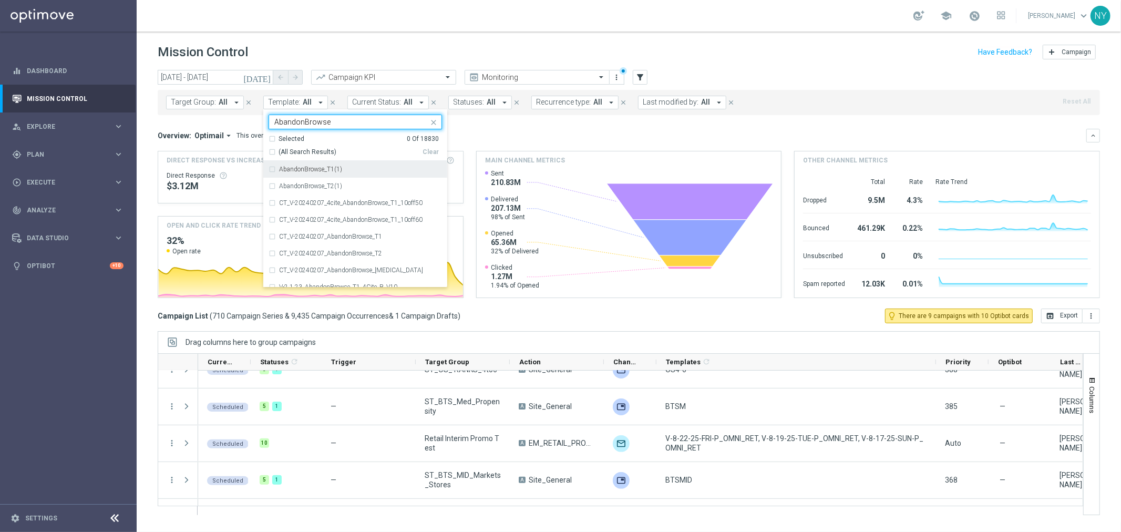
click at [269, 151] on div "(All Search Results)" at bounding box center [346, 152] width 154 height 9
type input "AbandonBrowse"
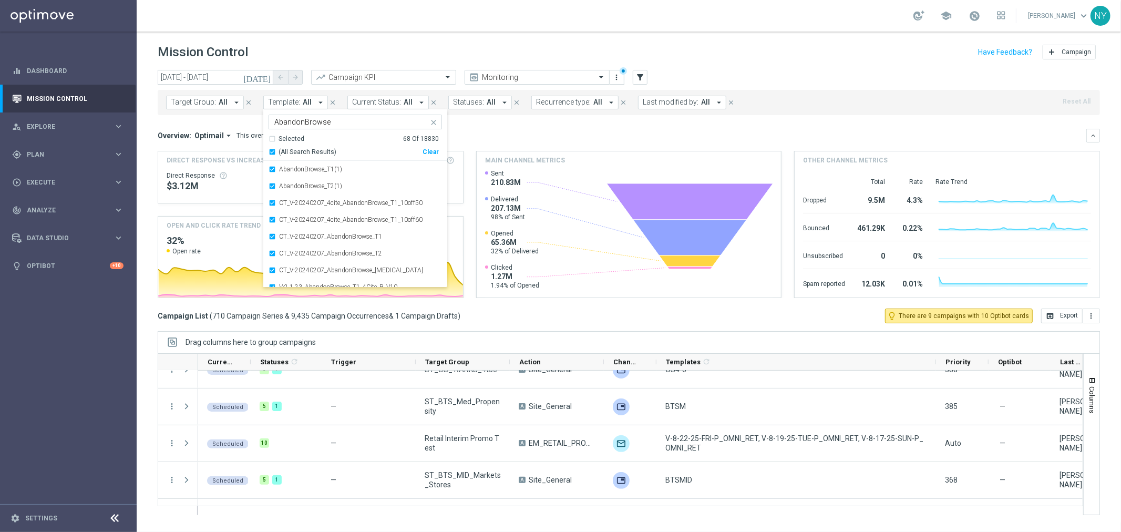
click at [481, 122] on mini-dashboard "Overview: Optimail arrow_drop_down This overview shows data of campaigns execut…" at bounding box center [629, 211] width 942 height 193
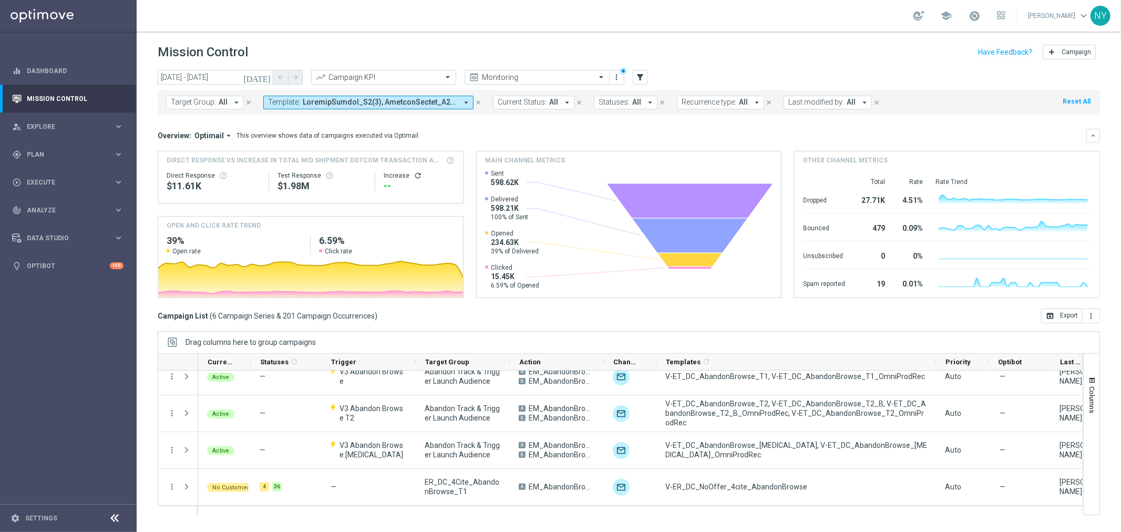
scroll to position [0, 0]
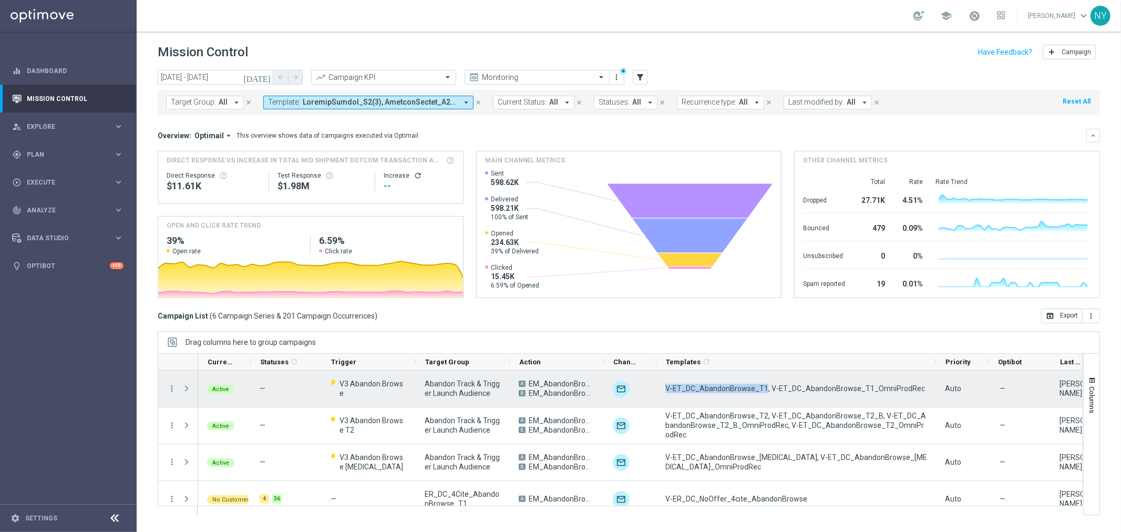
drag, startPoint x: 763, startPoint y: 387, endPoint x: 664, endPoint y: 393, distance: 99.0
click at [664, 393] on div "V-ET_DC_AbandonBrowse_T1, V-ET_DC_AbandonBrowse_T1_OmniProdRec" at bounding box center [796, 389] width 280 height 36
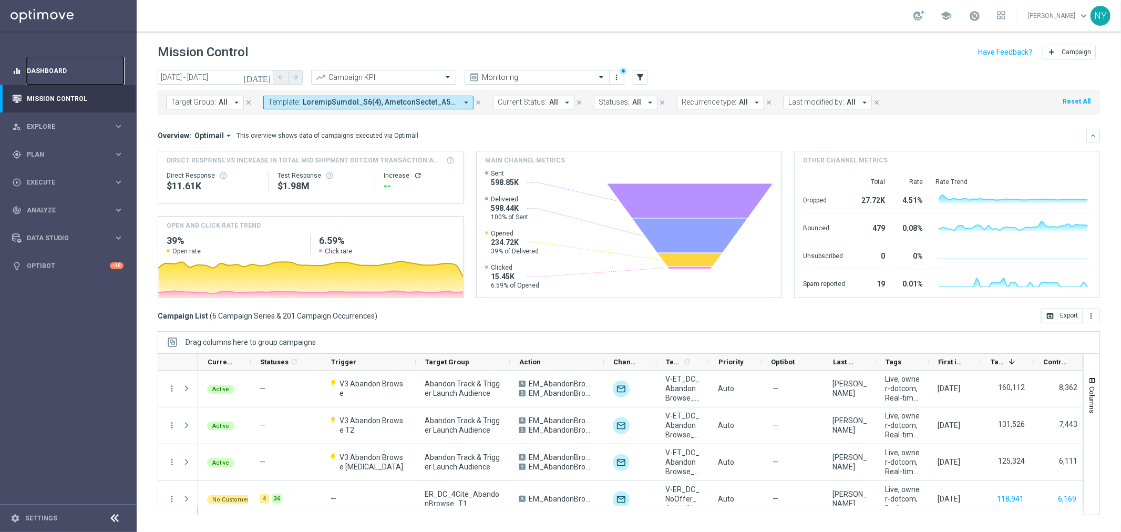
click at [48, 67] on link "Dashboard" at bounding box center [75, 71] width 97 height 28
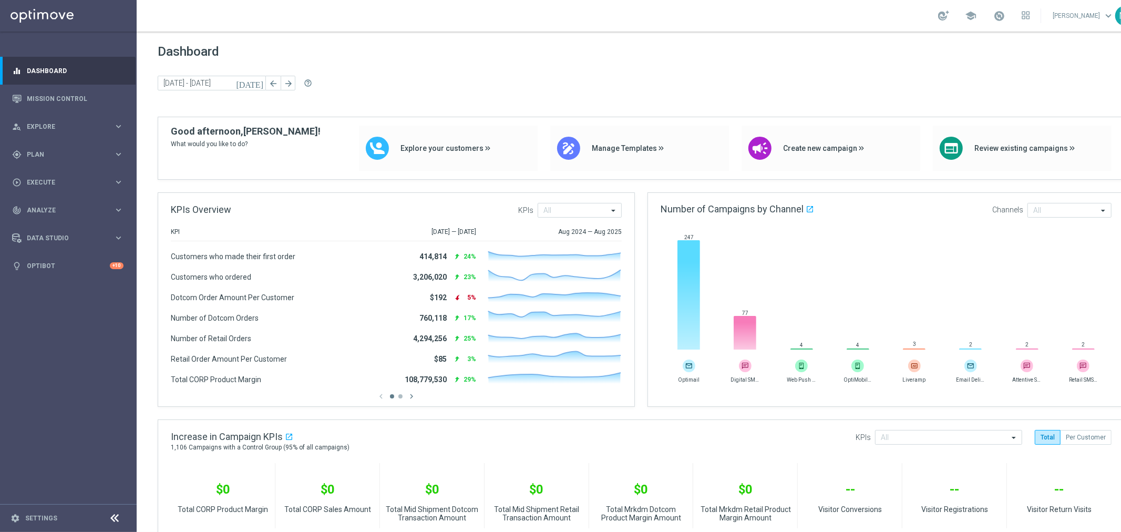
click at [84, 353] on sidenavbar "equalizer Dashboard Mission Control" at bounding box center [68, 266] width 137 height 532
click at [35, 150] on div "gps_fixed Plan" at bounding box center [62, 154] width 101 height 9
click at [40, 208] on span "Templates" at bounding box center [65, 207] width 75 height 6
click at [48, 222] on link "Optimail" at bounding box center [71, 223] width 77 height 8
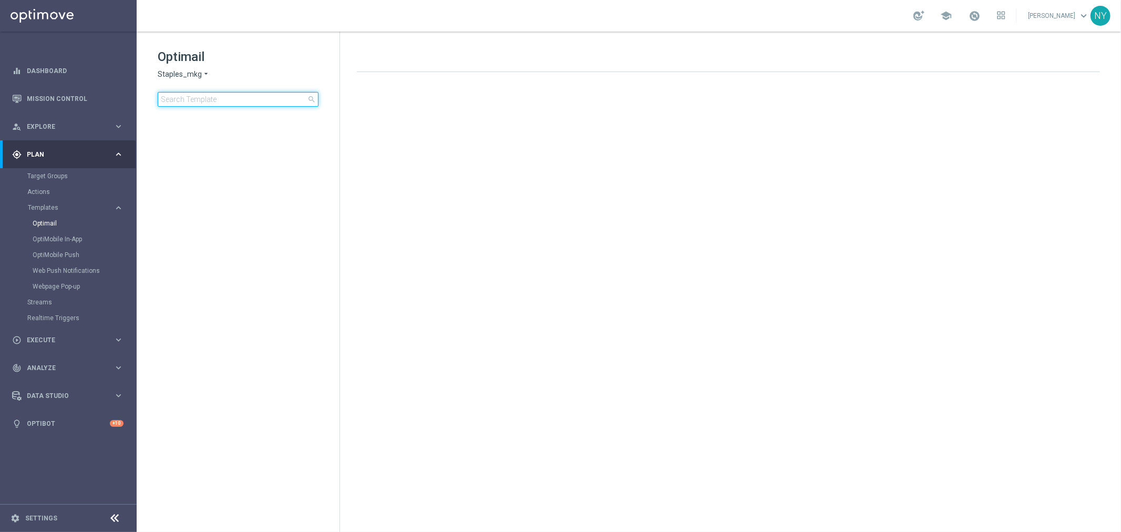
click at [214, 96] on input at bounding box center [238, 99] width 161 height 15
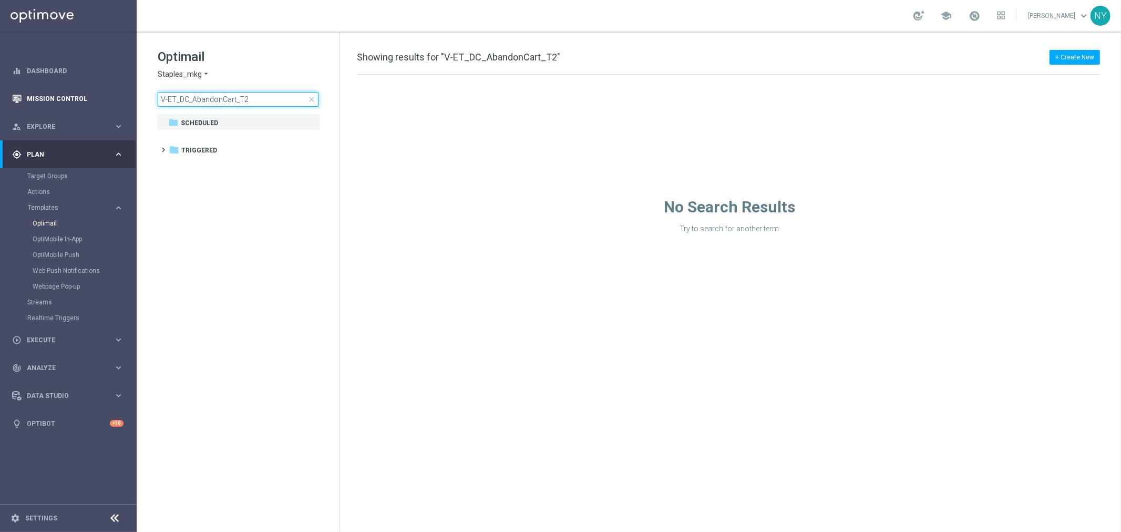
drag, startPoint x: 193, startPoint y: 101, endPoint x: 77, endPoint y: 101, distance: 116.7
click at [77, 101] on main "equalizer Dashboard Mission Control" at bounding box center [560, 266] width 1121 height 532
type input "AbandonCart_T2"
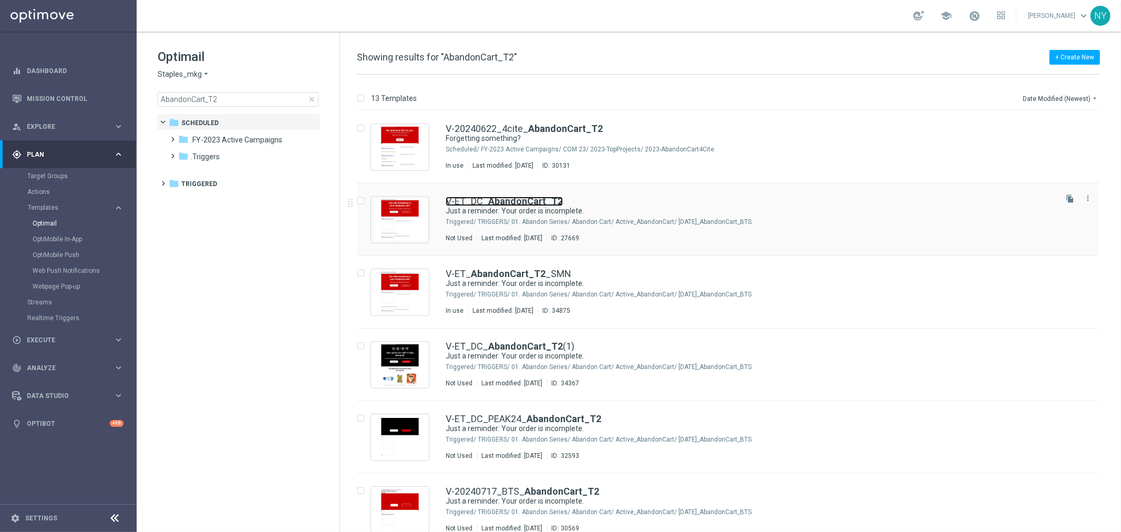
click at [506, 201] on b "AbandonCart_T2" at bounding box center [525, 201] width 75 height 11
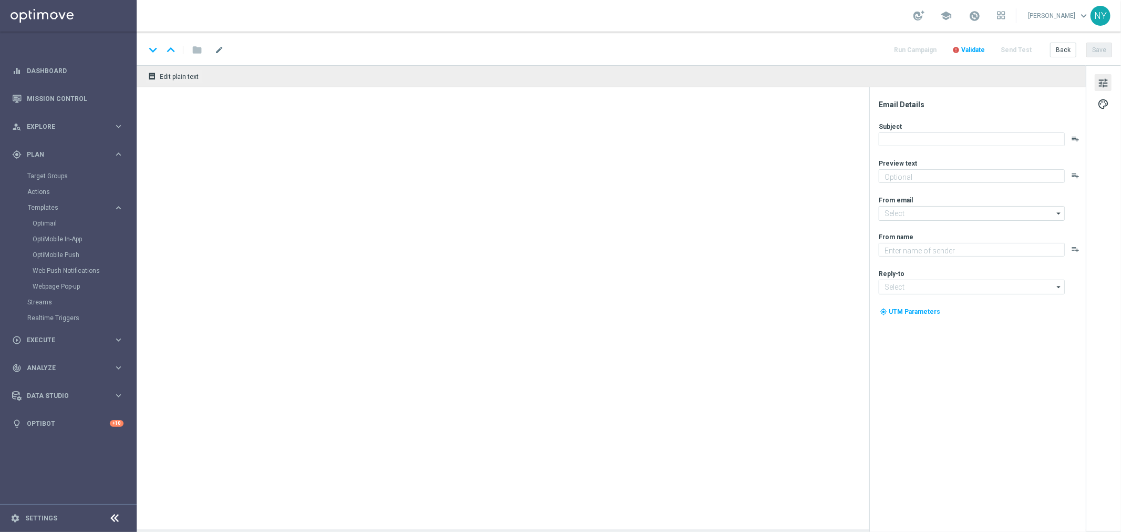
type textarea "You searched, we saved."
type input "[EMAIL_ADDRESS][DOMAIN_NAME]"
type textarea "Staples"
type input "[EMAIL_ADDRESS][DOMAIN_NAME]"
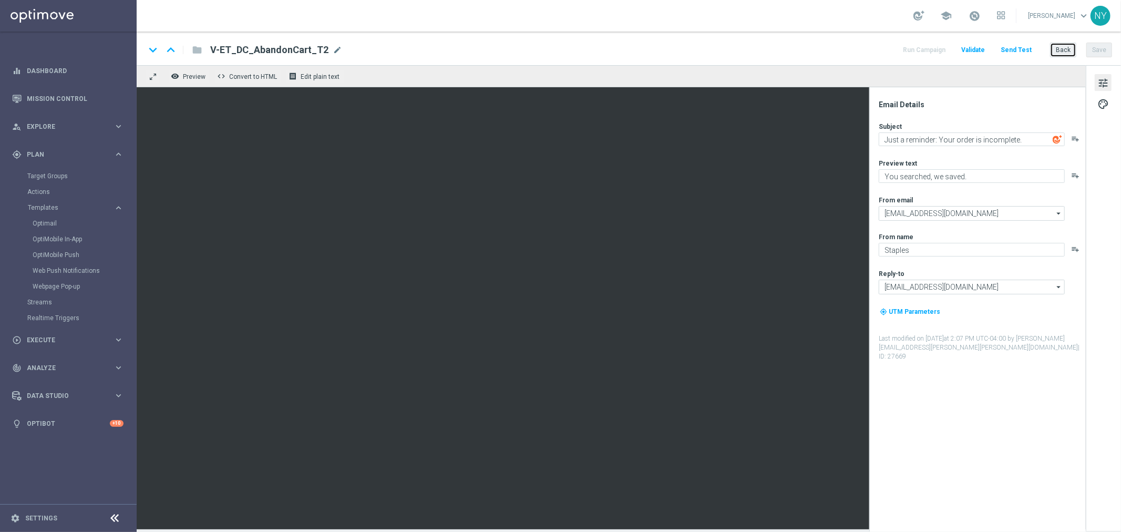
click at [1069, 50] on button "Back" at bounding box center [1063, 50] width 26 height 15
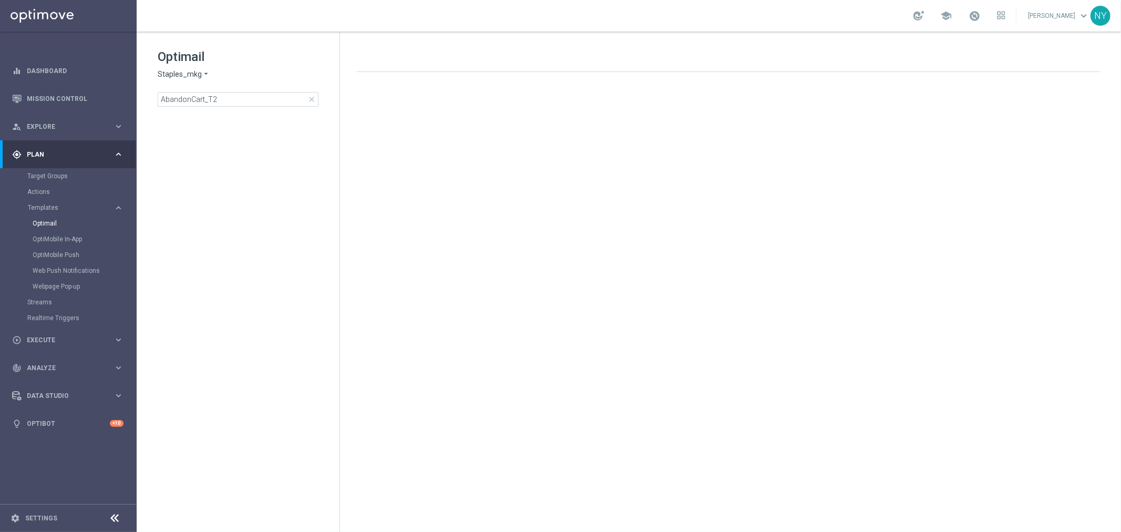
click at [179, 76] on span "Staples_mkg" at bounding box center [180, 74] width 44 height 10
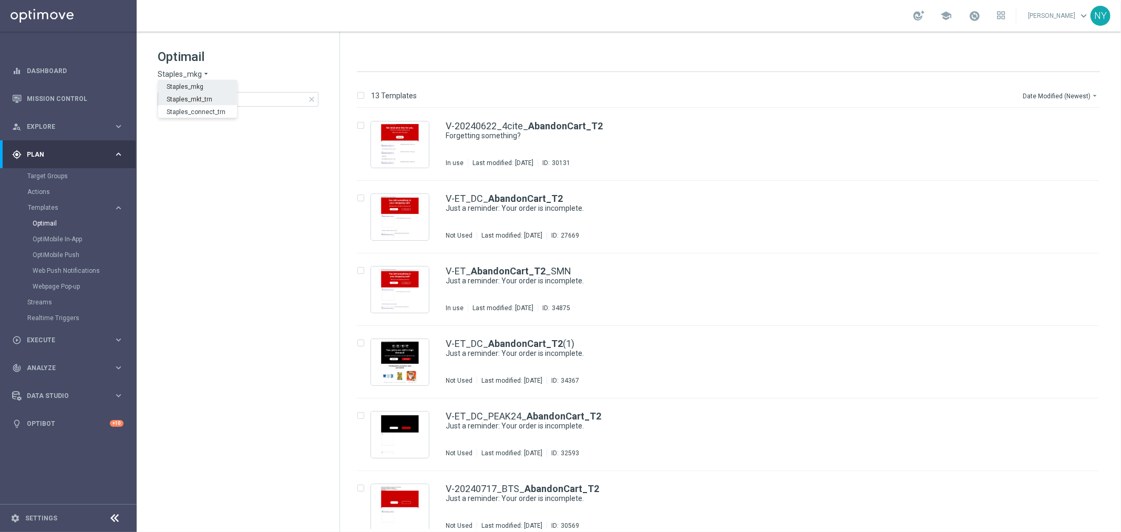
click at [0, 0] on span "Staples_mkt_trn" at bounding box center [0, 0] width 0 height 0
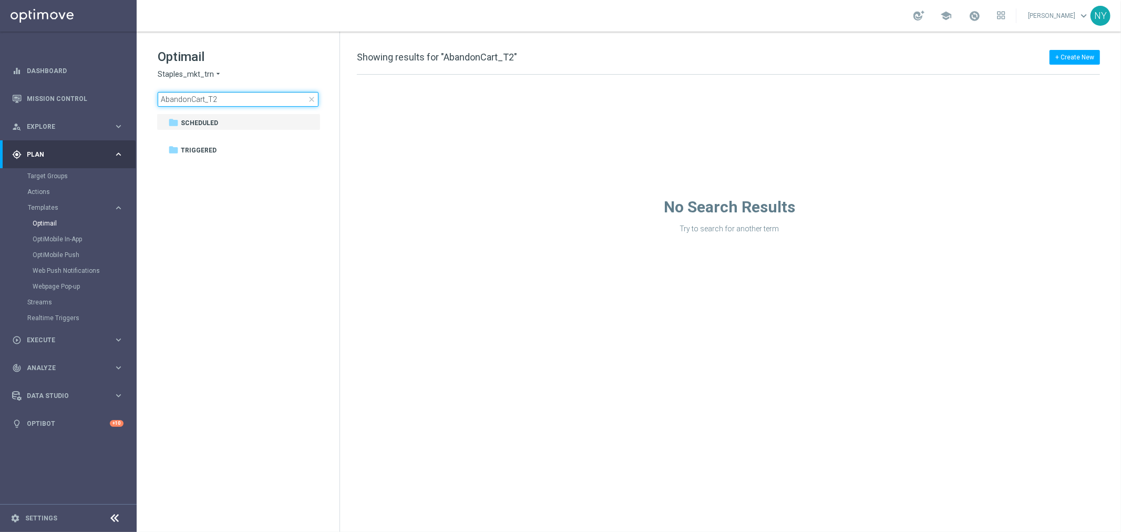
click at [232, 101] on input "AbandonCart_T2" at bounding box center [238, 99] width 161 height 15
drag, startPoint x: 192, startPoint y: 98, endPoint x: 121, endPoint y: 105, distance: 71.3
click at [126, 104] on main "equalizer Dashboard Mission Control" at bounding box center [560, 266] width 1121 height 532
type input "Browse"
drag, startPoint x: 195, startPoint y: 99, endPoint x: 79, endPoint y: 97, distance: 116.2
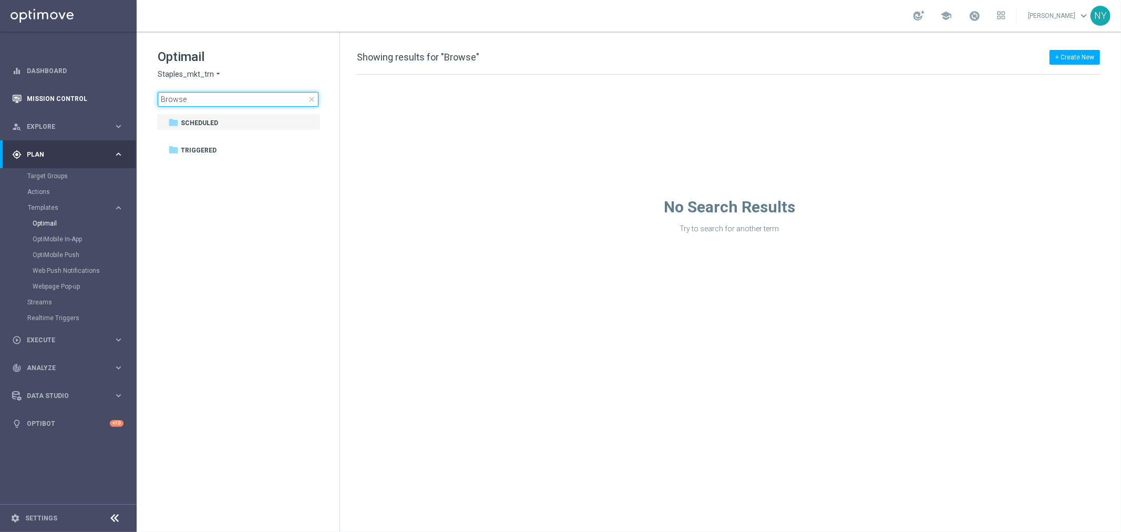
click at [79, 97] on main "equalizer Dashboard Mission Control" at bounding box center [560, 266] width 1121 height 532
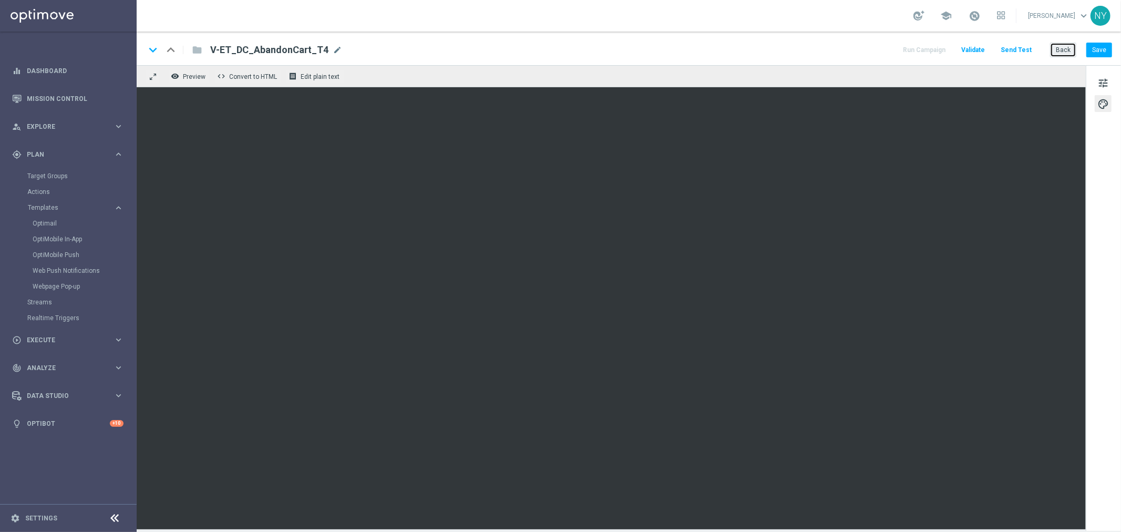
click at [1070, 53] on button "Back" at bounding box center [1063, 50] width 26 height 15
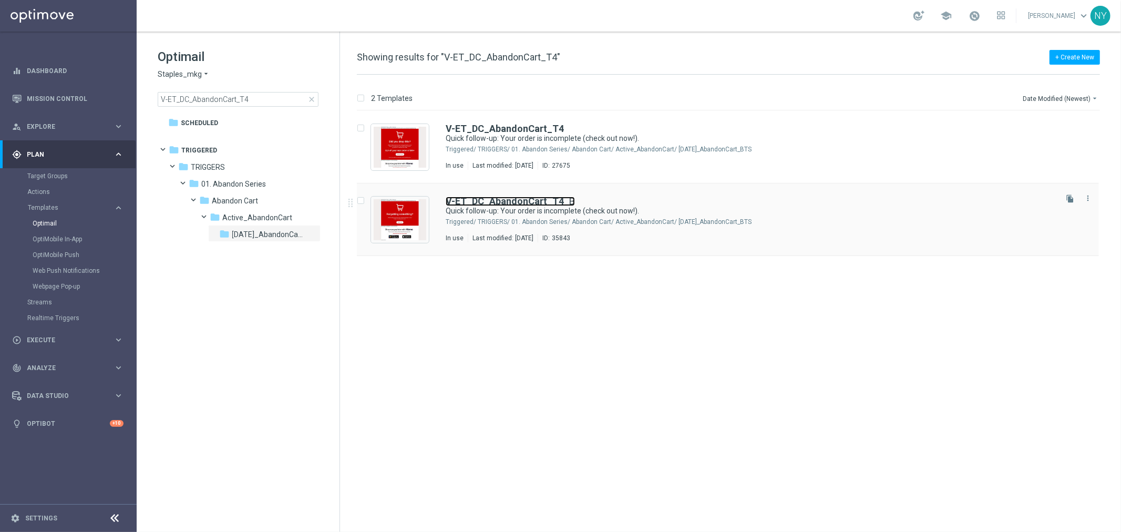
click at [508, 199] on b "V-ET_DC_AbandonCart_T4" at bounding box center [505, 201] width 118 height 11
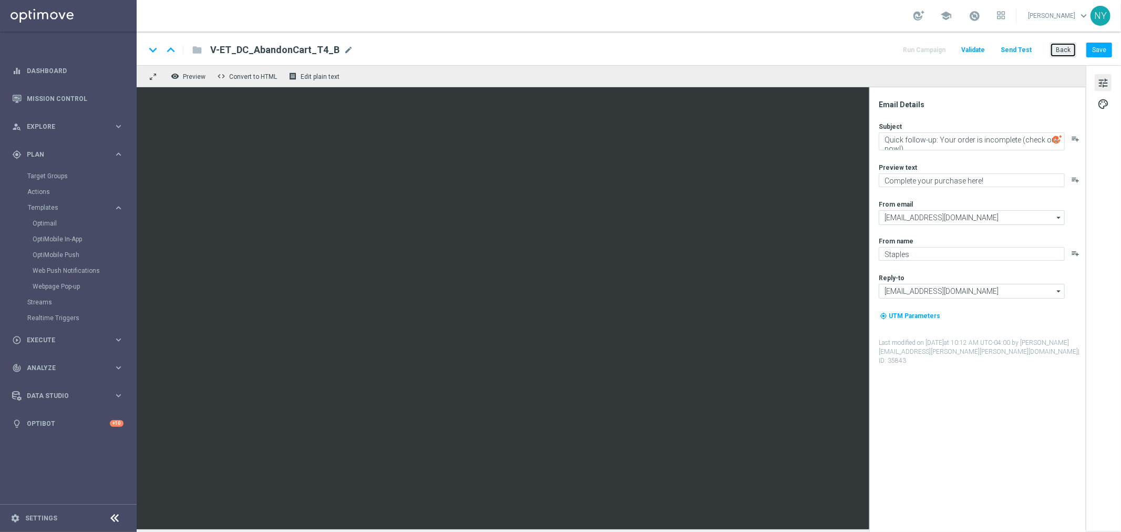
click at [1051, 49] on button "Back" at bounding box center [1063, 50] width 26 height 15
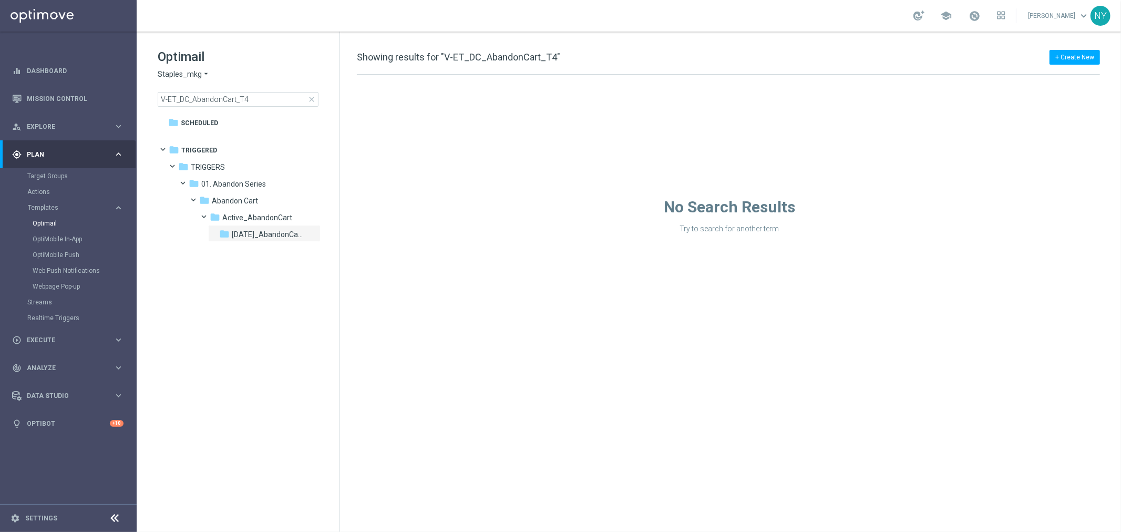
click at [521, 125] on div "No Search Results Try to search for another term" at bounding box center [729, 154] width 779 height 159
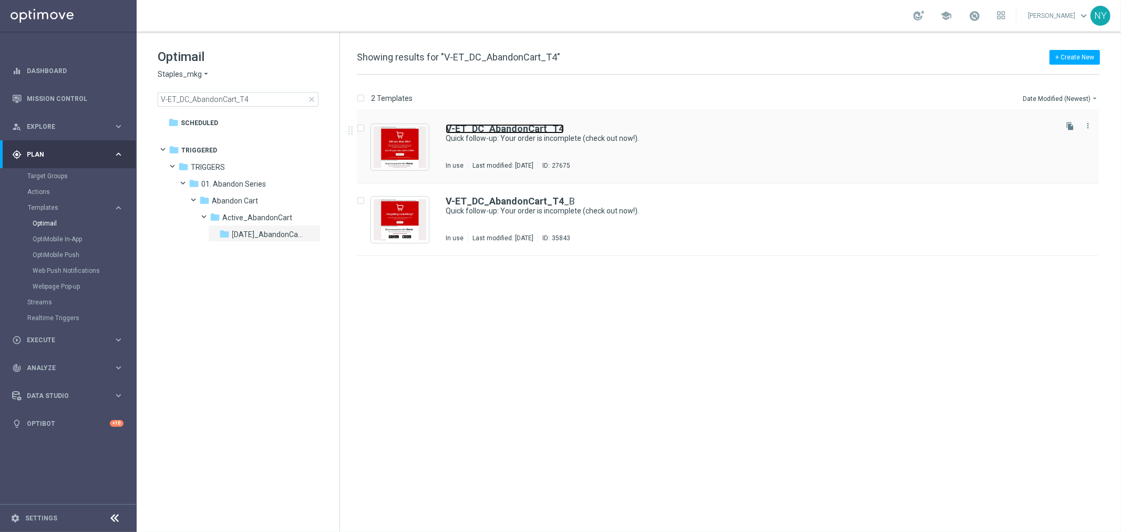
drag, startPoint x: 524, startPoint y: 120, endPoint x: 521, endPoint y: 125, distance: 5.9
click at [521, 125] on b "V-ET_DC_AbandonCart_T4" at bounding box center [505, 128] width 118 height 11
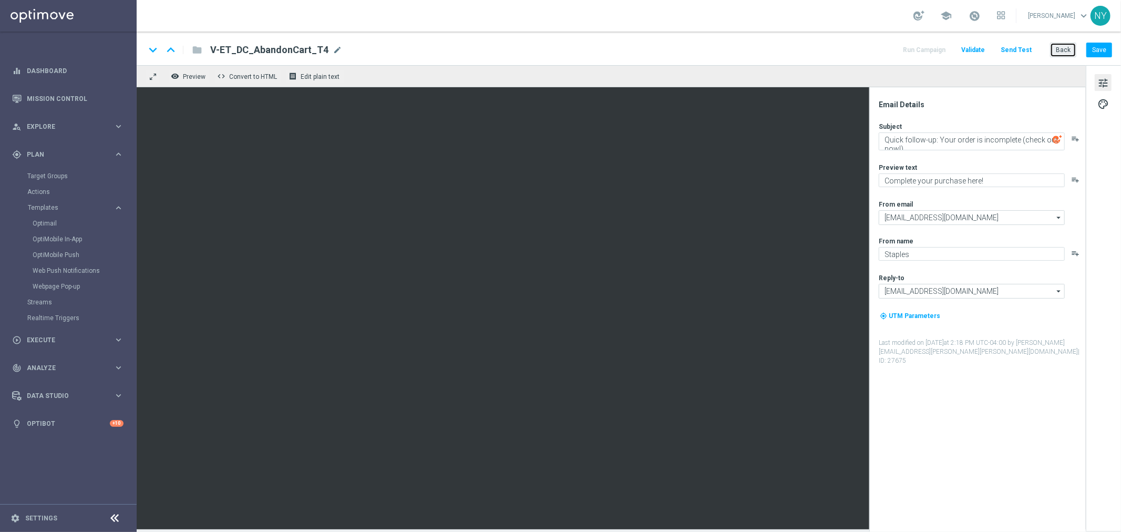
click at [1067, 50] on button "Back" at bounding box center [1063, 50] width 26 height 15
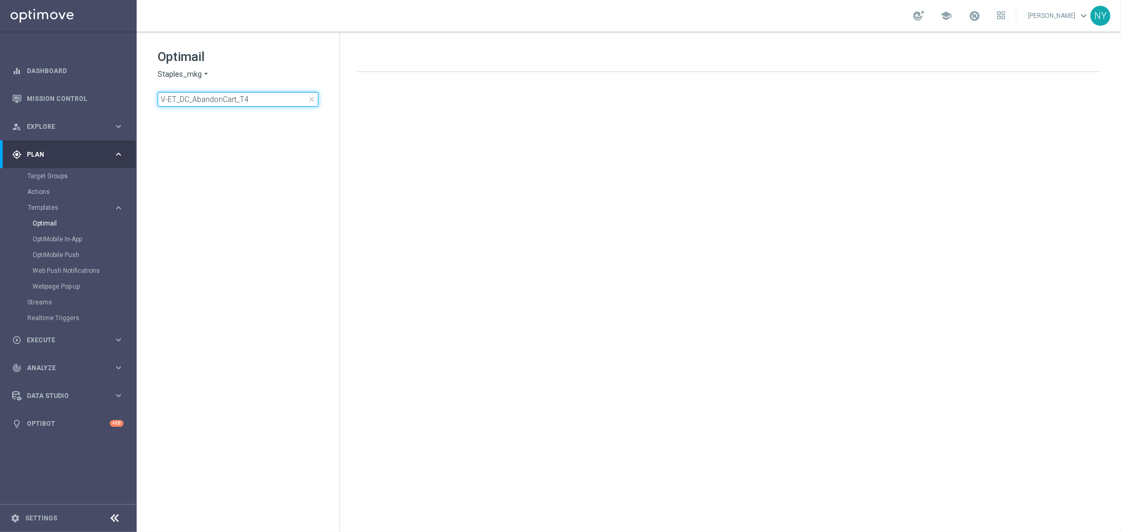
click at [248, 100] on input "V-ET_DC_AbandonCart_T4" at bounding box center [238, 99] width 161 height 15
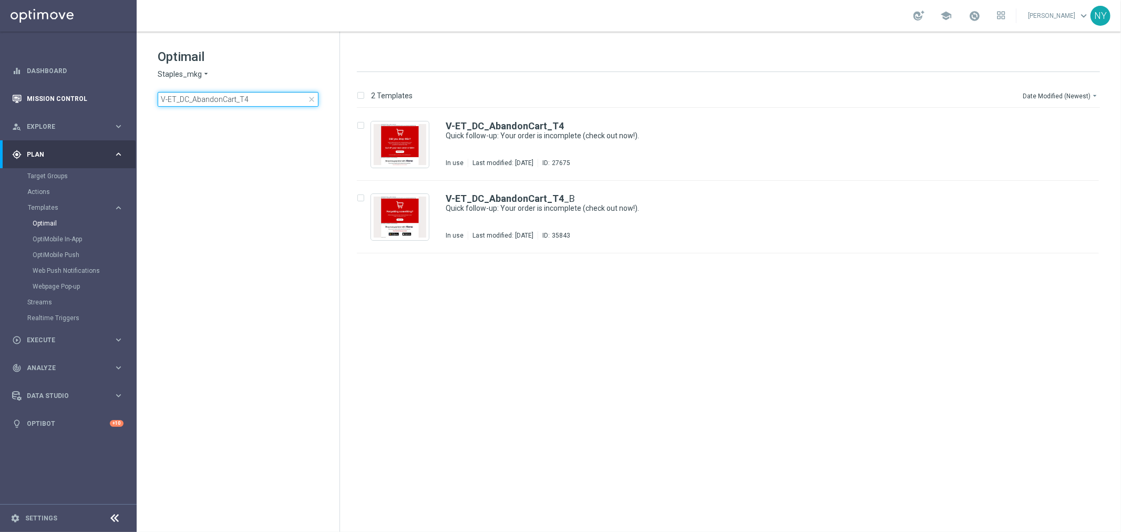
drag, startPoint x: 225, startPoint y: 99, endPoint x: 28, endPoint y: 108, distance: 197.3
click at [28, 108] on main "equalizer Dashboard Mission Control" at bounding box center [560, 266] width 1121 height 532
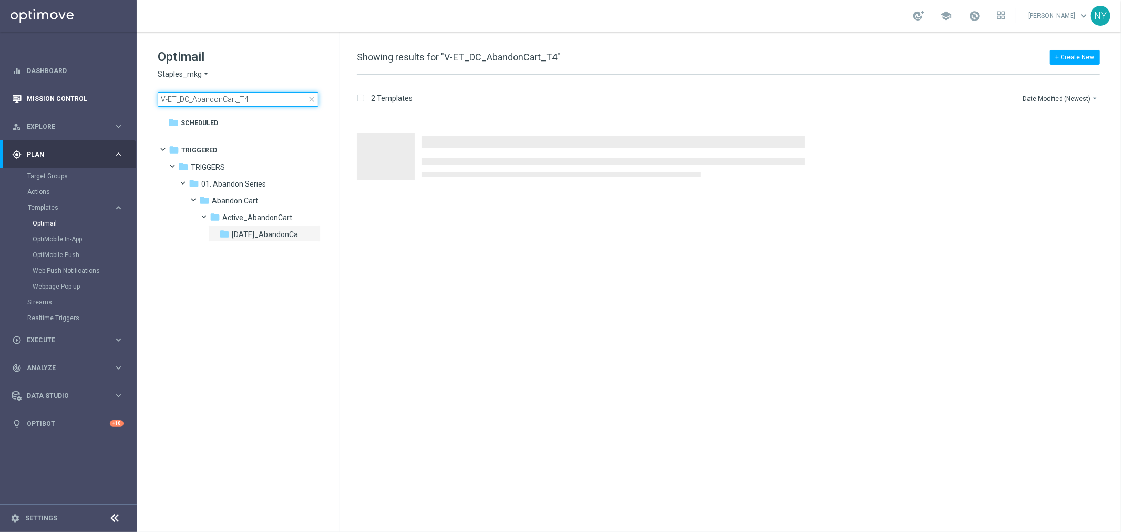
type input "CT_V-20240208_ProductRecommendations"
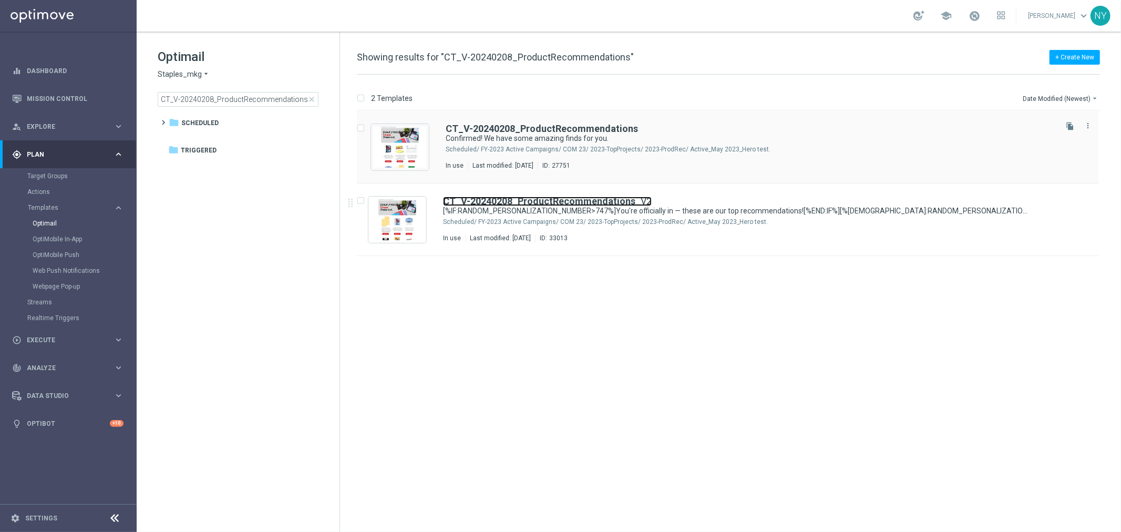
drag, startPoint x: 550, startPoint y: 198, endPoint x: 845, endPoint y: 139, distance: 300.6
click at [550, 198] on b "CT_V-20240208_ProductRecommendations" at bounding box center [539, 201] width 192 height 11
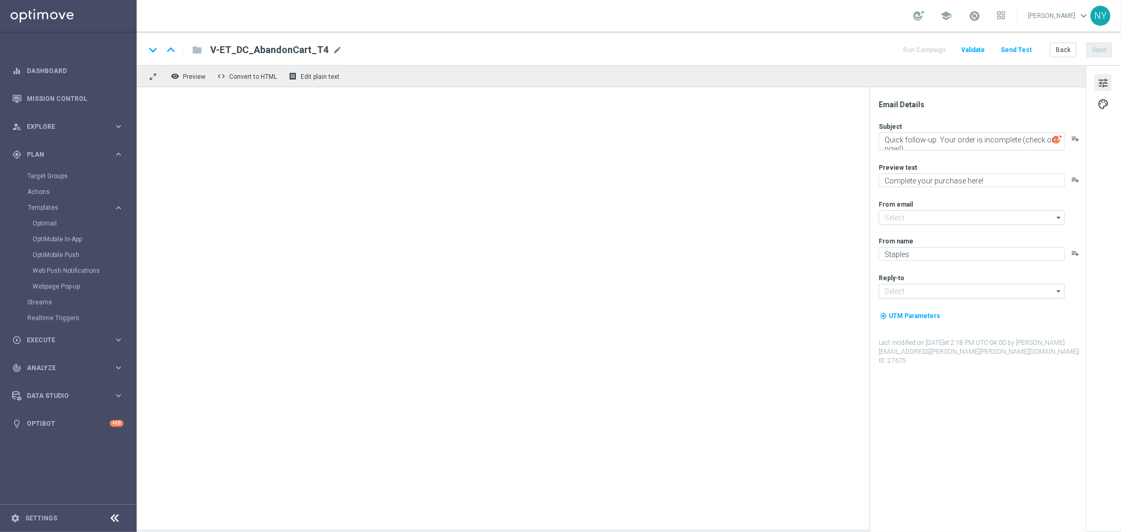
type input "[EMAIL_ADDRESS][DOMAIN_NAME]"
type textarea "[%IF:RANDOM_PERSONALIZATION_NUMBER>747%]You're officially in — these are our to…"
type textarea "[%IF:RANDOM_PERSONALIZATION_NUMBER>747%]Want to see what we choose for you?[%EN…"
type input "[EMAIL_ADDRESS][DOMAIN_NAME]"
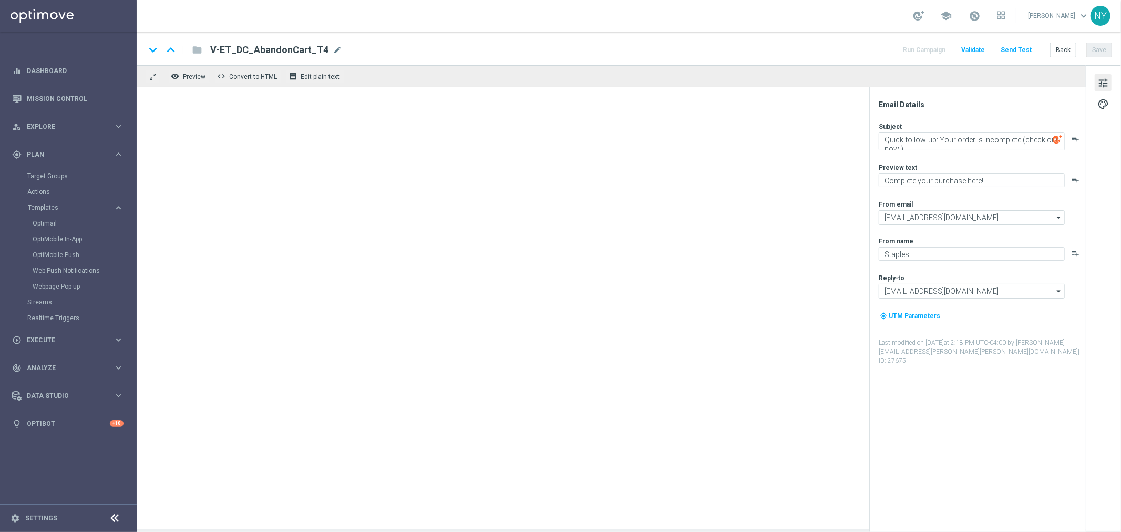
type input "[EMAIL_ADDRESS][DOMAIN_NAME]"
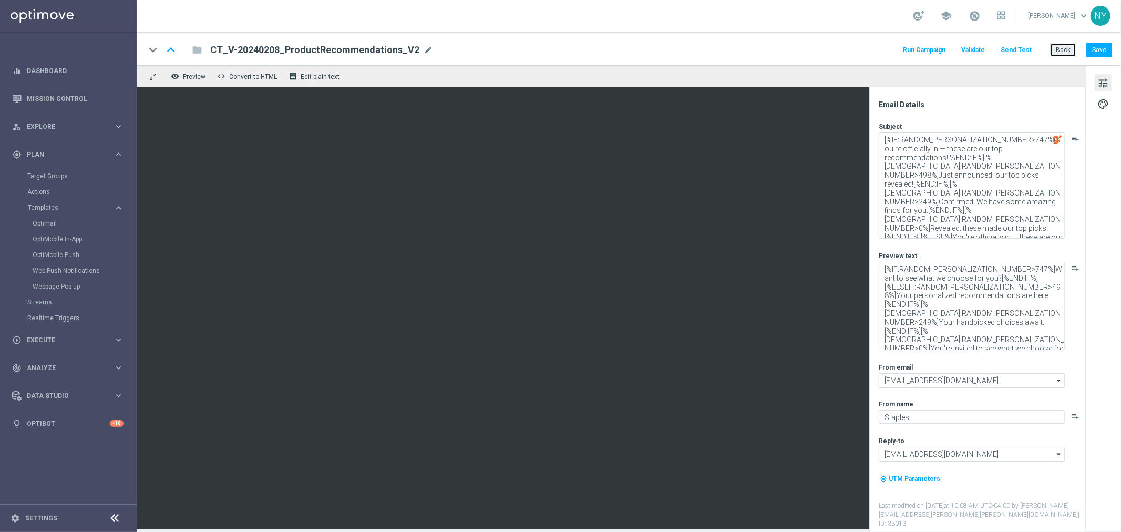
click at [1062, 50] on button "Back" at bounding box center [1063, 50] width 26 height 15
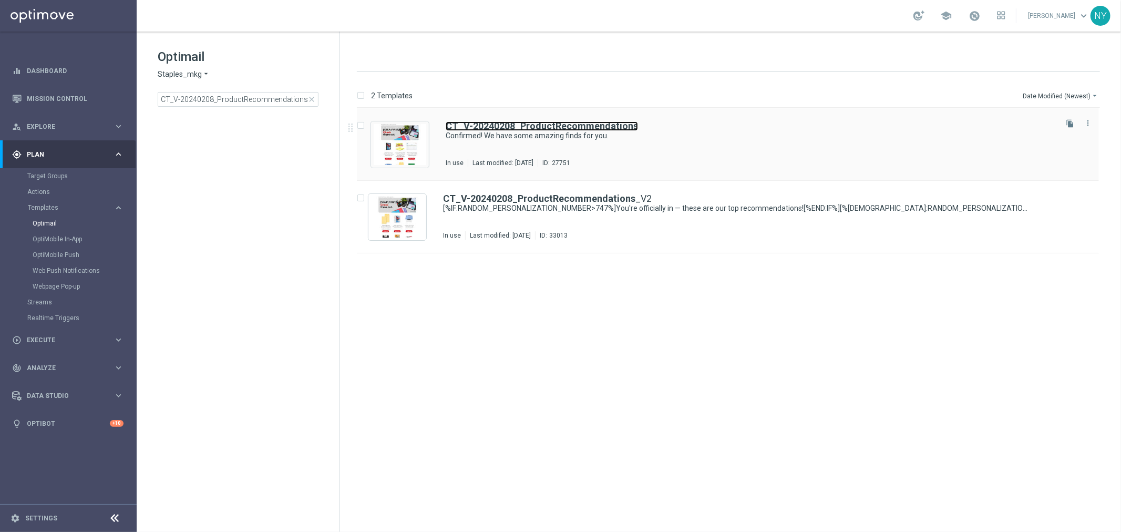
click at [578, 127] on b "CT_V-20240208_ProductRecommendations" at bounding box center [542, 125] width 192 height 11
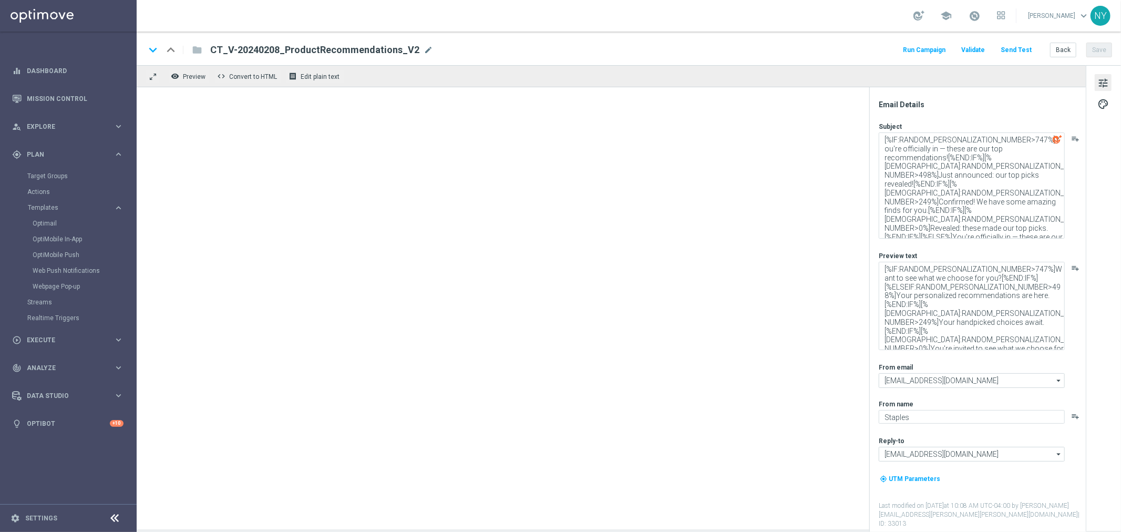
type textarea "Confirmed! We have some amazing finds for you."
type textarea "Your handpicked choices await."
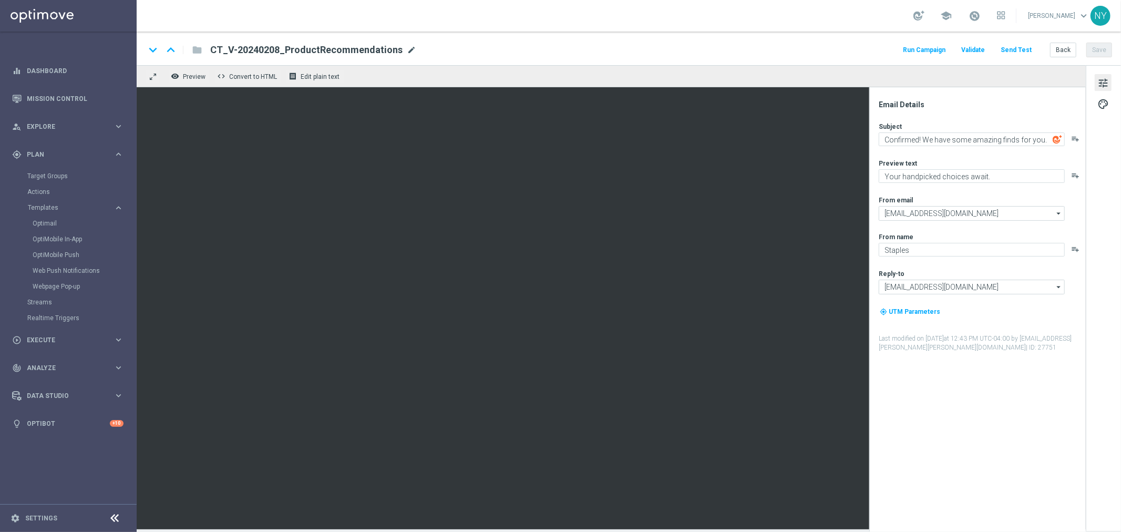
click at [407, 49] on span "mode_edit" at bounding box center [411, 49] width 9 height 9
drag, startPoint x: 393, startPoint y: 51, endPoint x: 63, endPoint y: 58, distance: 329.6
click at [63, 58] on main "equalizer Dashboard Mission Control" at bounding box center [560, 266] width 1121 height 532
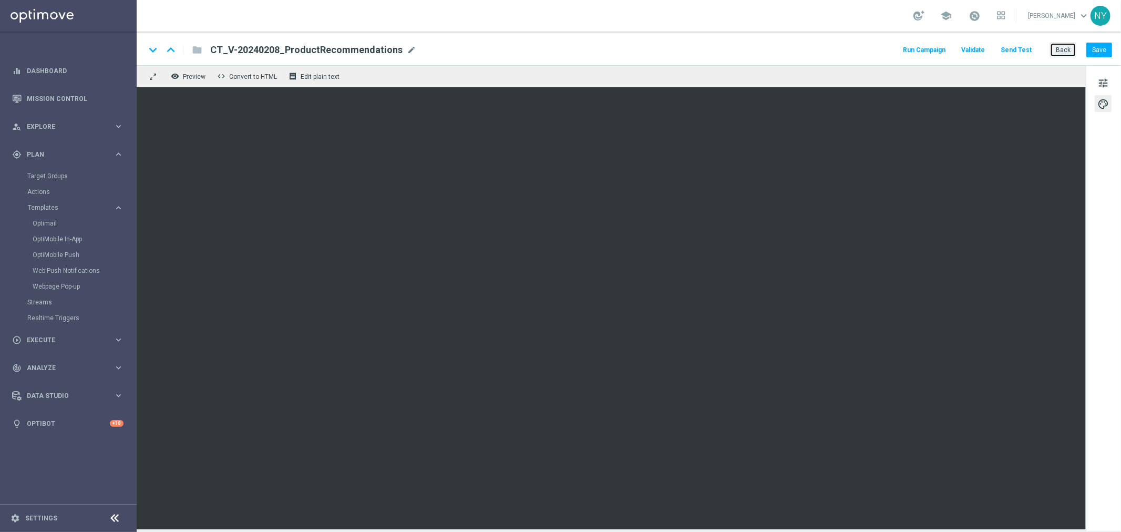
click at [1058, 48] on button "Back" at bounding box center [1063, 50] width 26 height 15
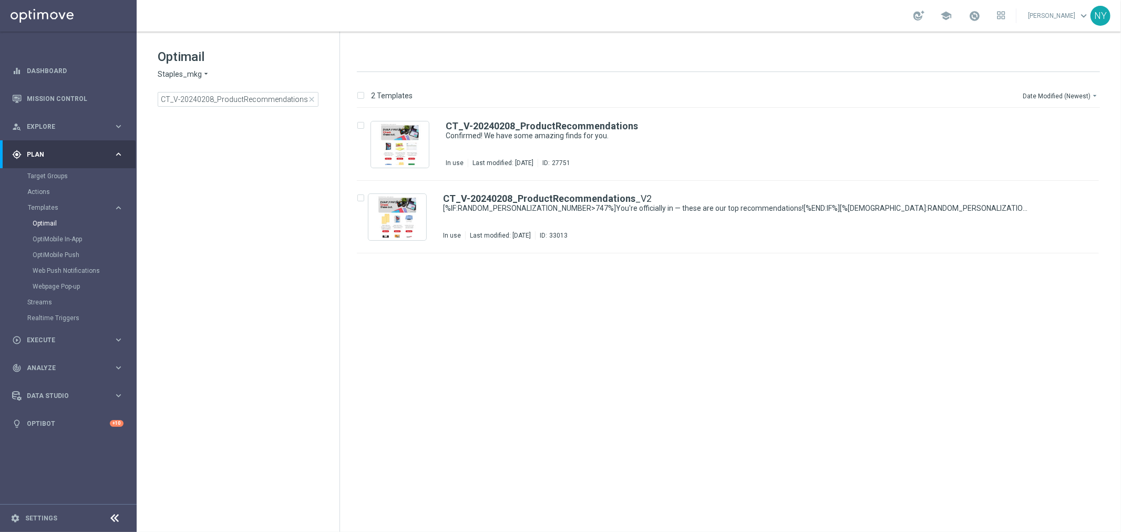
click at [1097, 11] on div "NY" at bounding box center [1101, 16] width 20 height 20
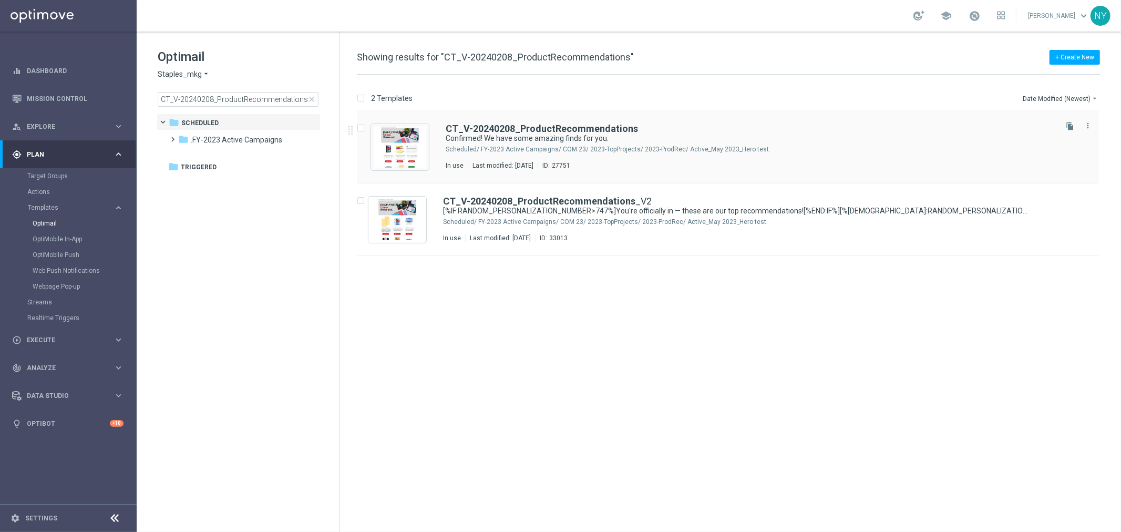
drag, startPoint x: 1070, startPoint y: 121, endPoint x: 1025, endPoint y: 121, distance: 44.7
click at [1070, 121] on button "file_copy" at bounding box center [1070, 126] width 14 height 14
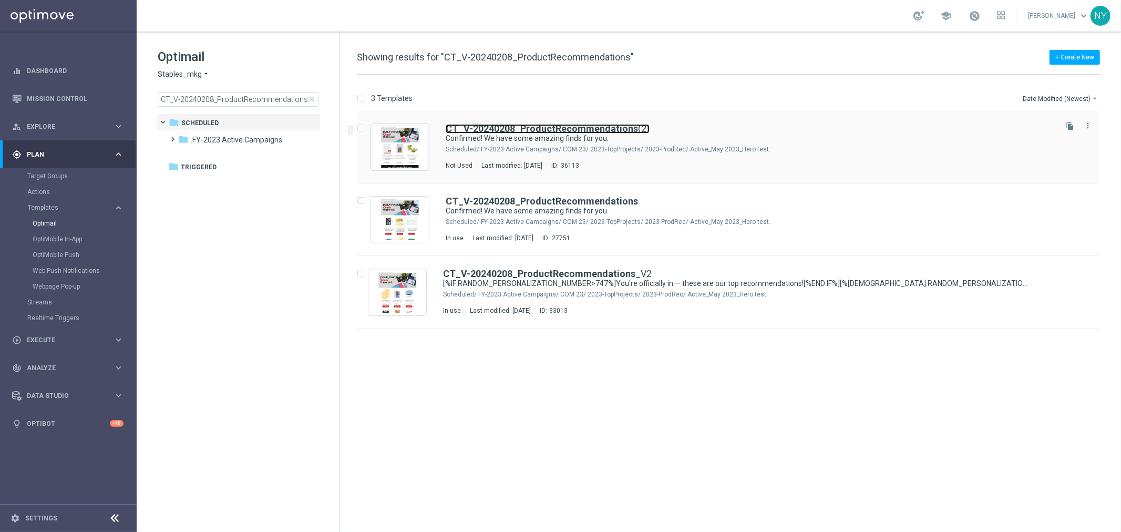
click at [622, 128] on b "CT_V-20240208_ProductRecommendations" at bounding box center [542, 128] width 192 height 11
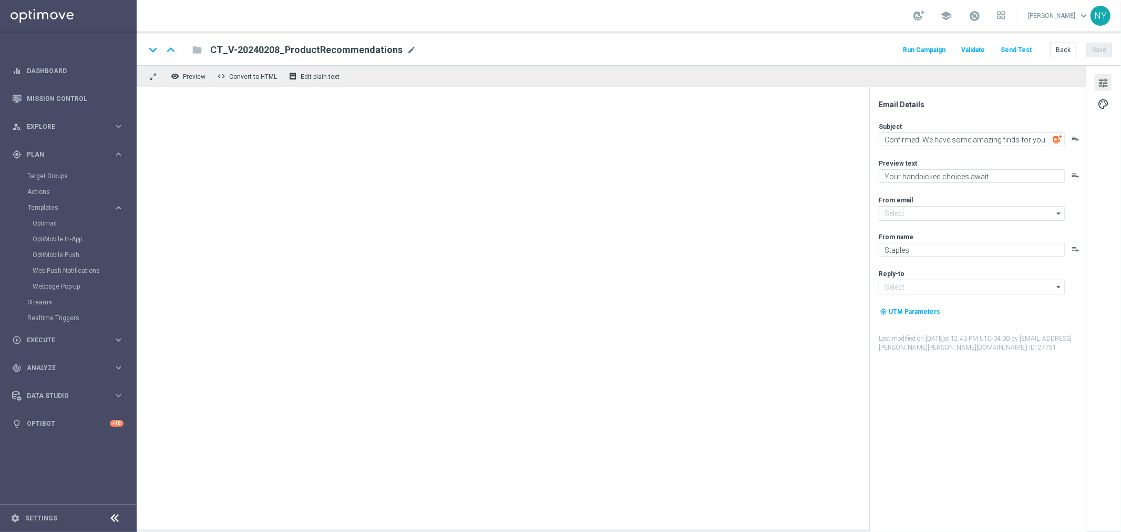
type input "[EMAIL_ADDRESS][DOMAIN_NAME]"
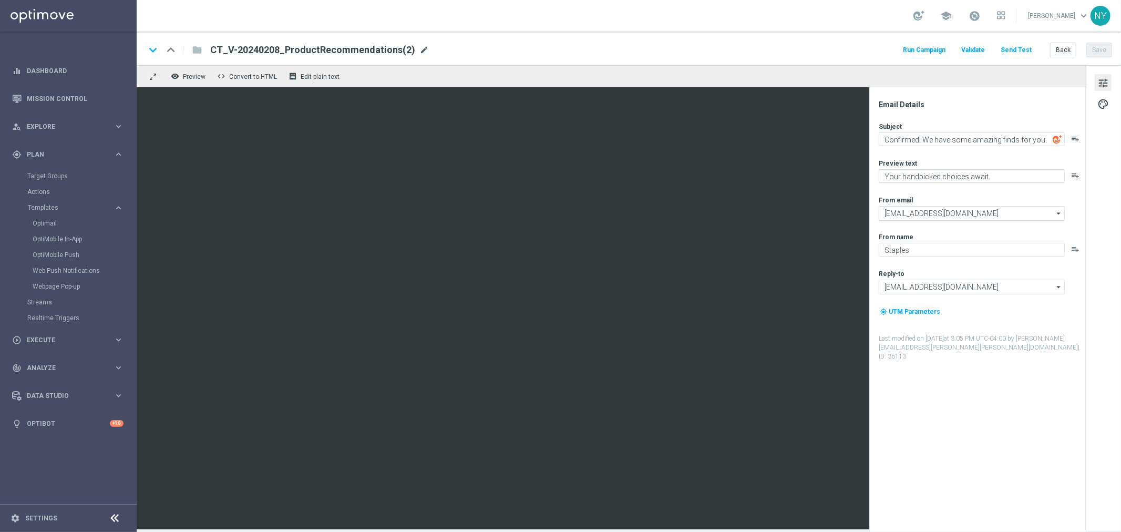
click at [419, 49] on span "mode_edit" at bounding box center [423, 49] width 9 height 9
drag, startPoint x: 369, startPoint y: 49, endPoint x: 358, endPoint y: 49, distance: 11.0
click at [358, 49] on input "CT_V-20240208_ProductRecommendations(2)" at bounding box center [340, 50] width 261 height 14
type input "CT_V-20240208_ProductRecommendations-OmniProd"
click at [1101, 49] on button "Save" at bounding box center [1099, 50] width 26 height 15
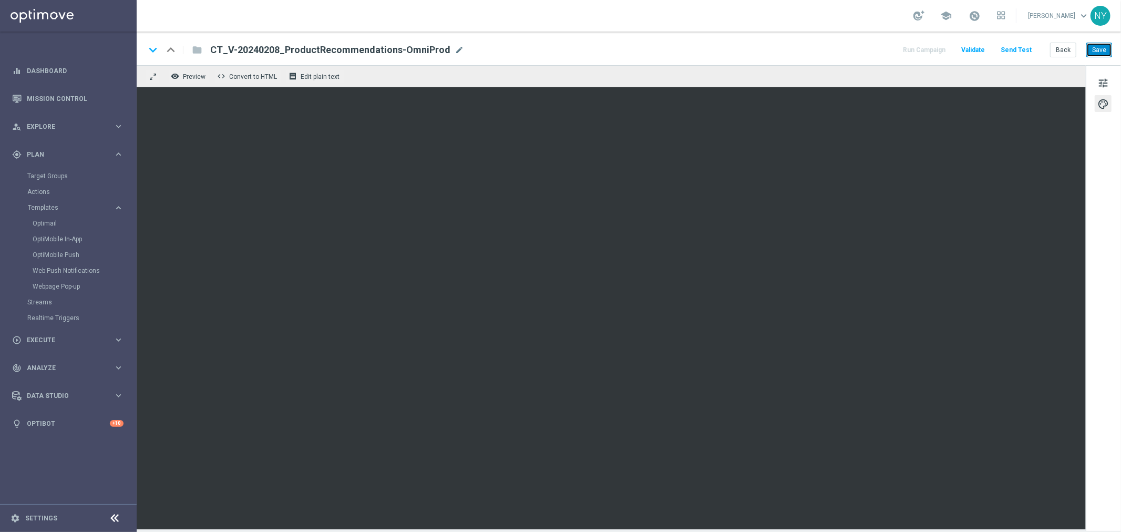
click at [1095, 48] on button "Save" at bounding box center [1099, 50] width 26 height 15
click at [1101, 49] on button "Save" at bounding box center [1099, 50] width 26 height 15
click at [1101, 48] on button "Save" at bounding box center [1099, 50] width 26 height 15
click at [1101, 46] on button "Save" at bounding box center [1099, 50] width 26 height 15
click at [1015, 50] on button "Send Test" at bounding box center [1016, 50] width 34 height 14
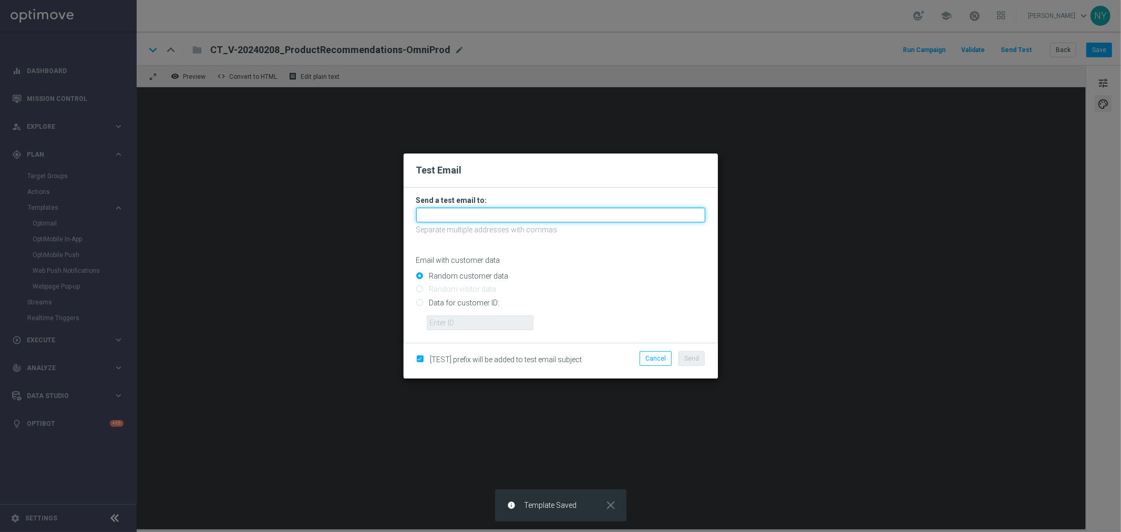
click at [445, 214] on input "text" at bounding box center [560, 215] width 289 height 15
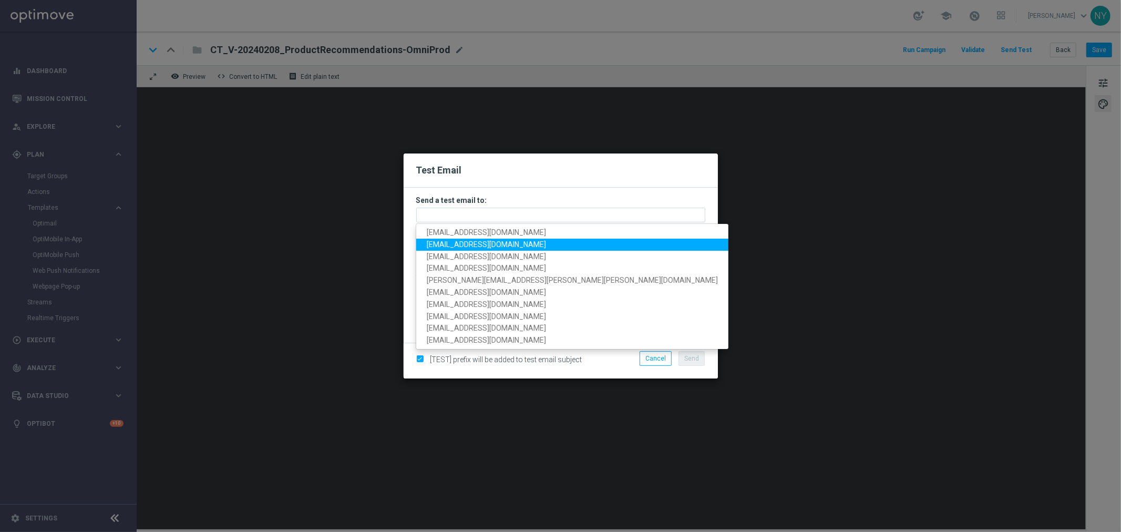
click at [461, 247] on span "[EMAIL_ADDRESS][DOMAIN_NAME]" at bounding box center [486, 244] width 119 height 8
type input "[EMAIL_ADDRESS][DOMAIN_NAME]"
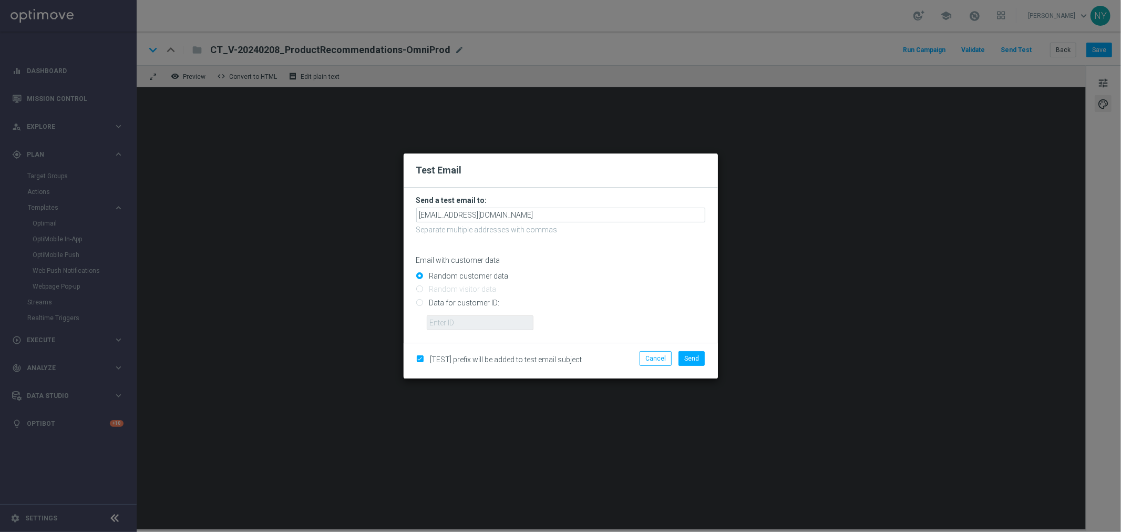
click at [419, 303] on input "Data for customer ID:" at bounding box center [560, 307] width 289 height 15
radio input "true"
click at [472, 323] on input "text" at bounding box center [480, 322] width 107 height 15
paste input "10000006208"
type input "10000006208"
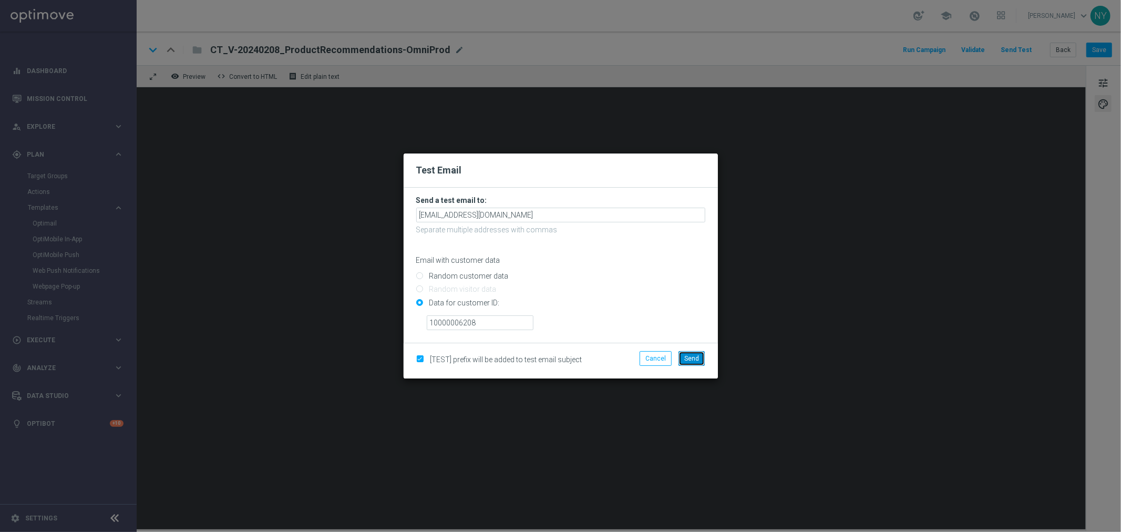
click at [695, 355] on span "Send" at bounding box center [691, 358] width 15 height 7
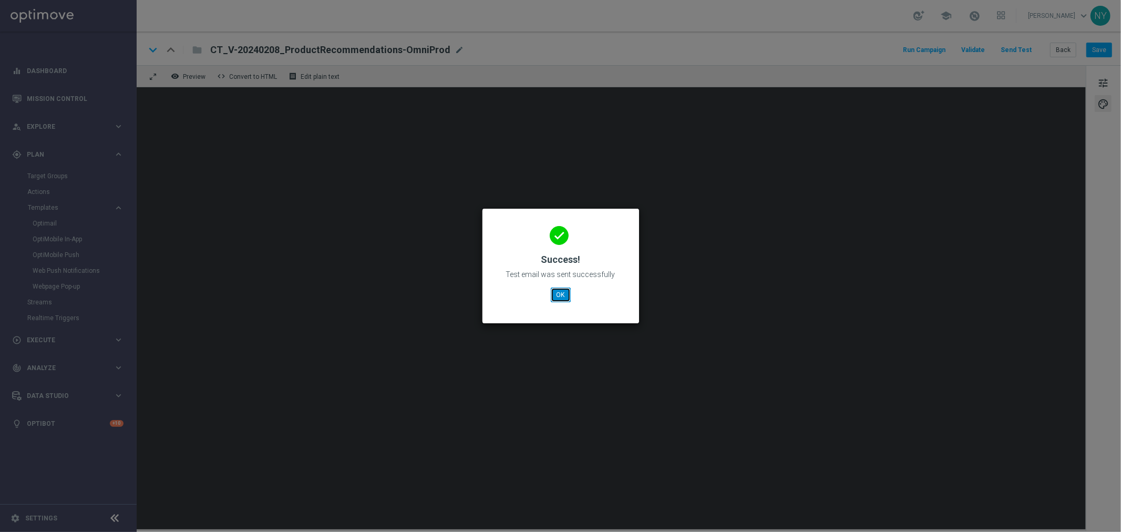
click at [556, 296] on button "OK" at bounding box center [561, 294] width 20 height 15
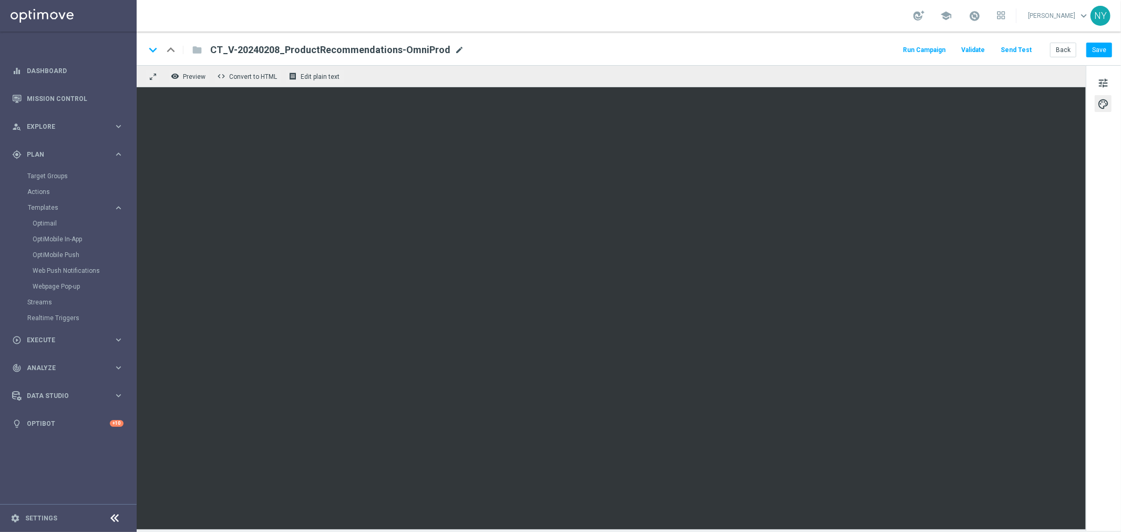
click at [455, 49] on span "mode_edit" at bounding box center [459, 49] width 9 height 9
drag, startPoint x: 444, startPoint y: 49, endPoint x: 122, endPoint y: 45, distance: 322.2
click at [122, 45] on main "equalizer Dashboard Mission Control" at bounding box center [560, 266] width 1121 height 532
click at [455, 47] on span "mode_edit" at bounding box center [459, 49] width 9 height 9
click at [392, 49] on input "CT_V-20240208_ProductRecommendations-OmniProd" at bounding box center [340, 50] width 261 height 14
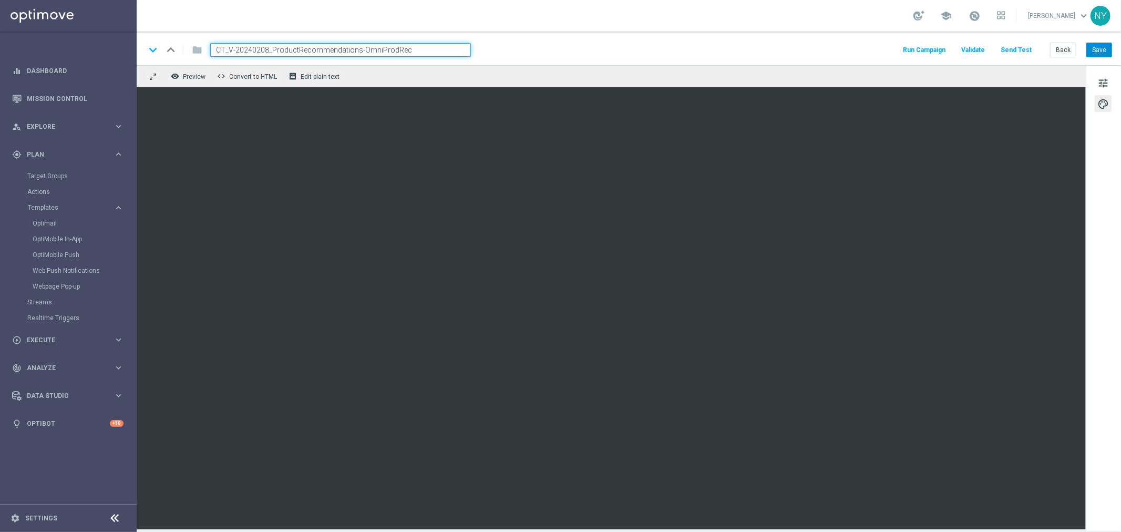
type input "CT_V-20240208_ProductRecommendations-OmniProdRec"
click at [1102, 48] on button "Save" at bounding box center [1099, 50] width 26 height 15
click at [1095, 47] on button "Save" at bounding box center [1099, 50] width 26 height 15
click at [1017, 49] on button "Send Test" at bounding box center [1016, 50] width 34 height 14
click at [1013, 46] on button "Send Test" at bounding box center [1016, 50] width 34 height 14
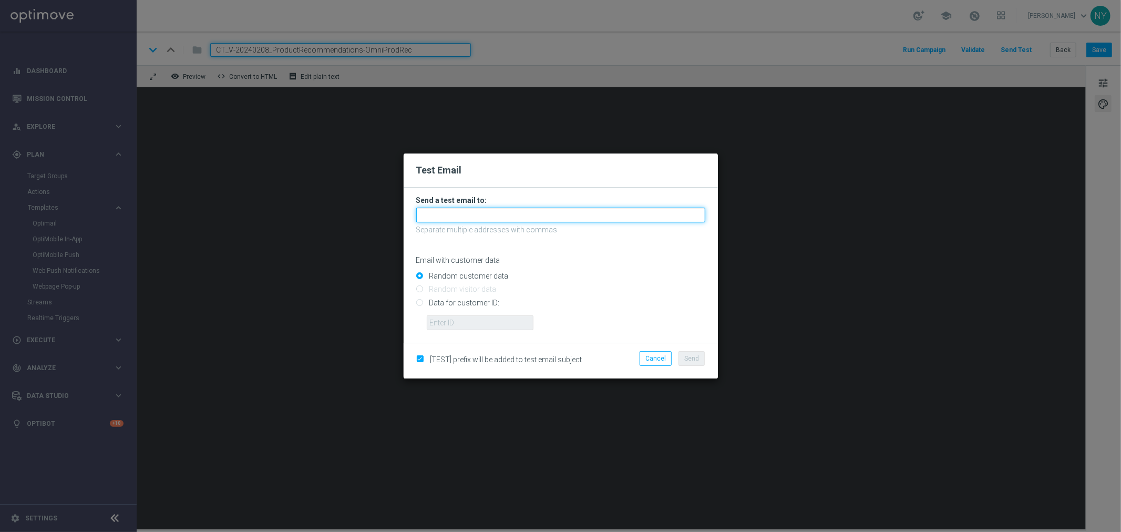
click at [439, 213] on input "text" at bounding box center [560, 215] width 289 height 15
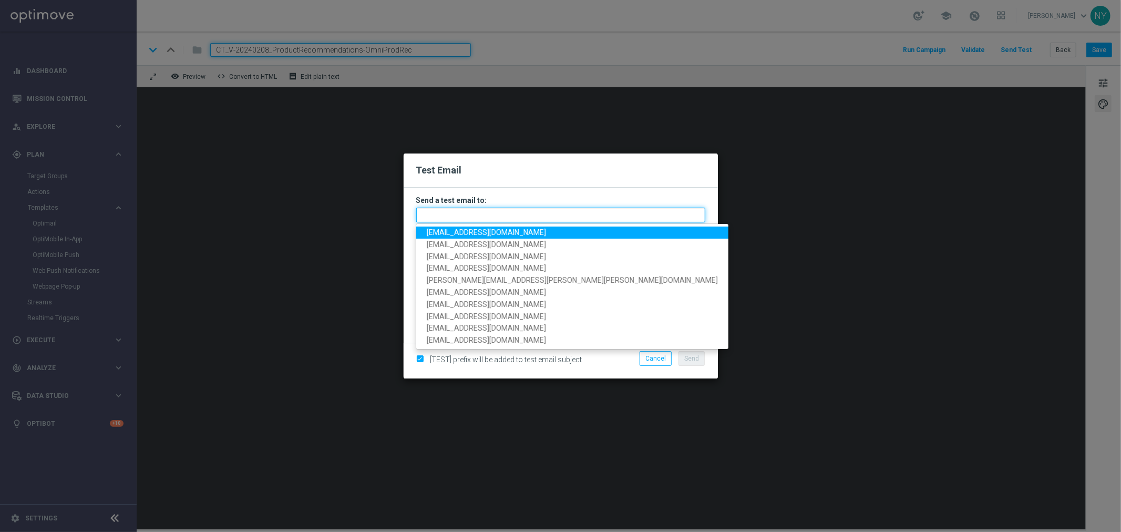
paste input "[EMAIL_ADDRESS][DOMAIN_NAME]"
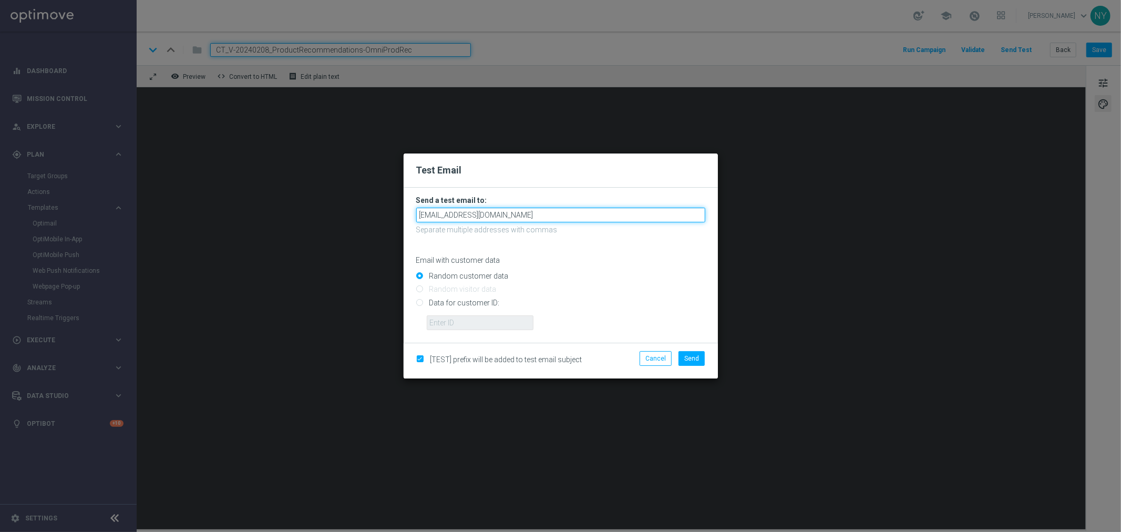
type input "[EMAIL_ADDRESS][DOMAIN_NAME]"
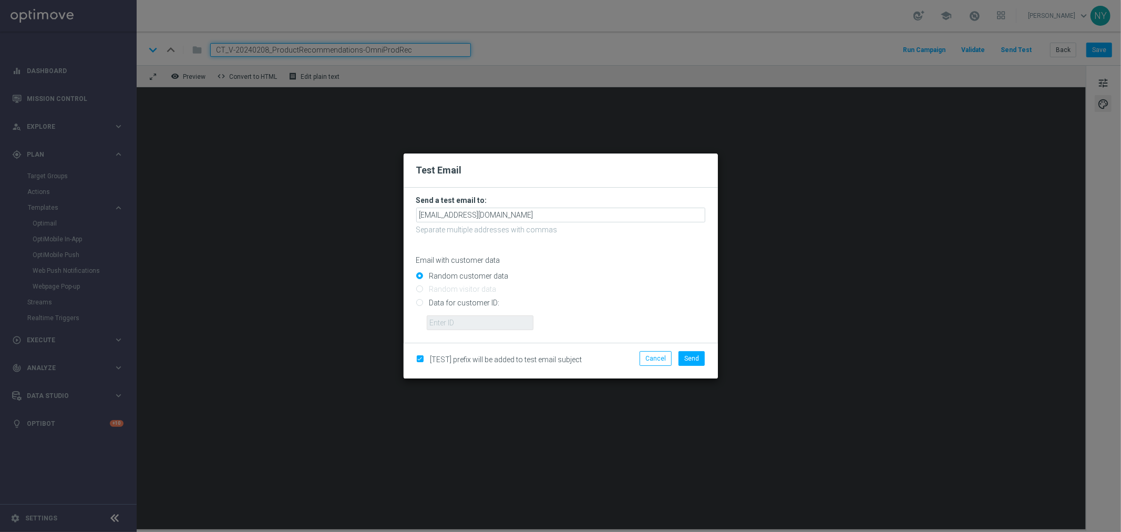
click at [547, 256] on p "Email with customer data" at bounding box center [560, 259] width 289 height 9
click at [419, 302] on input "Data for customer ID:" at bounding box center [560, 307] width 289 height 15
radio input "true"
click at [438, 321] on input "text" at bounding box center [480, 322] width 107 height 15
click at [442, 324] on input "text" at bounding box center [480, 322] width 107 height 15
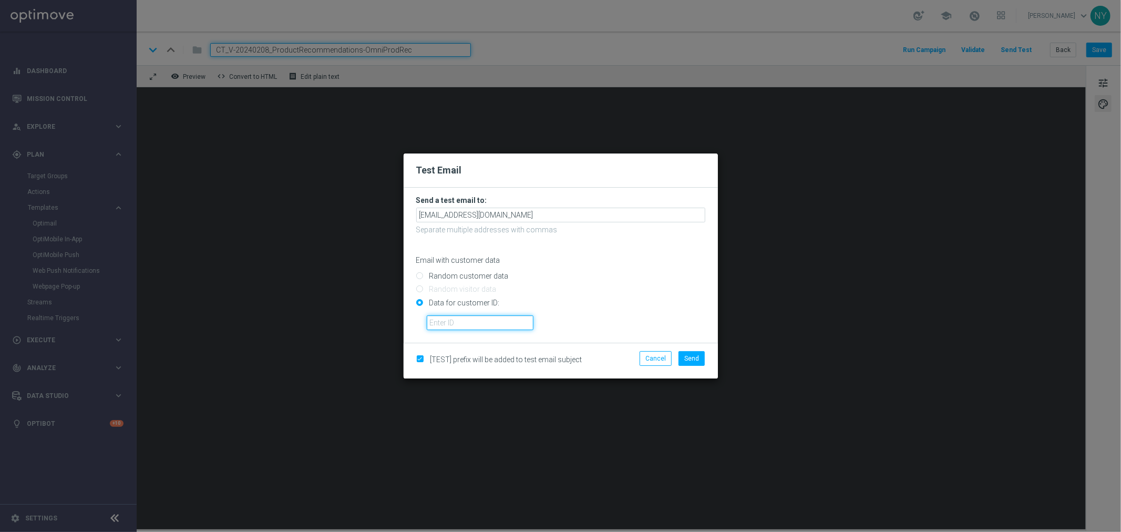
paste input "10000006208"
type input "10000006208"
click at [694, 357] on span "Send" at bounding box center [691, 358] width 15 height 7
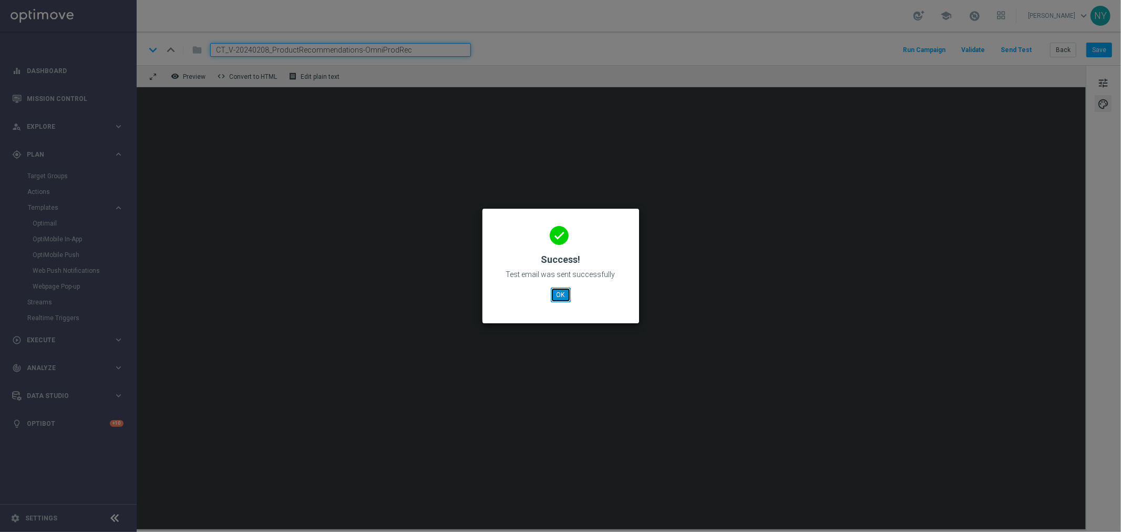
click at [559, 291] on button "OK" at bounding box center [561, 294] width 20 height 15
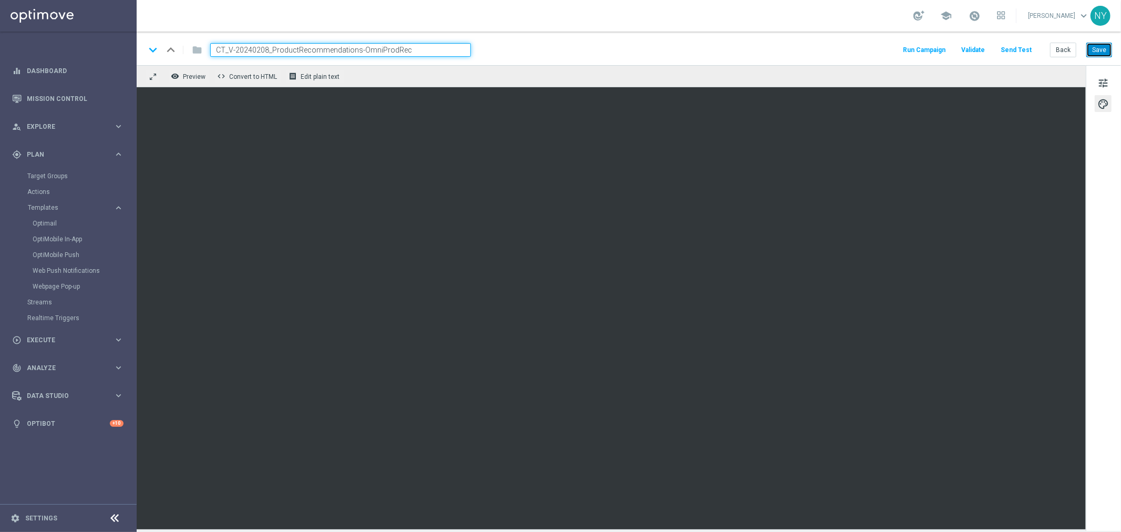
click at [1099, 51] on button "Save" at bounding box center [1099, 50] width 26 height 15
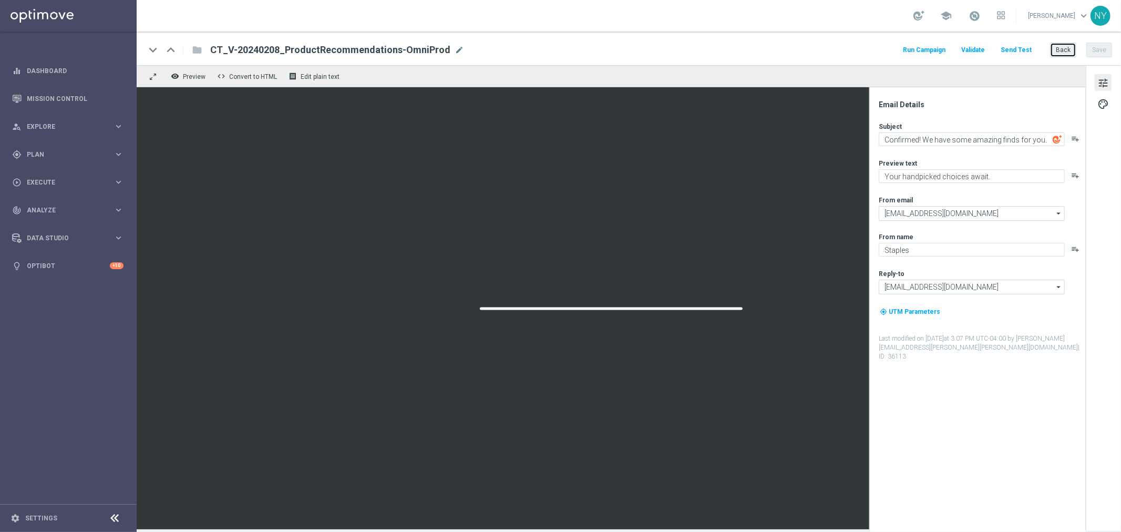
click at [1062, 53] on button "Back" at bounding box center [1063, 50] width 26 height 15
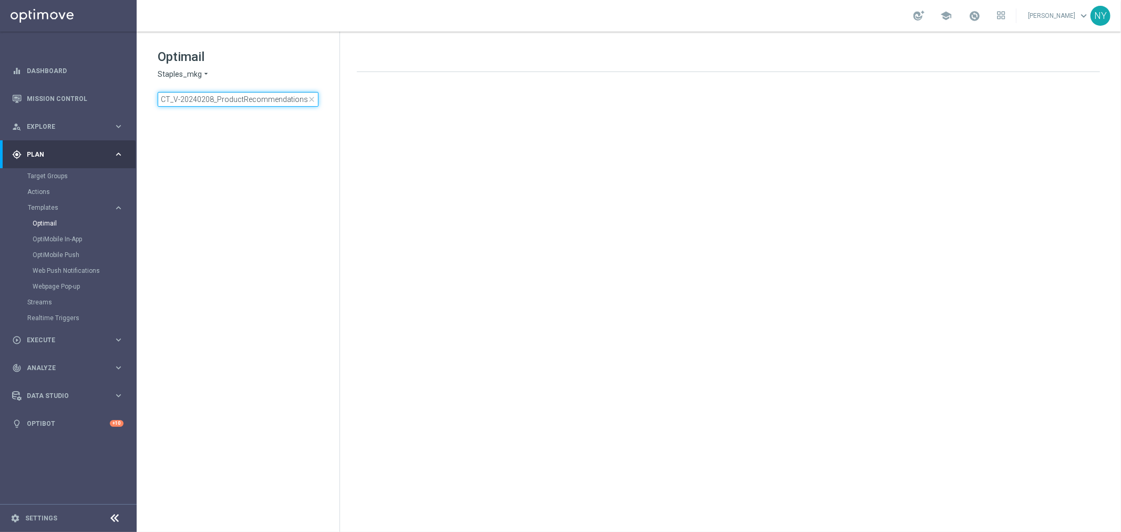
drag, startPoint x: 306, startPoint y: 100, endPoint x: -220, endPoint y: 91, distance: 525.6
click at [0, 91] on html "equalizer Dashboard Mission Control" at bounding box center [560, 266] width 1121 height 532
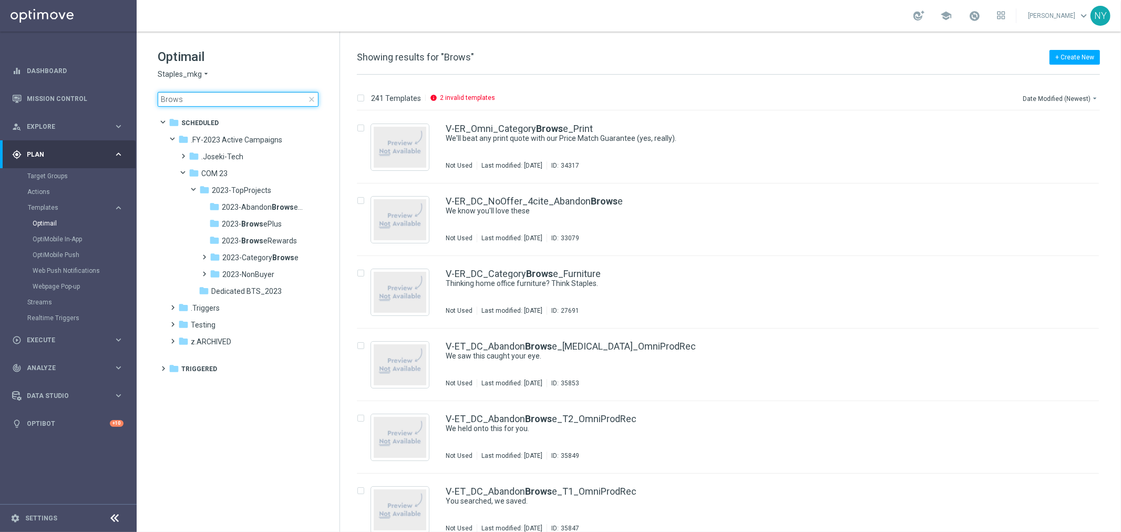
type input "Browse"
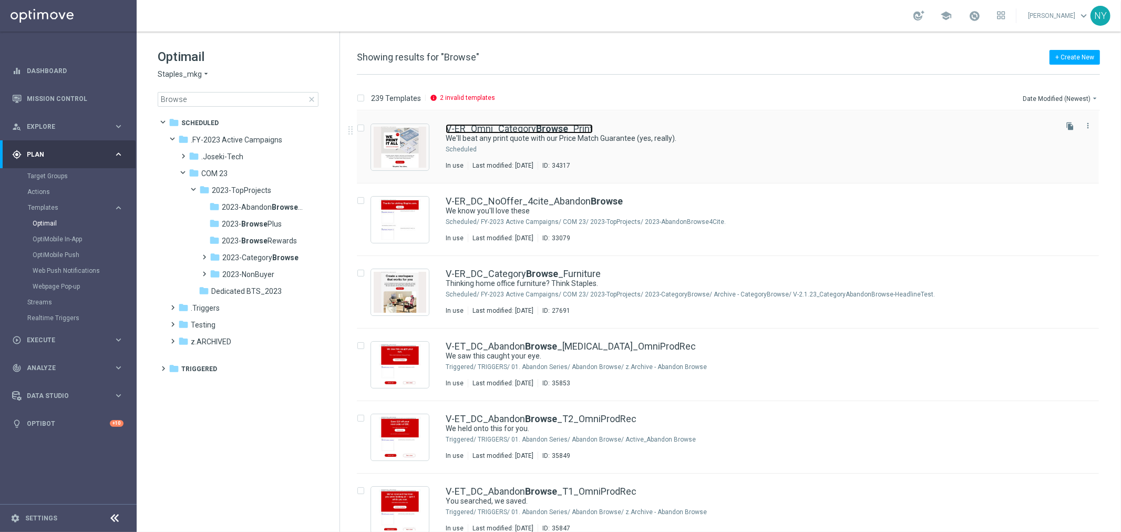
click at [518, 127] on link "V-ER_Omni_Category Browse _Print" at bounding box center [519, 128] width 147 height 9
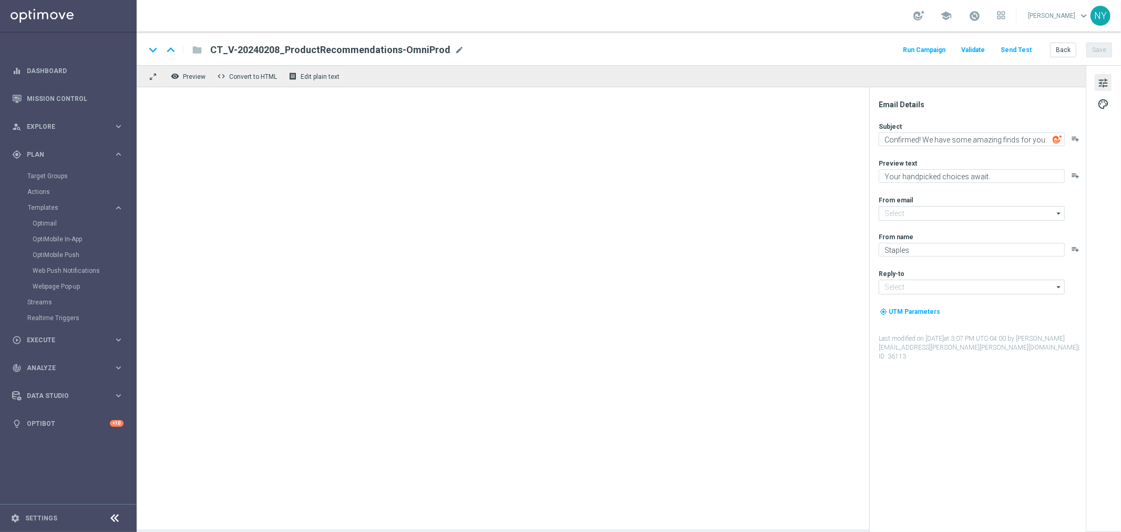
type input "[EMAIL_ADDRESS][DOMAIN_NAME]"
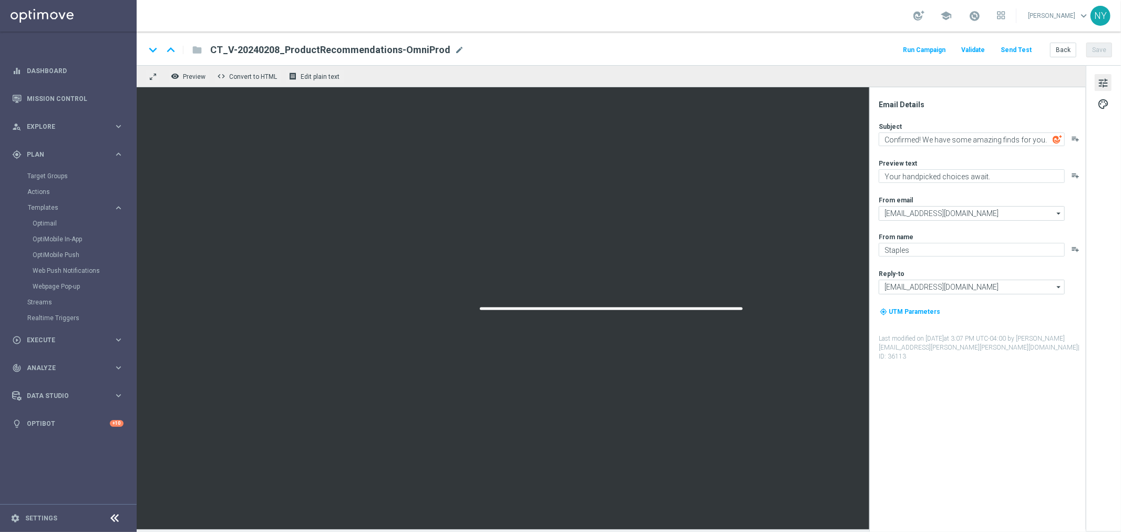
type textarea "We'll beat any print quote with our Price Match Guarantee (yes, really)."
type textarea "You've heard right — we print it all."
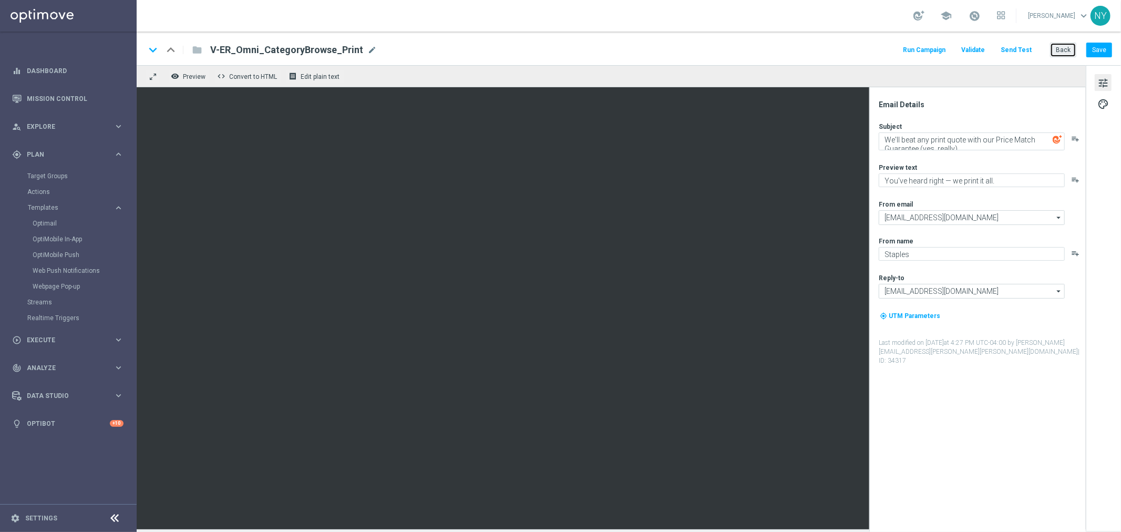
click at [1064, 48] on button "Back" at bounding box center [1063, 50] width 26 height 15
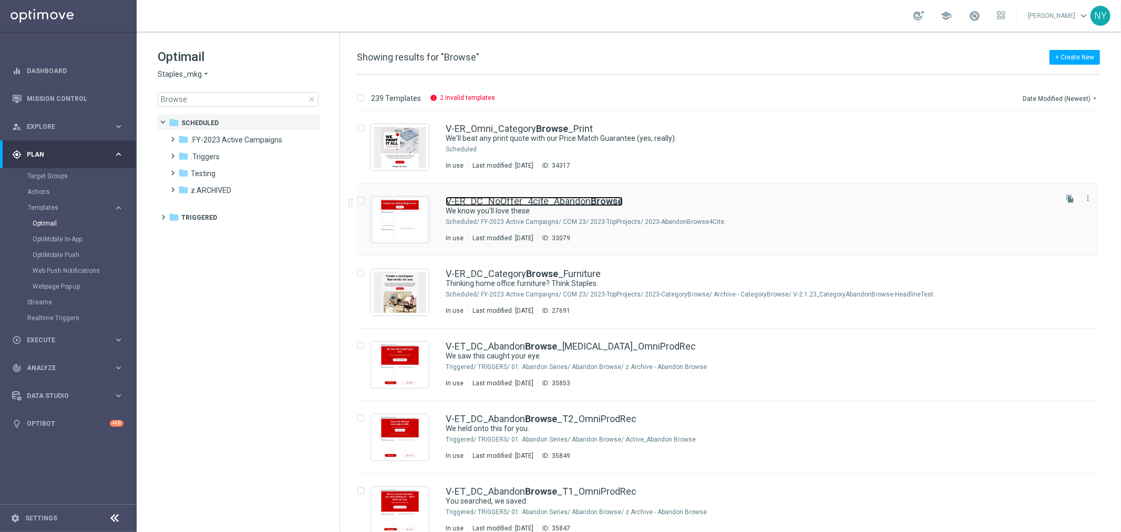
click at [535, 198] on link "V-ER_DC_NoOffer_4cite_Abandon Browse" at bounding box center [534, 201] width 177 height 9
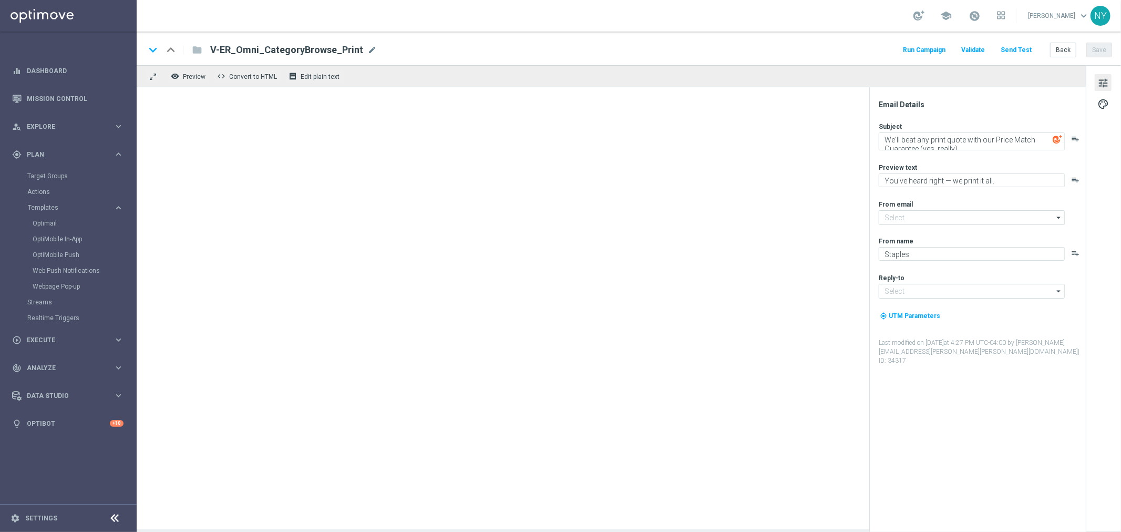
type input "[EMAIL_ADDRESS][DOMAIN_NAME]"
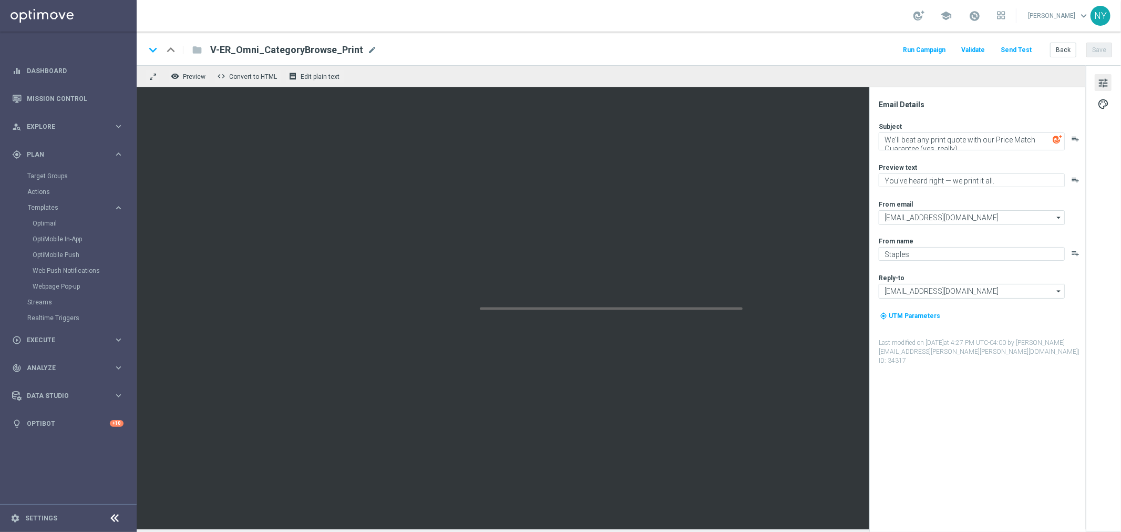
type textarea "We know you'll love these"
type textarea "Staples has you covered."
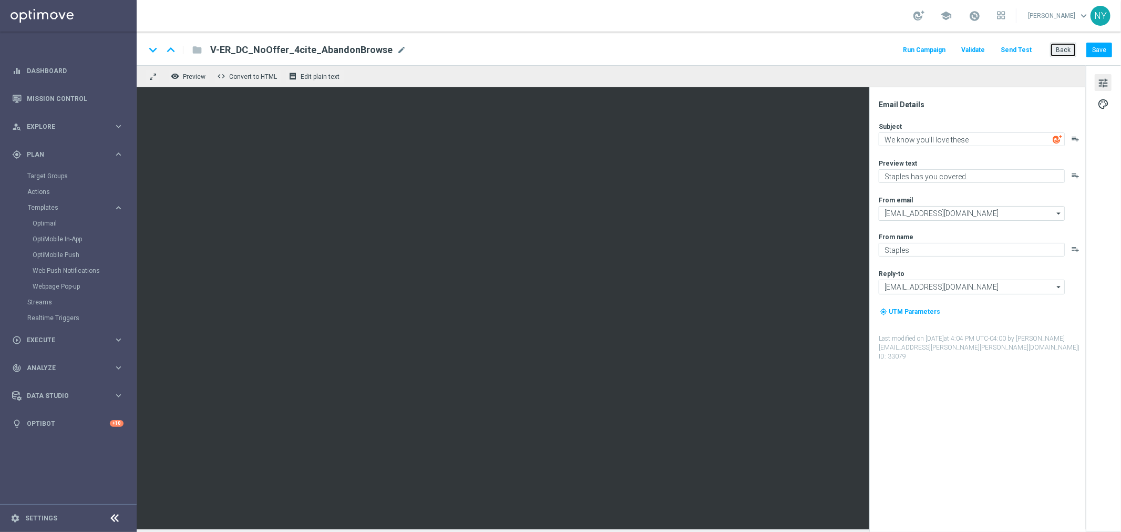
click at [1062, 48] on button "Back" at bounding box center [1063, 50] width 26 height 15
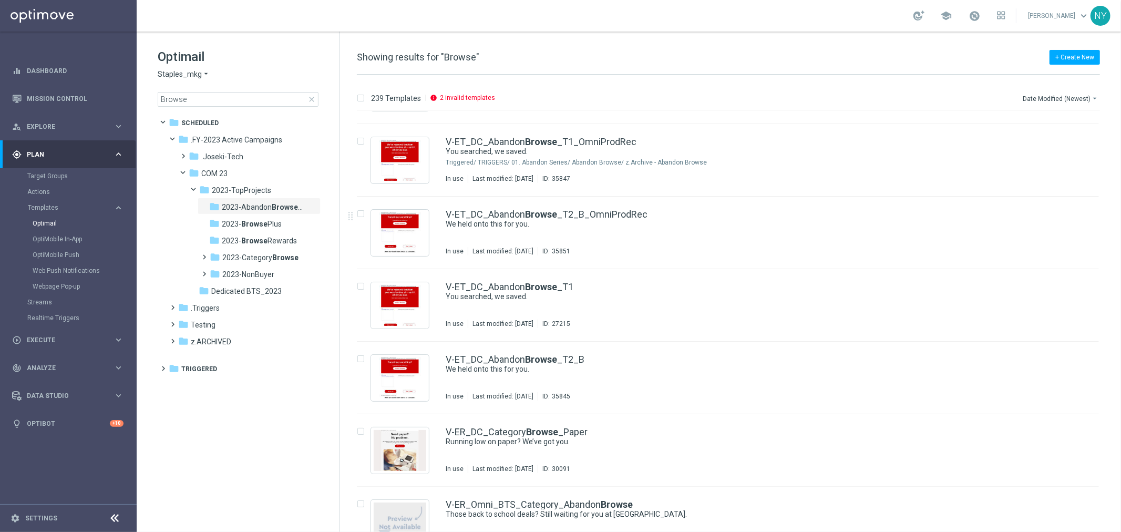
scroll to position [350, 0]
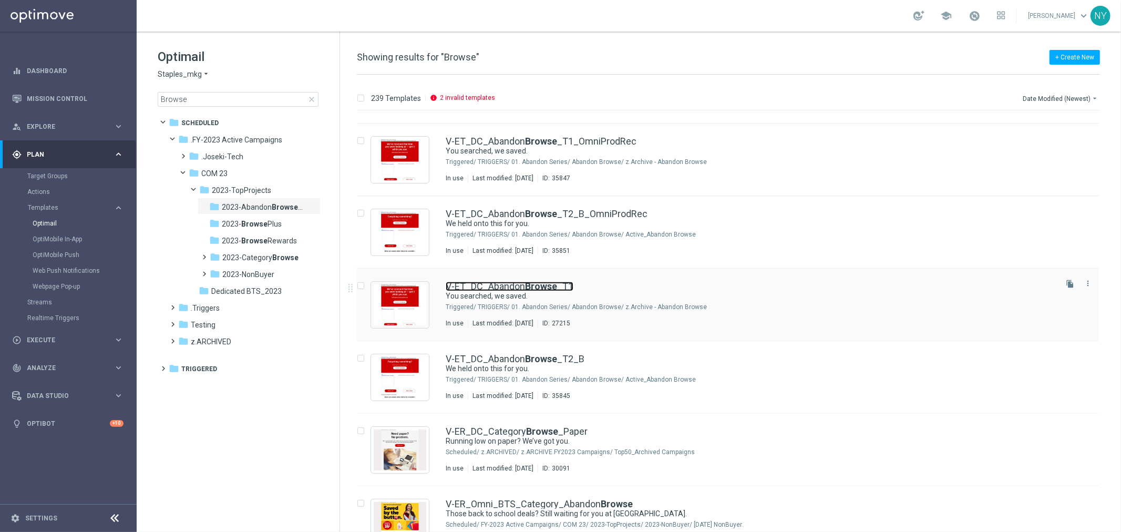
click at [502, 287] on link "V-ET_DC_Abandon Browse _T1" at bounding box center [510, 286] width 128 height 9
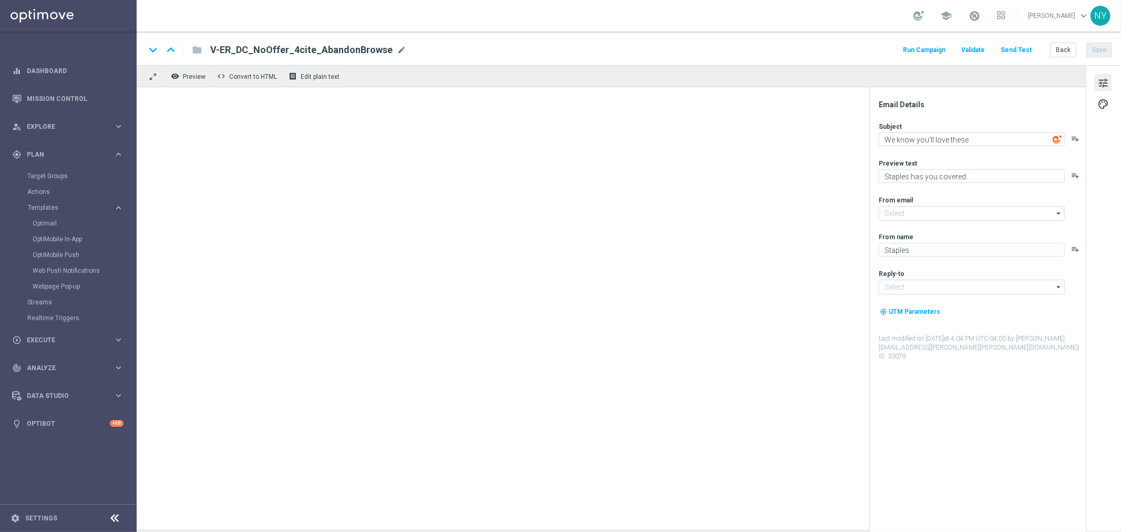
type input "[EMAIL_ADDRESS][DOMAIN_NAME]"
type textarea "You searched, we saved."
type textarea "Continue shopping at Staples today."
type input "[EMAIL_ADDRESS][DOMAIN_NAME]"
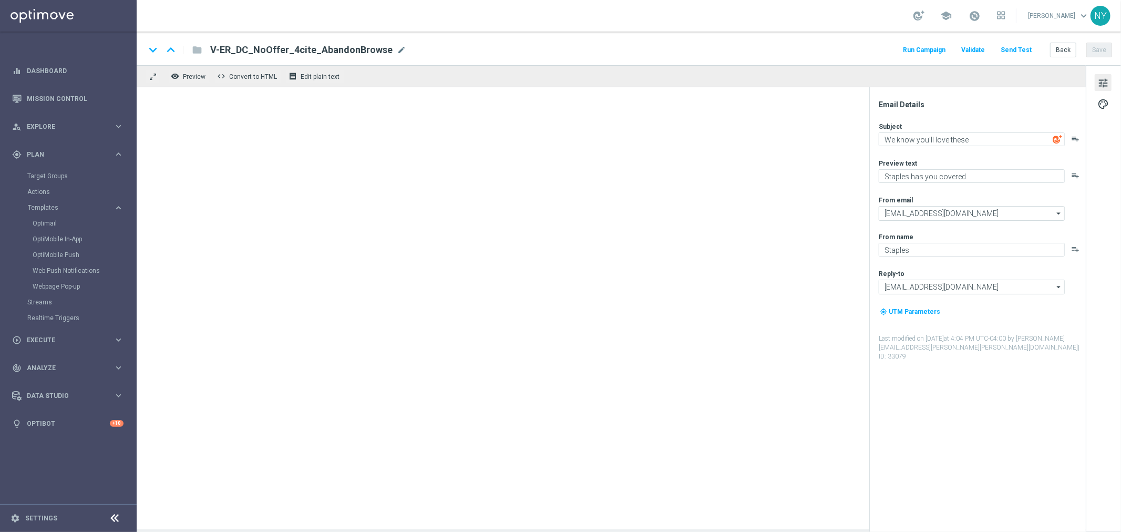
type input "[EMAIL_ADDRESS][DOMAIN_NAME]"
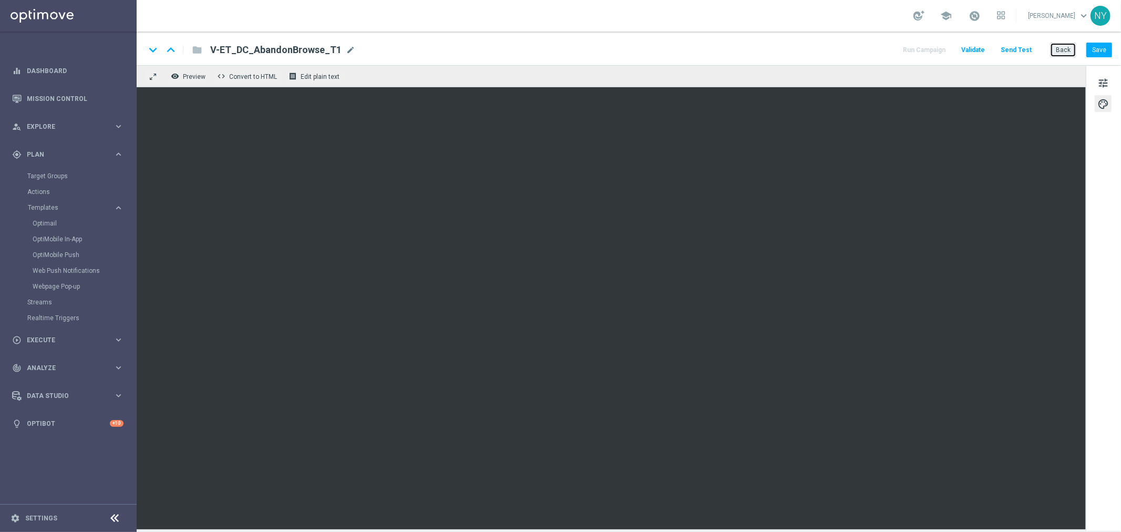
click at [1064, 53] on button "Back" at bounding box center [1063, 50] width 26 height 15
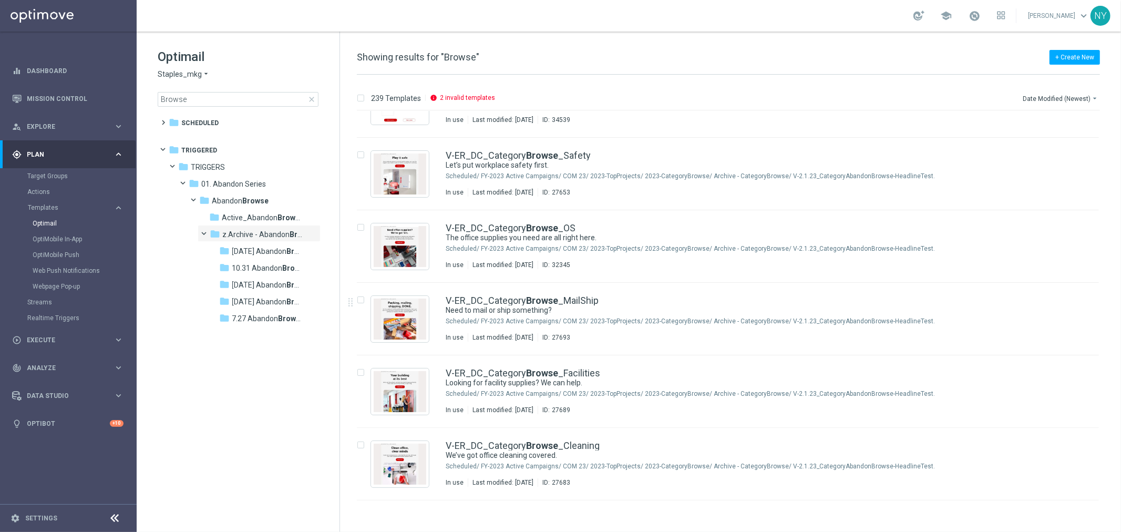
scroll to position [1510, 0]
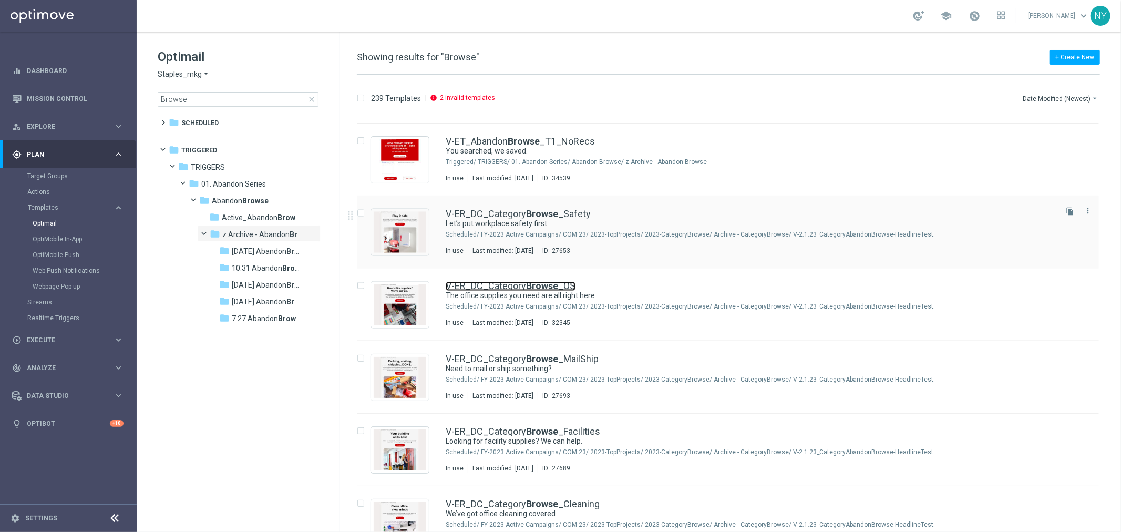
click at [518, 285] on link "V-ER_DC_Category Browse _OS" at bounding box center [511, 286] width 130 height 9
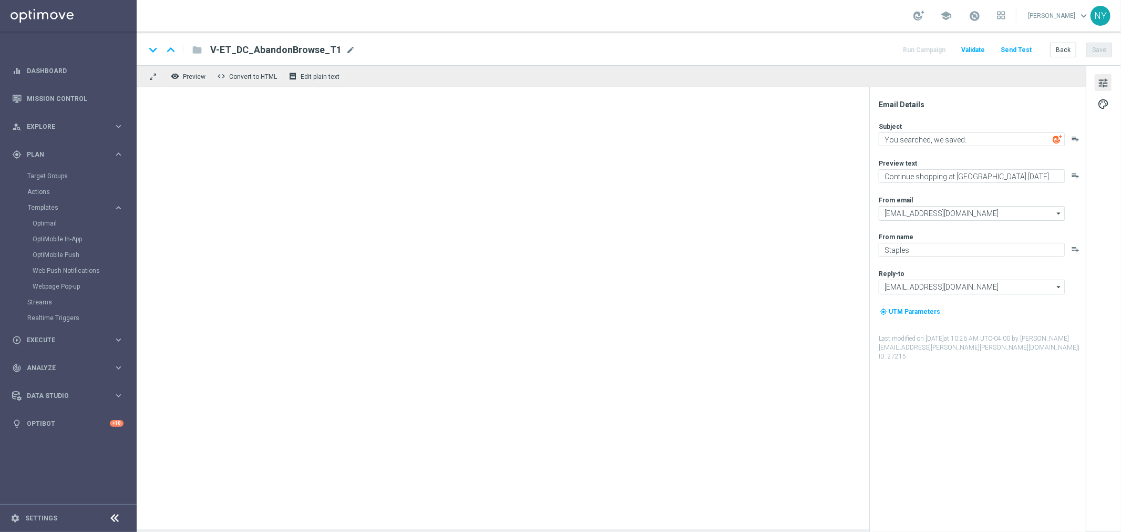
type textarea "The office supplies you need are all right here."
type textarea "Get your workday essentials with free next-day delivery*."
type input "[EMAIL_ADDRESS][DOMAIN_NAME]"
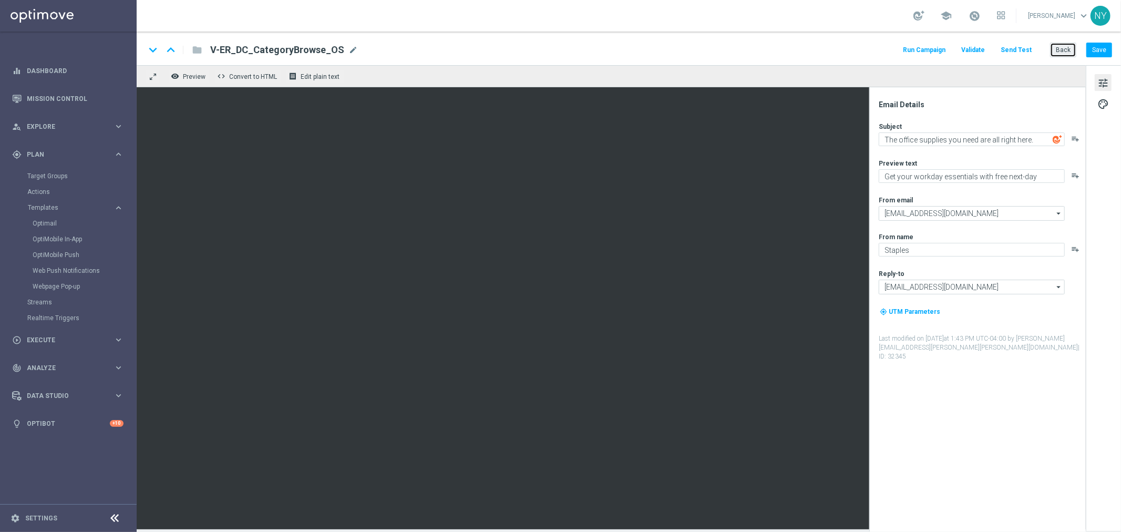
click at [1062, 49] on button "Back" at bounding box center [1063, 50] width 26 height 15
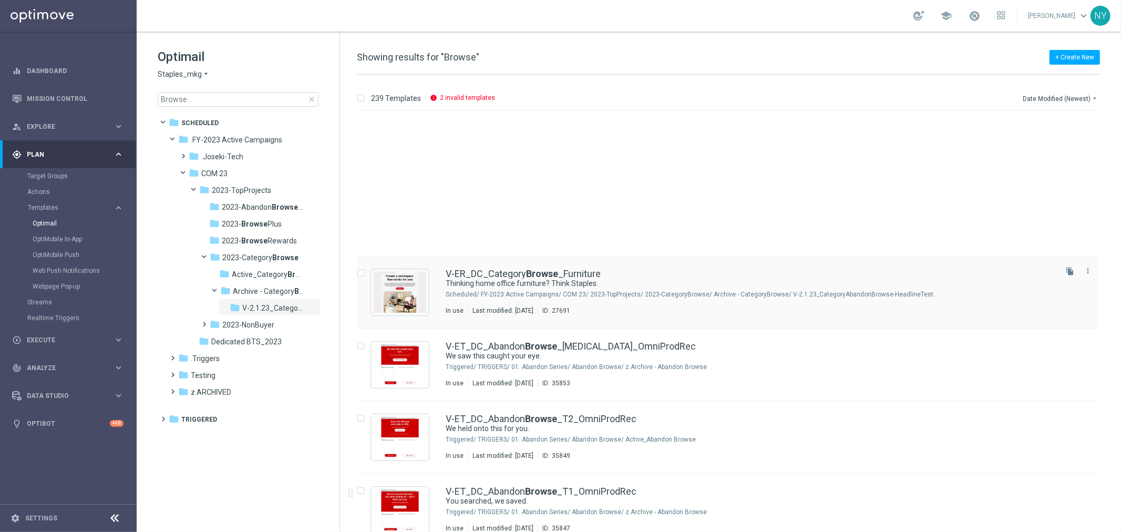
scroll to position [175, 0]
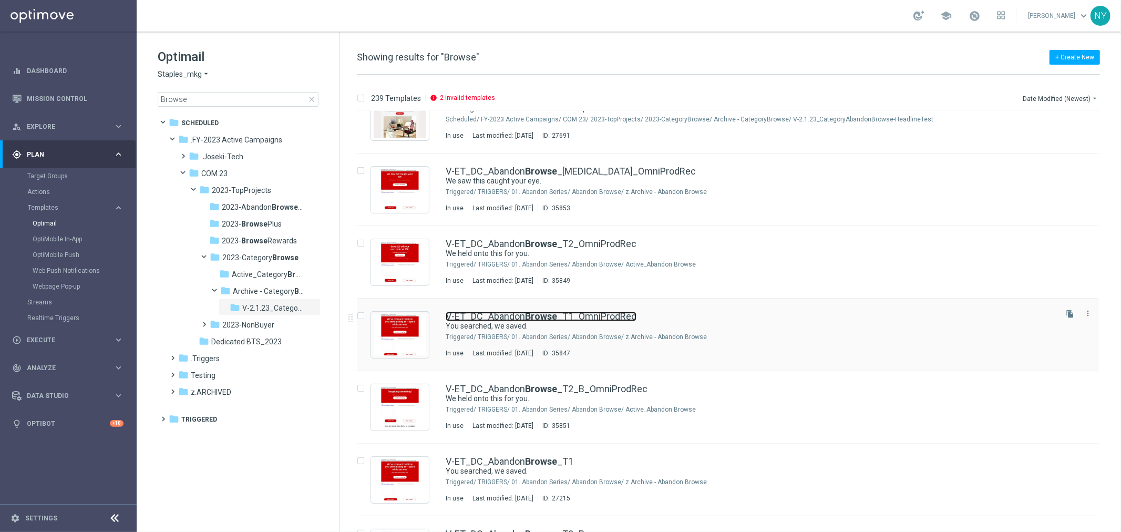
click at [531, 314] on b "Browse" at bounding box center [541, 316] width 32 height 11
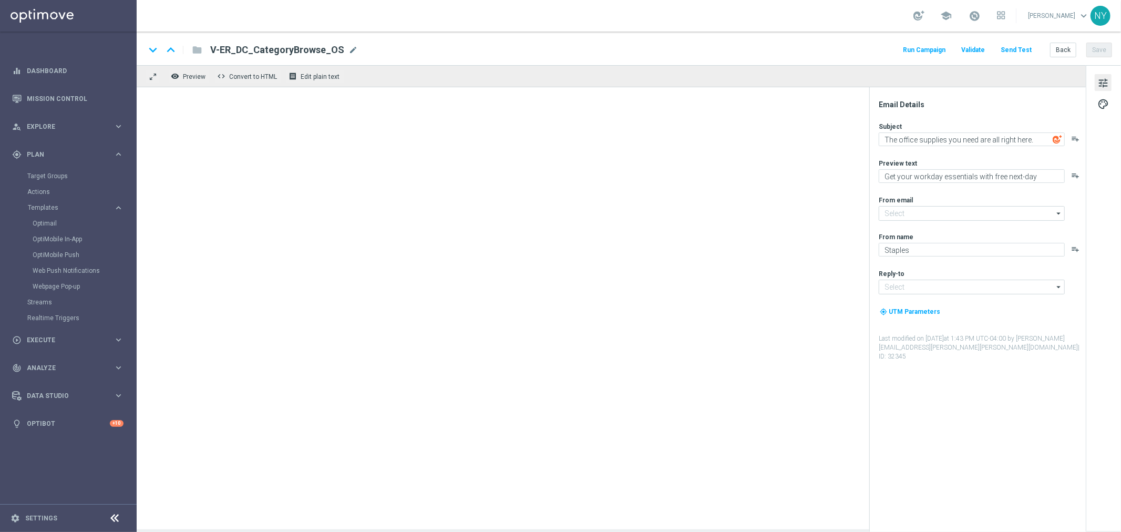
type input "[EMAIL_ADDRESS][DOMAIN_NAME]"
type textarea "You searched, we saved."
type textarea "Continue shopping at Staples today."
type input "[EMAIL_ADDRESS][DOMAIN_NAME]"
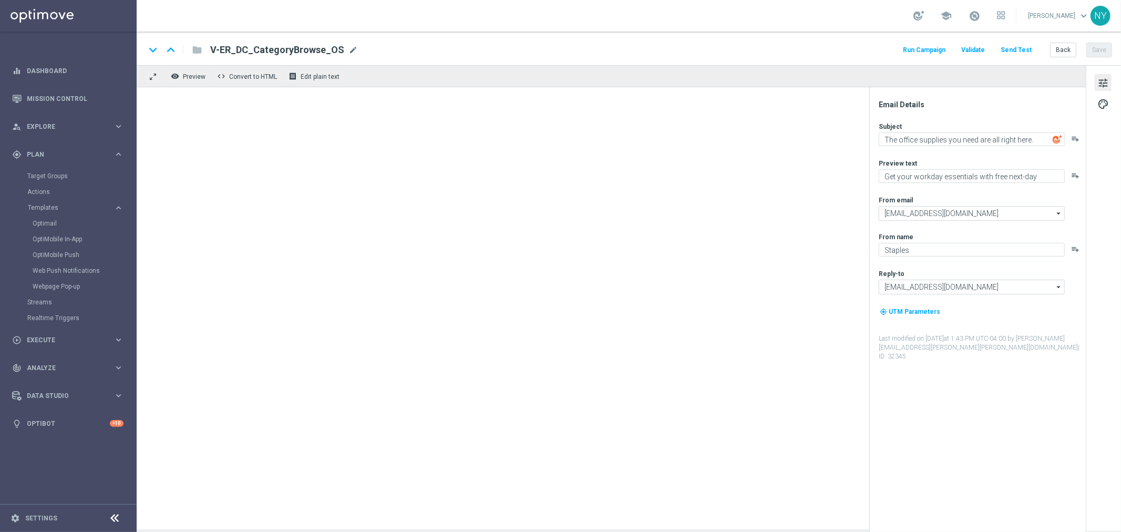
type input "[EMAIL_ADDRESS][DOMAIN_NAME]"
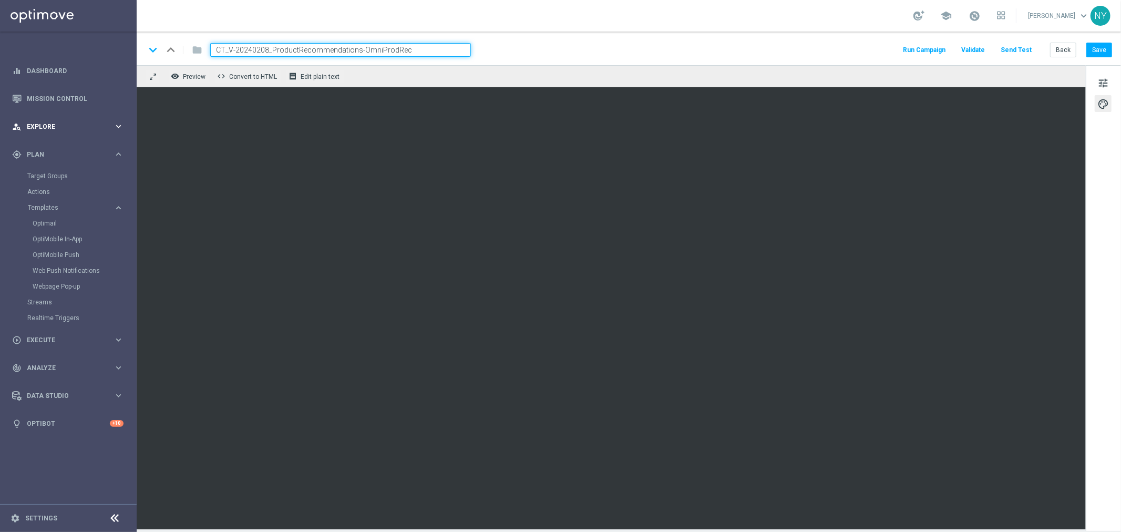
click at [43, 124] on span "Explore" at bounding box center [70, 127] width 87 height 6
click at [54, 211] on link "Segmentation Explorer" at bounding box center [68, 211] width 82 height 8
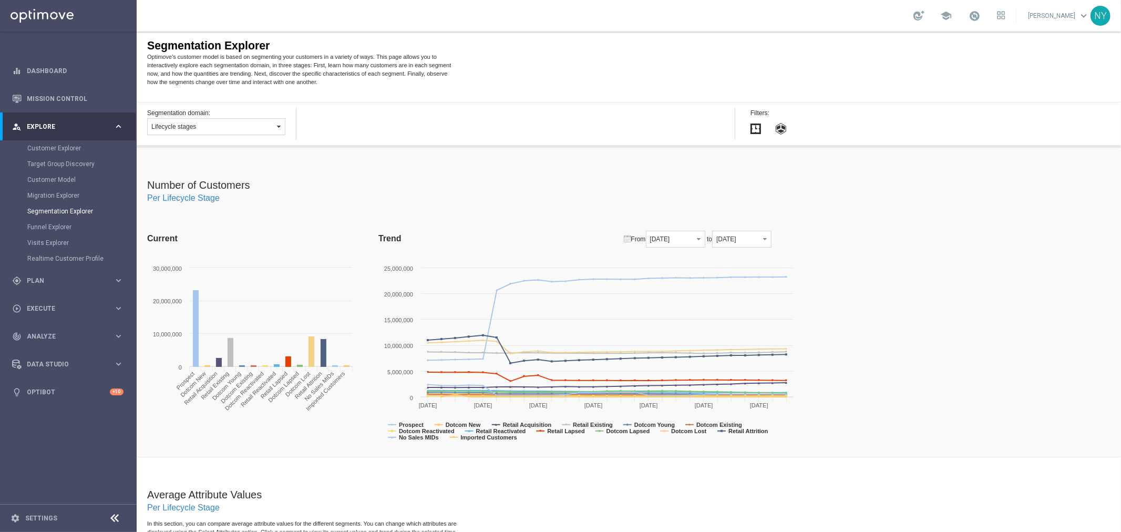
click at [243, 126] on button "Lifecycle stages" at bounding box center [216, 126] width 138 height 17
click at [171, 170] on span "Attributes" at bounding box center [162, 169] width 24 height 6
click at [380, 128] on button "button" at bounding box center [375, 126] width 138 height 16
click at [351, 160] on label "Ocp Segment" at bounding box center [375, 162] width 136 height 14
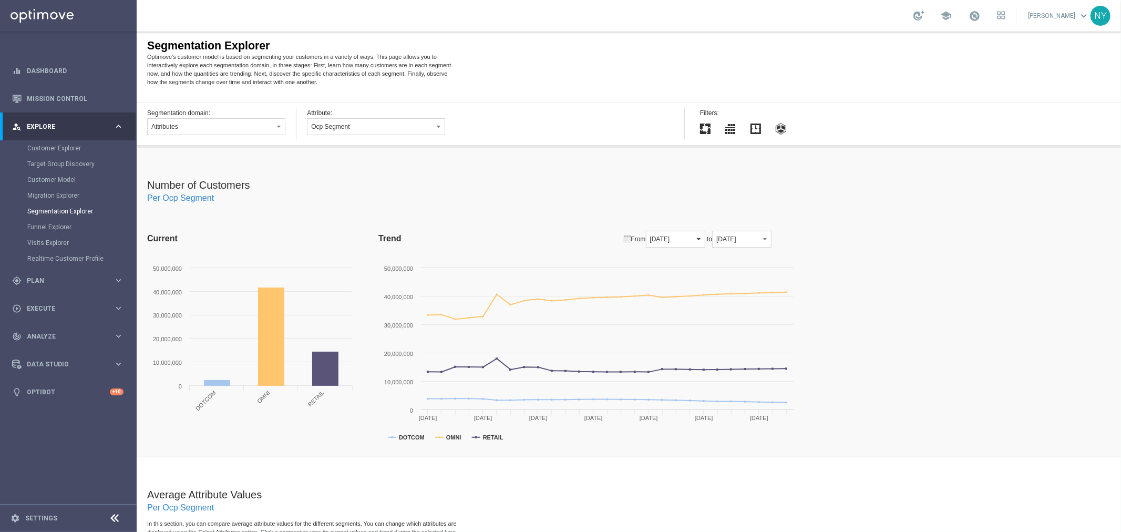
click at [702, 238] on span "button" at bounding box center [698, 238] width 8 height 8
click at [679, 263] on span "[DATE]" at bounding box center [670, 262] width 18 height 6
click at [870, 301] on div "Number of Customers Per Ocp Segment Current Created with Highcharts 4.0.4 0 10,…" at bounding box center [628, 302] width 984 height 310
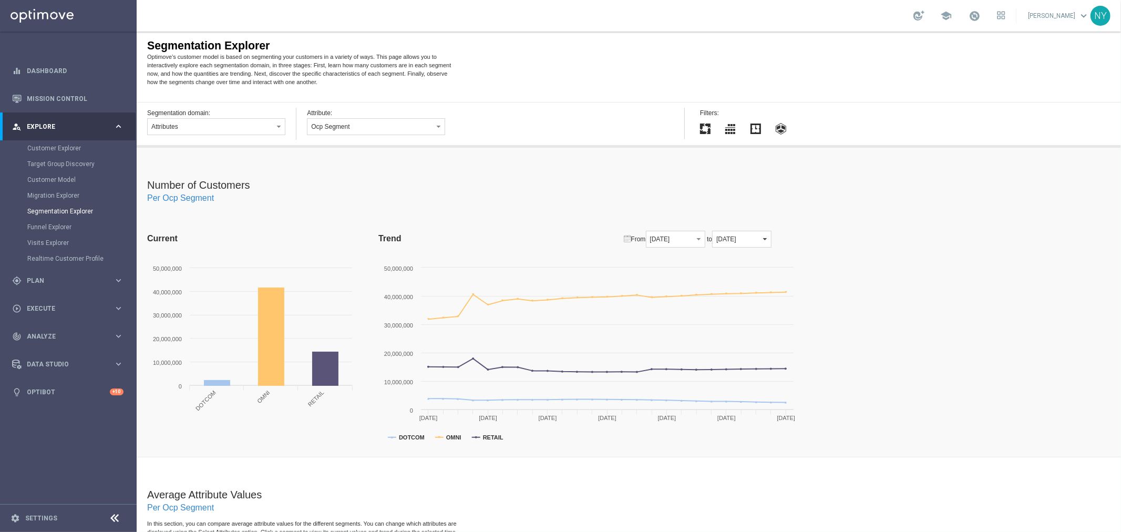
click at [768, 239] on span "button" at bounding box center [764, 238] width 8 height 8
click at [876, 322] on div "Number of Customers Per Ocp Segment Current Created with Highcharts 4.0.4 0 10,…" at bounding box center [628, 302] width 984 height 310
click at [736, 236] on span "[DATE]" at bounding box center [726, 238] width 20 height 7
click at [879, 248] on div "Number of Customers Per Ocp Segment Current Created with Highcharts 4.0.4 0 10,…" at bounding box center [628, 302] width 984 height 310
click at [403, 180] on div "Number of Customers Per Ocp Segment" at bounding box center [634, 191] width 974 height 25
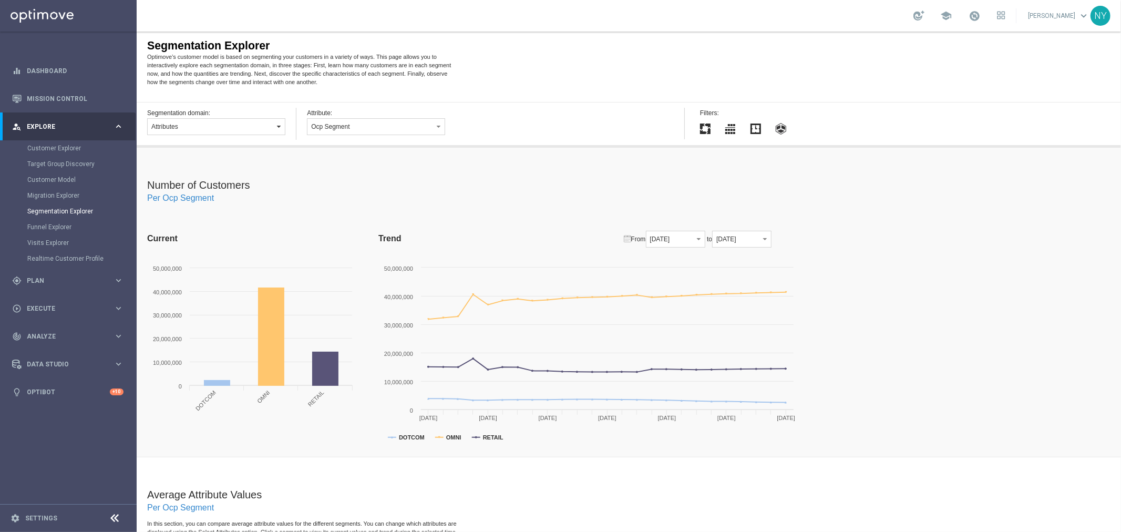
click at [271, 124] on button "Attributes" at bounding box center [216, 126] width 138 height 17
click at [211, 153] on label "Segmentation layer" at bounding box center [215, 156] width 136 height 14
click at [412, 129] on button "button" at bounding box center [375, 126] width 138 height 16
click at [550, 161] on div "Number of Customers Per Ocp Segment Current Created with Highcharts 4.0.4 0 10,…" at bounding box center [628, 302] width 984 height 310
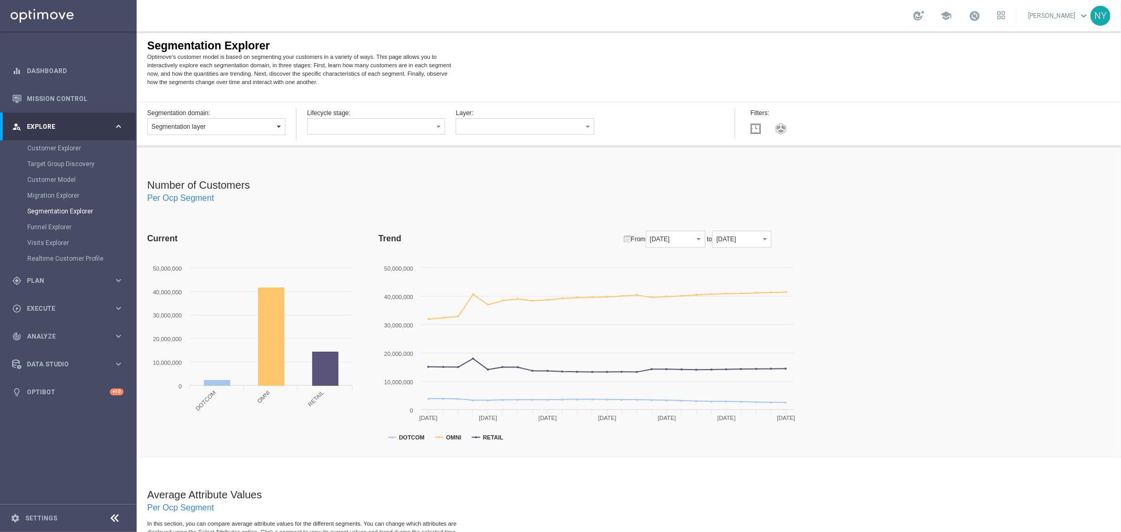
click at [251, 119] on button "Segmentation layer" at bounding box center [216, 126] width 138 height 17
click at [183, 171] on label "Attributes" at bounding box center [215, 169] width 136 height 14
click at [360, 129] on button "button" at bounding box center [375, 126] width 138 height 16
click at [348, 148] on span "Deliverability Score" at bounding box center [334, 148] width 48 height 6
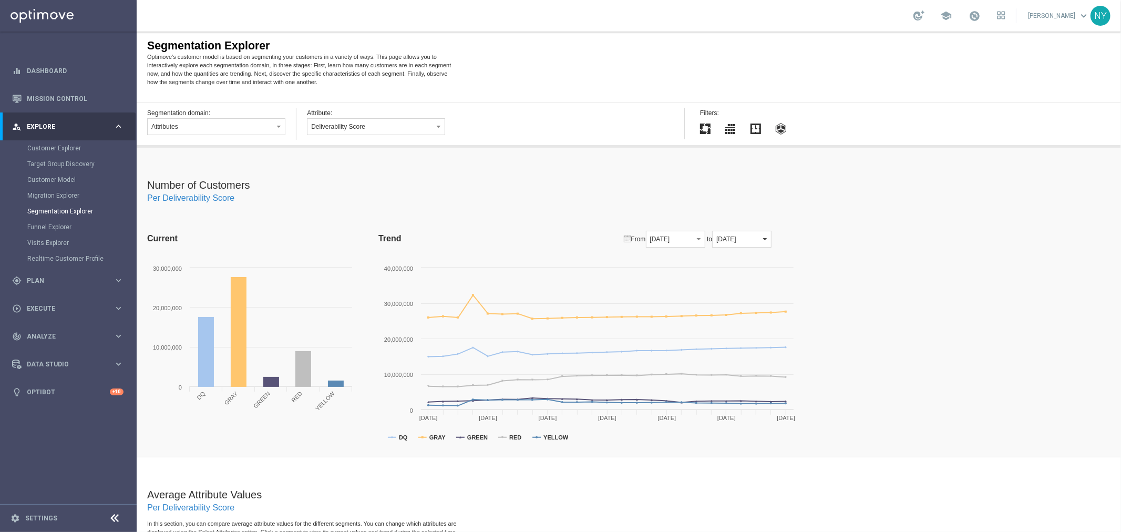
click at [771, 244] on button "[DATE]" at bounding box center [741, 238] width 59 height 17
click at [861, 275] on div "Number of Customers Per Deliverability Score Current Created with Highcharts 4.…" at bounding box center [628, 302] width 984 height 310
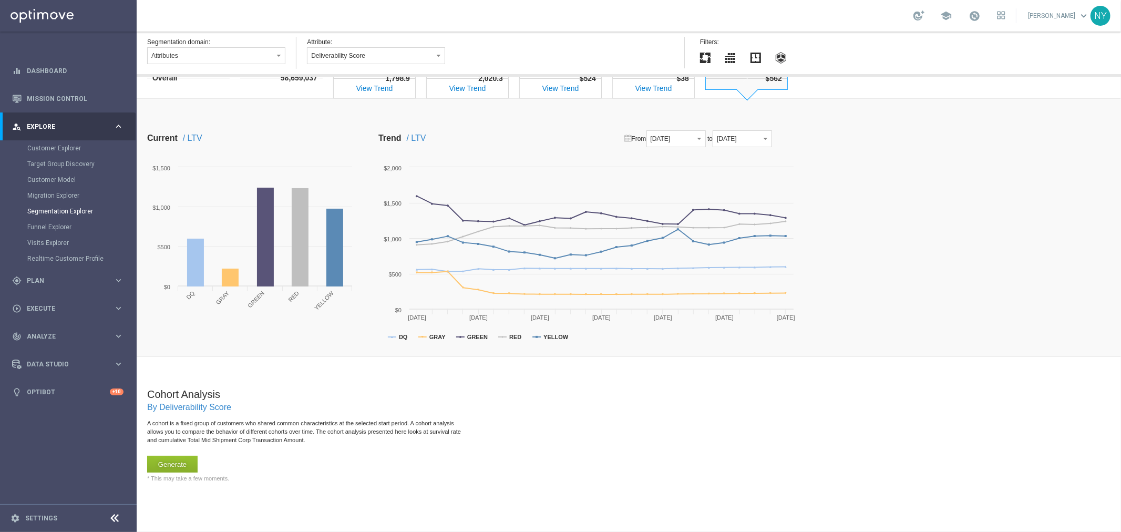
scroll to position [605, 0]
click at [736, 138] on span "[DATE]" at bounding box center [726, 138] width 20 height 7
click at [562, 142] on label "/ LTV" at bounding box center [492, 138] width 173 height 16
